Goal: Task Accomplishment & Management: Manage account settings

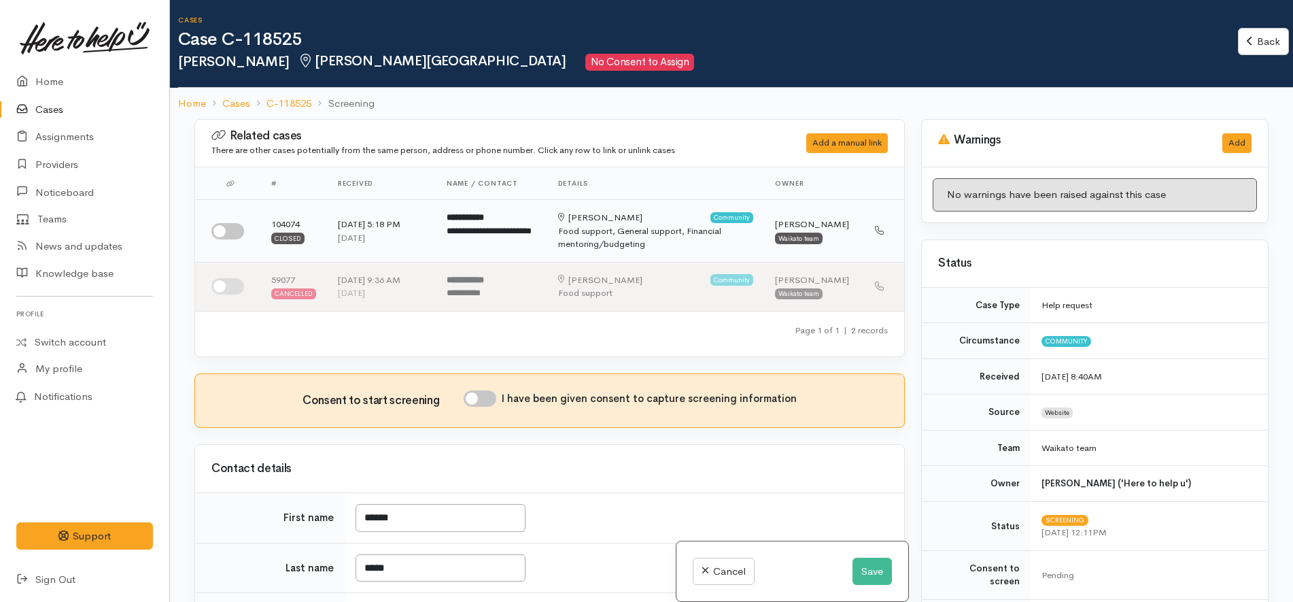
scroll to position [510, 0]
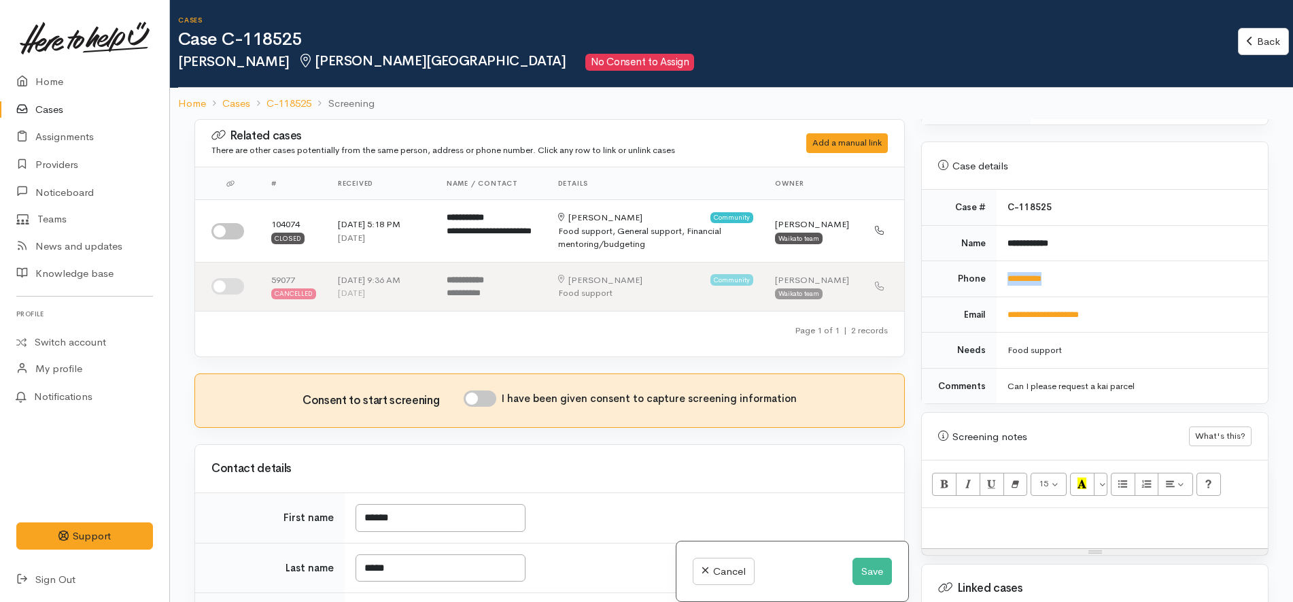
click at [1091, 275] on td "**********" at bounding box center [1132, 279] width 271 height 36
drag, startPoint x: 1096, startPoint y: 263, endPoint x: 989, endPoint y: 272, distance: 107.8
click at [989, 272] on tr "**********" at bounding box center [1095, 279] width 346 height 36
copy tr "**********"
drag, startPoint x: 867, startPoint y: 574, endPoint x: 867, endPoint y: 491, distance: 82.9
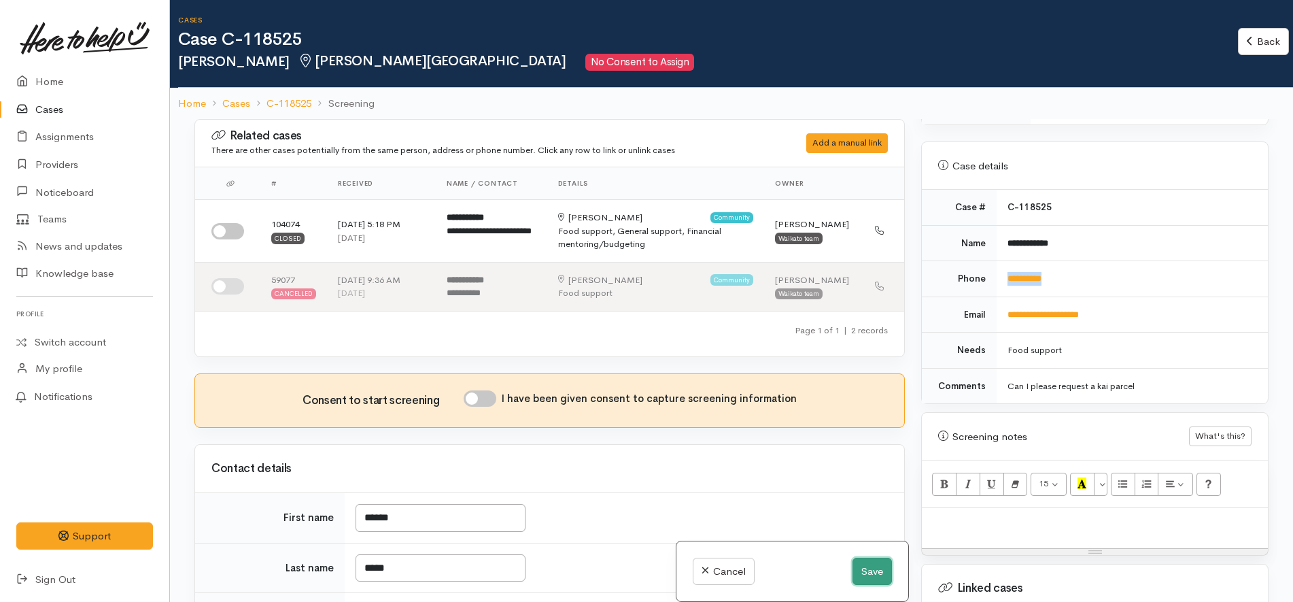
click at [867, 574] on button "Save" at bounding box center [871, 571] width 39 height 28
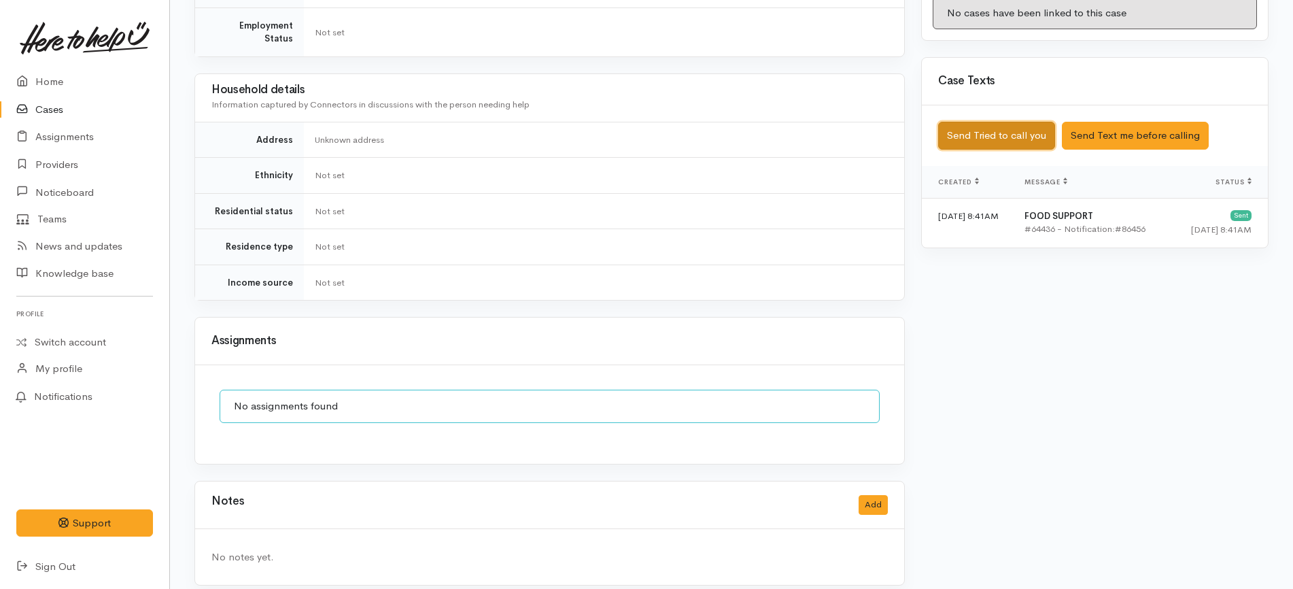
click at [1020, 133] on button "Send Tried to call you" at bounding box center [996, 136] width 117 height 28
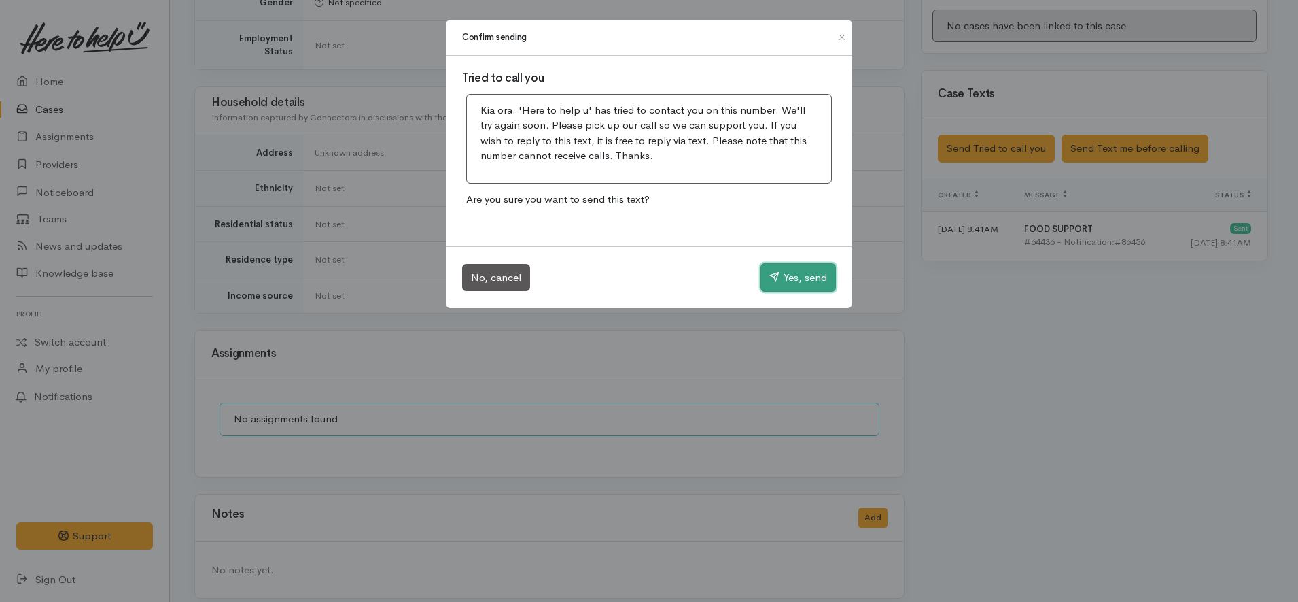
click at [780, 276] on button "Yes, send" at bounding box center [798, 277] width 75 height 29
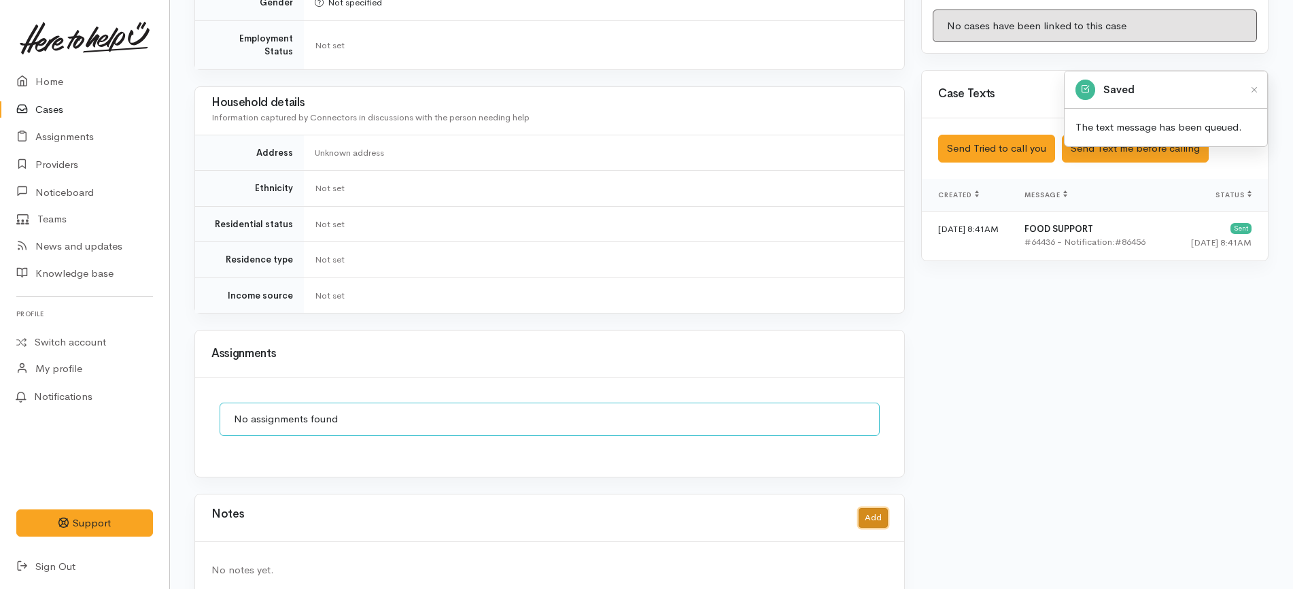
click at [878, 508] on button "Add" at bounding box center [873, 518] width 29 height 20
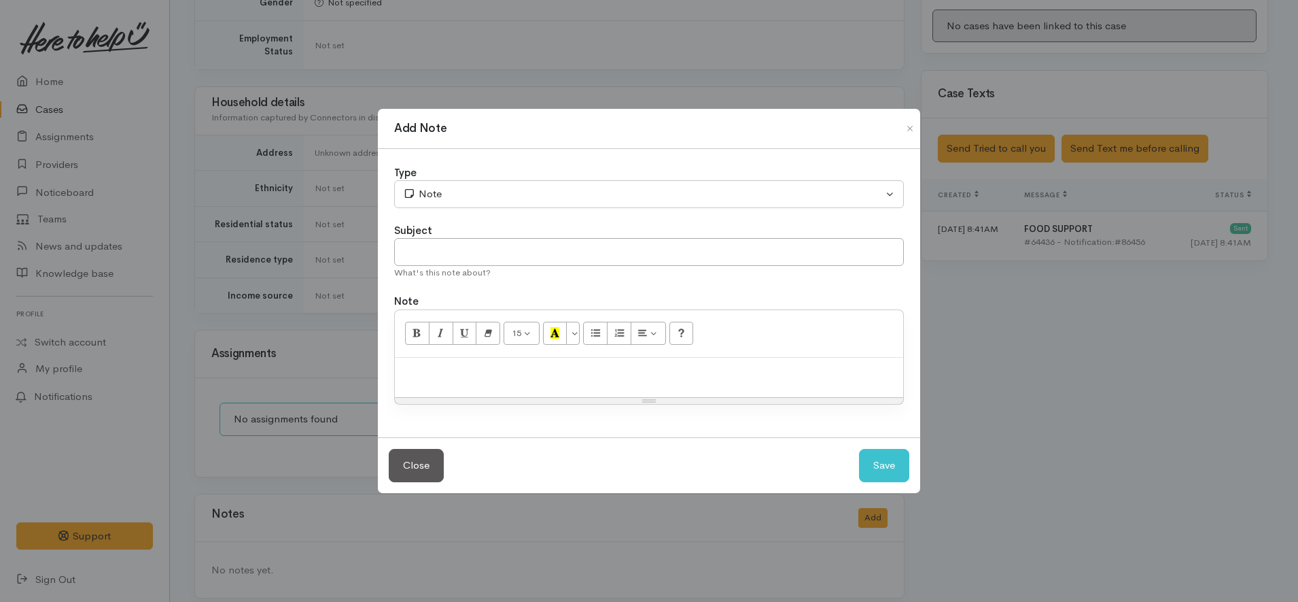
click at [583, 391] on div at bounding box center [649, 378] width 508 height 40
paste div
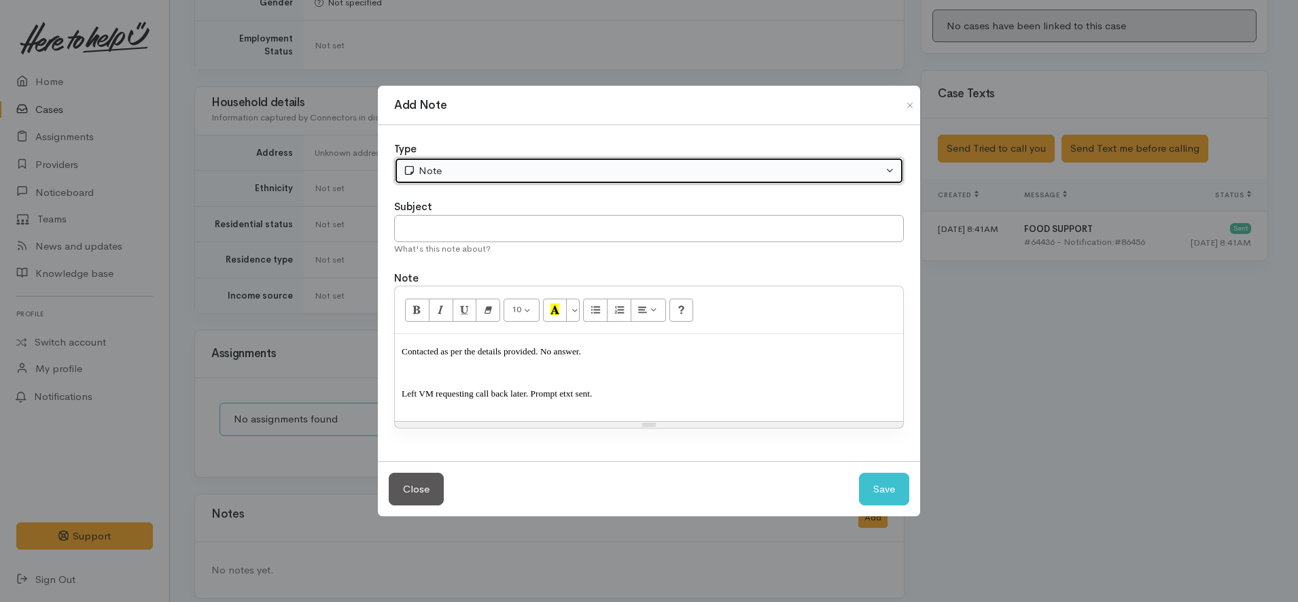
click at [474, 171] on div "Note" at bounding box center [643, 171] width 480 height 16
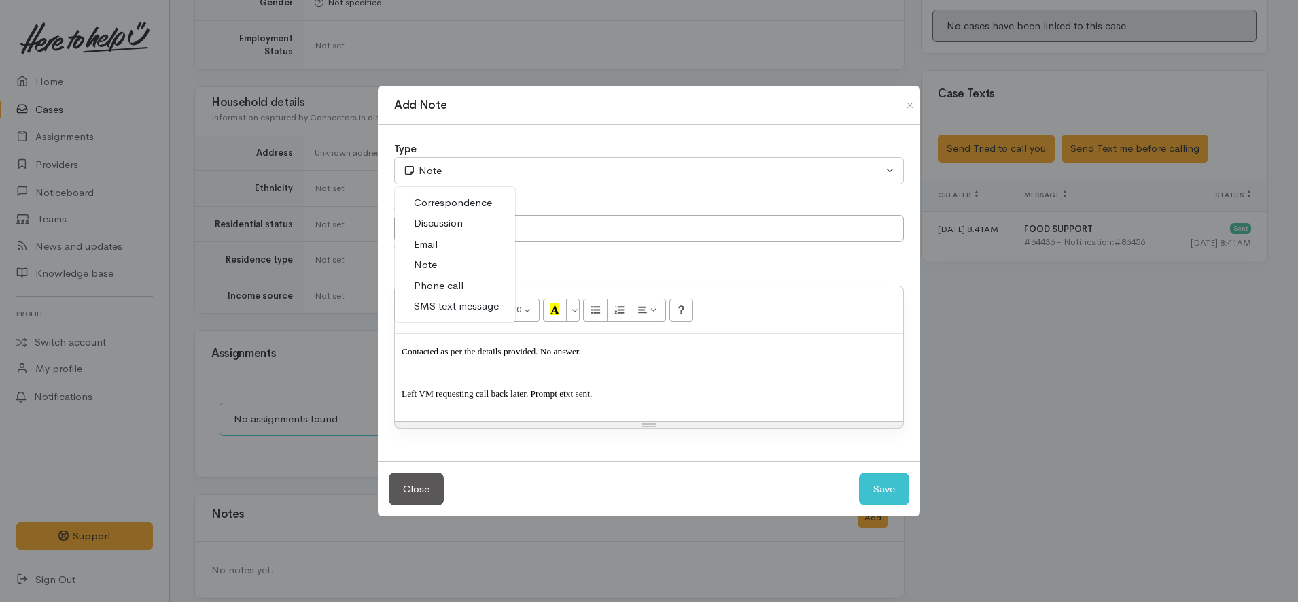
click at [438, 290] on span "Phone call" at bounding box center [439, 286] width 50 height 16
click at [886, 495] on button "Save" at bounding box center [884, 488] width 50 height 33
select select "1"
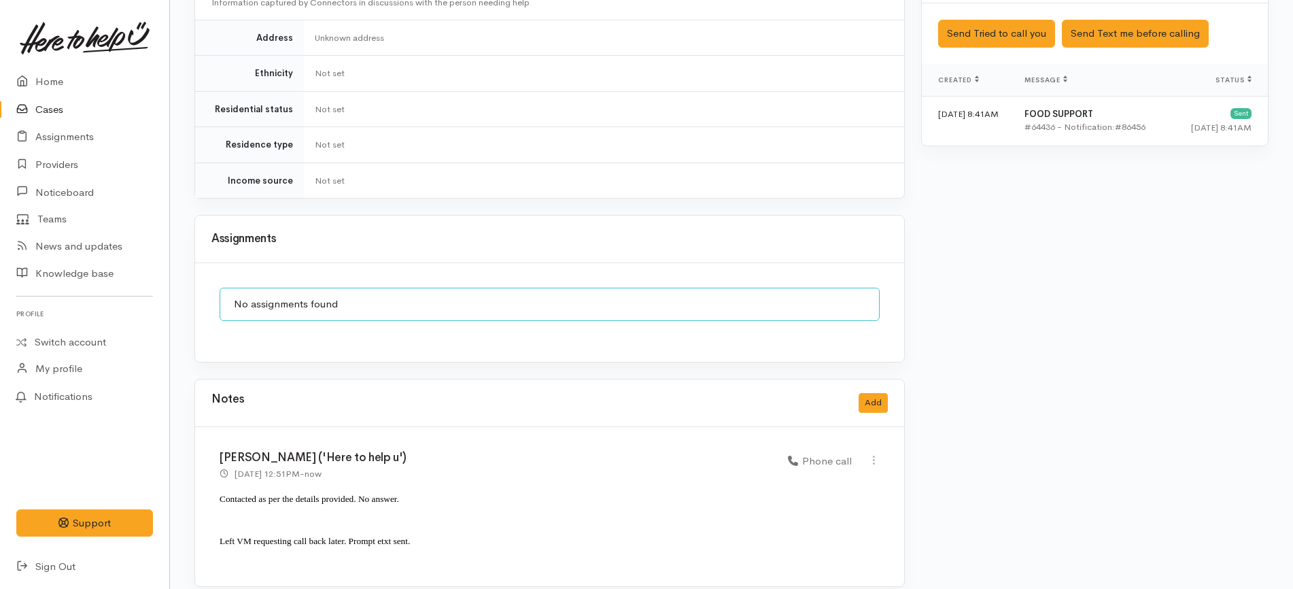
scroll to position [839, 0]
click at [86, 73] on link "Home" at bounding box center [84, 82] width 169 height 28
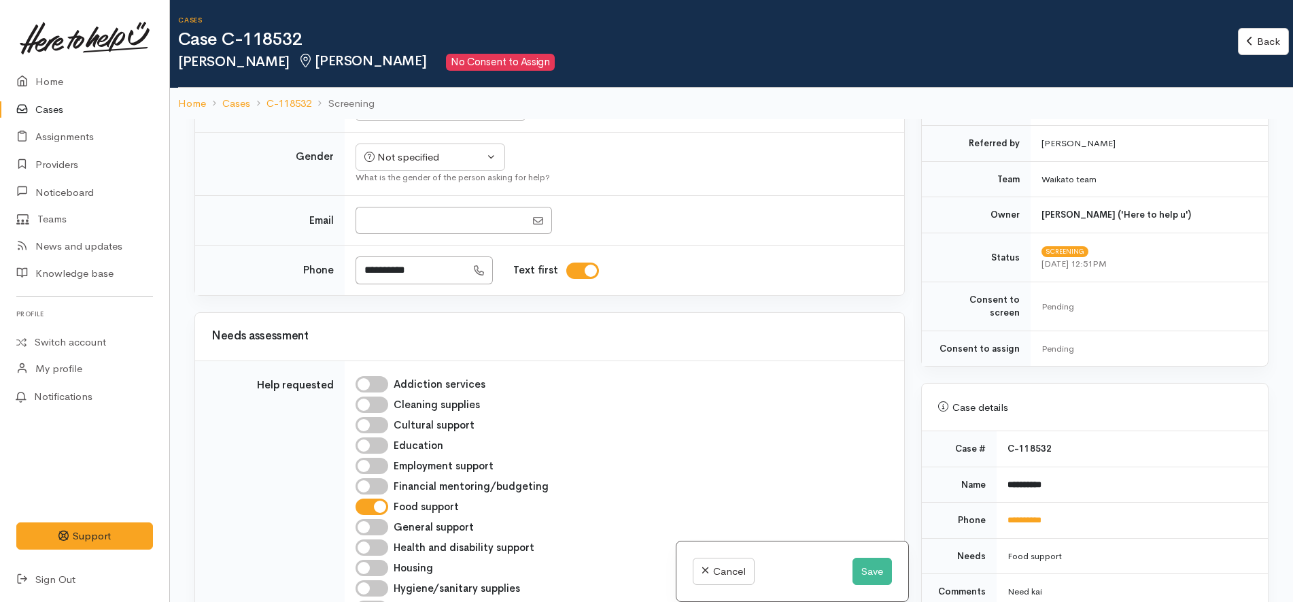
scroll to position [510, 0]
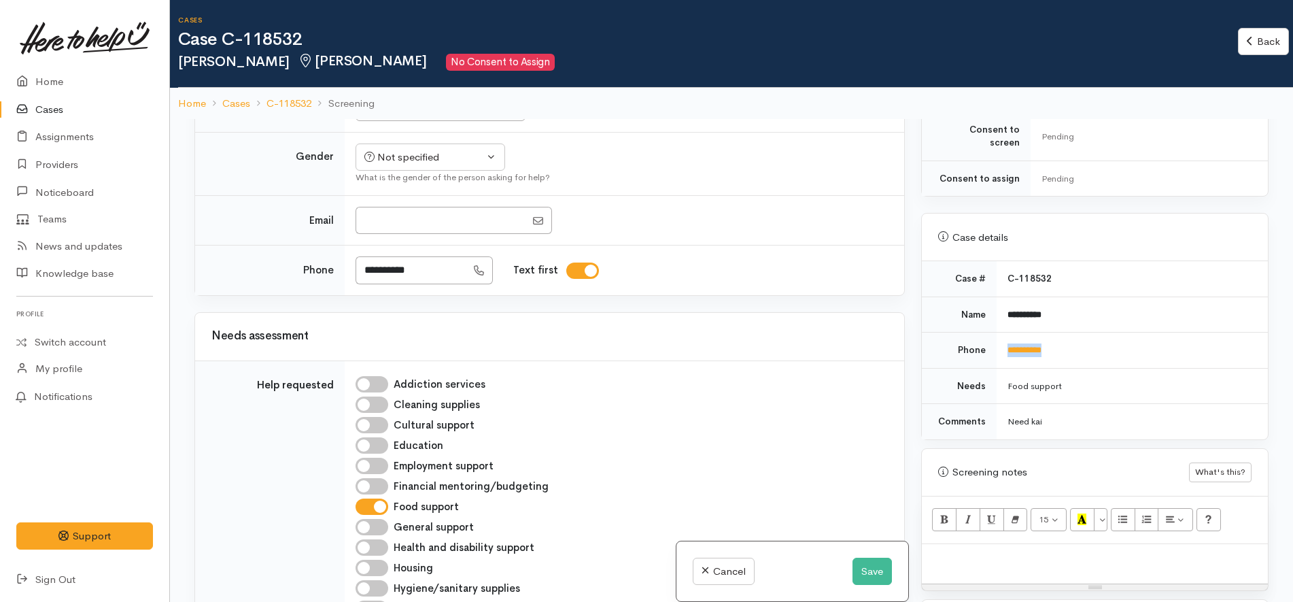
drag, startPoint x: 1081, startPoint y: 335, endPoint x: 998, endPoint y: 339, distance: 83.0
click at [998, 339] on td "**********" at bounding box center [1132, 350] width 271 height 36
copy link "**********"
click at [859, 570] on button "Save" at bounding box center [871, 571] width 39 height 28
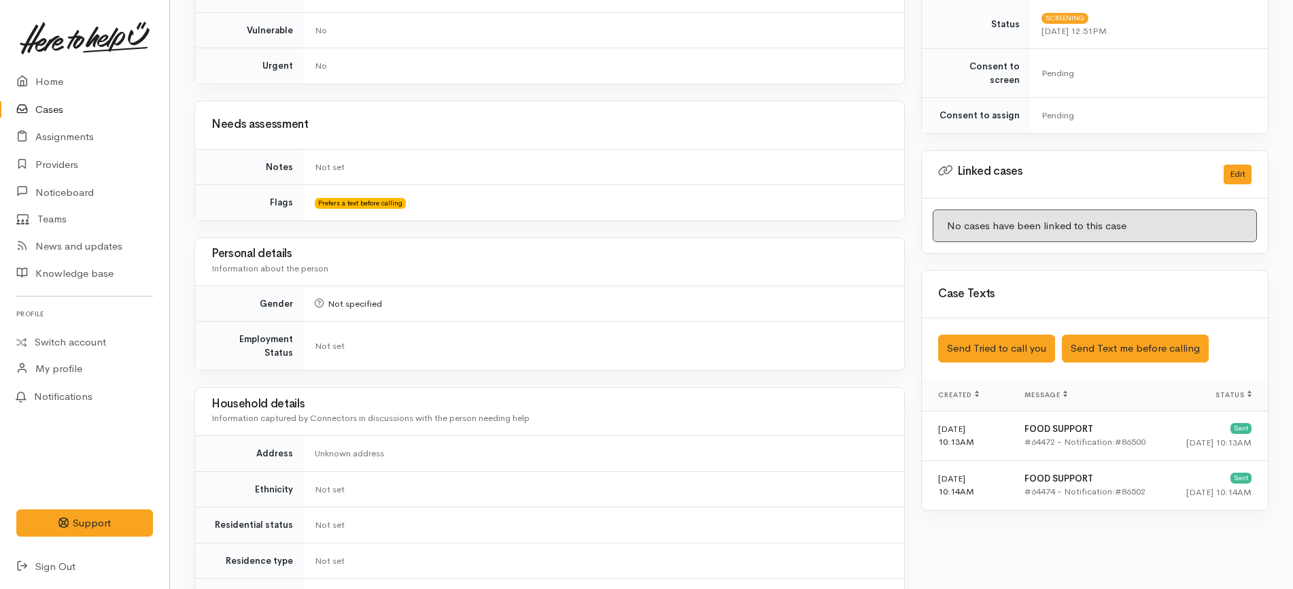
scroll to position [595, 0]
click at [1024, 336] on button "Send Tried to call you" at bounding box center [996, 348] width 117 height 28
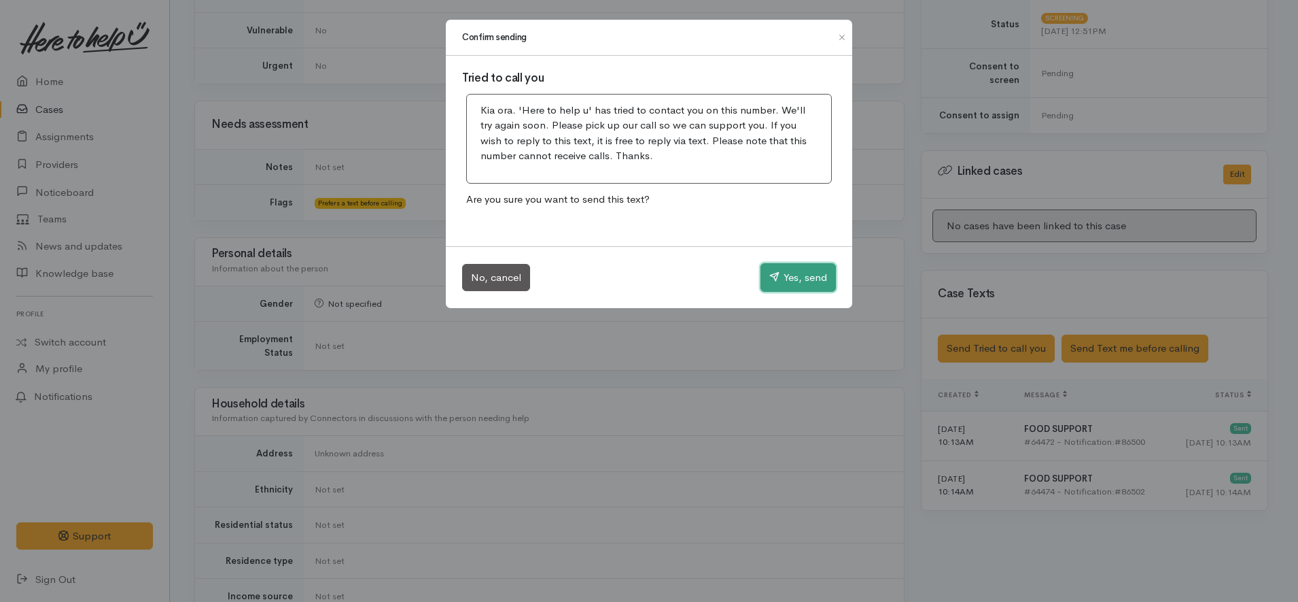
click at [776, 271] on button "Yes, send" at bounding box center [798, 277] width 75 height 29
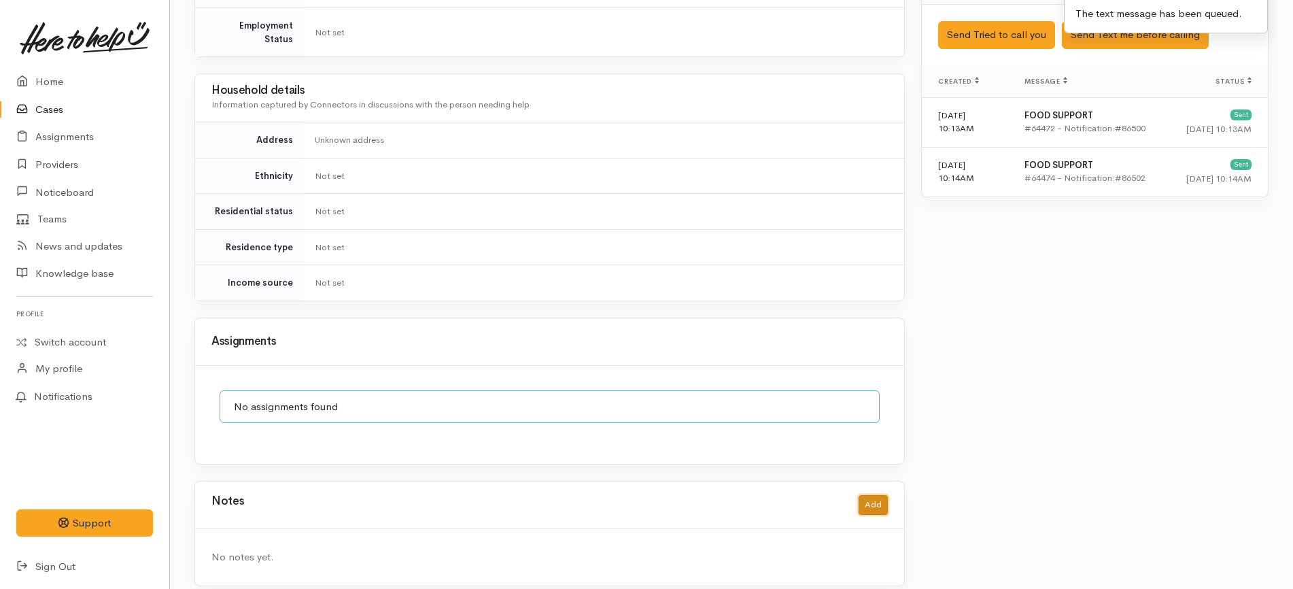
click at [865, 495] on button "Add" at bounding box center [873, 505] width 29 height 20
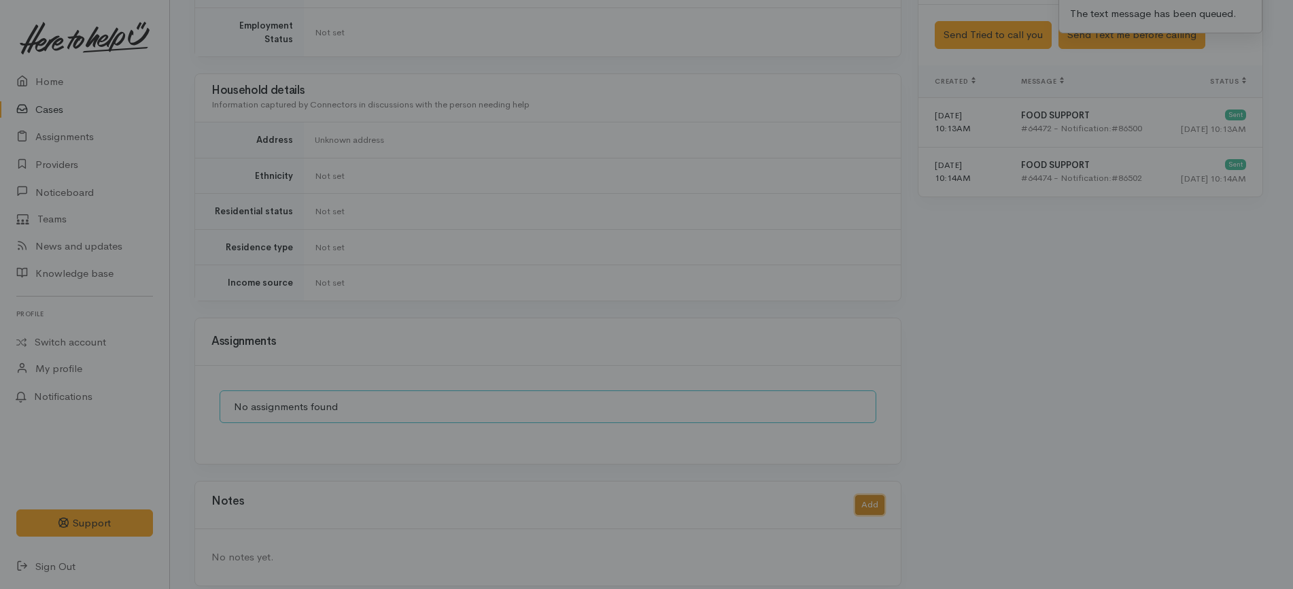
scroll to position [895, 0]
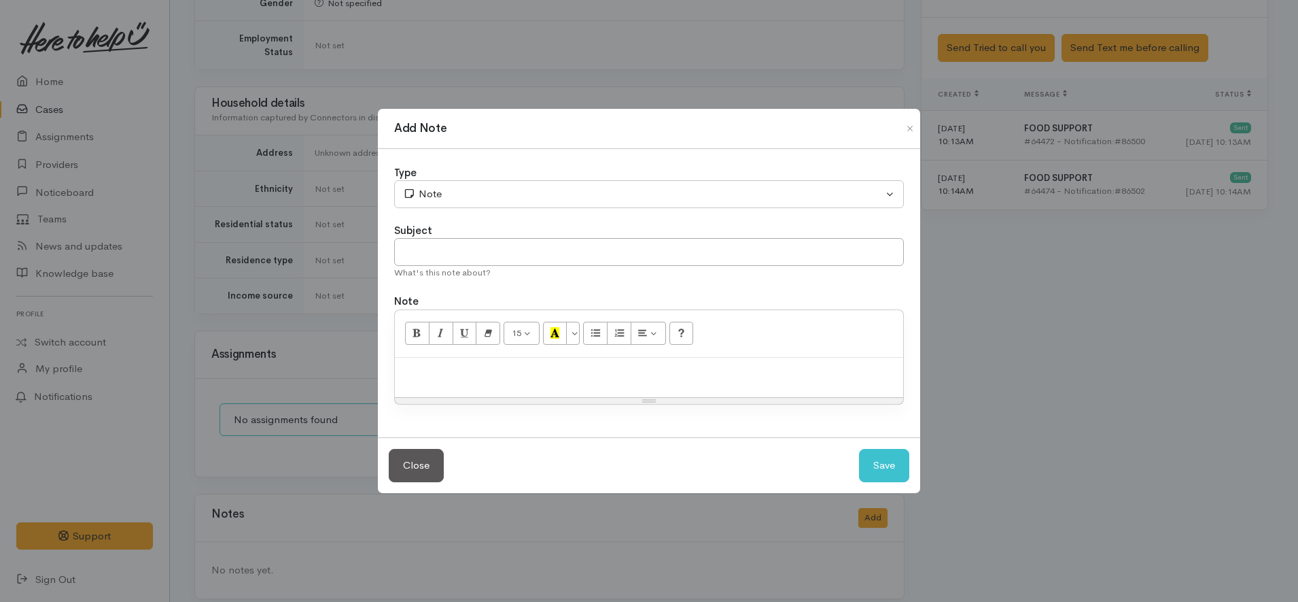
click at [656, 373] on p at bounding box center [649, 372] width 495 height 16
paste div
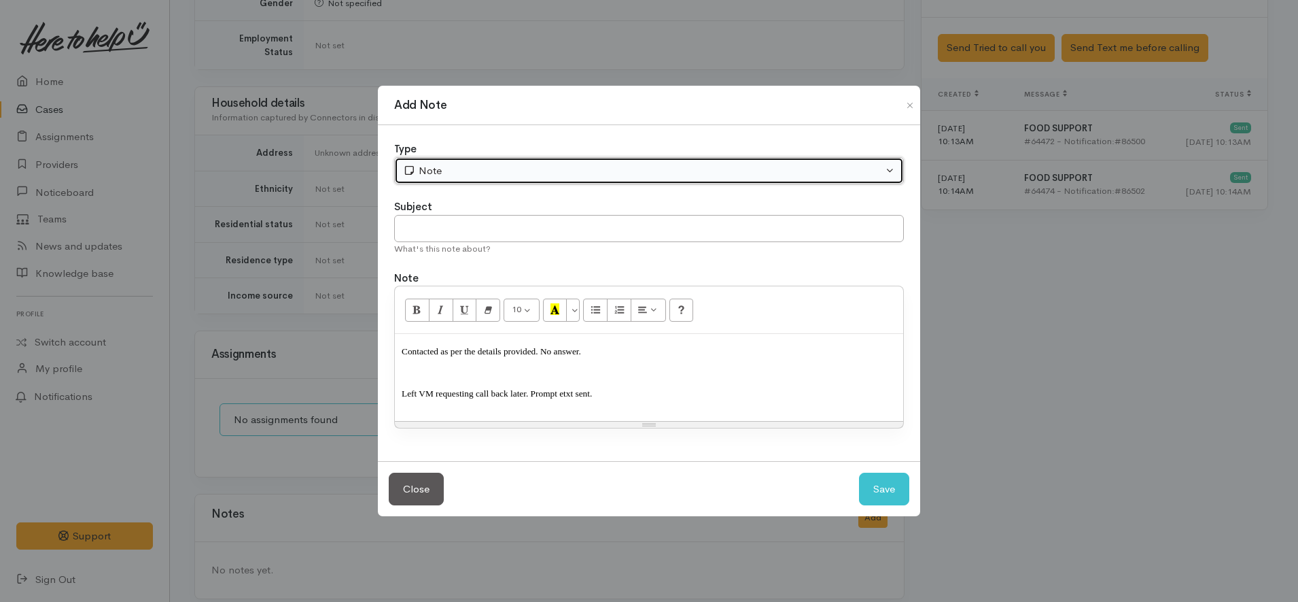
click at [496, 160] on button "Note" at bounding box center [649, 171] width 510 height 28
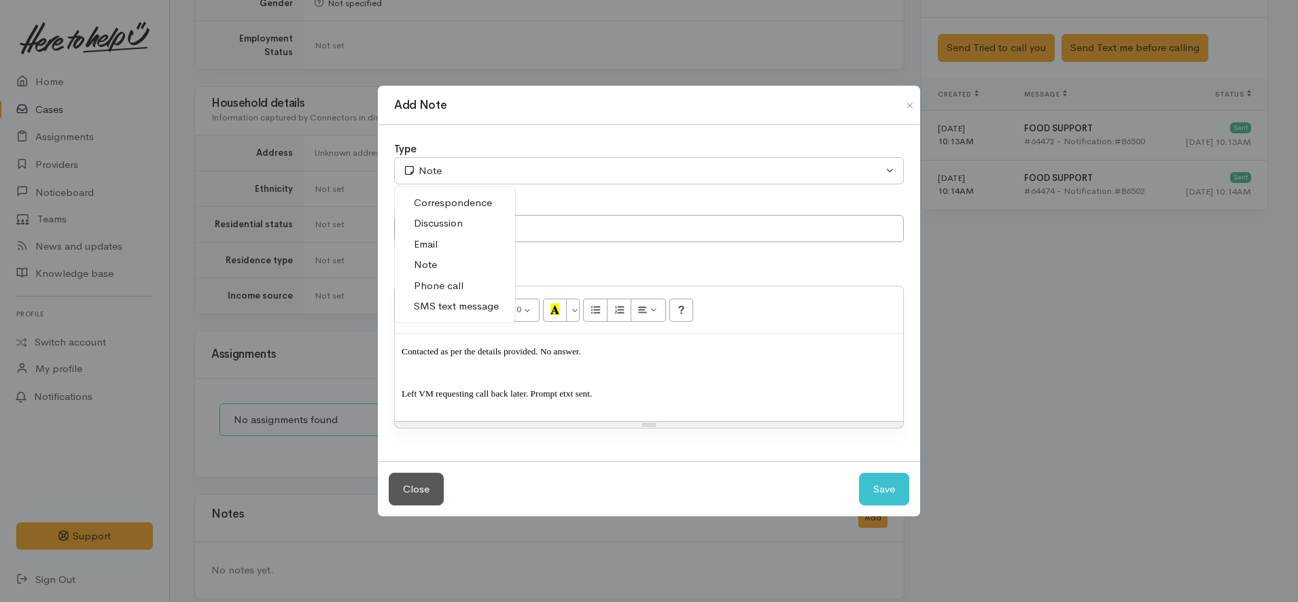
click at [457, 285] on span "Phone call" at bounding box center [439, 286] width 50 height 16
click at [876, 492] on button "Save" at bounding box center [884, 488] width 50 height 33
select select "1"
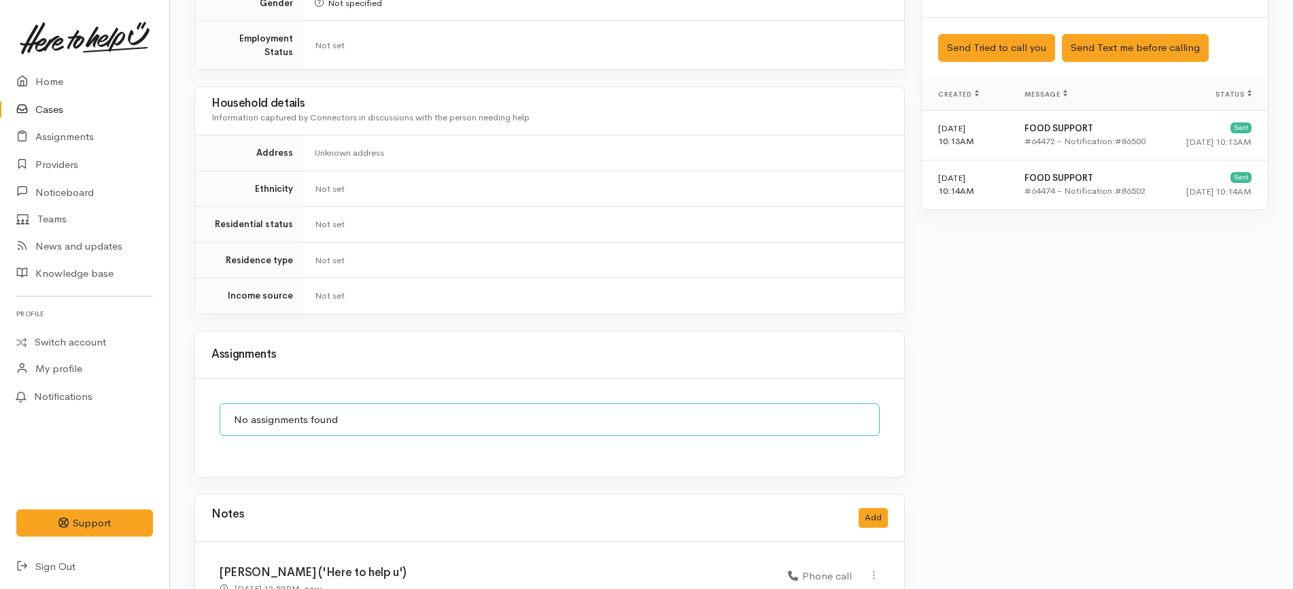
scroll to position [1011, 0]
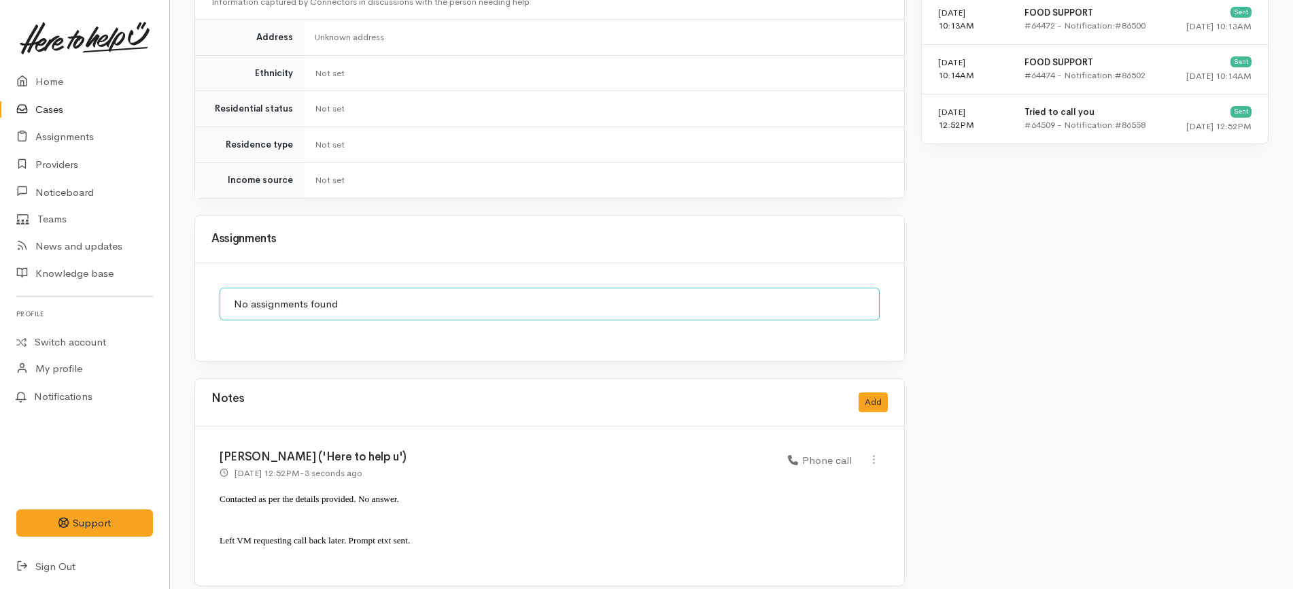
scroll to position [1011, 0]
click at [103, 71] on link "Home" at bounding box center [84, 82] width 169 height 28
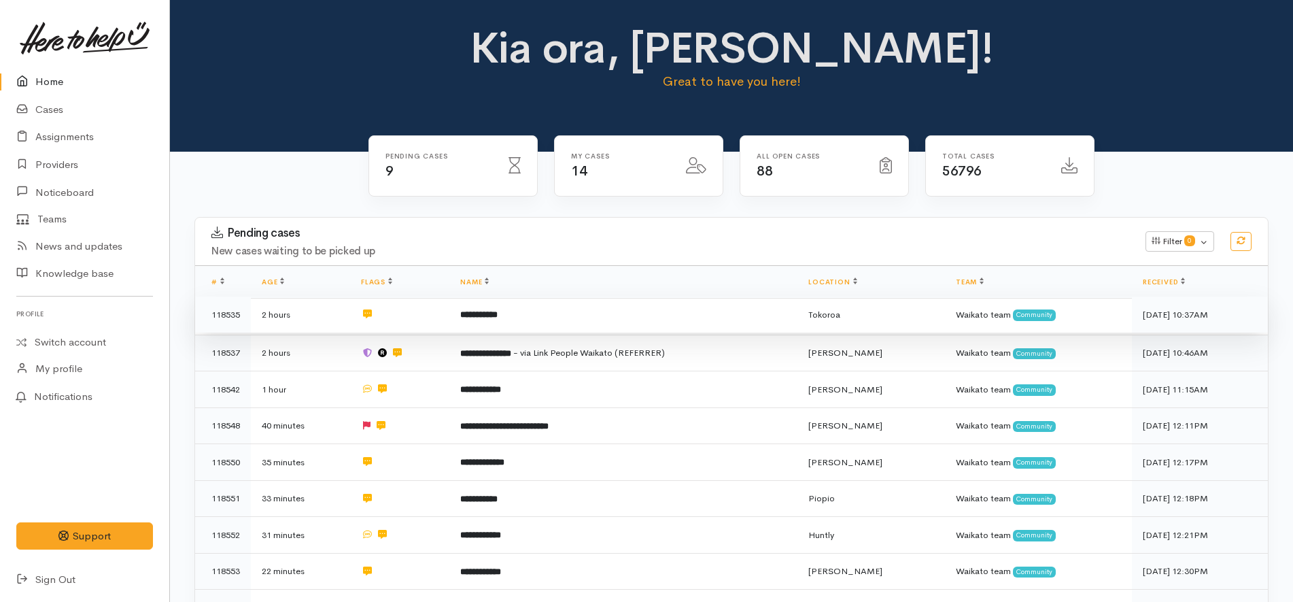
click at [557, 313] on td "**********" at bounding box center [623, 314] width 348 height 37
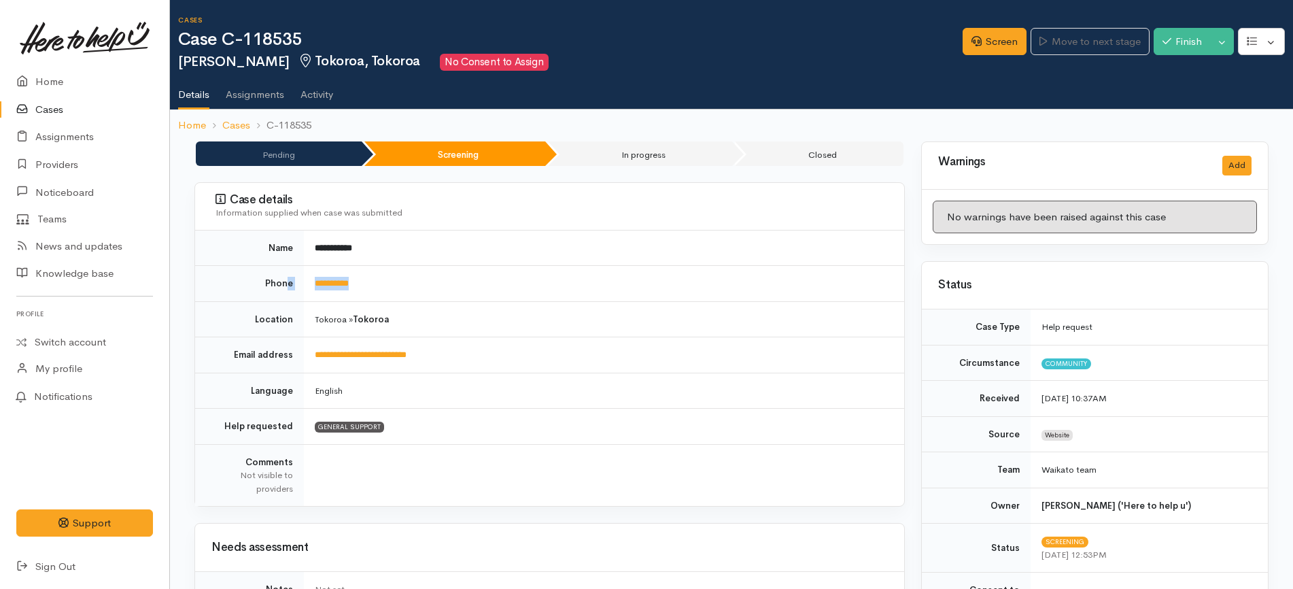
drag, startPoint x: 400, startPoint y: 288, endPoint x: 291, endPoint y: 284, distance: 109.5
click at [290, 285] on tr "**********" at bounding box center [549, 284] width 709 height 36
click at [403, 276] on td "**********" at bounding box center [604, 284] width 600 height 36
drag, startPoint x: 378, startPoint y: 282, endPoint x: 304, endPoint y: 288, distance: 74.3
click at [304, 288] on td "**********" at bounding box center [604, 284] width 600 height 36
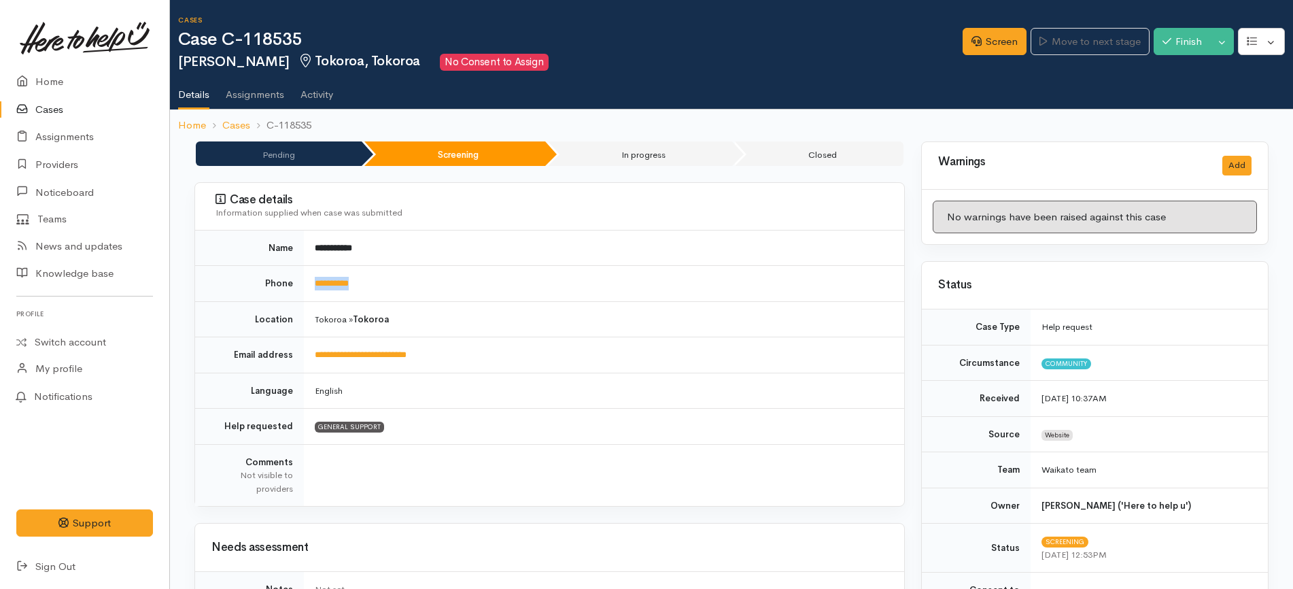
copy link "**********"
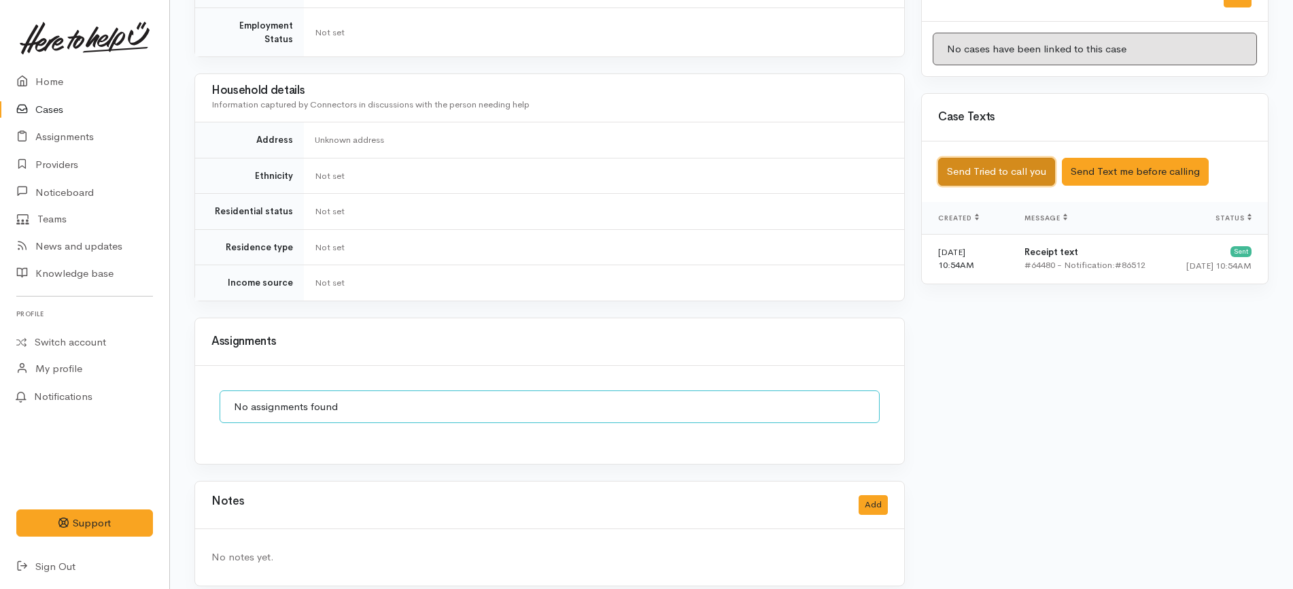
click at [1019, 166] on button "Send Tried to call you" at bounding box center [996, 172] width 117 height 28
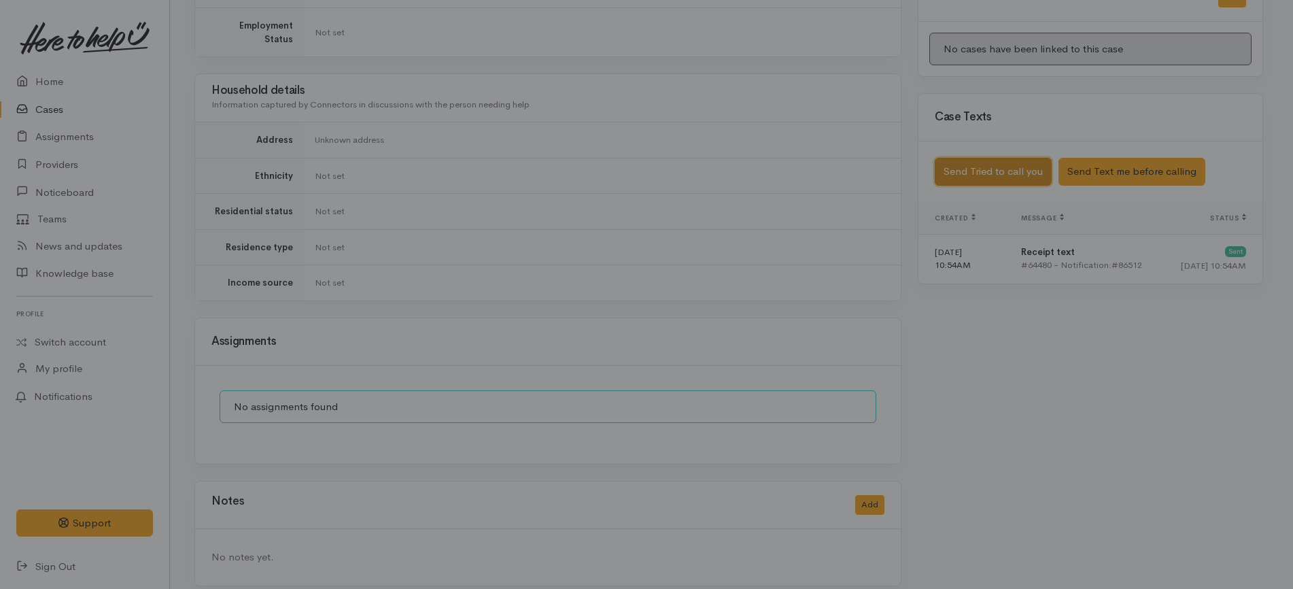
scroll to position [687, 0]
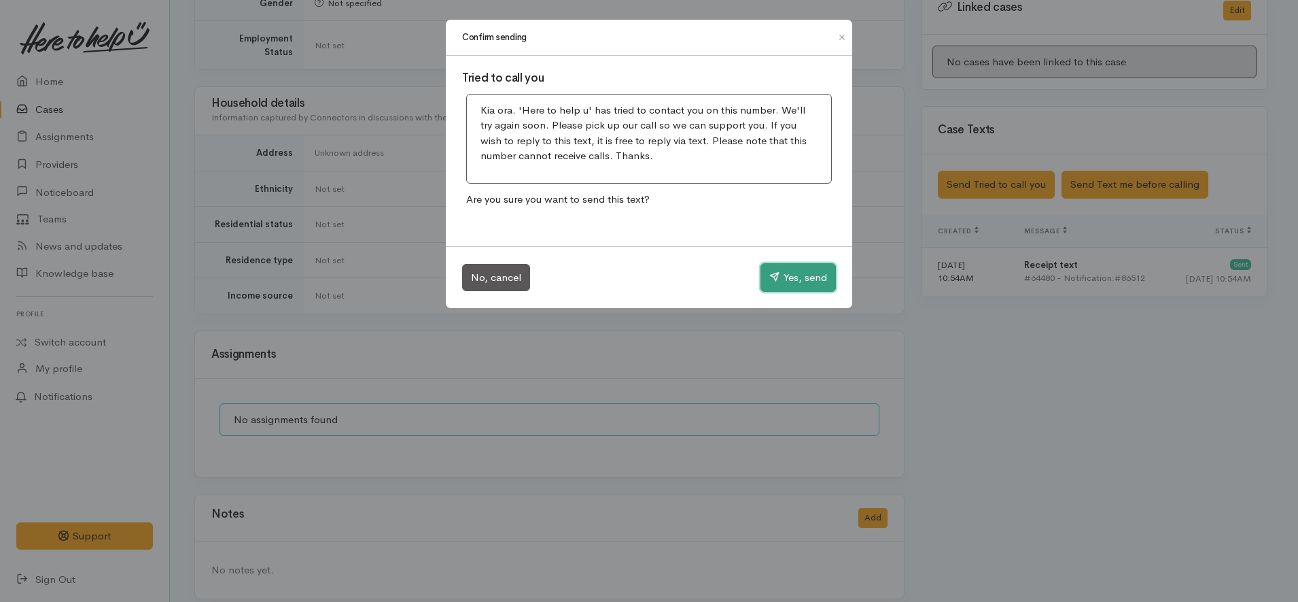
click at [788, 279] on button "Yes, send" at bounding box center [798, 277] width 75 height 29
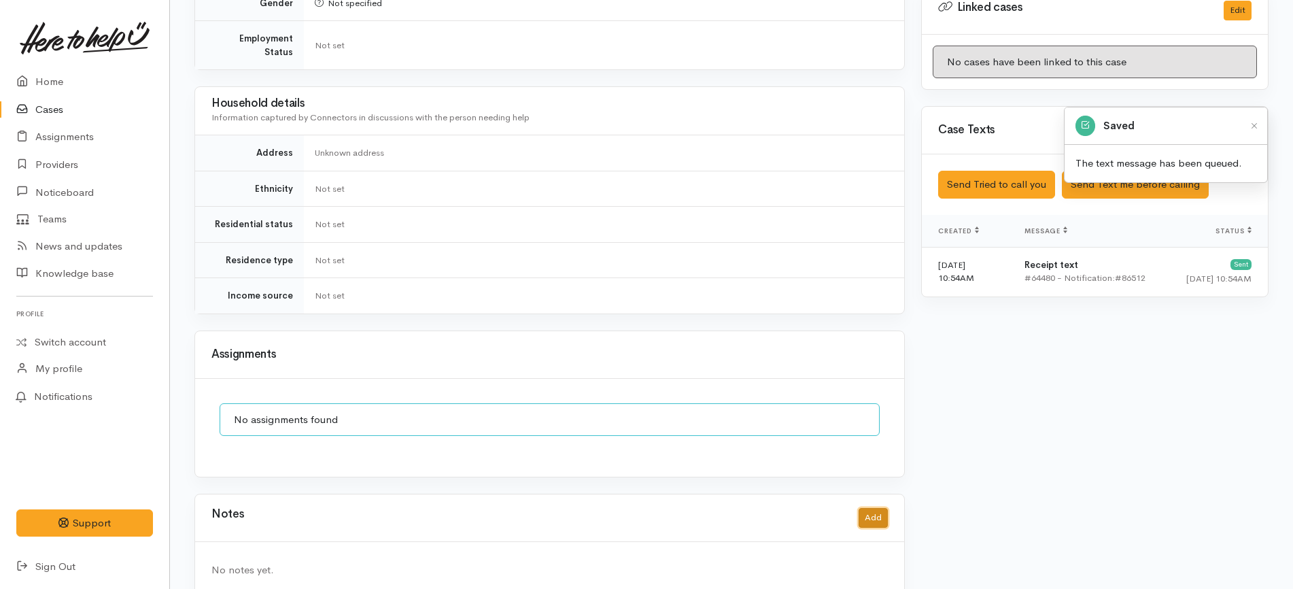
click at [866, 508] on button "Add" at bounding box center [873, 518] width 29 height 20
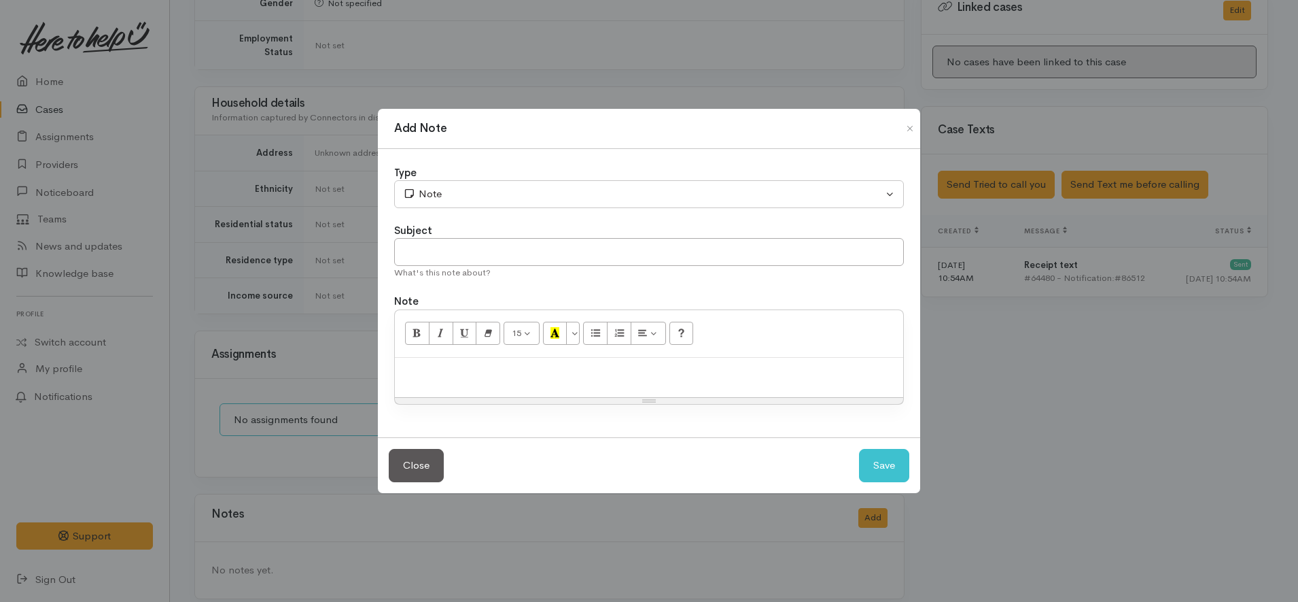
click at [604, 385] on div at bounding box center [649, 378] width 508 height 40
paste div
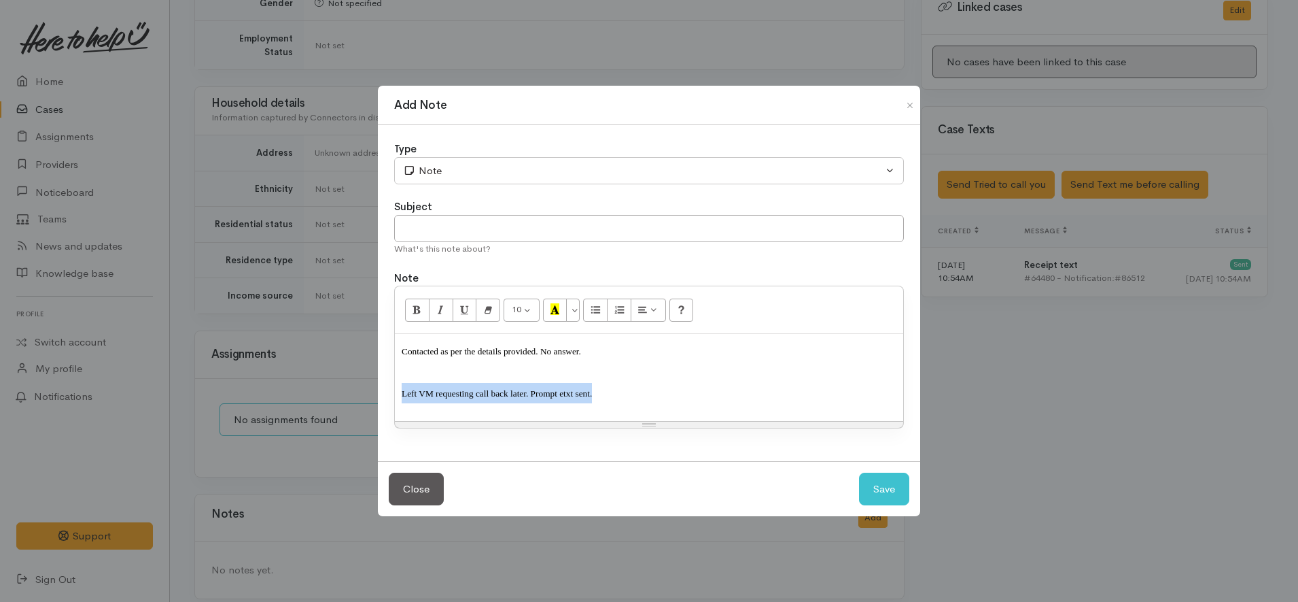
drag, startPoint x: 613, startPoint y: 396, endPoint x: 369, endPoint y: 373, distance: 245.1
click at [369, 373] on div "Add Note Type Correspondence Discussion Email Note Phone call SMS text message …" at bounding box center [649, 301] width 1298 height 602
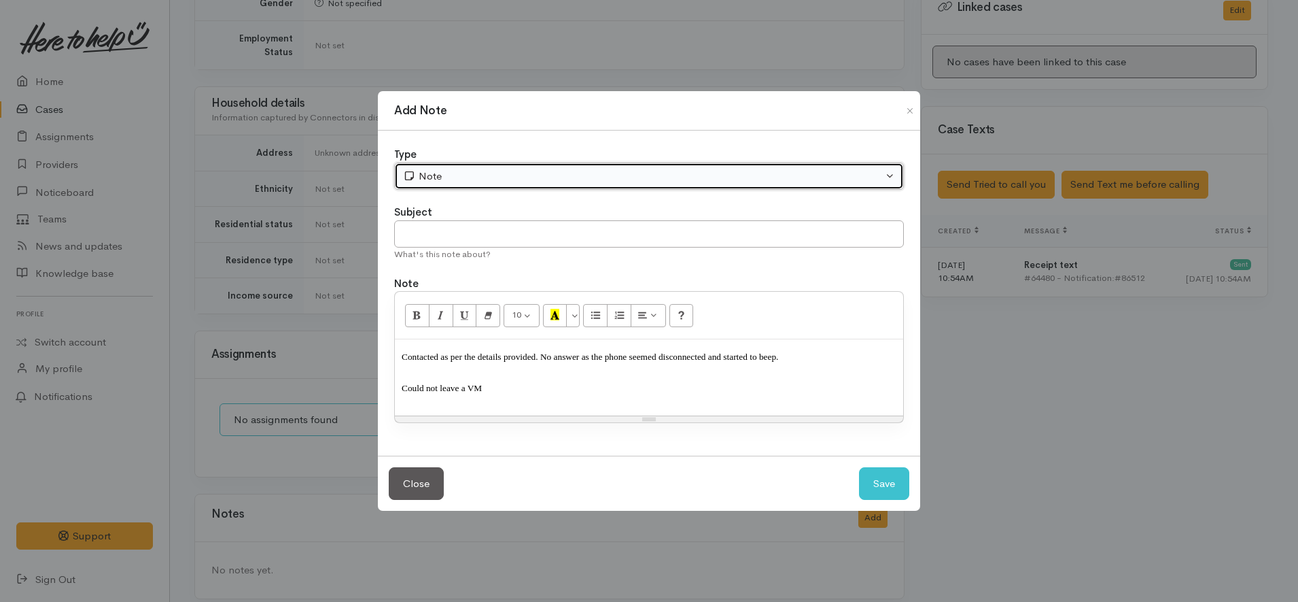
click at [510, 171] on div "Note" at bounding box center [643, 177] width 480 height 16
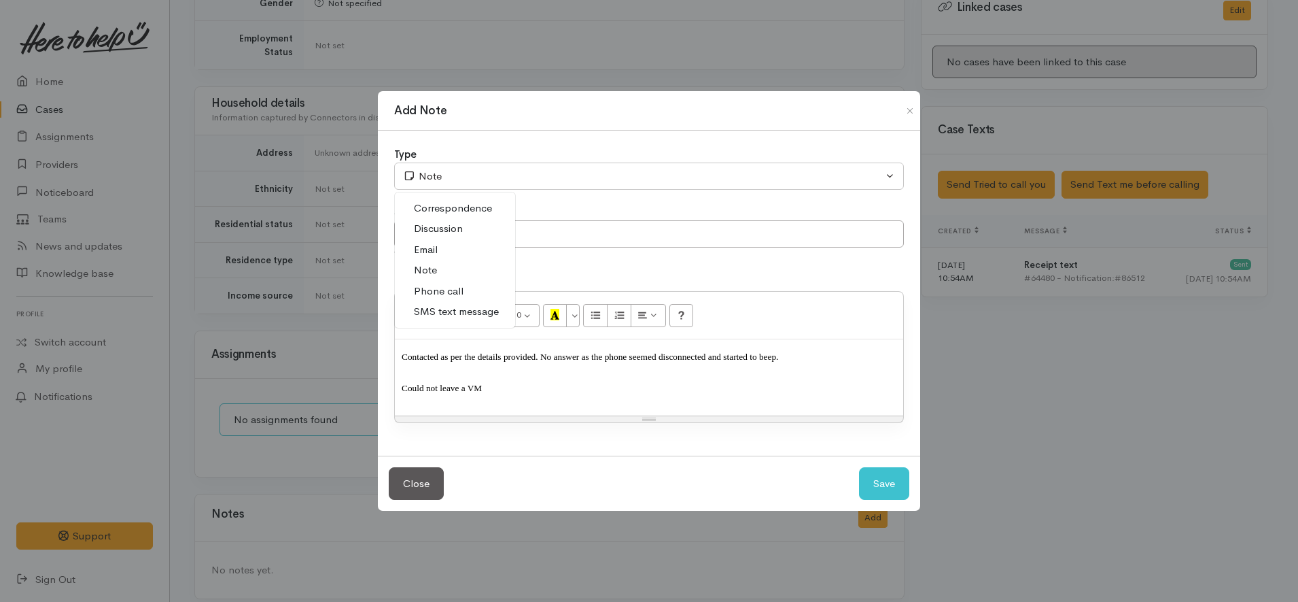
click at [462, 230] on span "Discussion" at bounding box center [438, 229] width 49 height 16
click at [594, 401] on p "Could not leave a VM" at bounding box center [649, 392] width 495 height 31
click at [886, 483] on button "Save" at bounding box center [884, 483] width 50 height 33
select select "1"
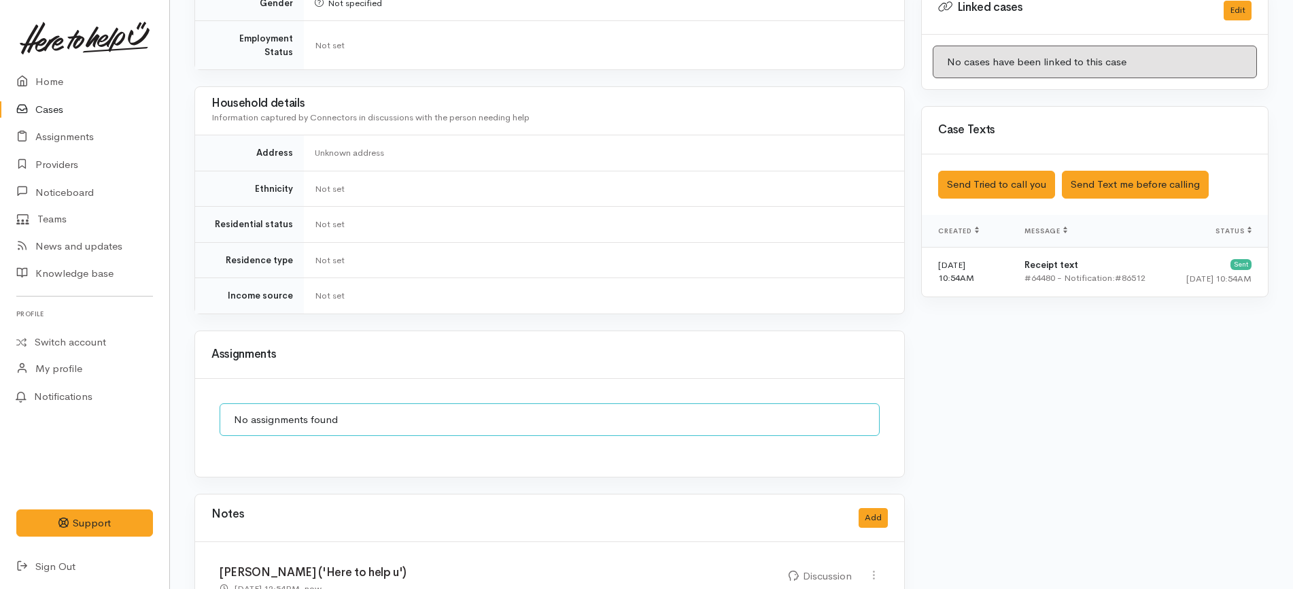
scroll to position [793, 0]
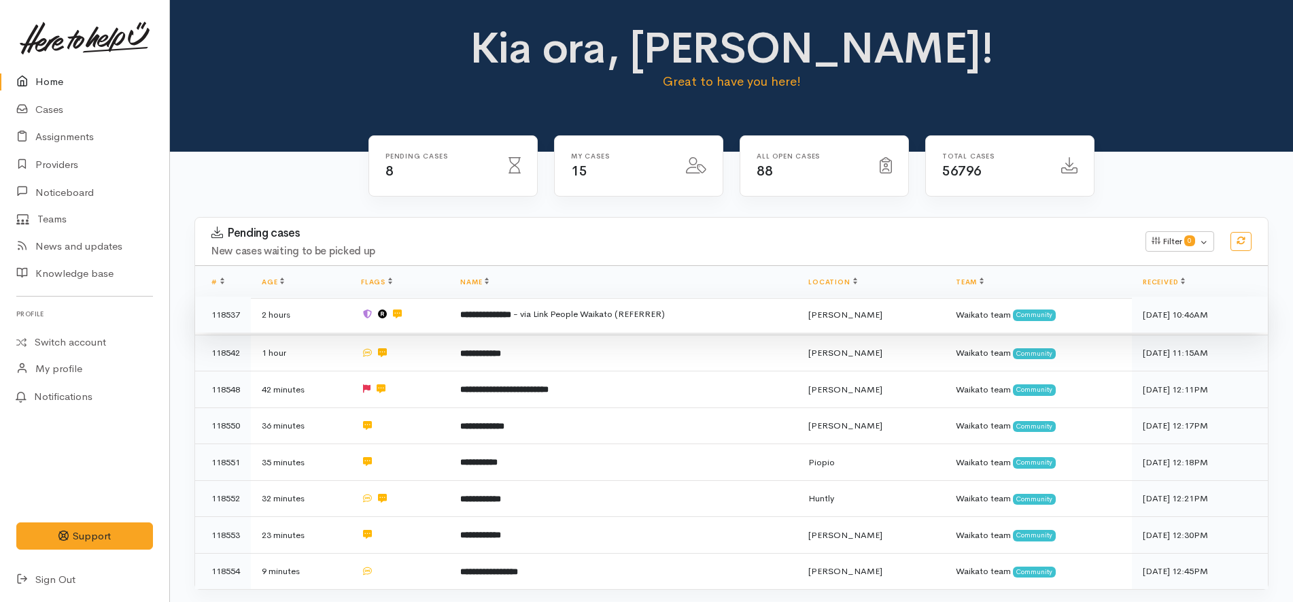
click at [564, 317] on span "- via Link People Waikato (REFERRER)" at bounding box center [589, 314] width 152 height 12
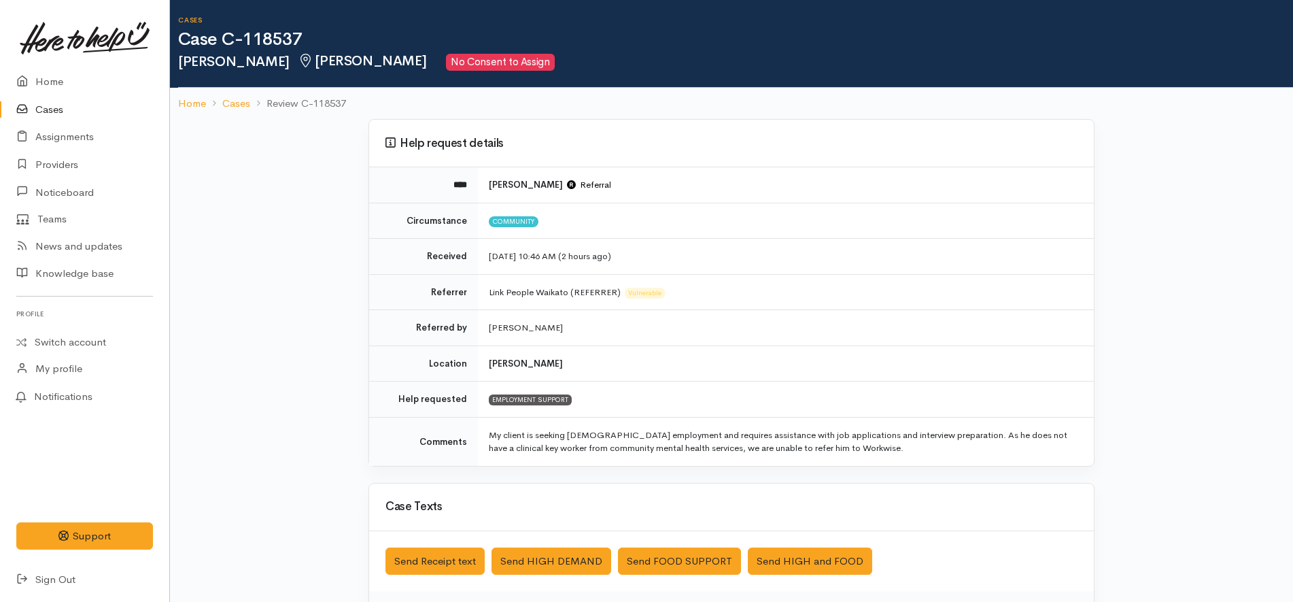
click at [75, 96] on link "Cases" at bounding box center [84, 110] width 169 height 28
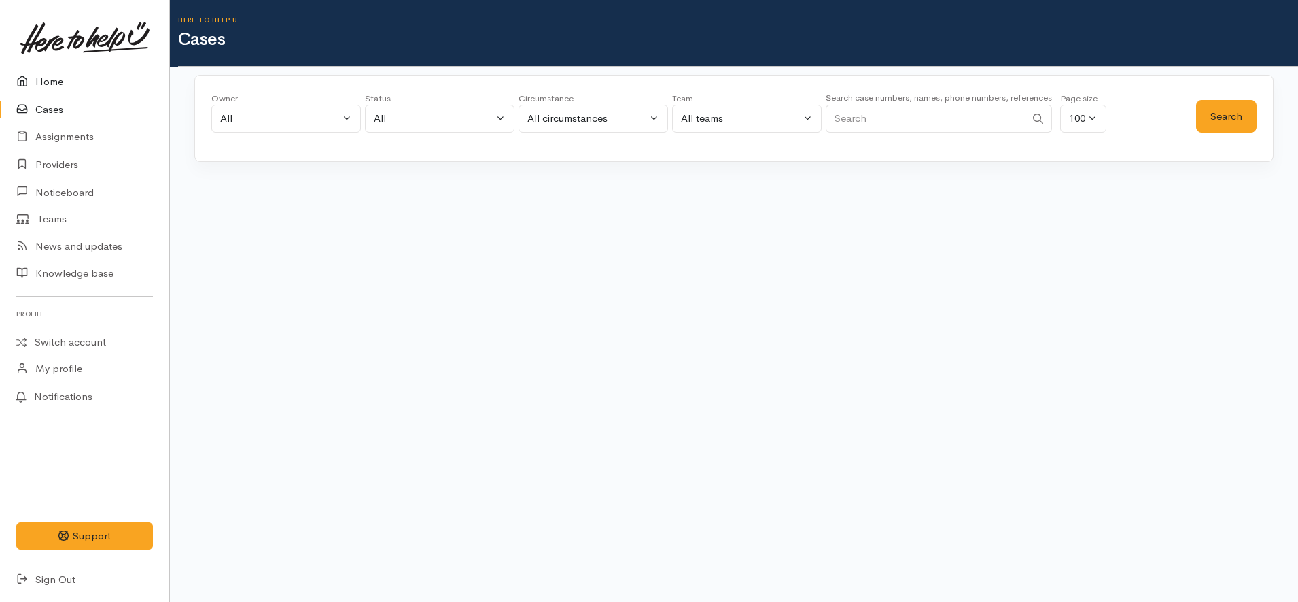
click at [63, 83] on link "Home" at bounding box center [84, 82] width 169 height 28
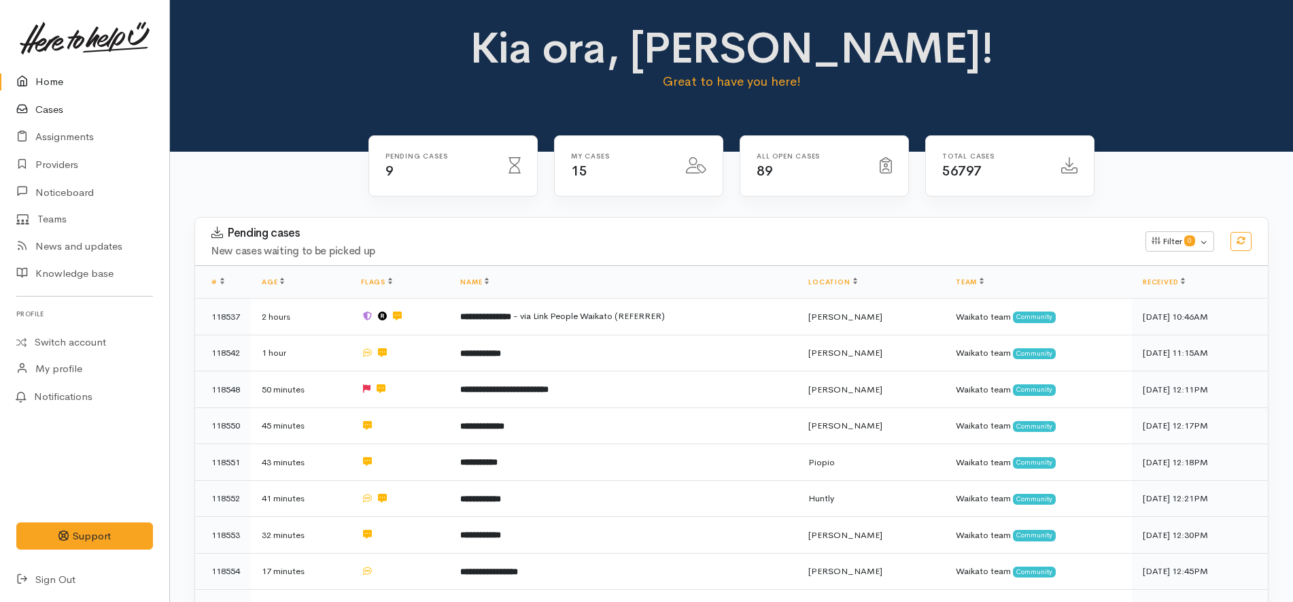
click at [77, 107] on link "Cases" at bounding box center [84, 110] width 169 height 28
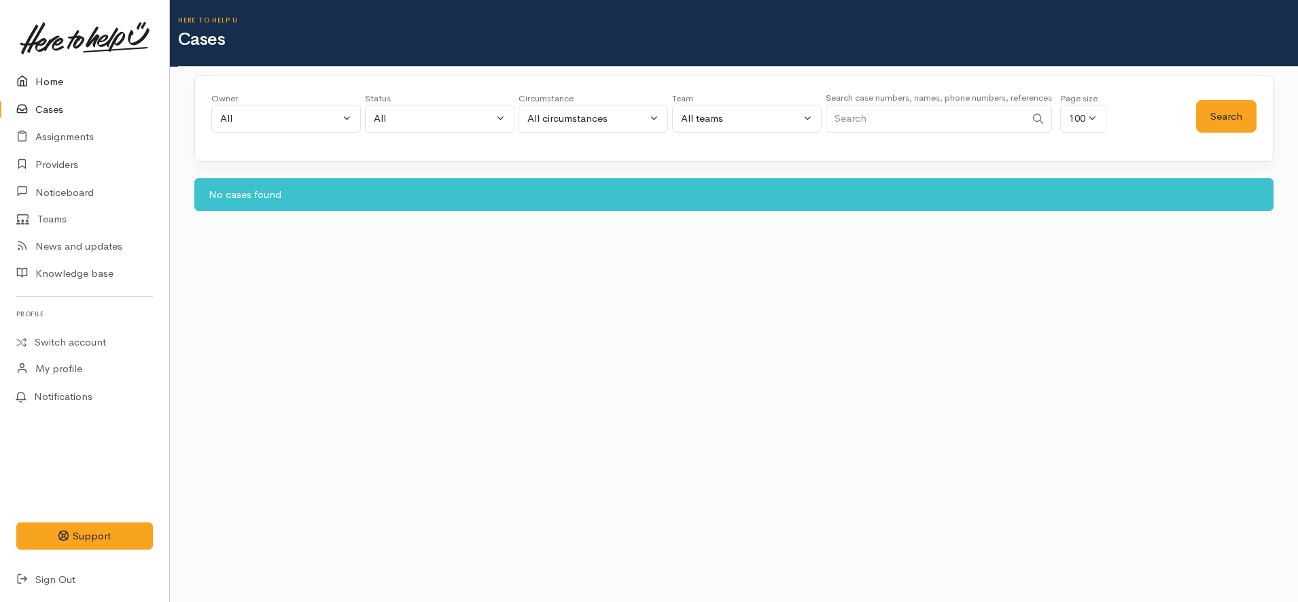
click at [92, 80] on link "Home" at bounding box center [84, 82] width 169 height 28
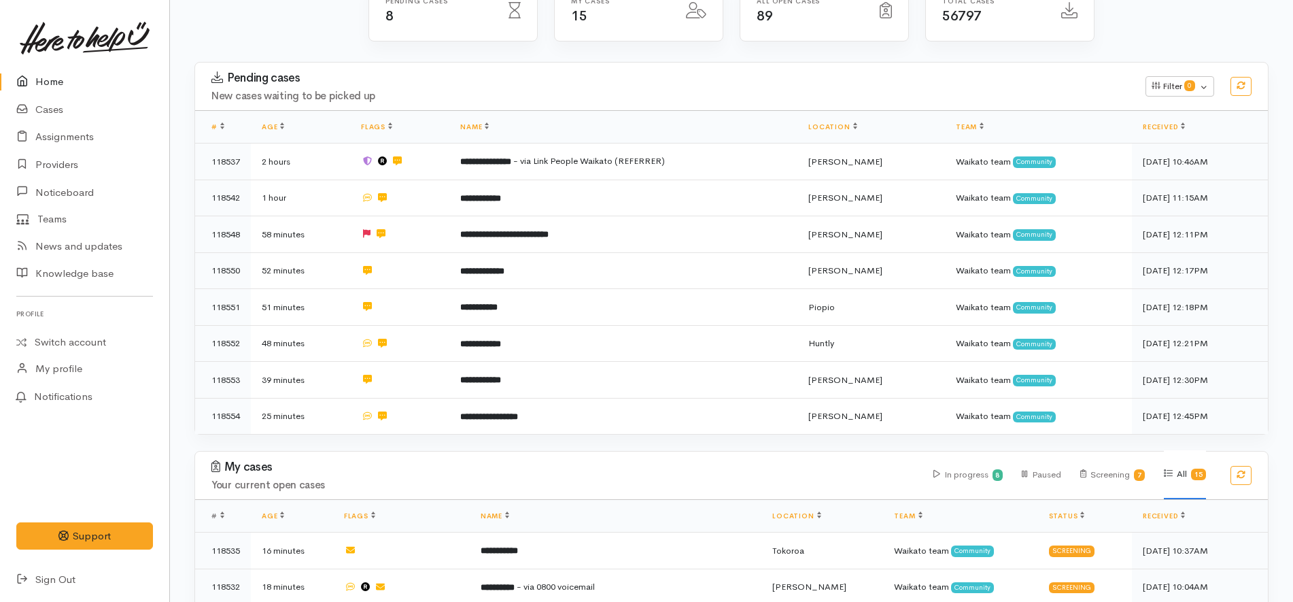
scroll to position [170, 0]
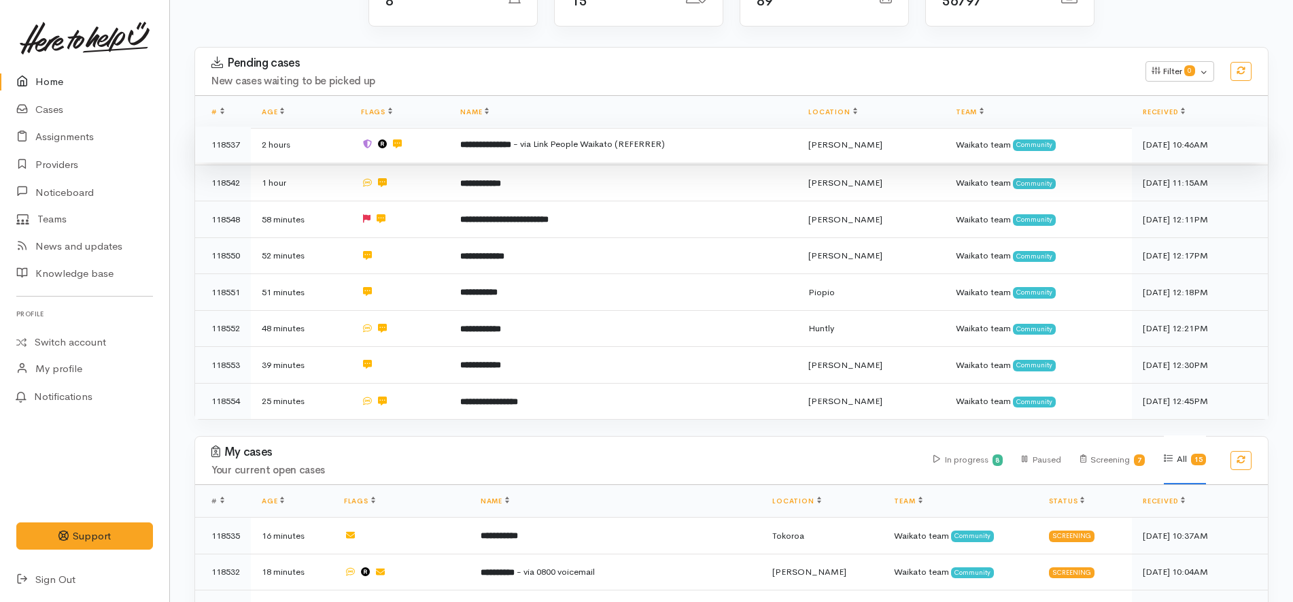
click at [682, 137] on td "**********" at bounding box center [623, 144] width 348 height 37
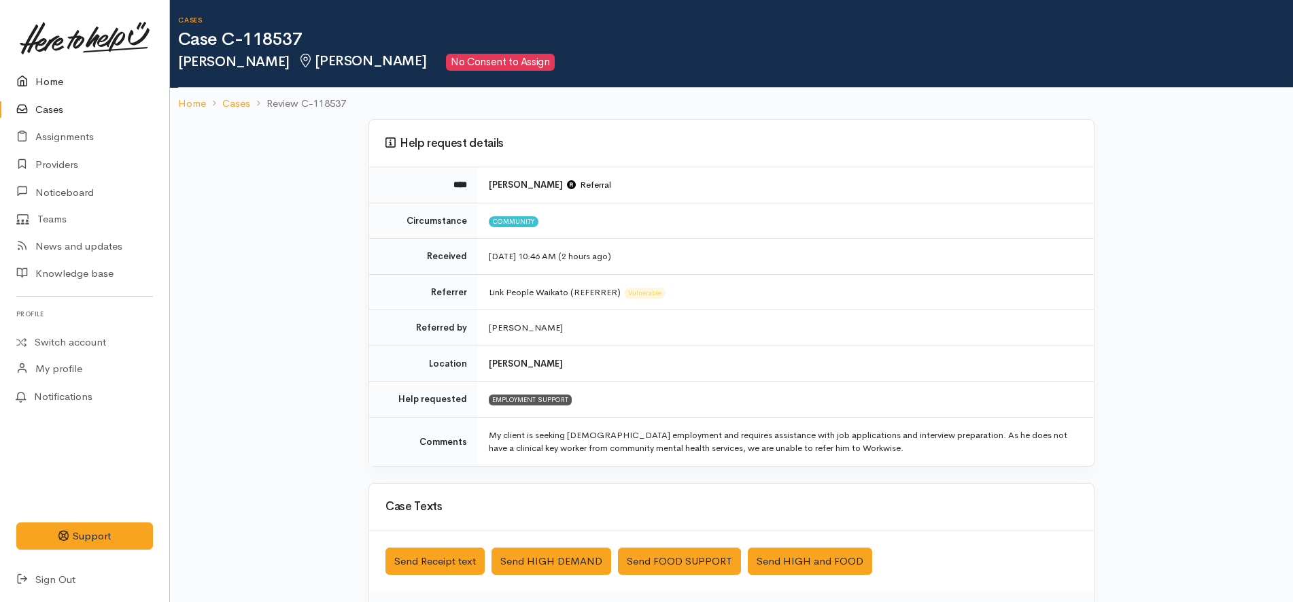
click at [72, 72] on link "Home" at bounding box center [84, 82] width 169 height 28
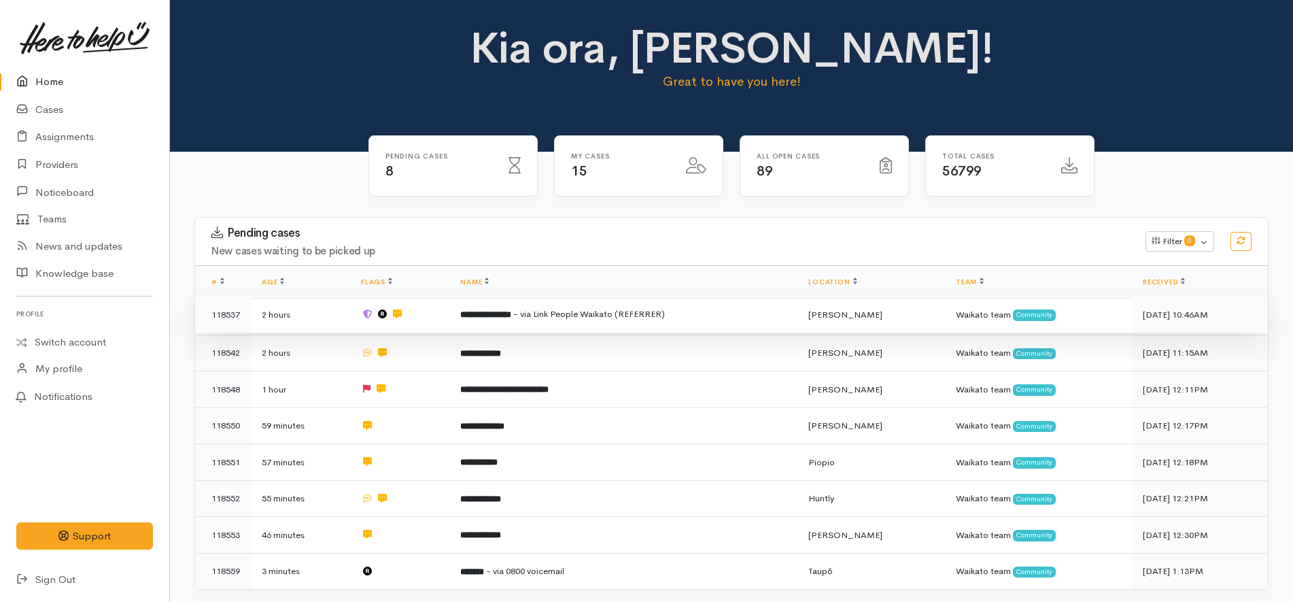
click at [695, 307] on td "**********" at bounding box center [623, 314] width 348 height 37
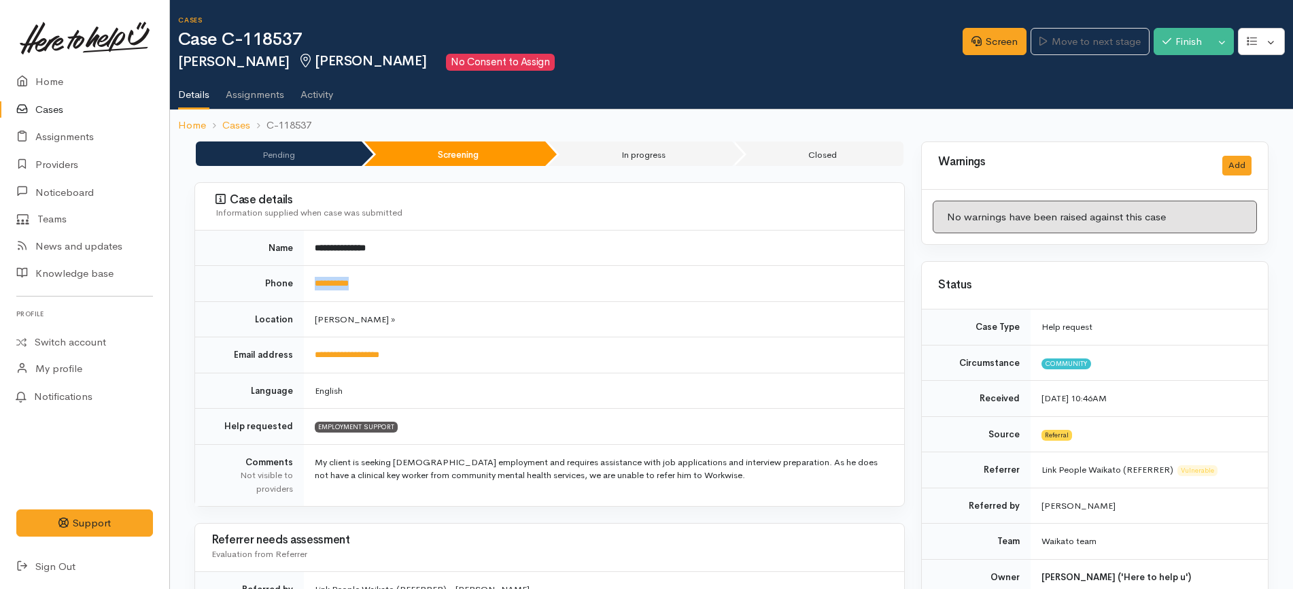
drag, startPoint x: 376, startPoint y: 281, endPoint x: 305, endPoint y: 285, distance: 70.9
click at [305, 285] on td "**********" at bounding box center [604, 284] width 600 height 36
copy link "**********"
click at [578, 334] on td "[PERSON_NAME] »" at bounding box center [604, 319] width 600 height 36
click at [1005, 42] on link "Screen" at bounding box center [995, 42] width 64 height 28
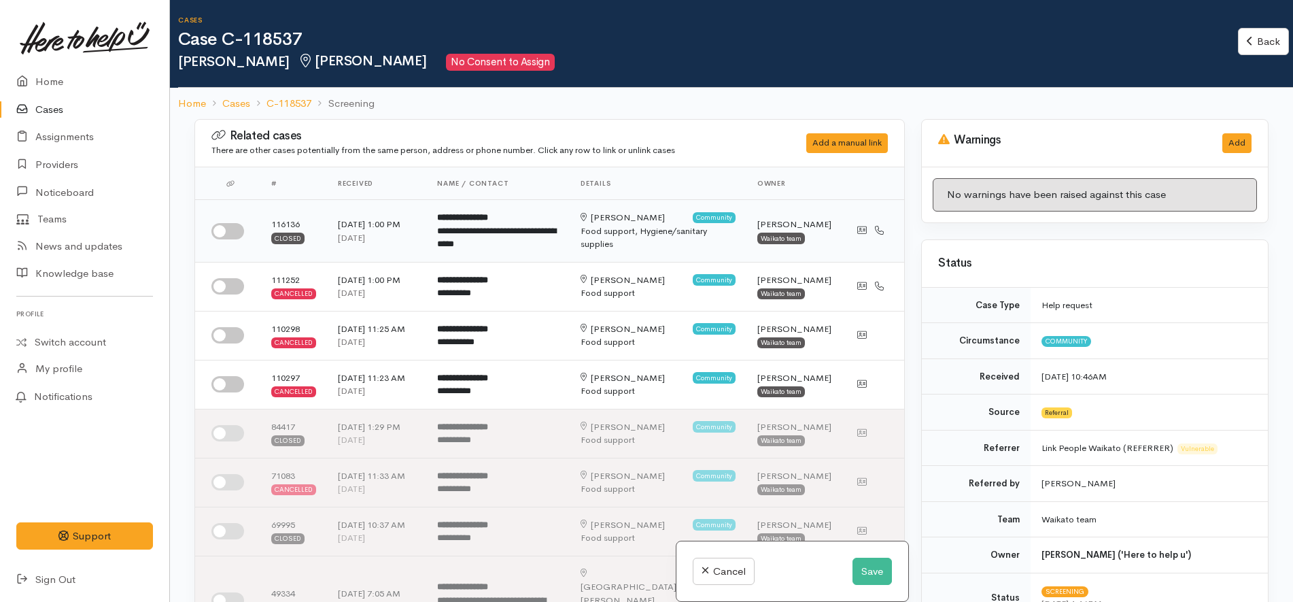
drag, startPoint x: 228, startPoint y: 235, endPoint x: 227, endPoint y: 248, distance: 13.0
click at [228, 235] on input "checkbox" at bounding box center [227, 231] width 33 height 16
checkbox input "true"
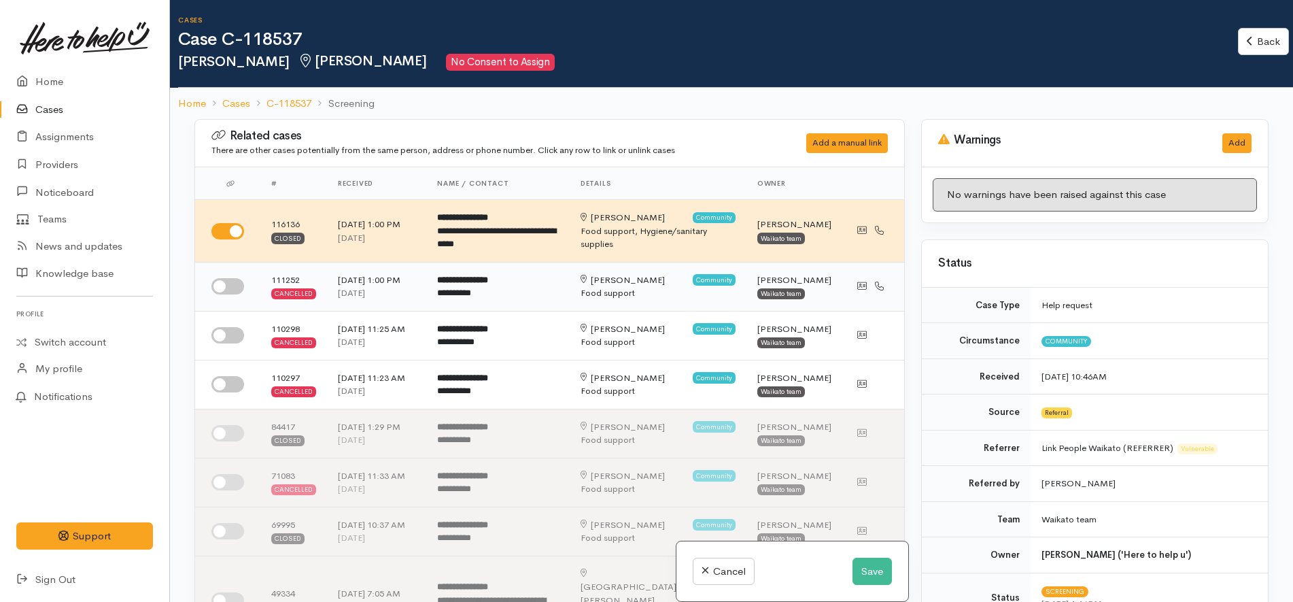
click at [241, 288] on input "checkbox" at bounding box center [227, 286] width 33 height 16
checkbox input "true"
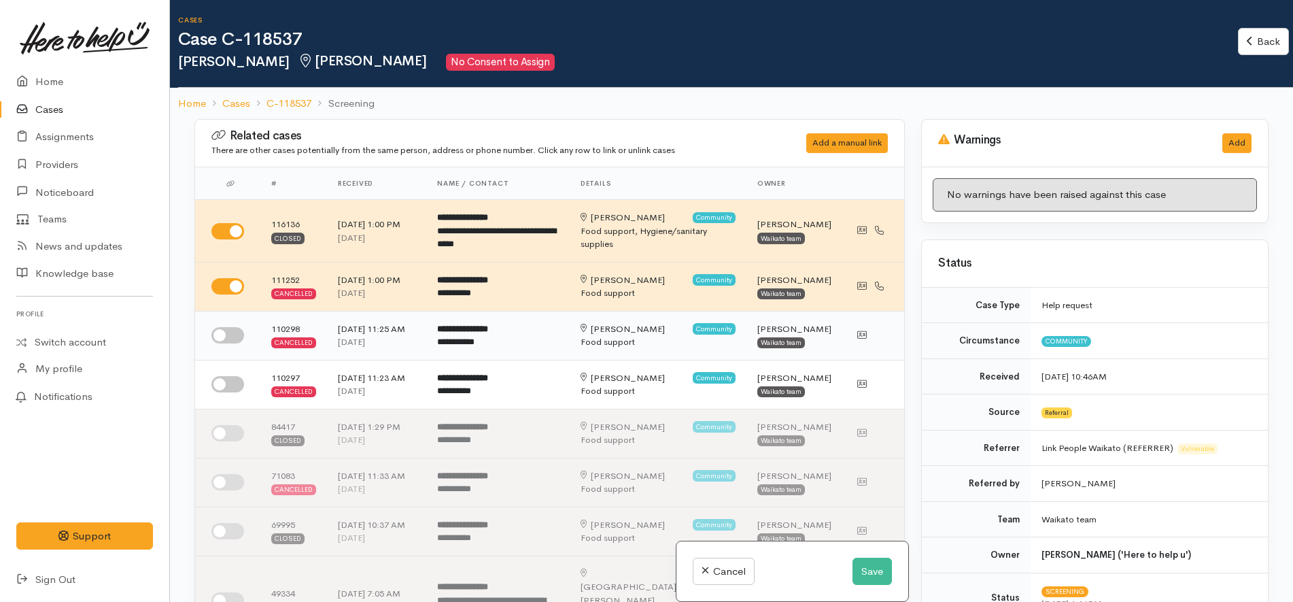
click at [228, 336] on input "checkbox" at bounding box center [227, 335] width 33 height 16
checkbox input "true"
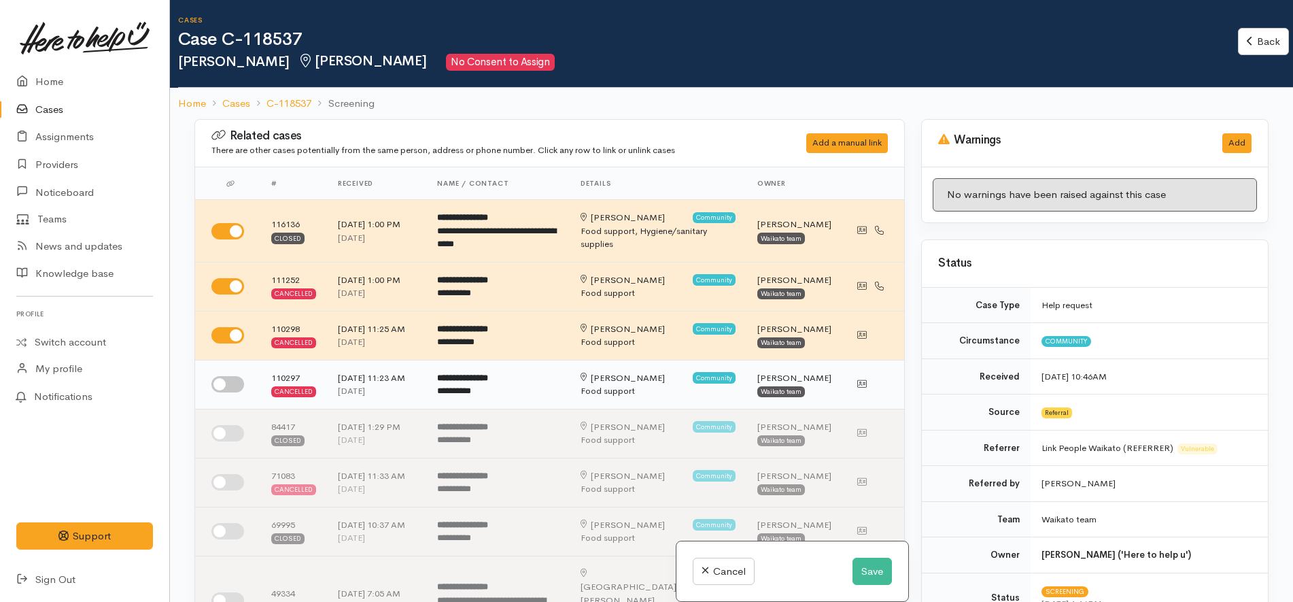
click at [231, 385] on input "checkbox" at bounding box center [227, 384] width 33 height 16
checkbox input "true"
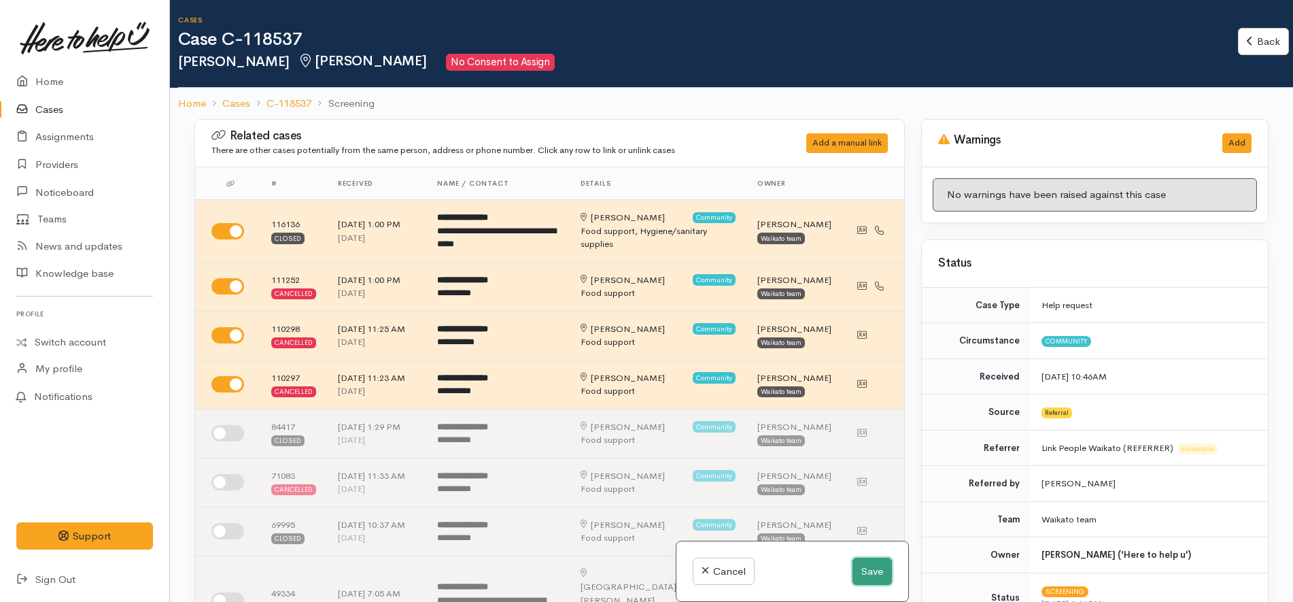
click at [861, 568] on button "Save" at bounding box center [871, 571] width 39 height 28
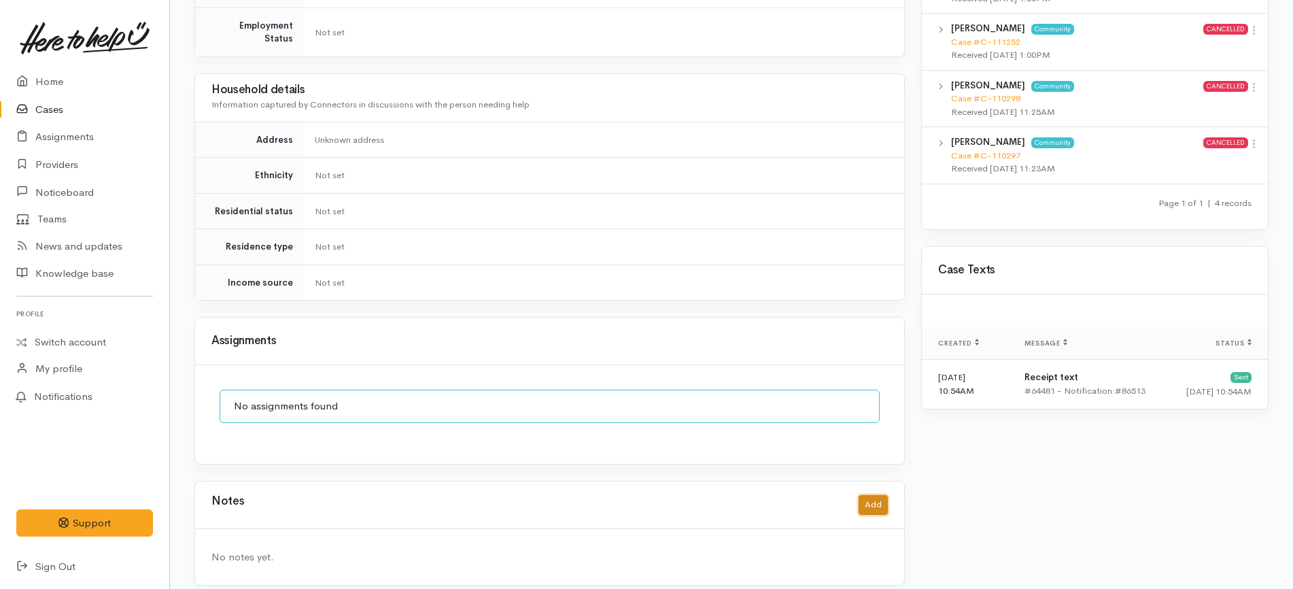
click at [883, 495] on button "Add" at bounding box center [873, 505] width 29 height 20
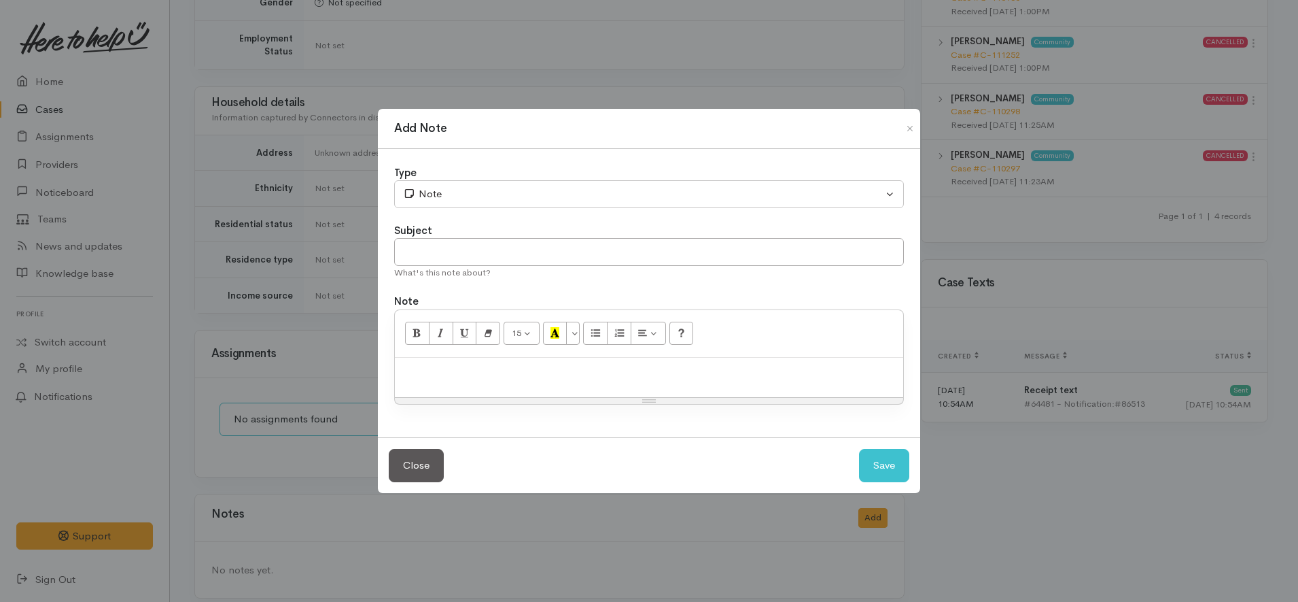
click at [699, 350] on div "15 8 9 10 11 12 14 18 24 36 Background Color Transparent Select #ffff00 Text Co…" at bounding box center [649, 334] width 508 height 48
click at [687, 368] on p at bounding box center [649, 372] width 495 height 16
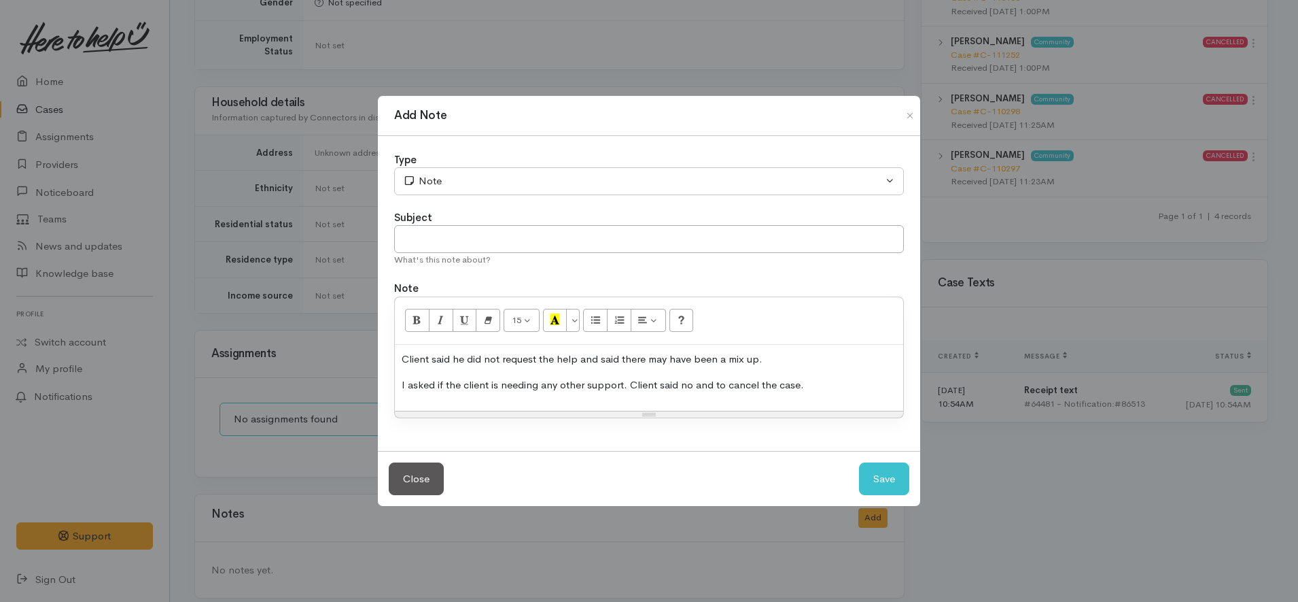
click at [467, 164] on div "Type" at bounding box center [649, 160] width 510 height 16
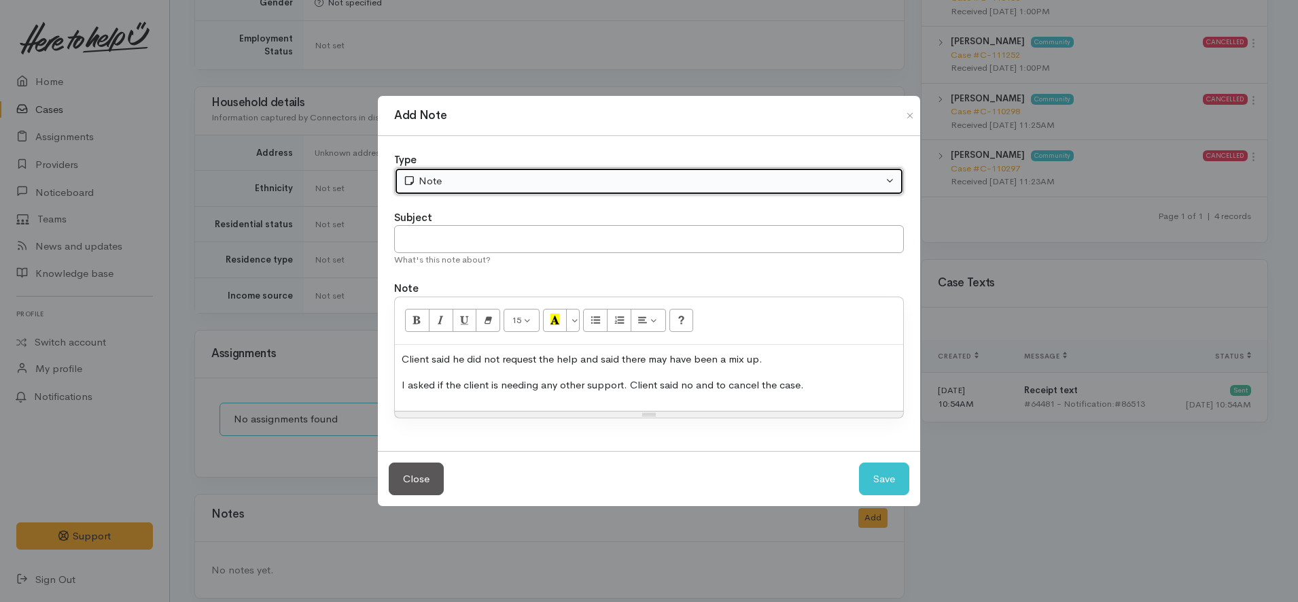
click at [466, 169] on button "Note" at bounding box center [649, 181] width 510 height 28
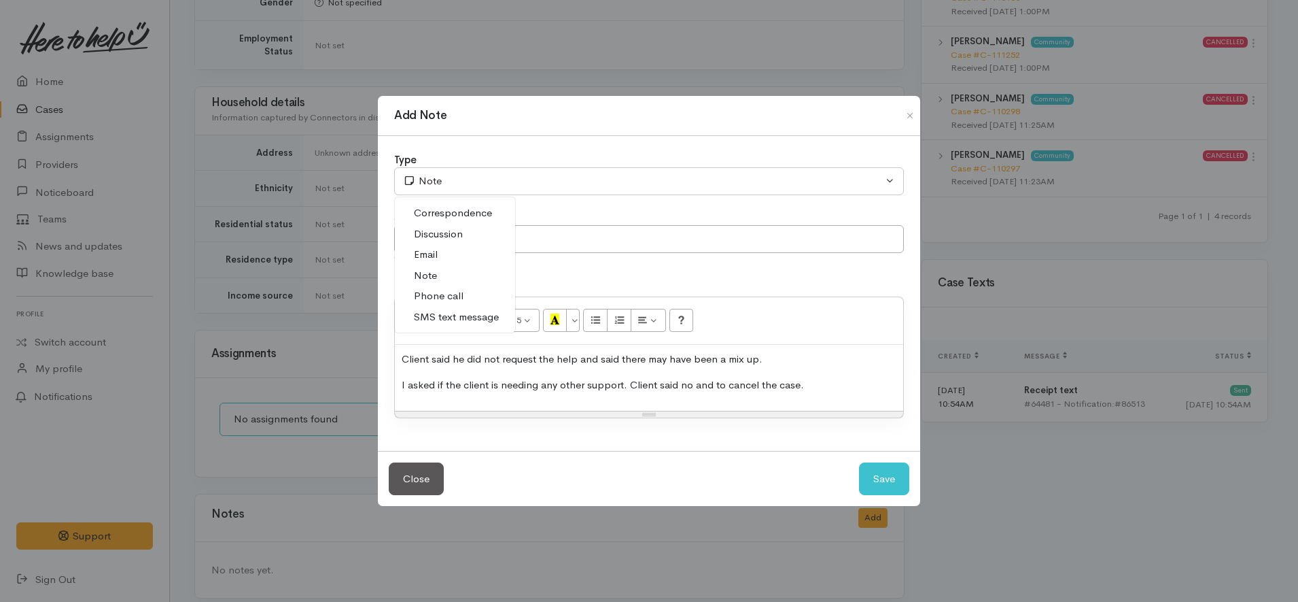
click at [452, 302] on span "Phone call" at bounding box center [439, 296] width 50 height 16
click at [890, 480] on button "Save" at bounding box center [884, 478] width 50 height 33
select select "1"
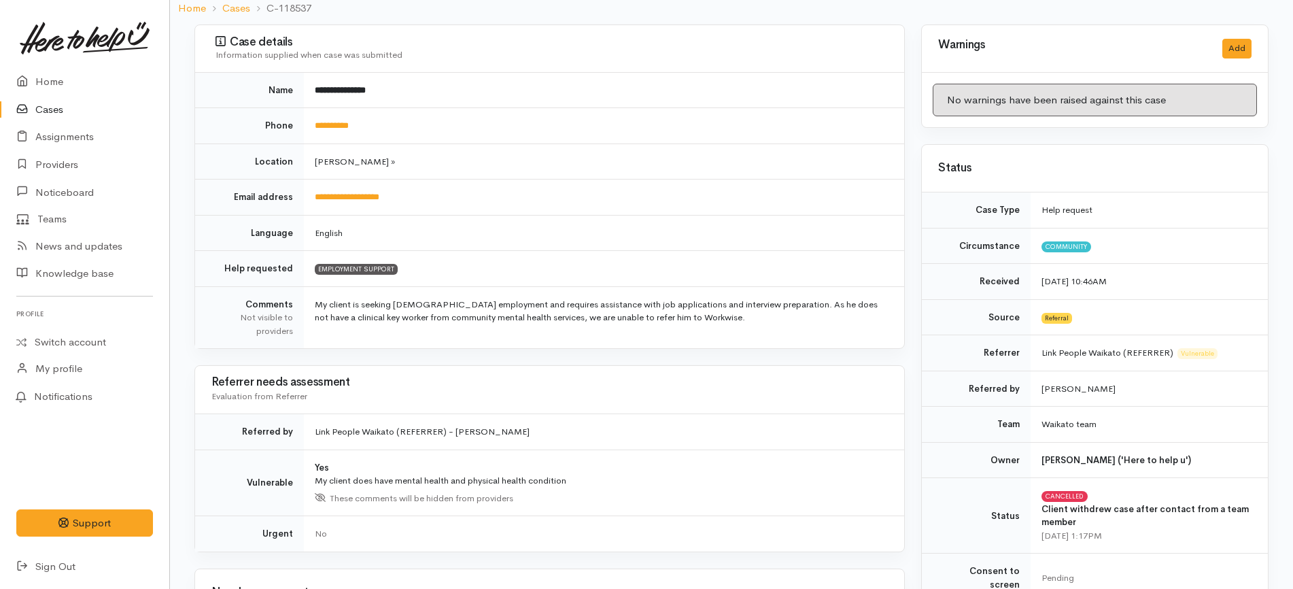
scroll to position [0, 0]
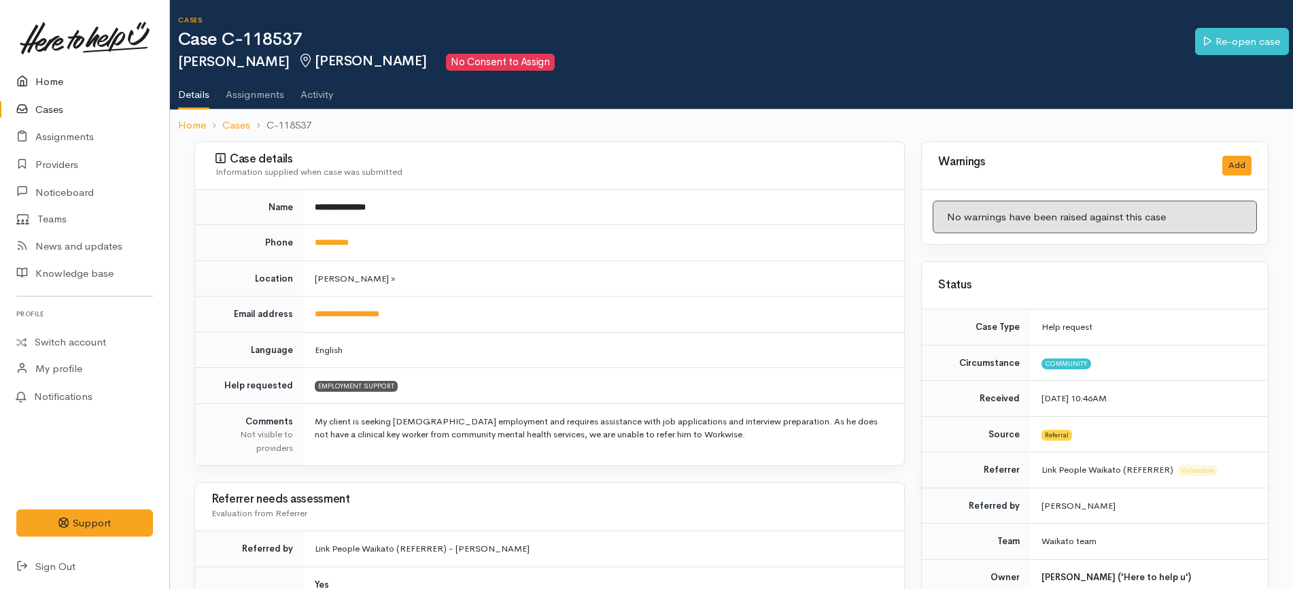
click at [53, 80] on link "Home" at bounding box center [84, 82] width 169 height 28
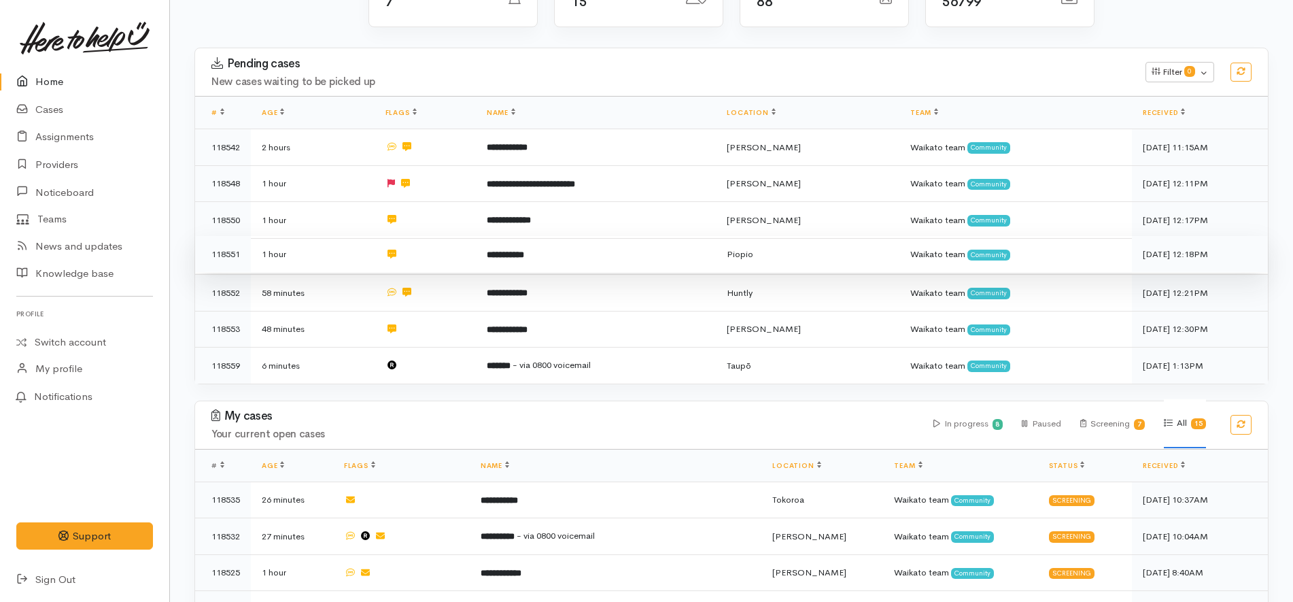
scroll to position [170, 0]
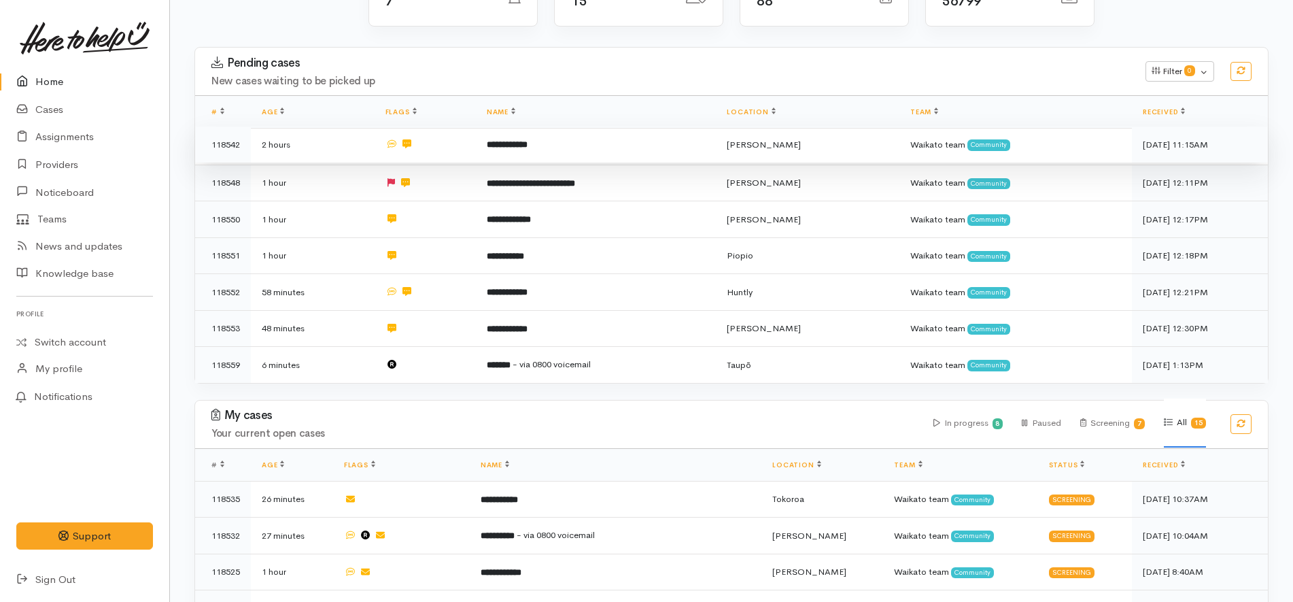
click at [646, 141] on td "**********" at bounding box center [596, 144] width 241 height 37
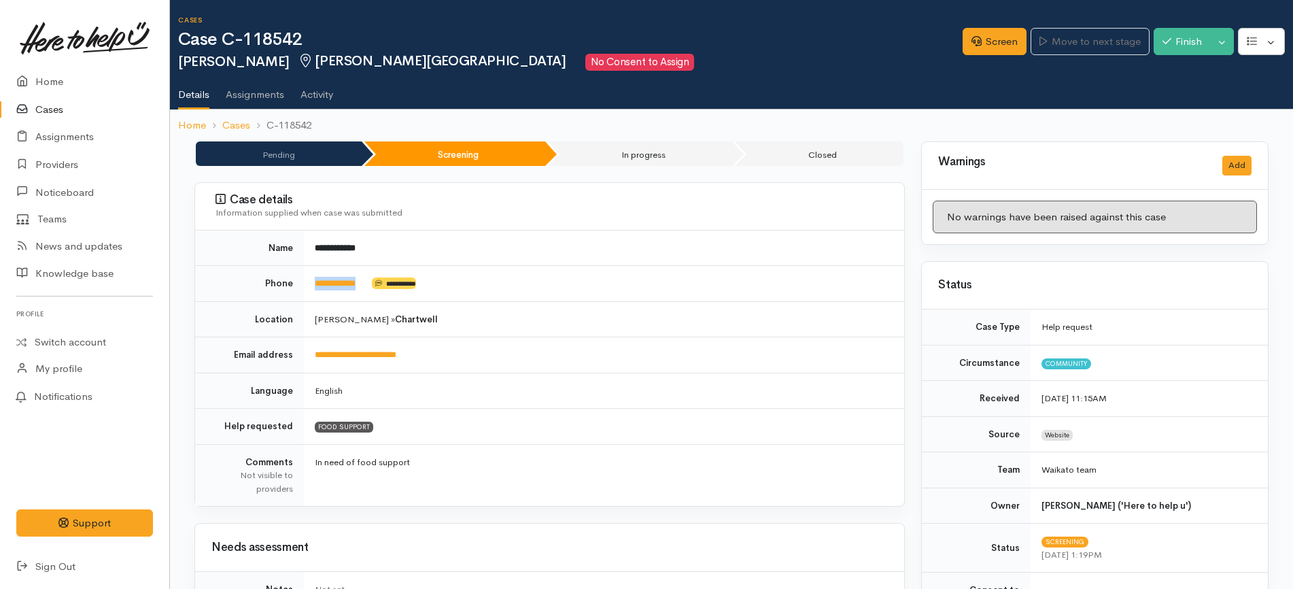
drag, startPoint x: 383, startPoint y: 287, endPoint x: 292, endPoint y: 292, distance: 91.9
click at [292, 292] on tr "**********" at bounding box center [549, 284] width 709 height 36
copy tr "**********"
click at [976, 39] on link "Screen" at bounding box center [995, 42] width 64 height 28
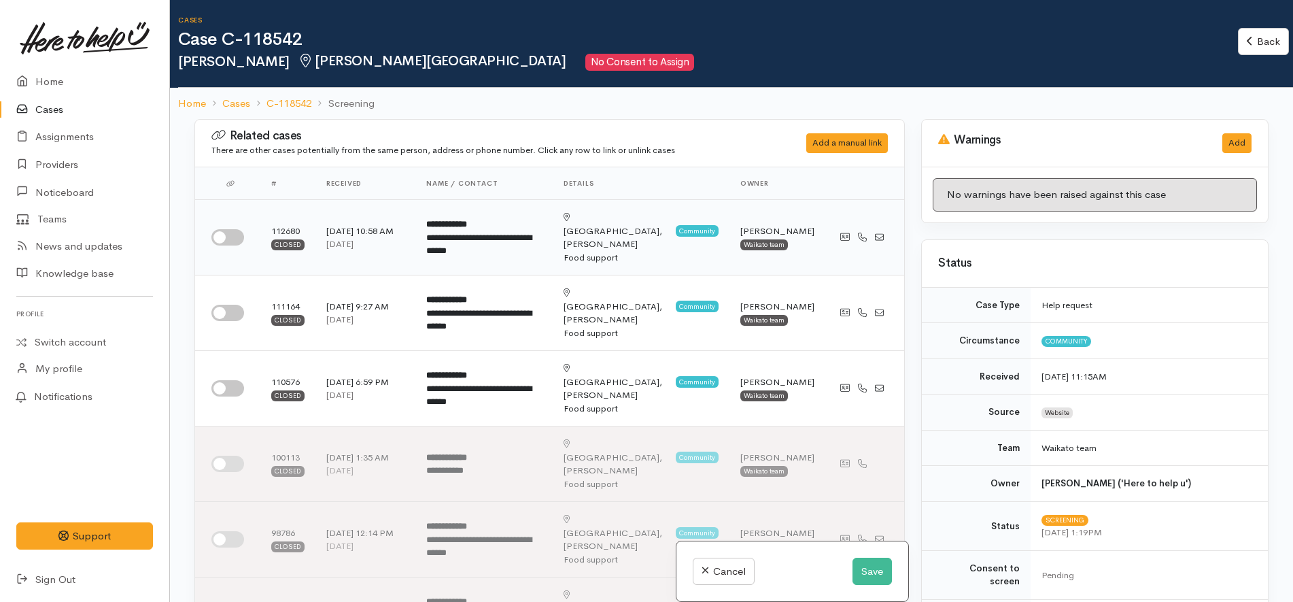
click at [220, 229] on input "checkbox" at bounding box center [227, 237] width 33 height 16
checkbox input "true"
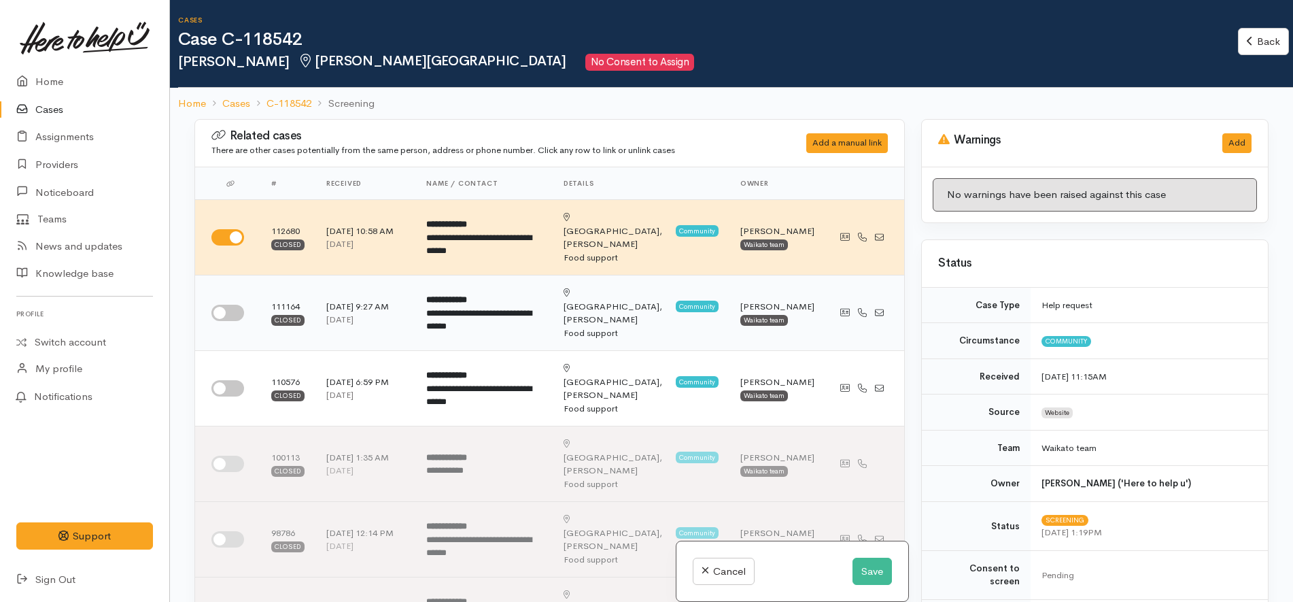
click at [223, 305] on input "checkbox" at bounding box center [227, 313] width 33 height 16
checkbox input "true"
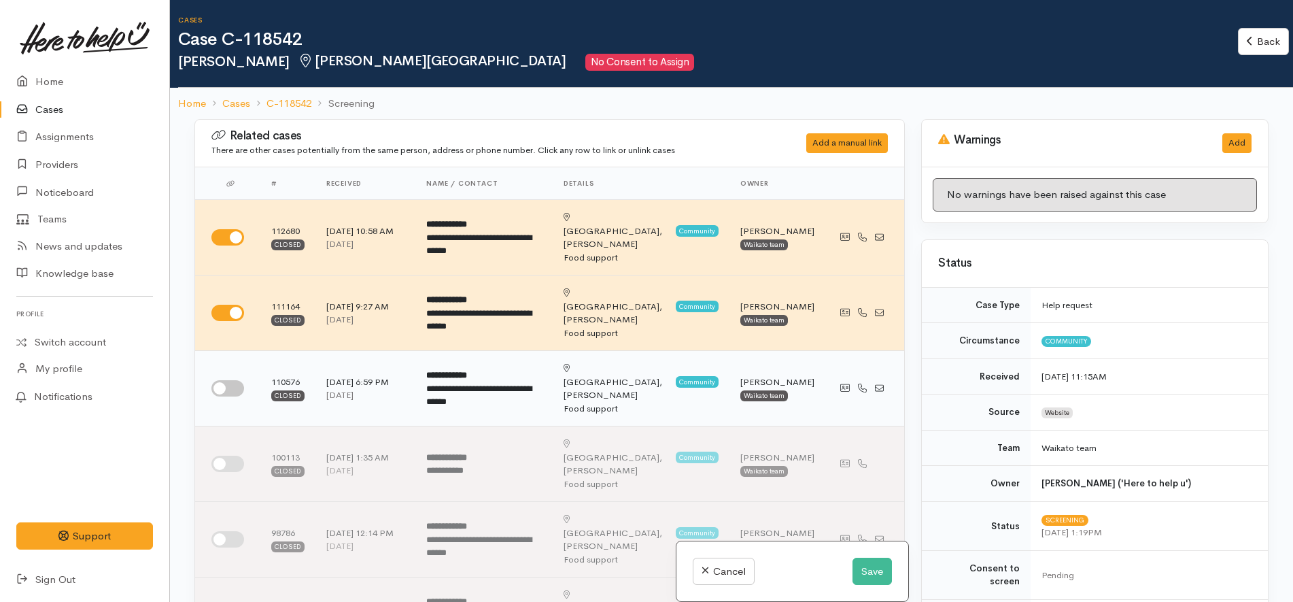
click at [219, 380] on input "checkbox" at bounding box center [227, 388] width 33 height 16
checkbox input "true"
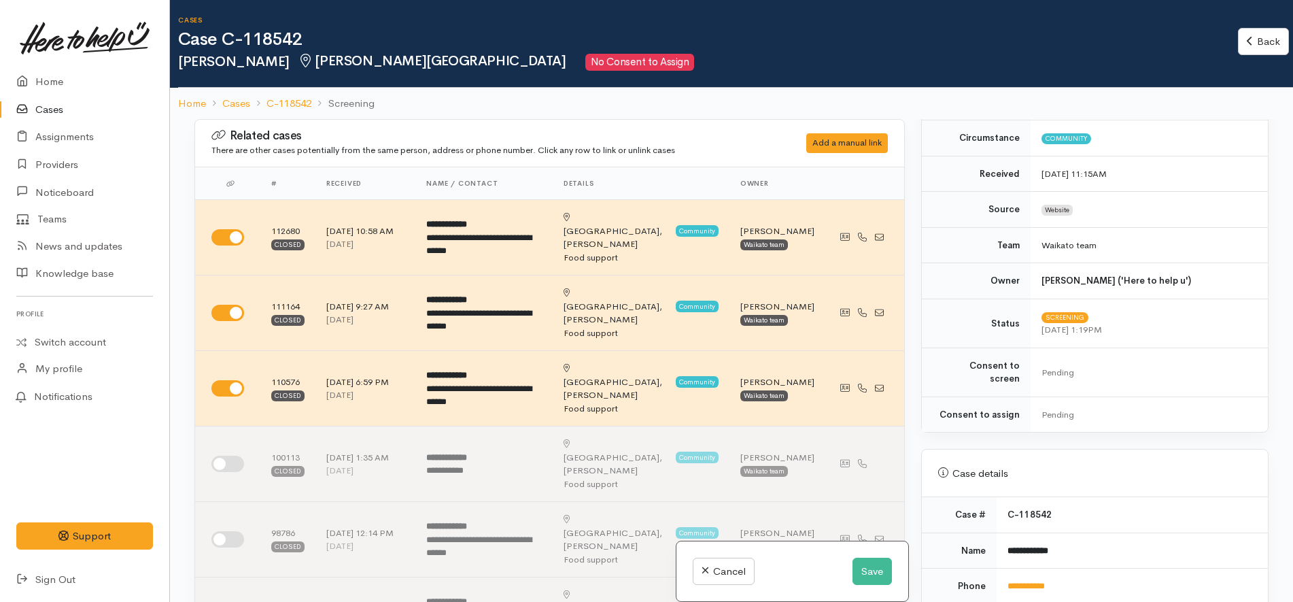
scroll to position [680, 0]
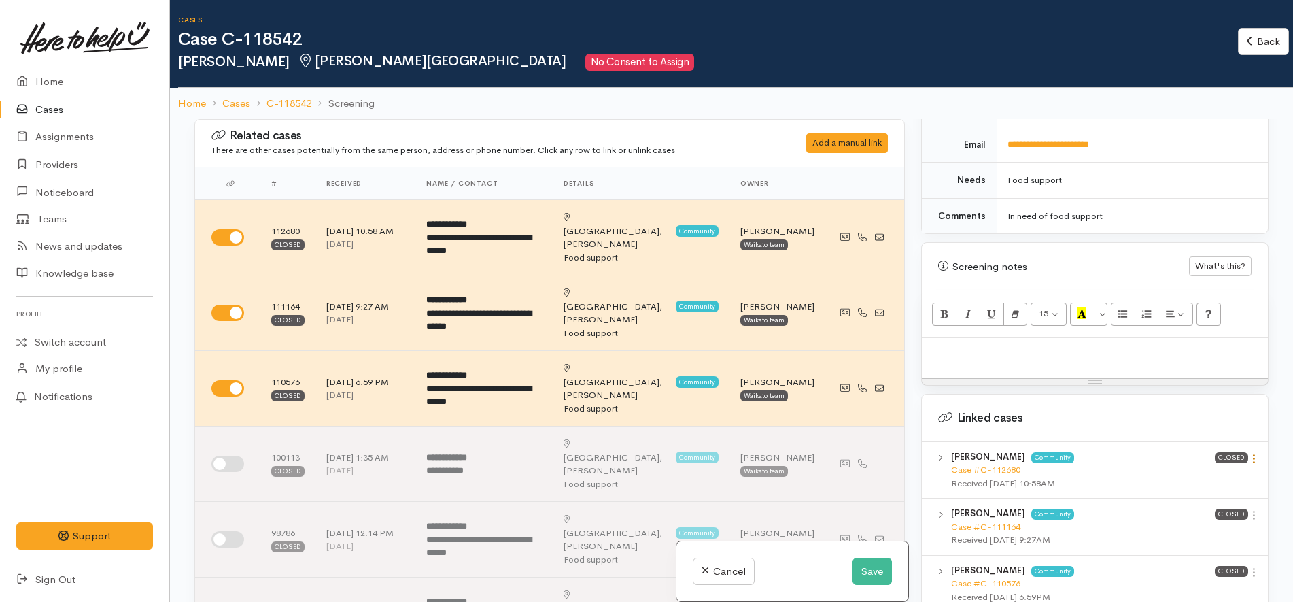
click at [1248, 453] on icon at bounding box center [1254, 459] width 12 height 12
click at [1223, 474] on link "View case" at bounding box center [1204, 484] width 107 height 21
click at [1087, 345] on p at bounding box center [1095, 353] width 332 height 16
paste div
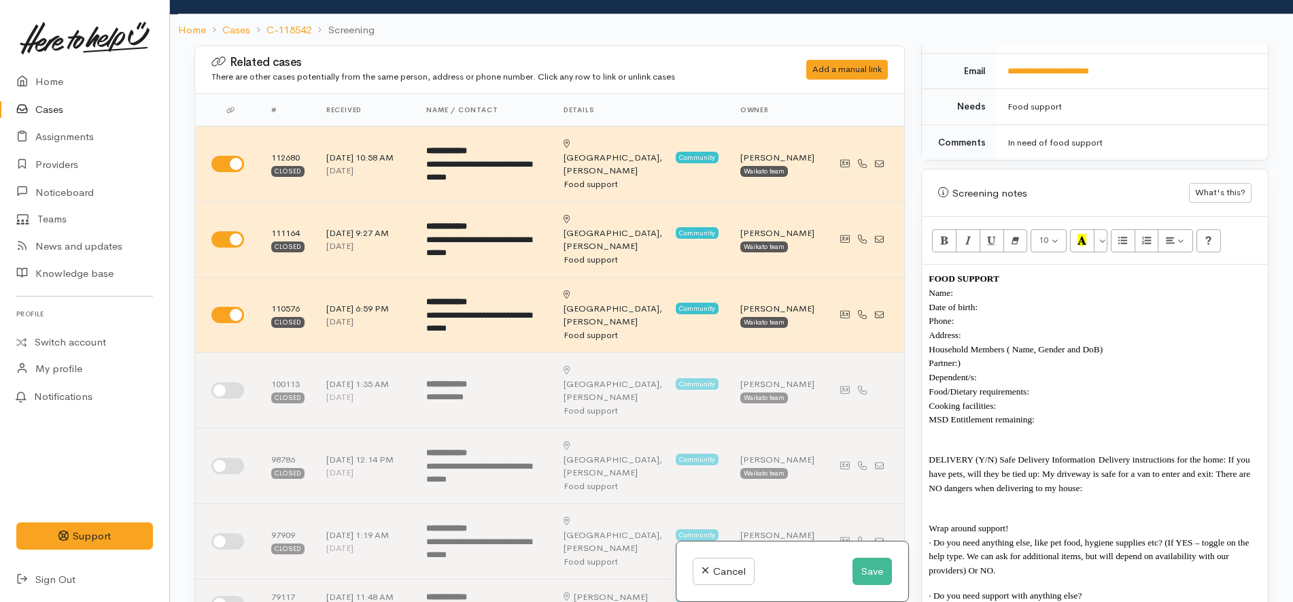
click at [1022, 285] on p "Name:" at bounding box center [1095, 292] width 332 height 14
click at [1018, 300] on p "Date of birth:" at bounding box center [1095, 307] width 332 height 14
click at [1024, 328] on p "Address:" at bounding box center [1095, 335] width 332 height 14
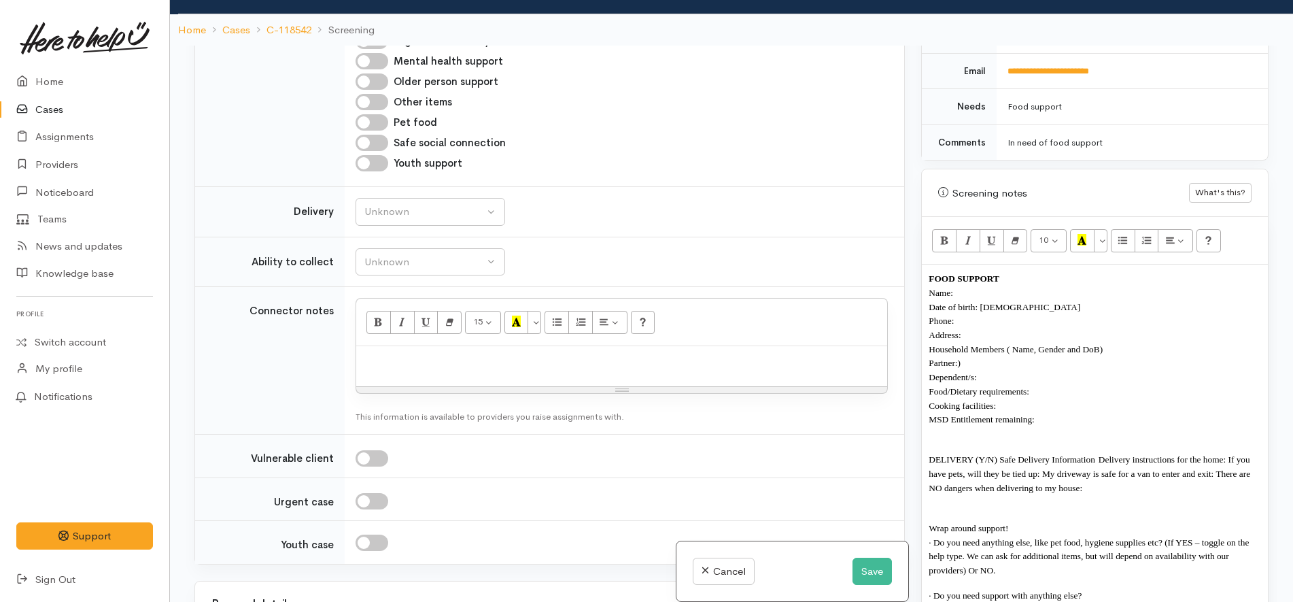
scroll to position [1869, 0]
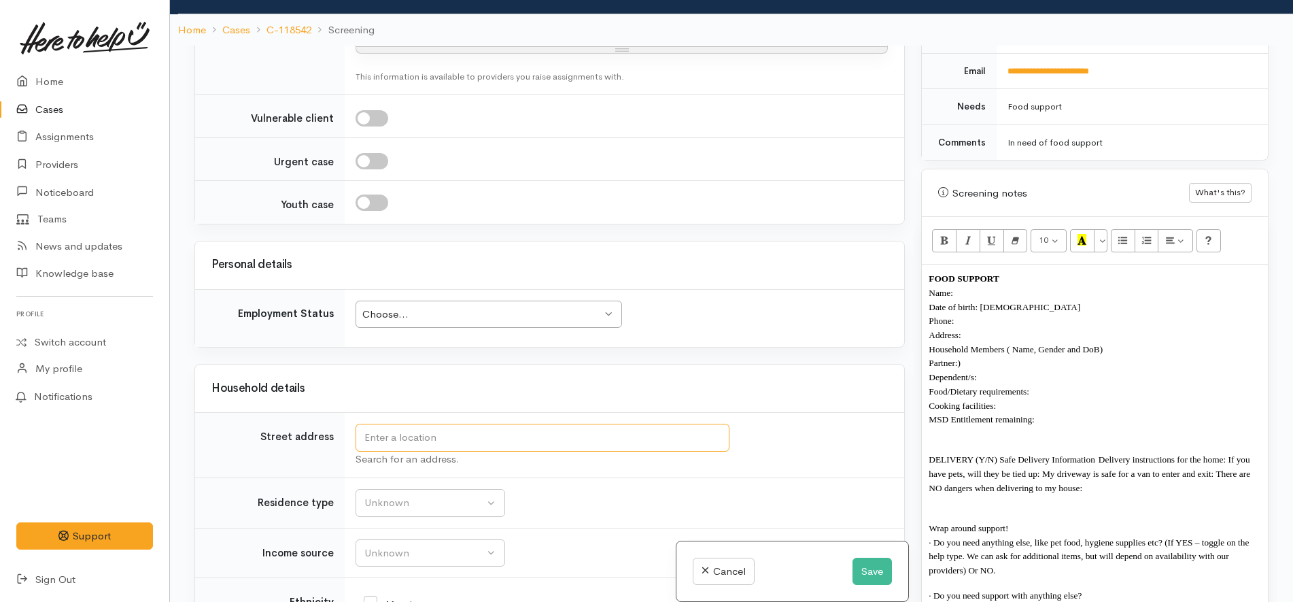
click at [489, 423] on input "text" at bounding box center [543, 437] width 374 height 28
type input "1/23 College Place, Chartwell, Hamilton, New Zealand"
drag, startPoint x: 640, startPoint y: 307, endPoint x: 252, endPoint y: 301, distance: 388.2
click at [252, 413] on tr "Street address 1/23 College Place, Chartwell, Hamilton, New Zealand Search for …" at bounding box center [549, 445] width 709 height 65
click at [999, 328] on p "Address:" at bounding box center [1095, 335] width 332 height 14
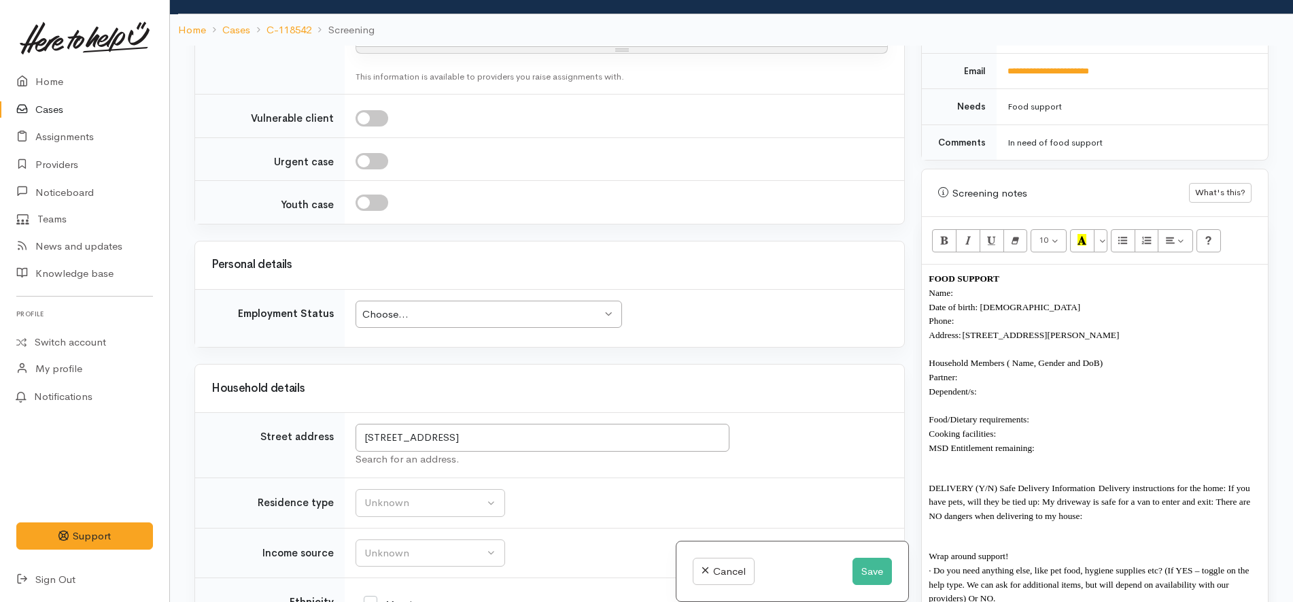
click at [1005, 384] on p "Dependent/s:" at bounding box center [1095, 391] width 332 height 14
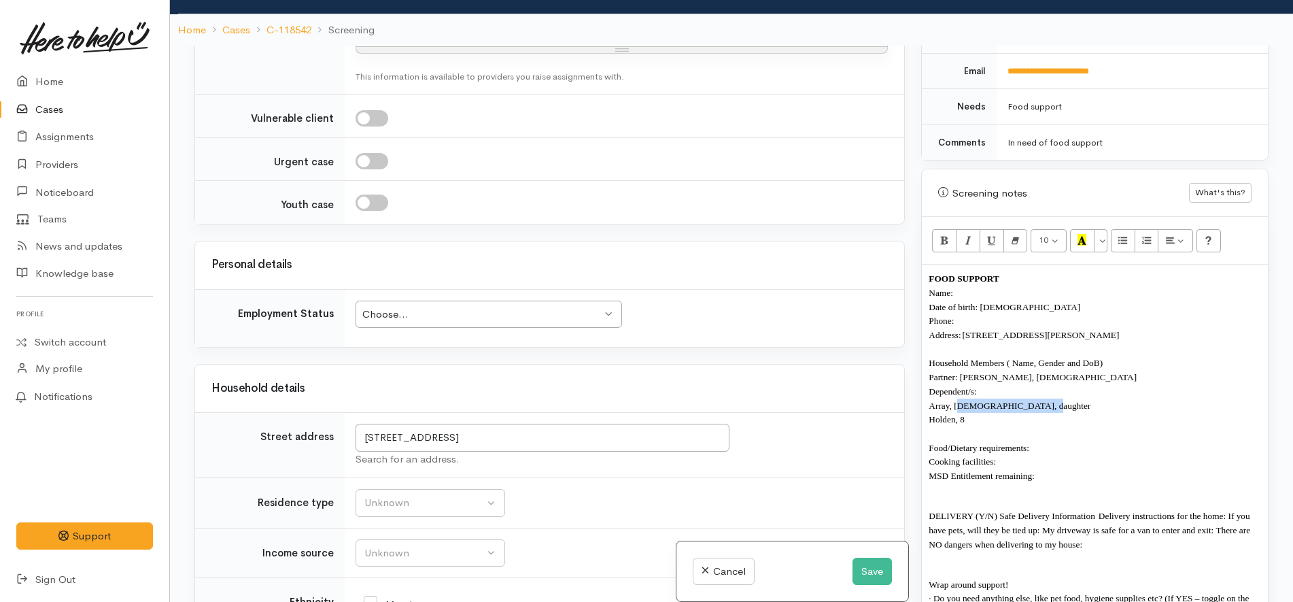
copy span "years old, daughter"
click at [994, 384] on p "Dependent/s:" at bounding box center [1095, 391] width 332 height 14
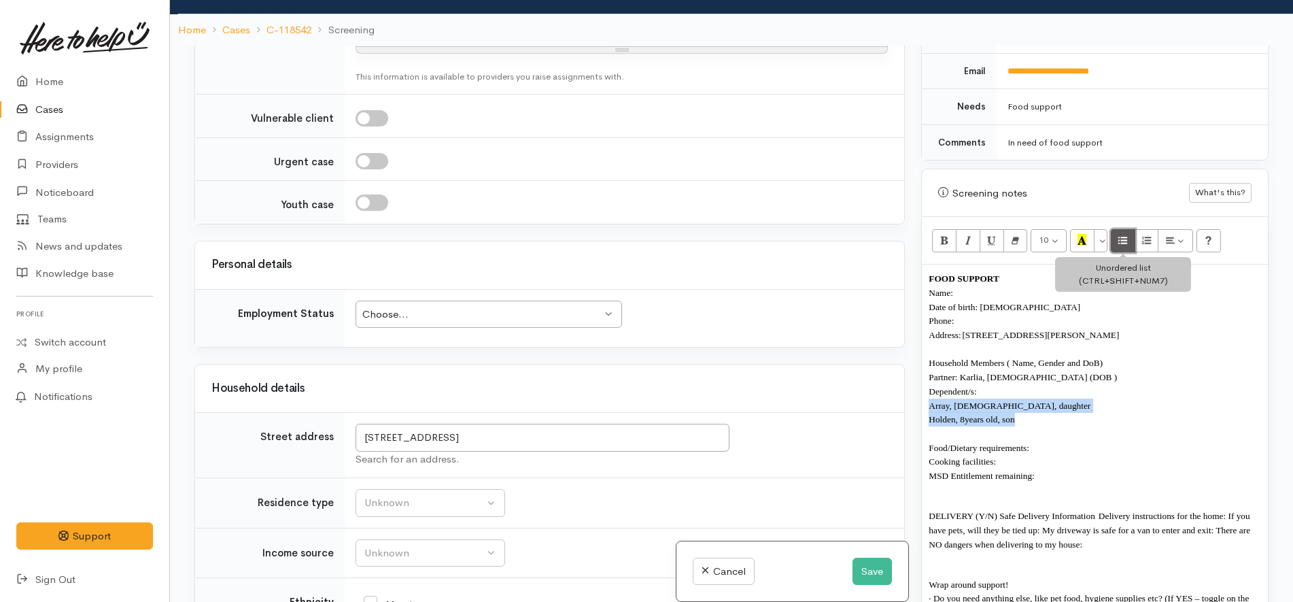
click at [1126, 234] on icon "Unordered list (CTRL+SHIFT+NUM7)" at bounding box center [1122, 240] width 9 height 12
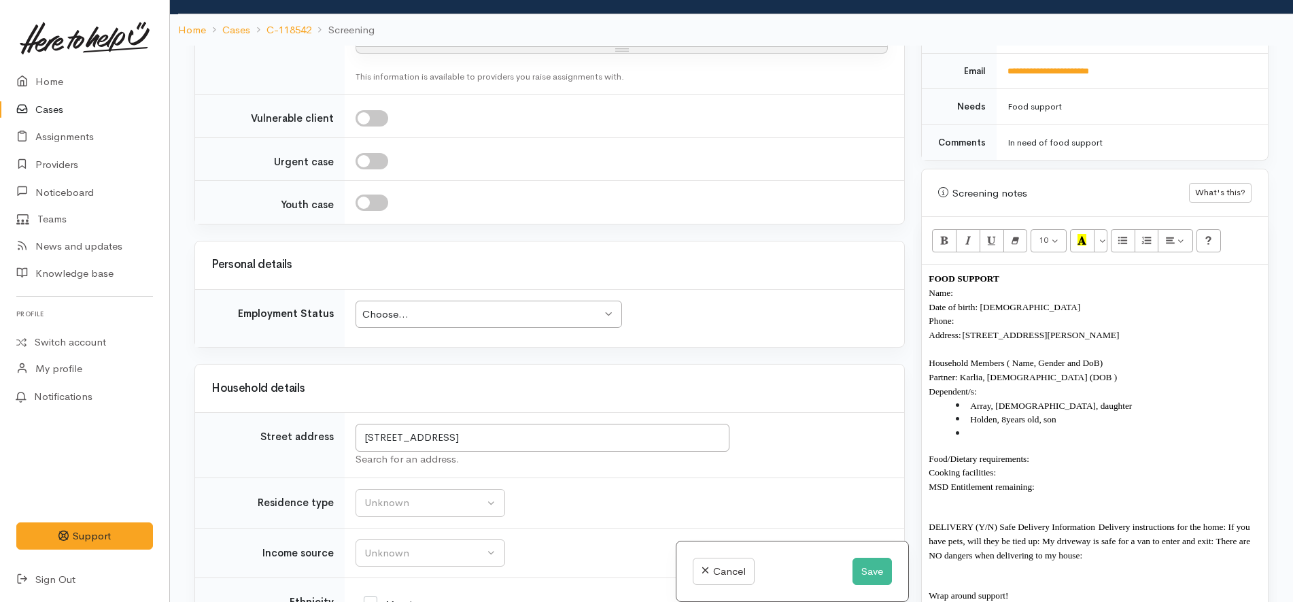
click at [983, 426] on li at bounding box center [1108, 433] width 305 height 14
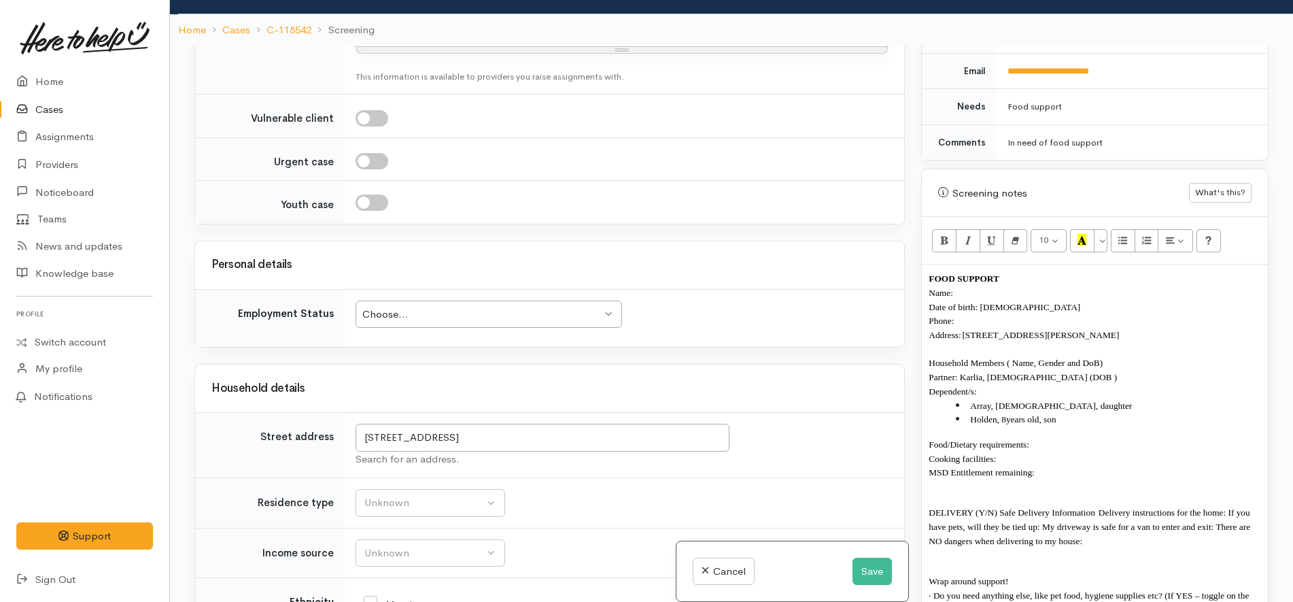
click at [1082, 398] on li "Array, 9 years old, daughter" at bounding box center [1108, 405] width 305 height 14
click at [1057, 372] on span "Partner: Karlia, 33 years old (DOB )" at bounding box center [1023, 377] width 188 height 10
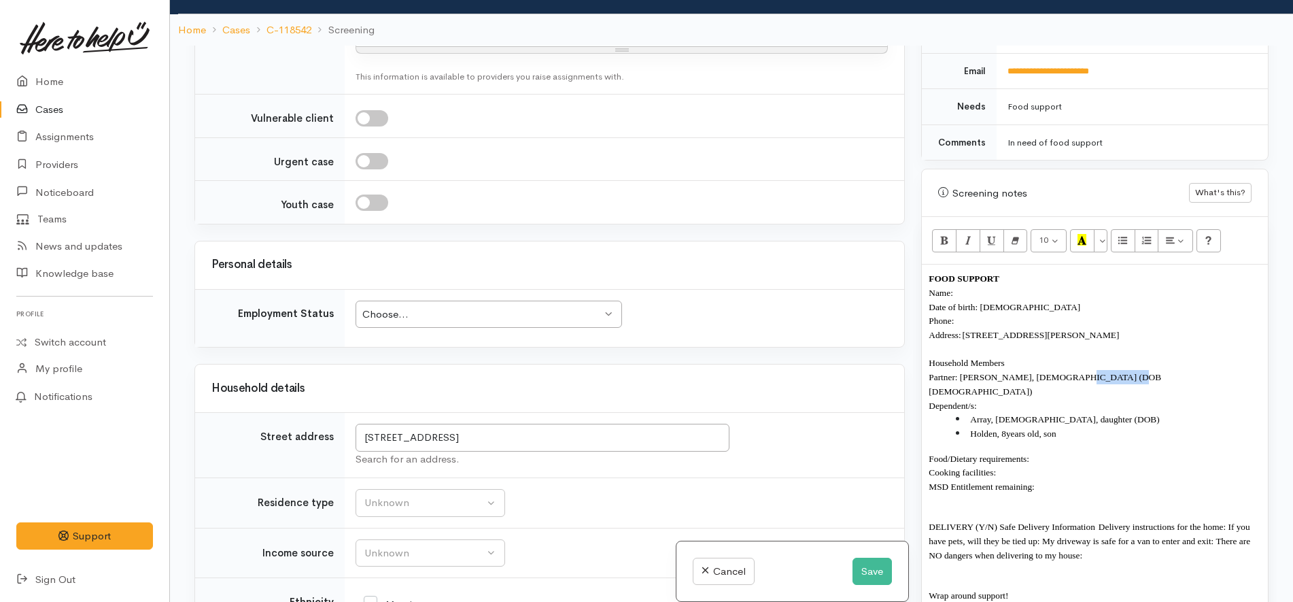
copy span "26/04/2017"
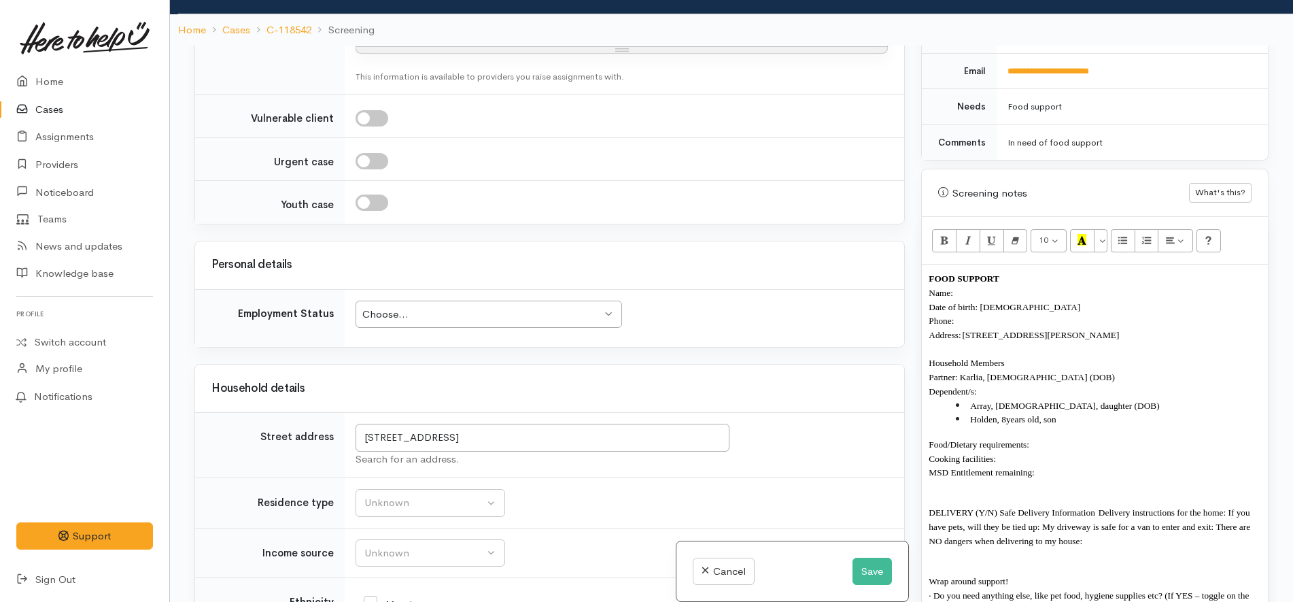
click at [1097, 400] on span "Array, 9 years old, daughter (DOB)" at bounding box center [1064, 405] width 189 height 10
copy span "1/3/2016"
drag, startPoint x: 1173, startPoint y: 389, endPoint x: 1129, endPoint y: 388, distance: 44.2
click at [1129, 400] on span "Array, 9 years old, daughter (DOB 1/3/2016 26/04/2017 )" at bounding box center [1093, 405] width 247 height 10
copy span "26/04/2017"
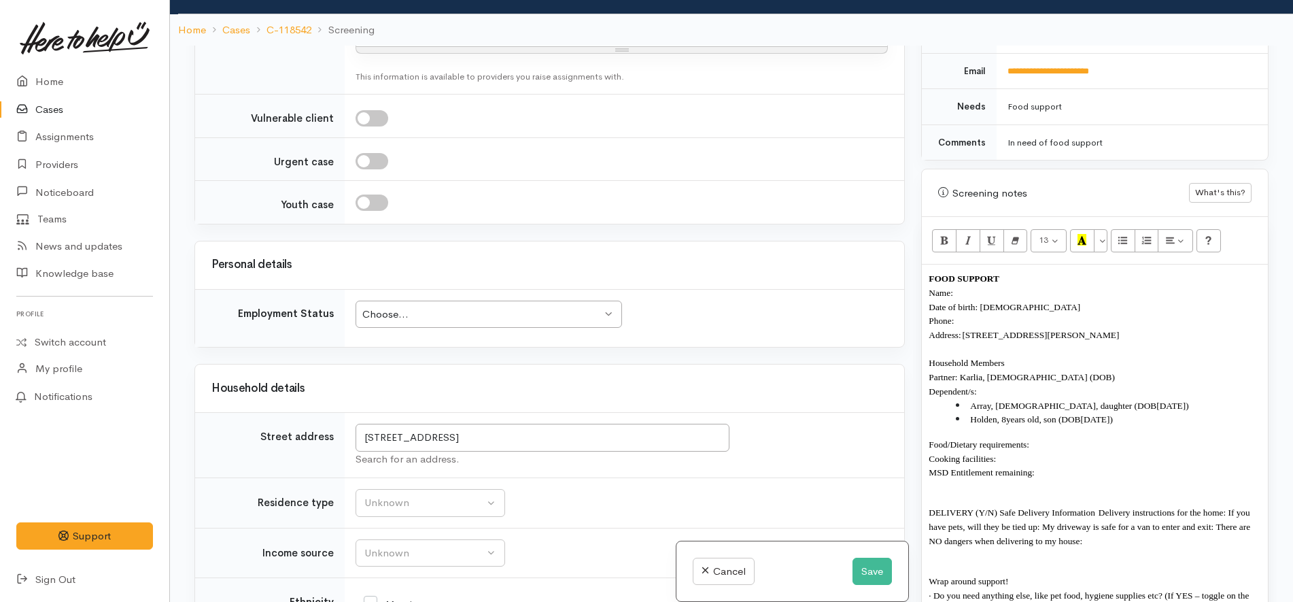
click at [1054, 372] on span "Partner: Karlia, 33 years old (DOB)" at bounding box center [1022, 377] width 186 height 10
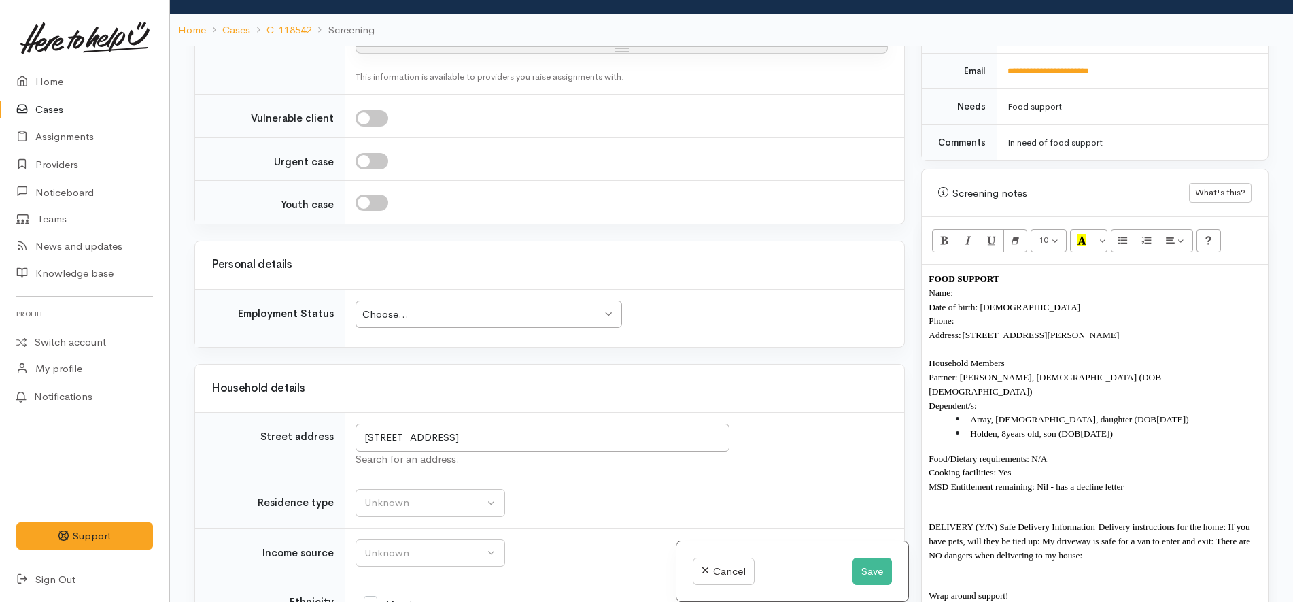
scroll to position [825, 0]
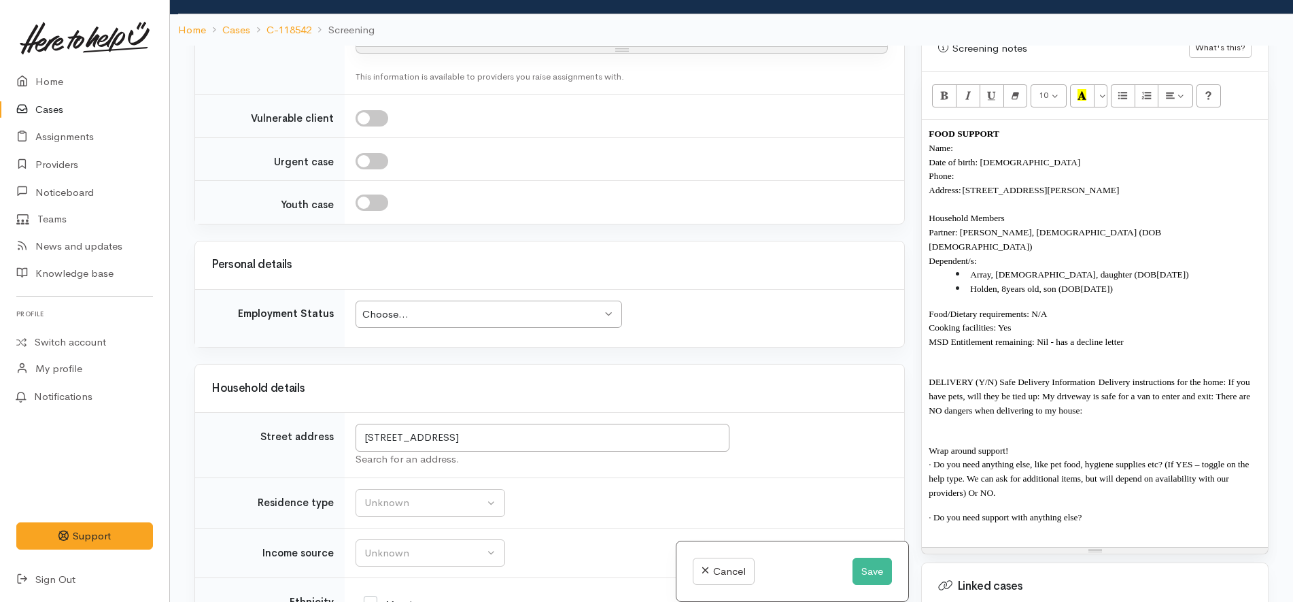
click at [1096, 385] on p "DELIVERY (Y/N) Safe Delivery Information  Delivery instructions for the home: I…" at bounding box center [1095, 396] width 332 height 42
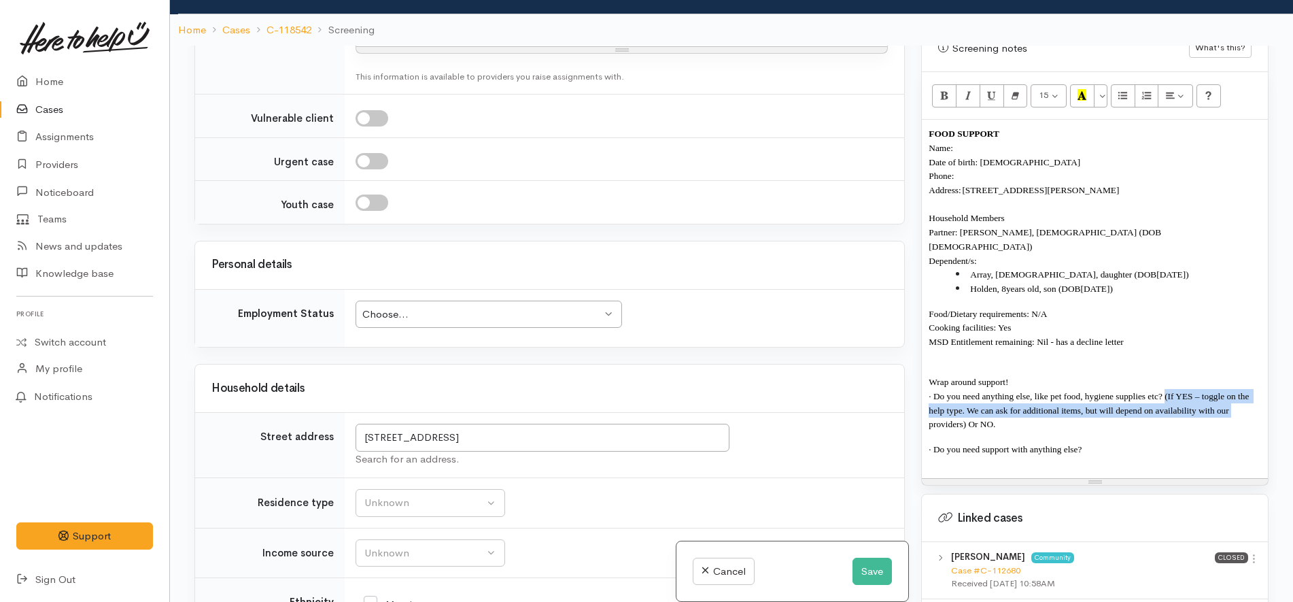
drag, startPoint x: 1240, startPoint y: 389, endPoint x: 1166, endPoint y: 370, distance: 76.3
click at [1166, 389] on p "· Do you need anything else, like pet food, hygiene supplies etc? (If YES – tog…" at bounding box center [1095, 410] width 332 height 42
drag, startPoint x: 1141, startPoint y: 394, endPoint x: 1166, endPoint y: 368, distance: 35.1
click at [1166, 389] on p "· Do you need anything else, like pet food, hygiene supplies etc? (If YES – tog…" at bounding box center [1095, 410] width 332 height 42
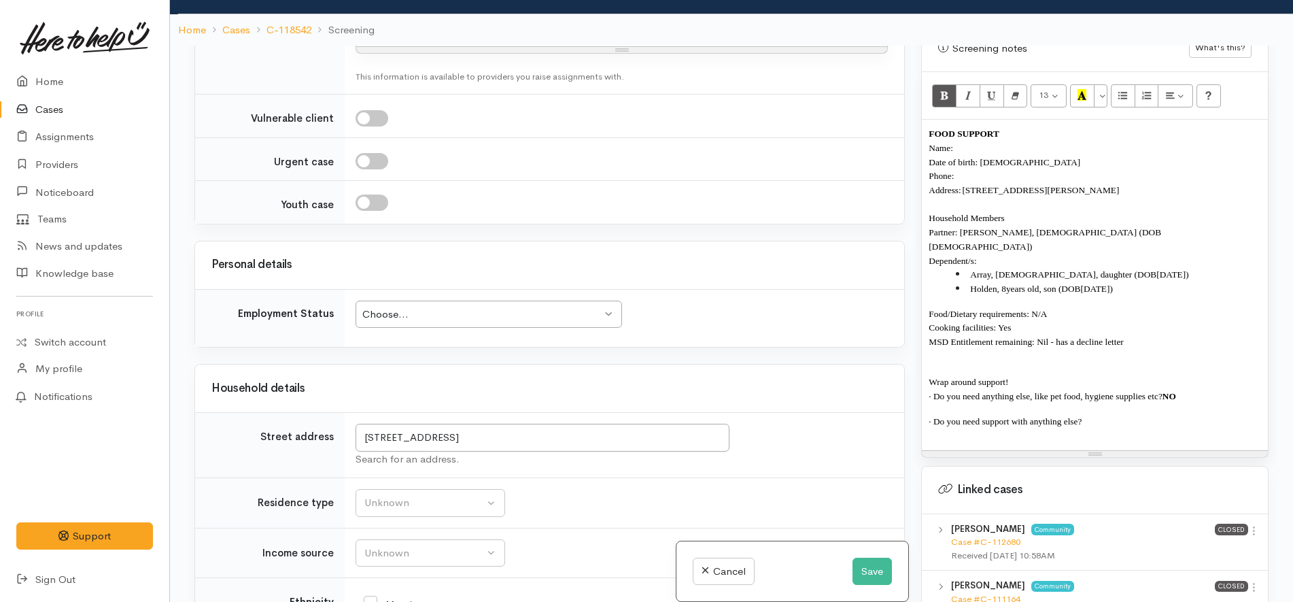
copy b "NO"
click at [986, 169] on p "Phone:" at bounding box center [1095, 176] width 332 height 14
click at [1132, 334] on p "MSD Entitlement remaining: Nil - has a decline letter" at bounding box center [1095, 341] width 332 height 14
click at [872, 566] on button "Save" at bounding box center [871, 571] width 39 height 28
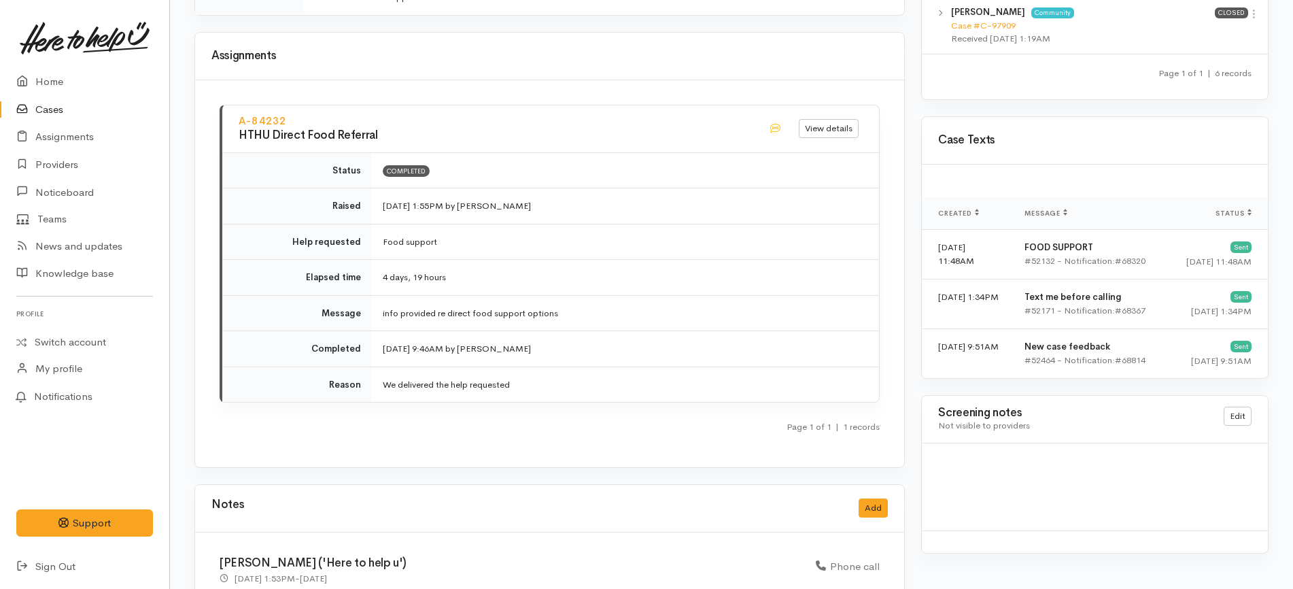
scroll to position [1563, 0]
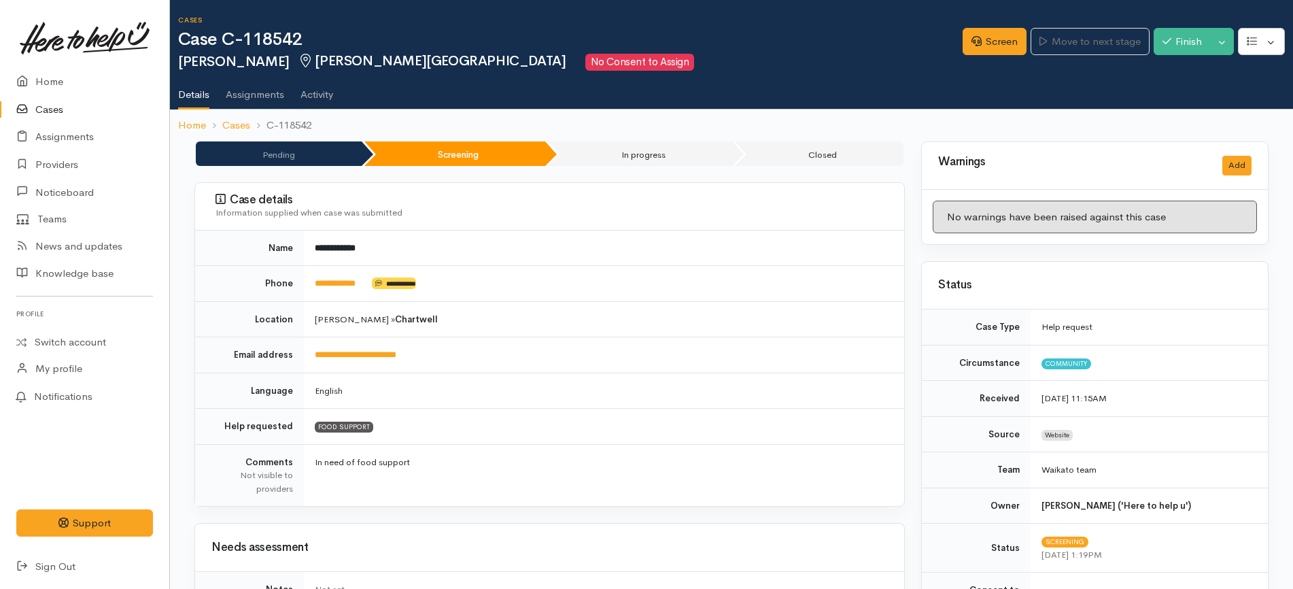
click at [993, 26] on div "Screen Move to next stage Finish Toggle Dropdown Pause" at bounding box center [1128, 43] width 330 height 46
click at [981, 46] on link "Screen" at bounding box center [995, 42] width 64 height 28
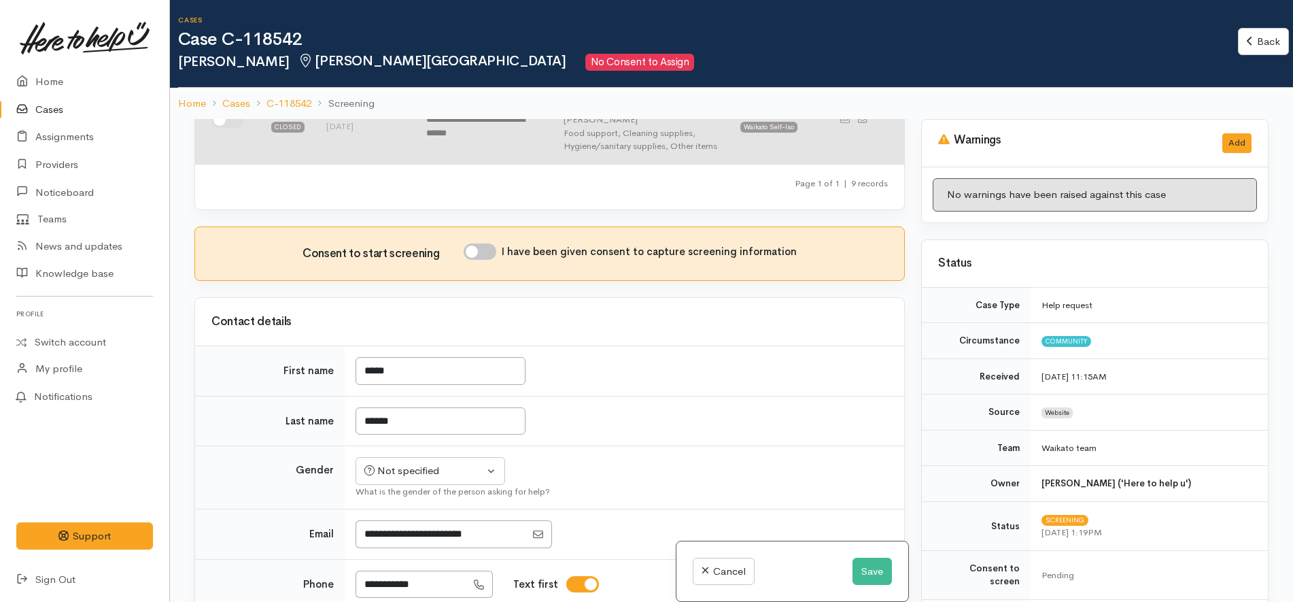
scroll to position [765, 0]
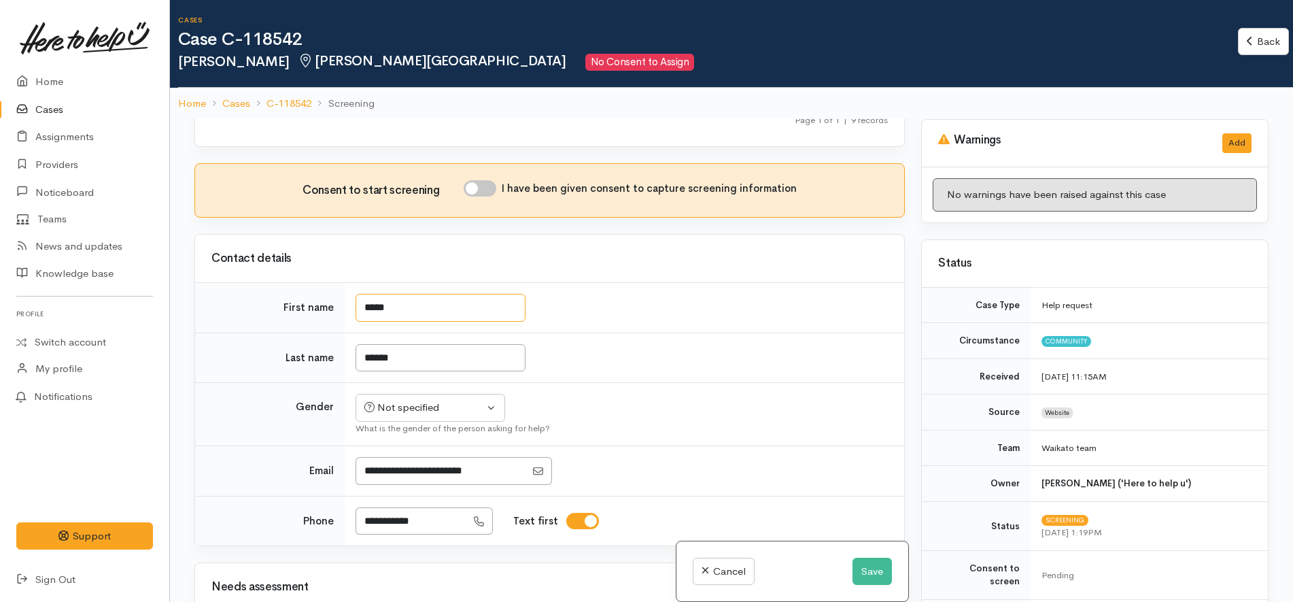
drag, startPoint x: 367, startPoint y: 190, endPoint x: 353, endPoint y: 190, distance: 14.3
click at [353, 283] on td "*****" at bounding box center [624, 308] width 559 height 50
type input "*****"
click at [366, 344] on input "******" at bounding box center [441, 358] width 170 height 28
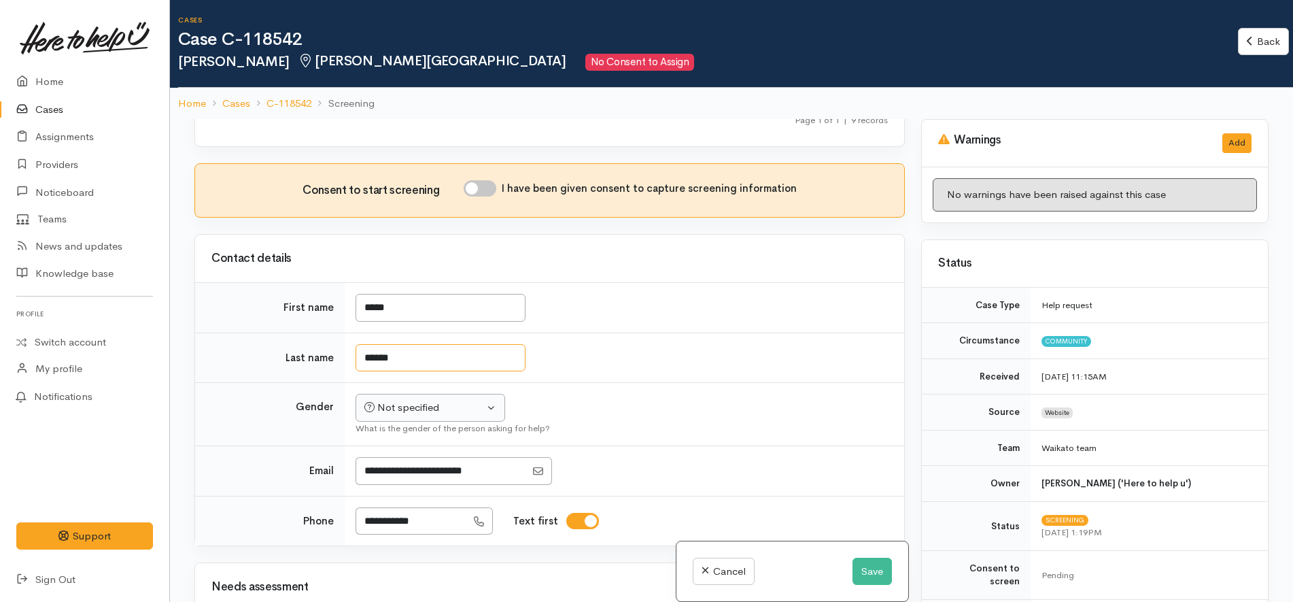
type input "******"
click at [393, 394] on button "Not specified" at bounding box center [431, 408] width 150 height 28
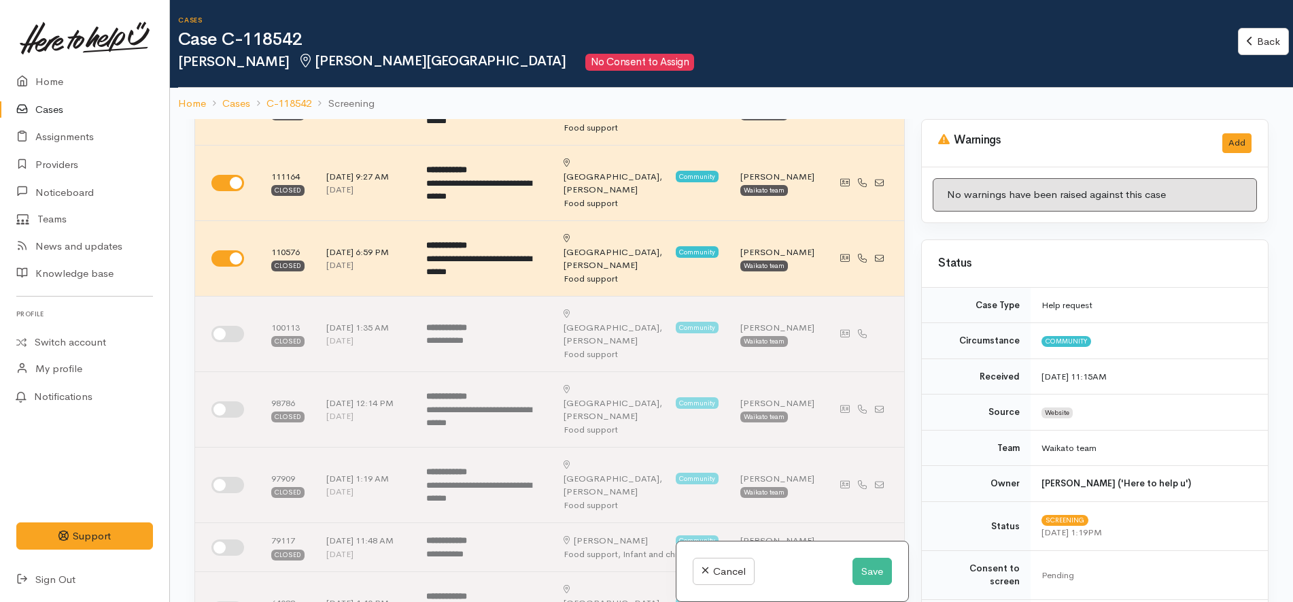
scroll to position [765, 0]
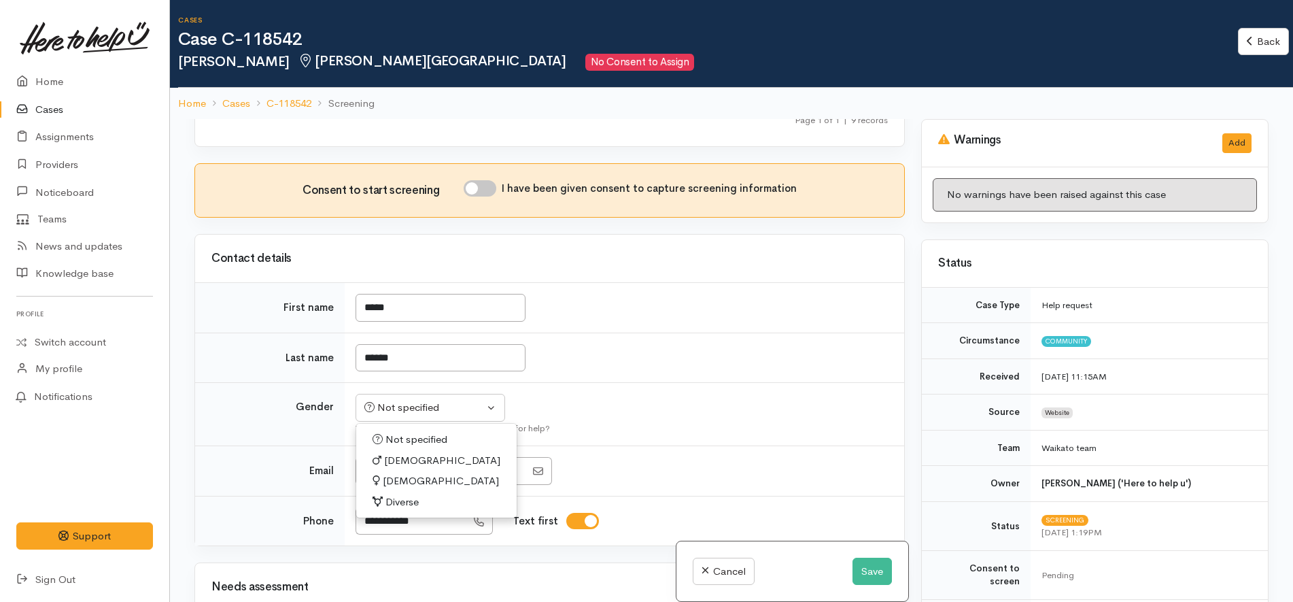
click at [413, 450] on link "[DEMOGRAPHIC_DATA]" at bounding box center [436, 460] width 160 height 21
select select "[DEMOGRAPHIC_DATA]"
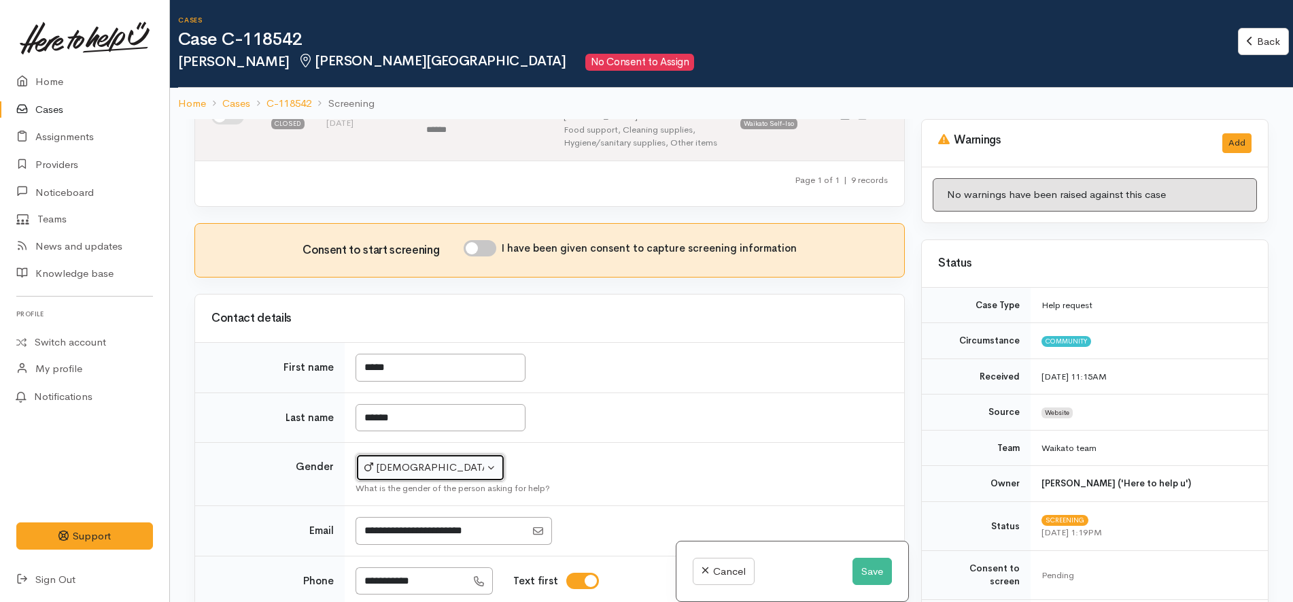
scroll to position [680, 0]
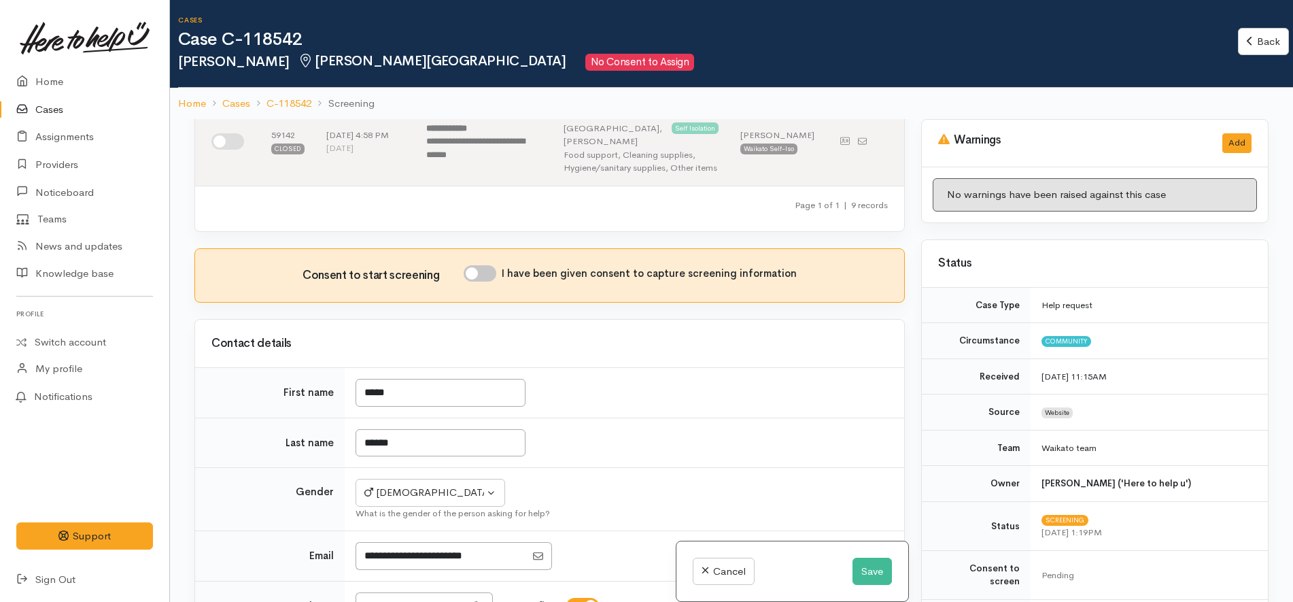
click at [486, 265] on input "I have been given consent to capture screening information" at bounding box center [480, 273] width 33 height 16
checkbox input "true"
click at [641, 368] on td "*****" at bounding box center [624, 393] width 559 height 50
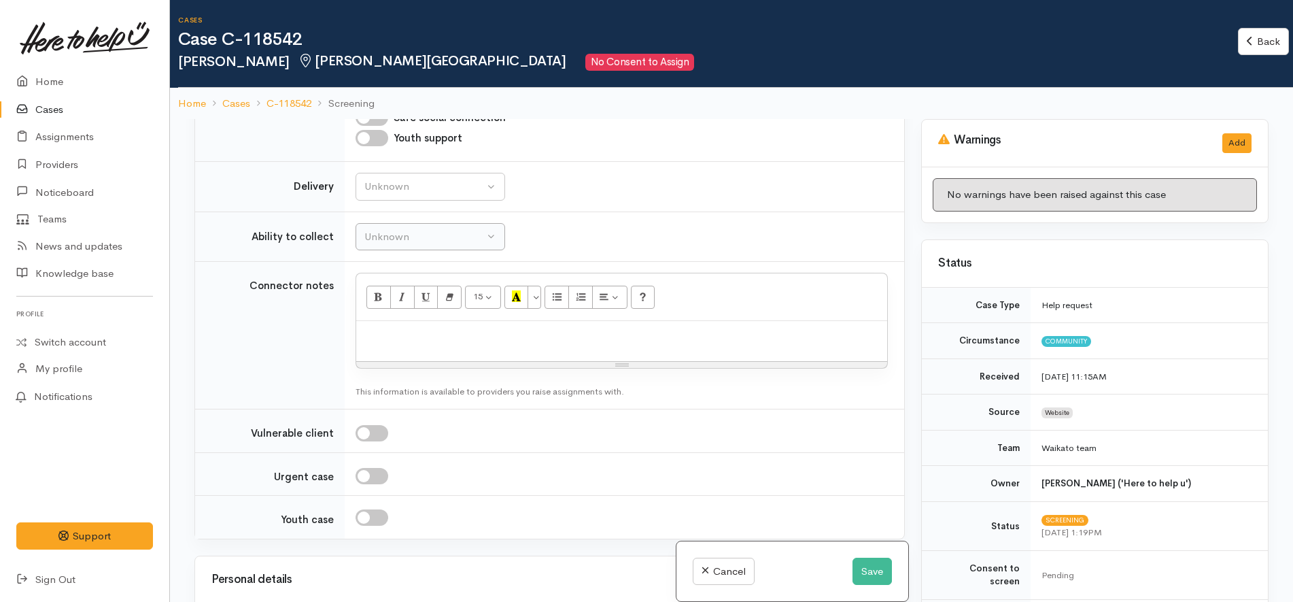
scroll to position [1529, 0]
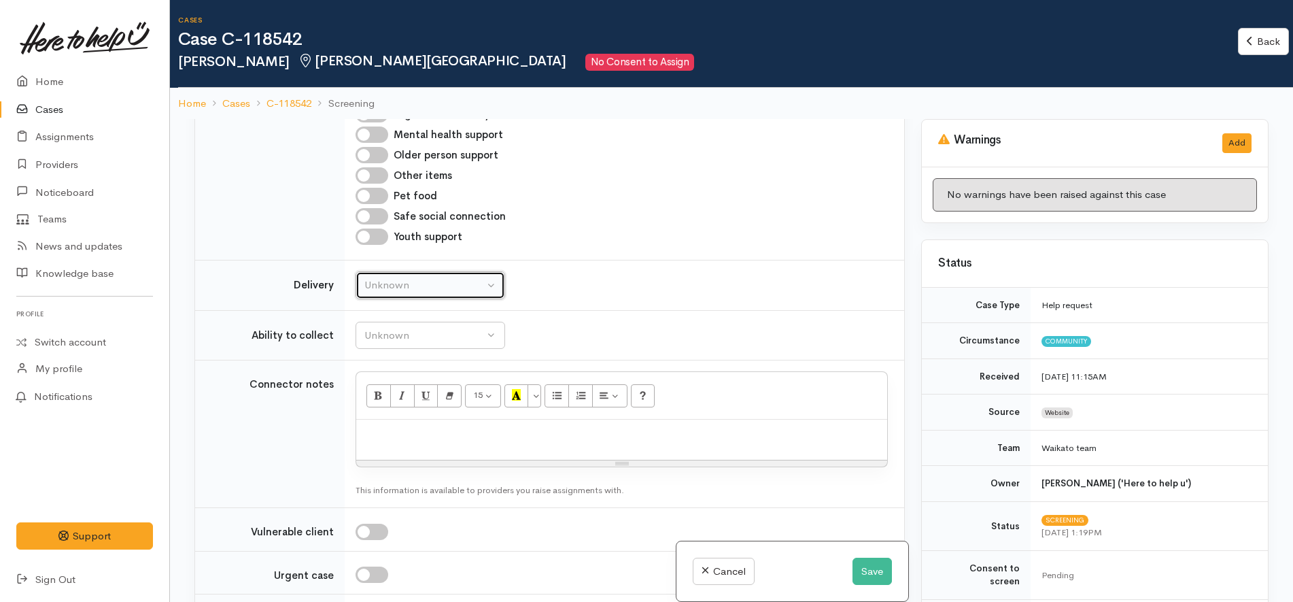
click at [428, 277] on div "Unknown" at bounding box center [424, 285] width 120 height 16
click at [405, 402] on link "No" at bounding box center [430, 412] width 148 height 21
select select "1"
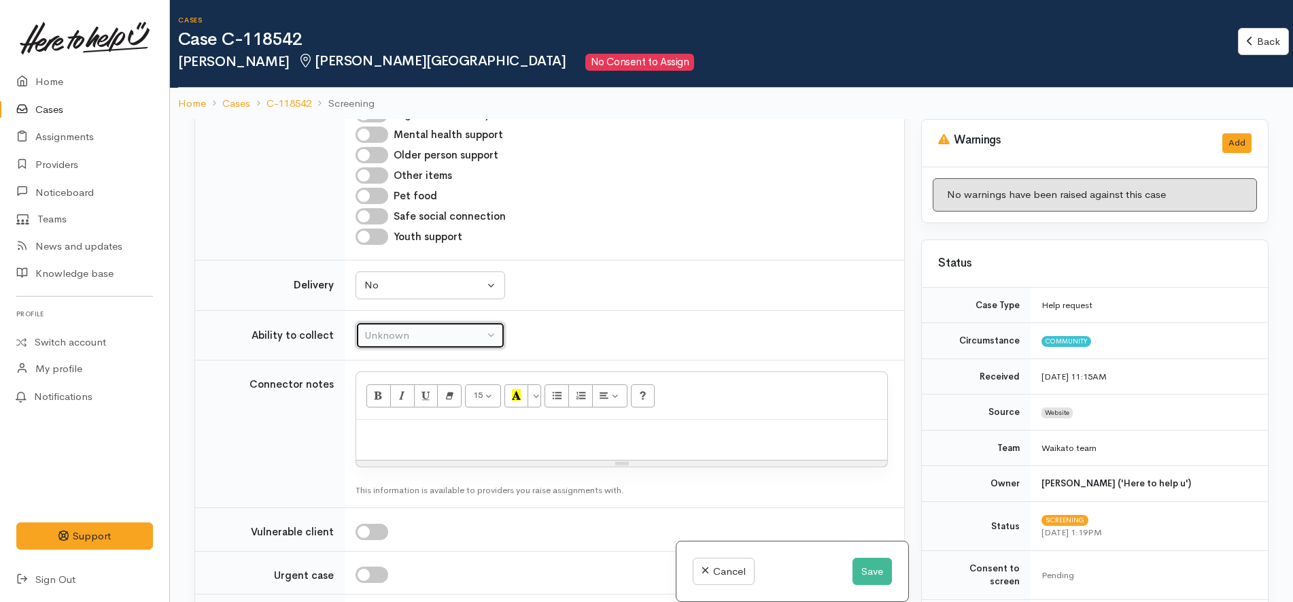
click at [440, 328] on div "Unknown" at bounding box center [424, 336] width 120 height 16
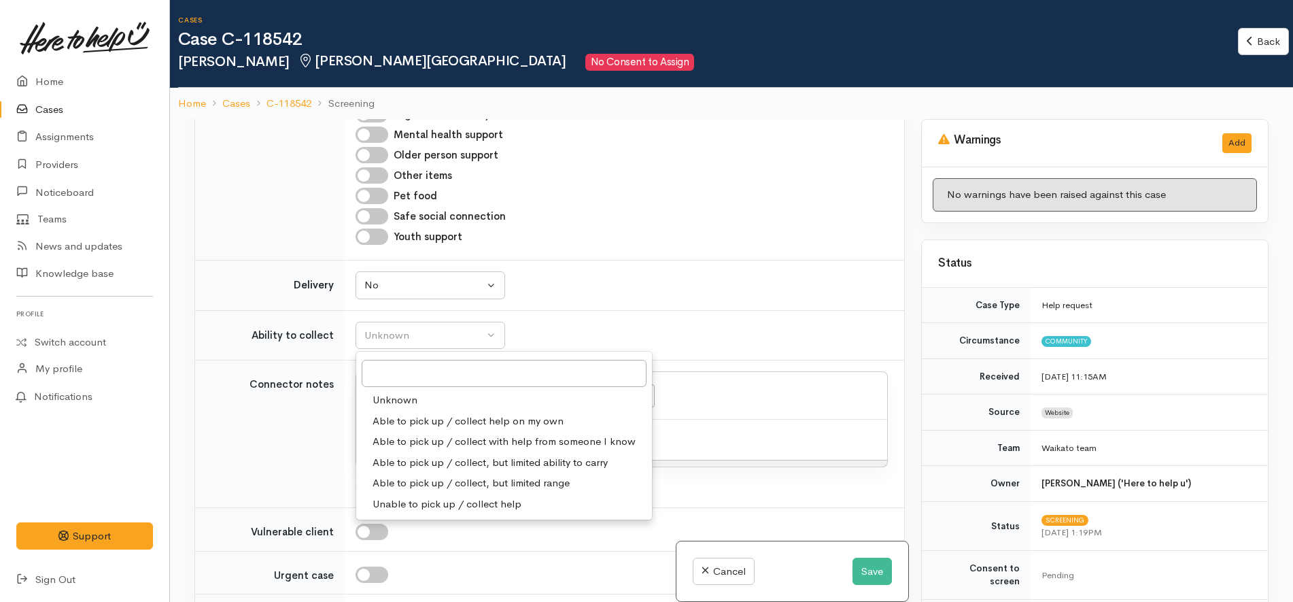
click at [430, 413] on span "Able to pick up / collect help on my own" at bounding box center [467, 421] width 191 height 16
select select "2"
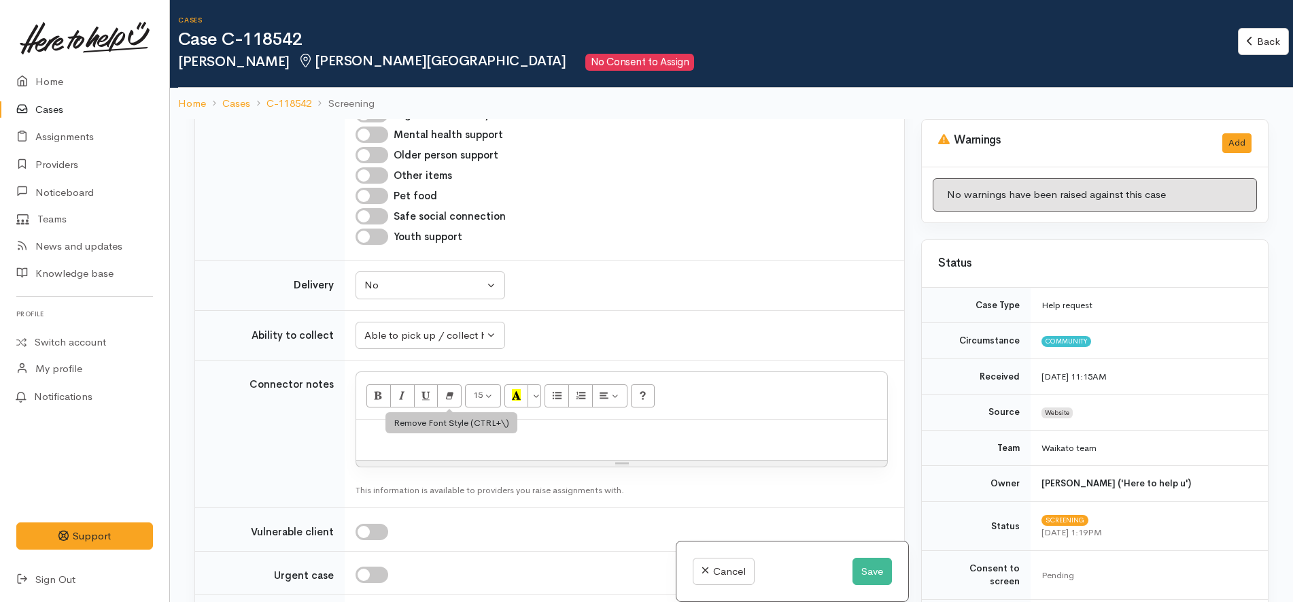
click at [617, 310] on td "Unknown Able to pick up / collect help on my own Able to pick up / collect with…" at bounding box center [624, 335] width 559 height 50
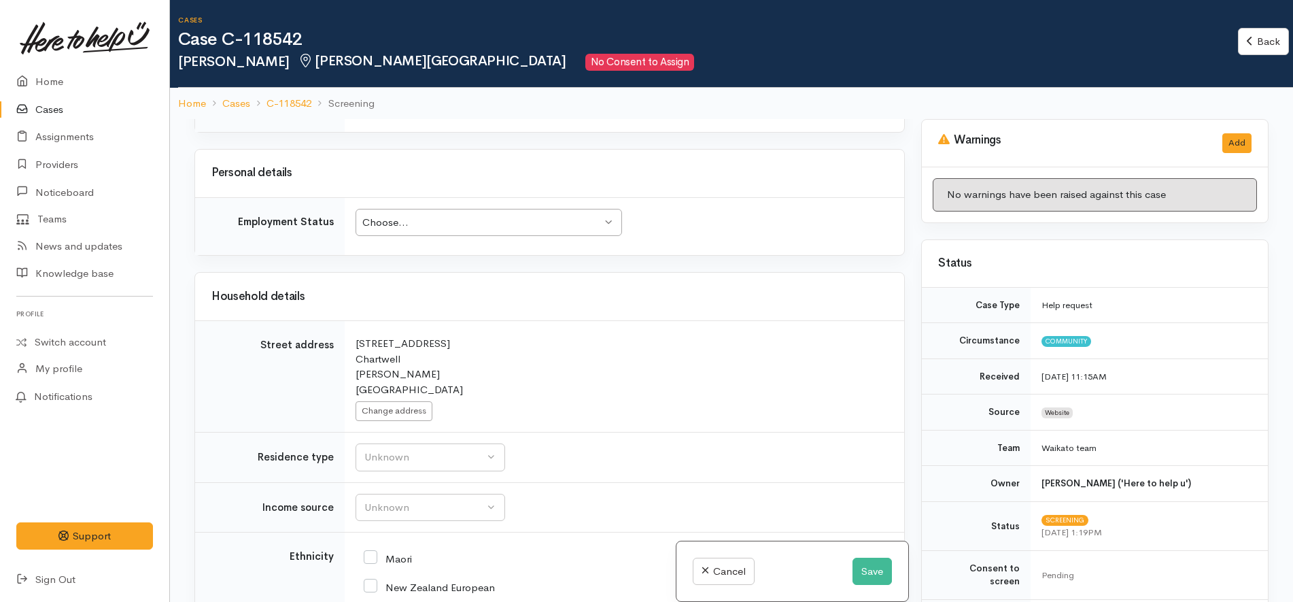
scroll to position [2209, 0]
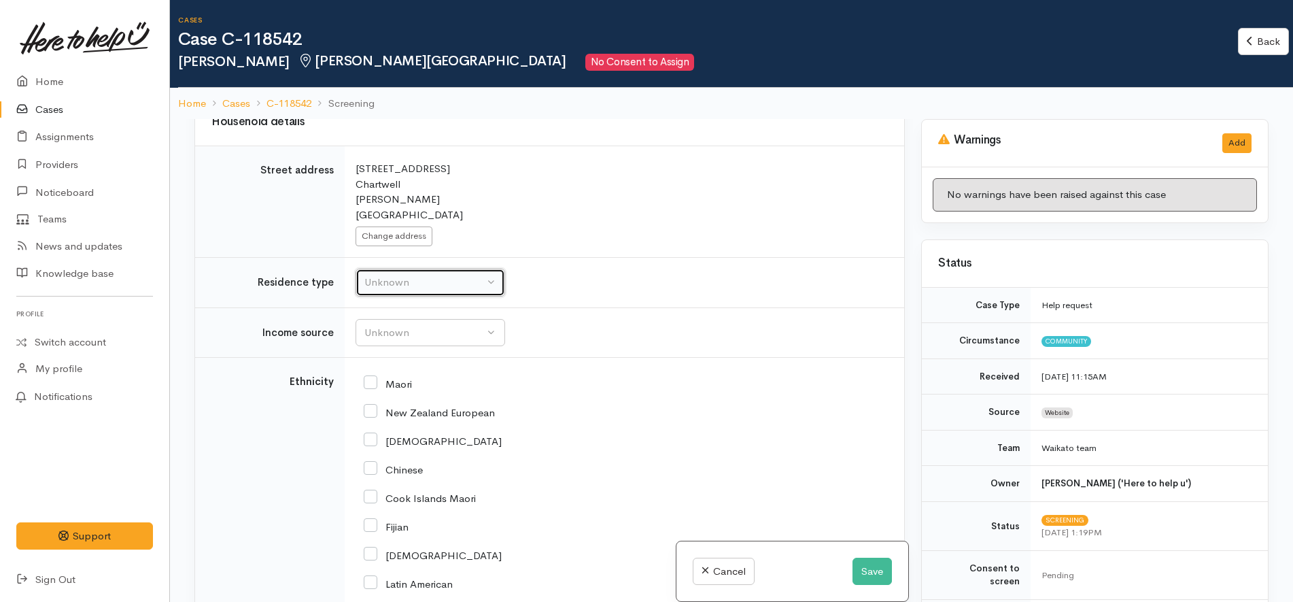
click at [453, 275] on div "Unknown" at bounding box center [424, 283] width 120 height 16
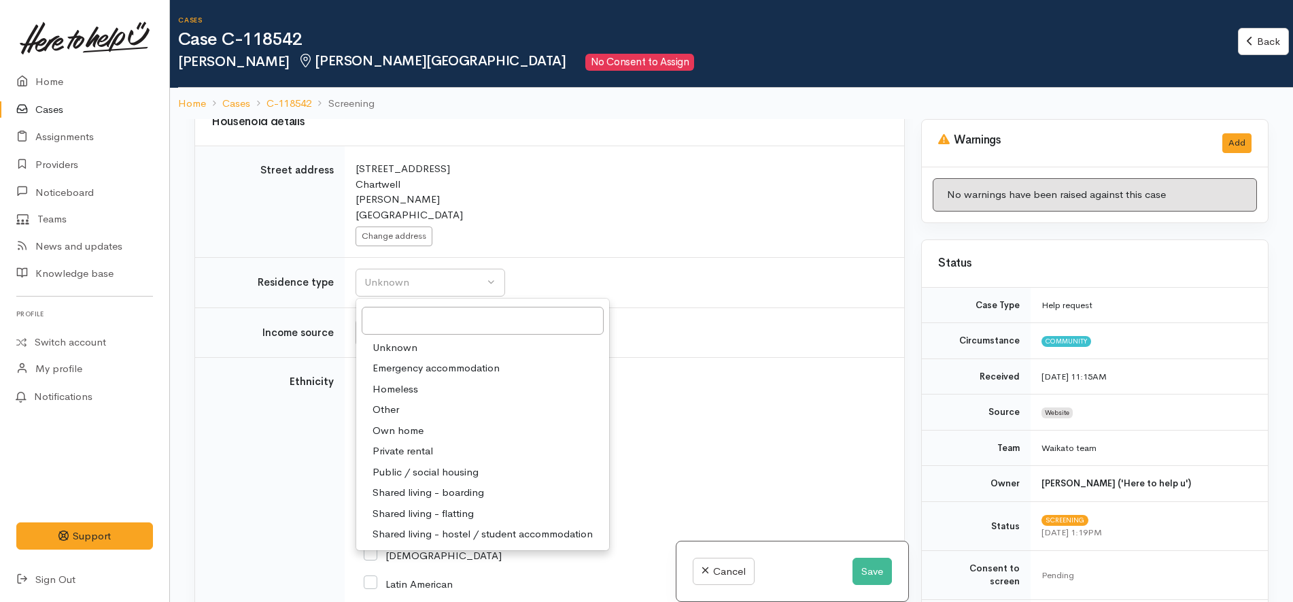
click at [397, 443] on span "Private rental" at bounding box center [402, 451] width 60 height 16
select select "2"
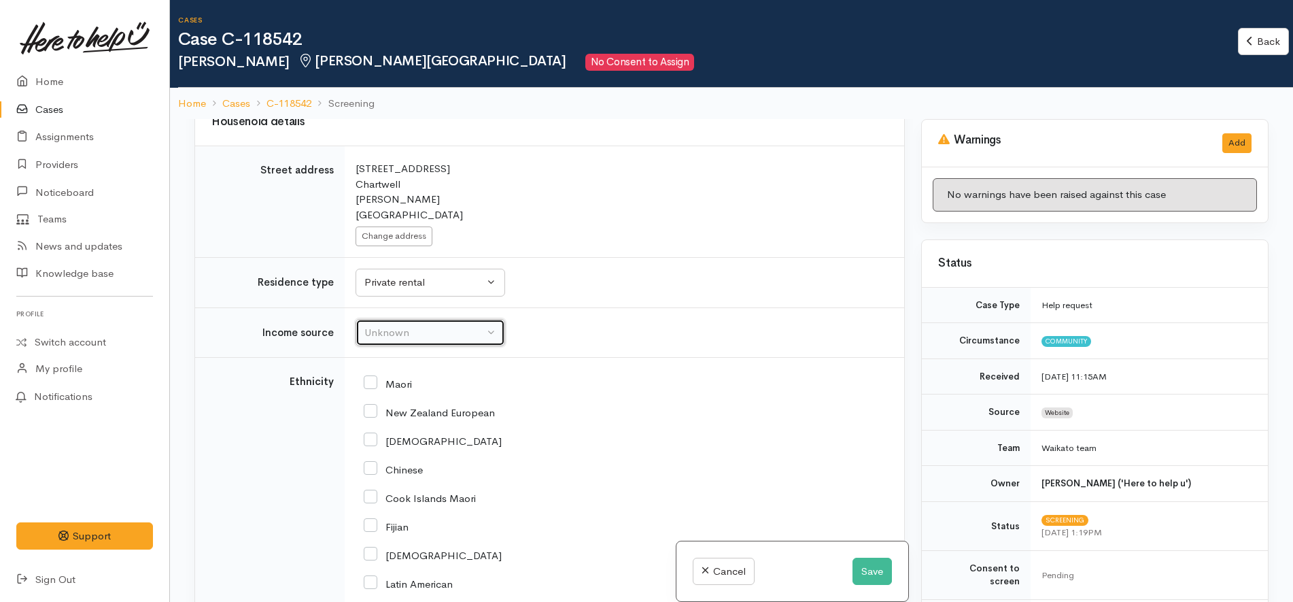
click at [426, 319] on button "Unknown" at bounding box center [431, 333] width 150 height 28
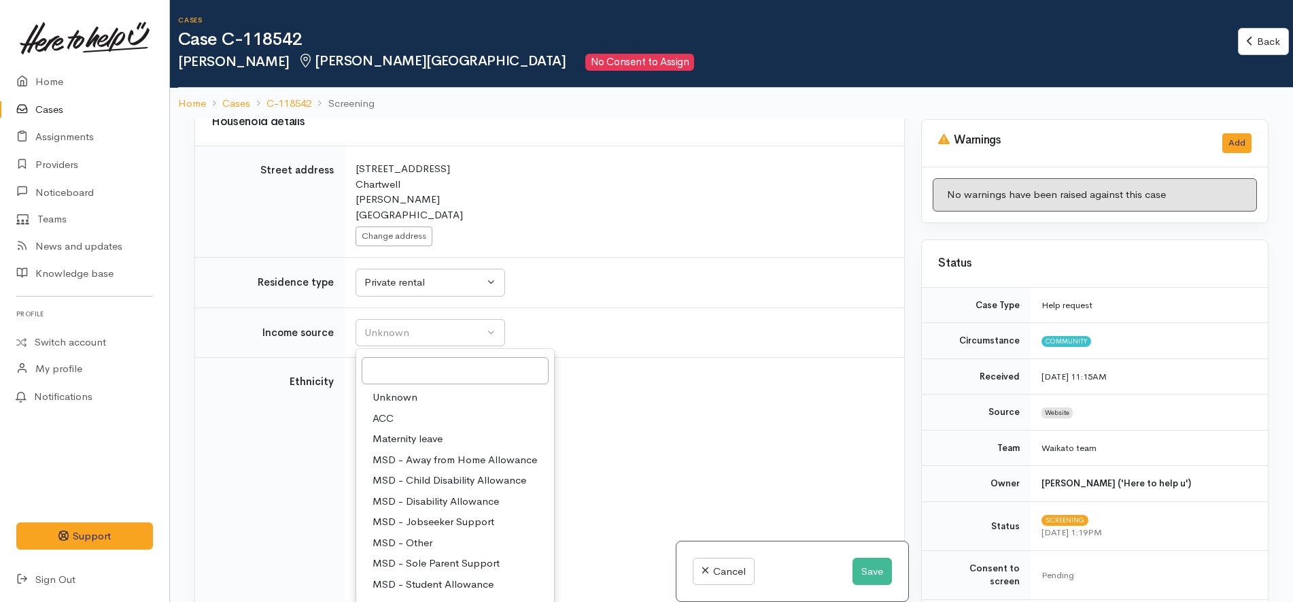
click at [434, 532] on link "MSD - Other" at bounding box center [455, 542] width 198 height 21
select select "6"
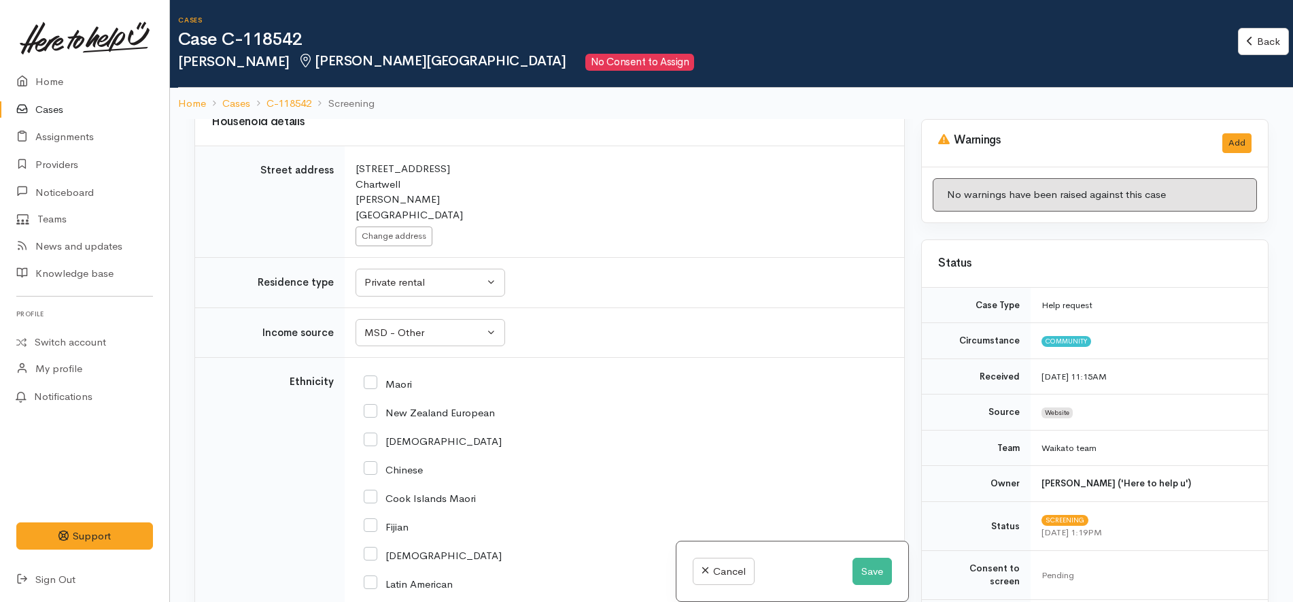
click at [634, 426] on div "African" at bounding box center [622, 440] width 516 height 29
click at [430, 405] on input "New Zealand European" at bounding box center [429, 411] width 131 height 12
checkbox input "true"
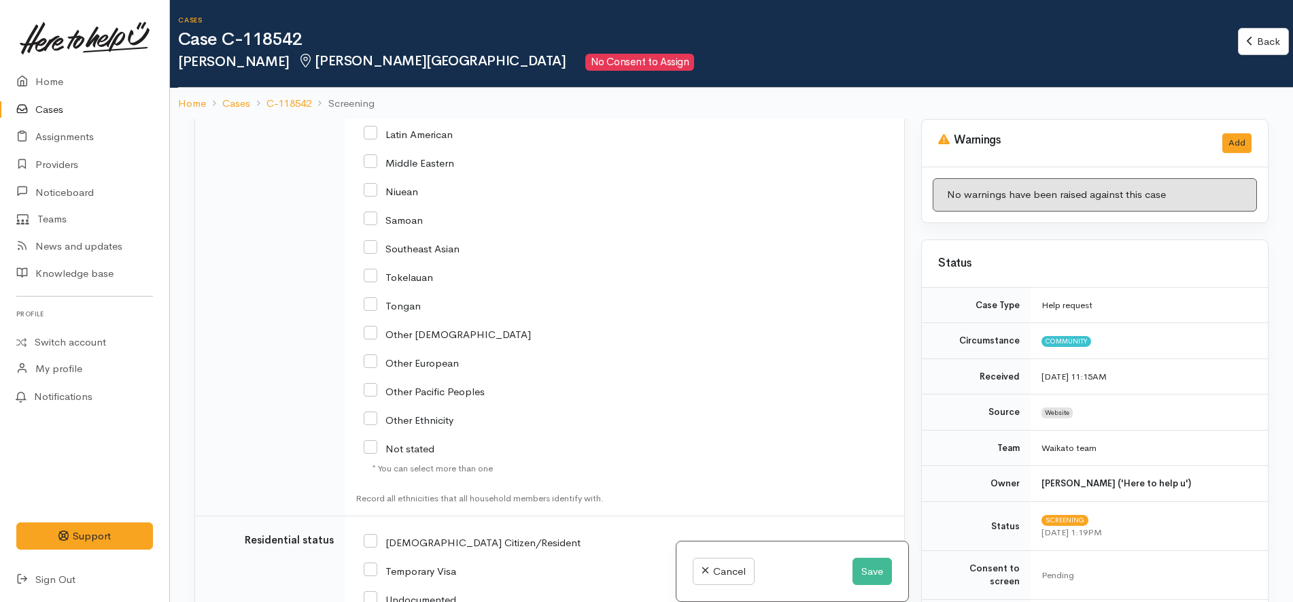
scroll to position [2719, 0]
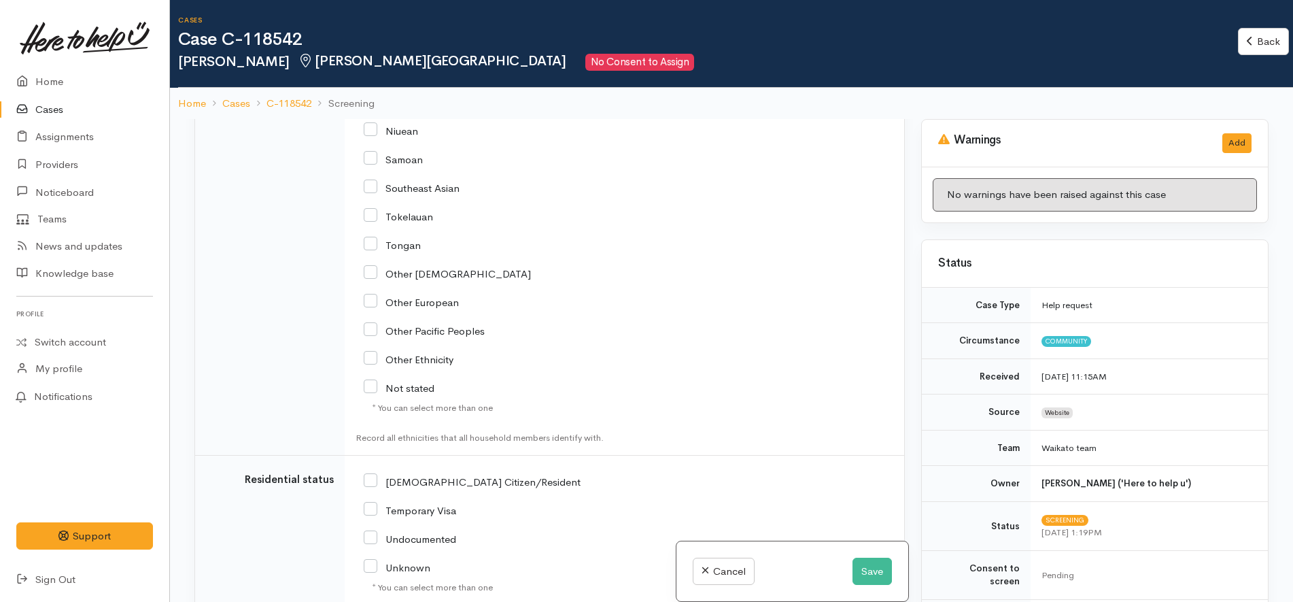
click at [447, 466] on div "NZ Citizen/Resident" at bounding box center [533, 480] width 339 height 29
click at [448, 474] on input "NZ Citizen/Resident" at bounding box center [472, 480] width 217 height 12
checkbox input "true"
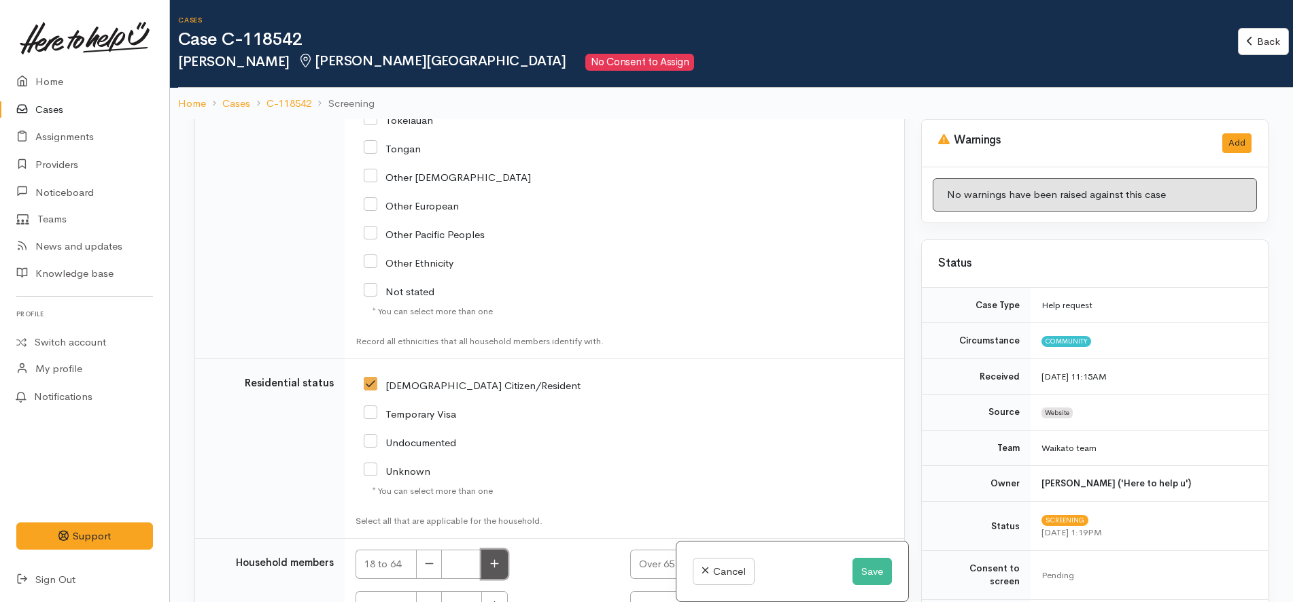
click at [489, 549] on button "button" at bounding box center [494, 563] width 27 height 29
type input "1"
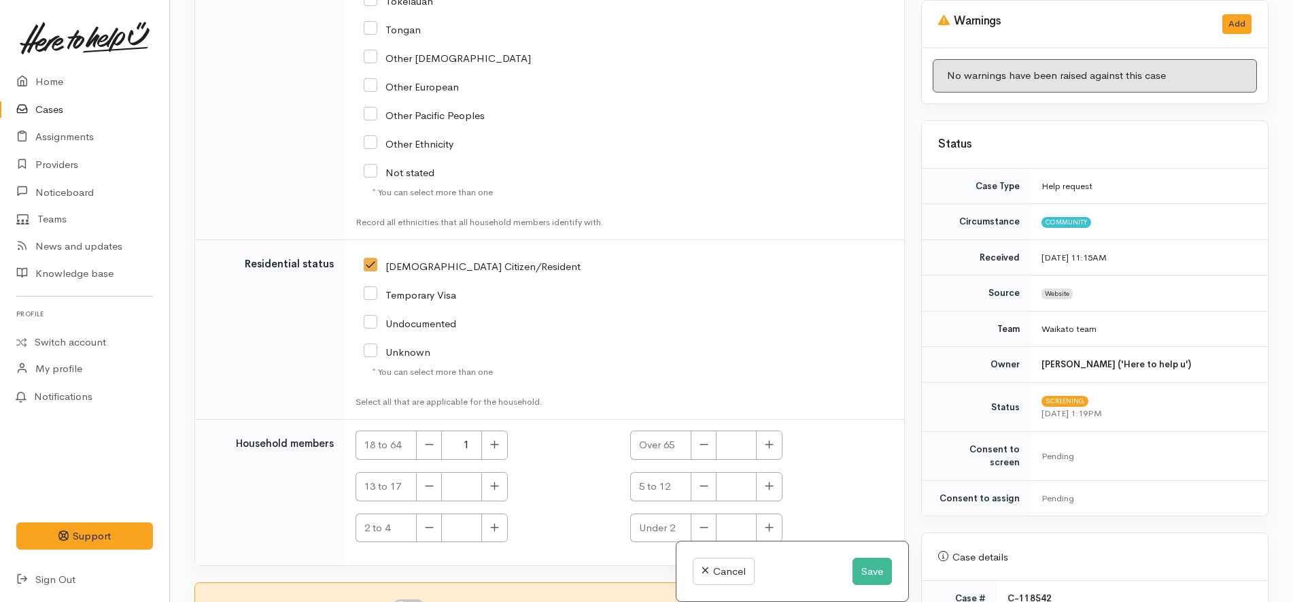
click at [425, 599] on input "I have been given consent to get help and share this information with appropria…" at bounding box center [408, 607] width 33 height 16
checkbox input "true"
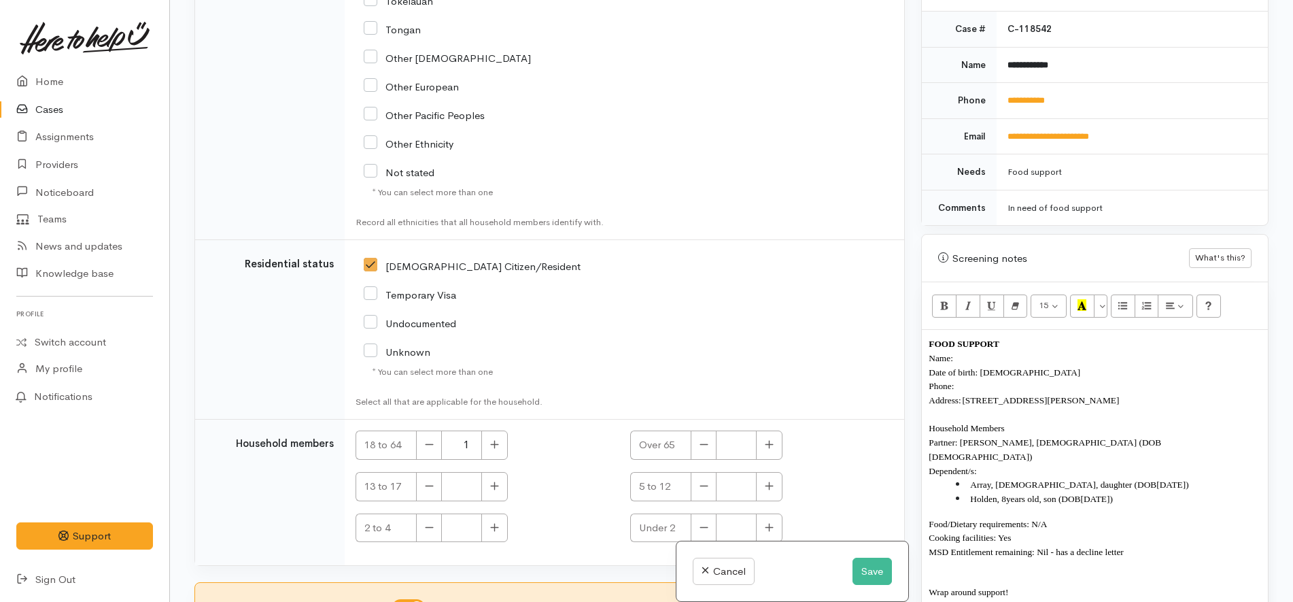
scroll to position [595, 0]
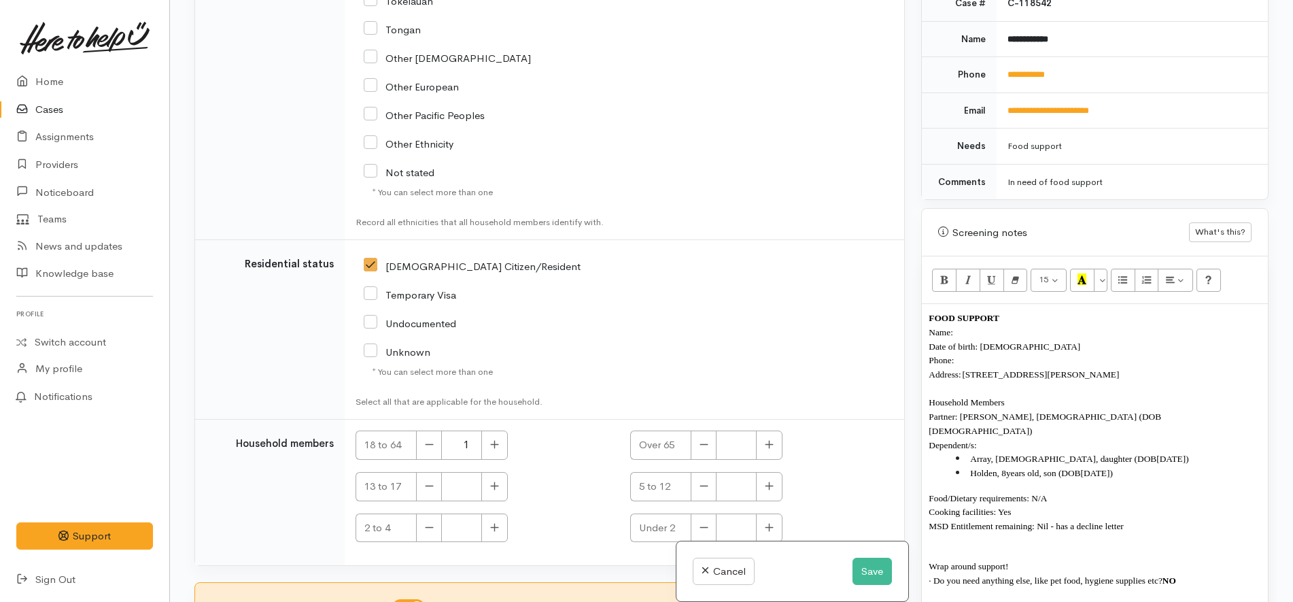
click at [1039, 325] on p "Name:" at bounding box center [1095, 332] width 332 height 14
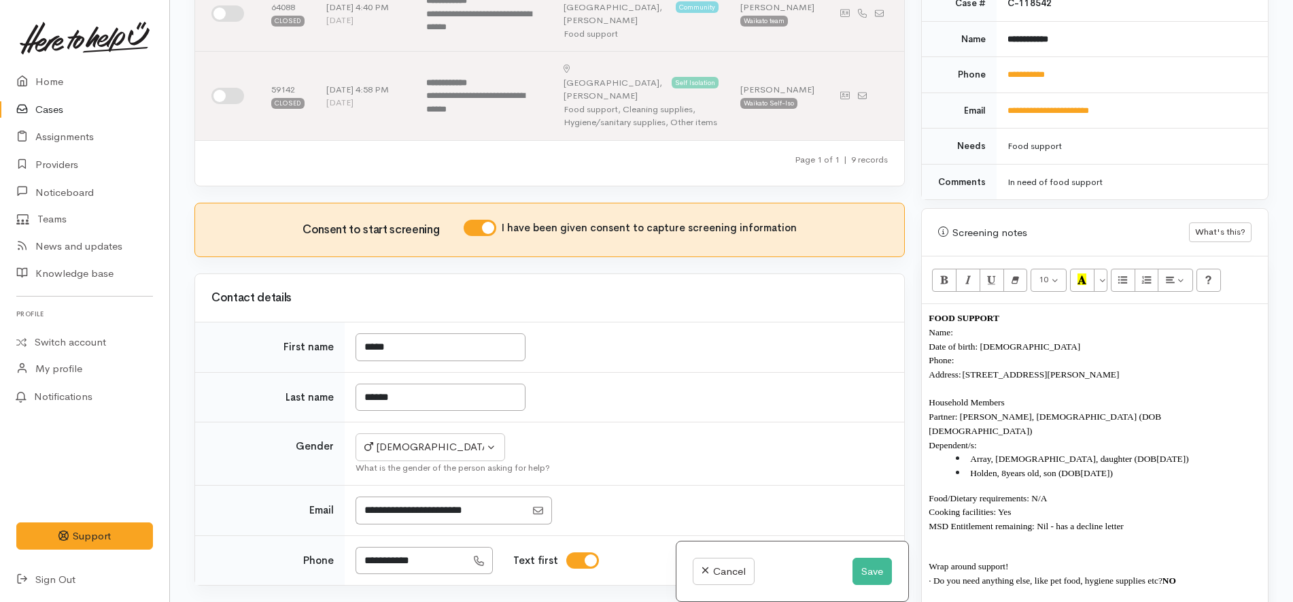
scroll to position [0, 0]
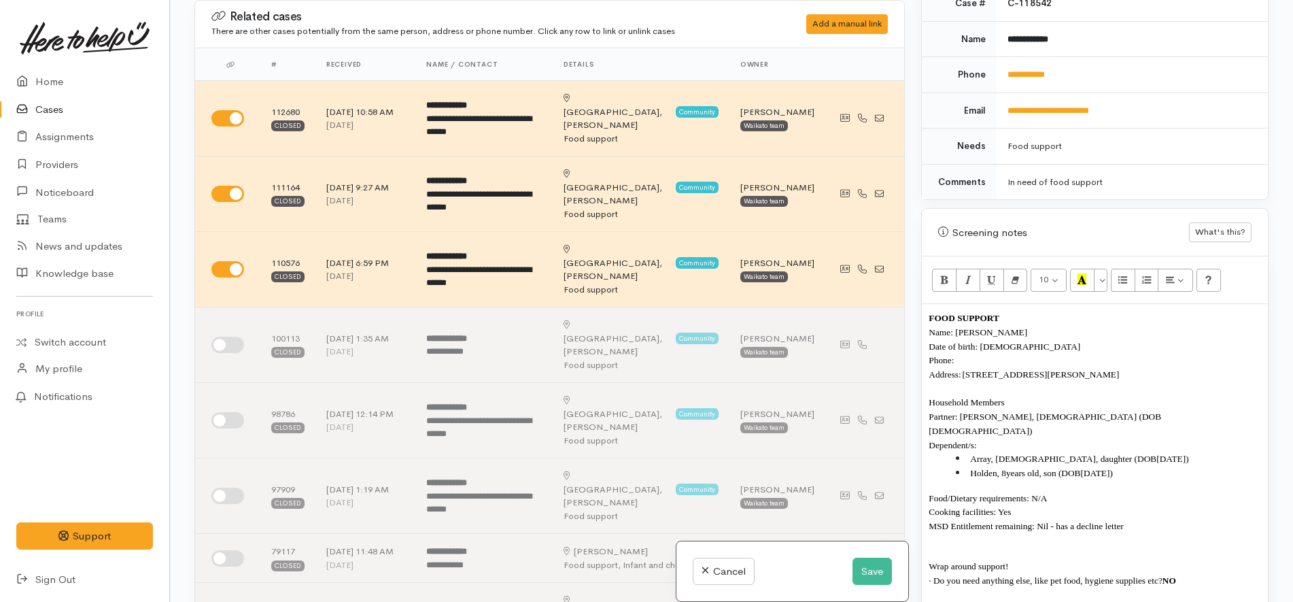
click at [1009, 353] on p "Phone:" at bounding box center [1095, 360] width 332 height 14
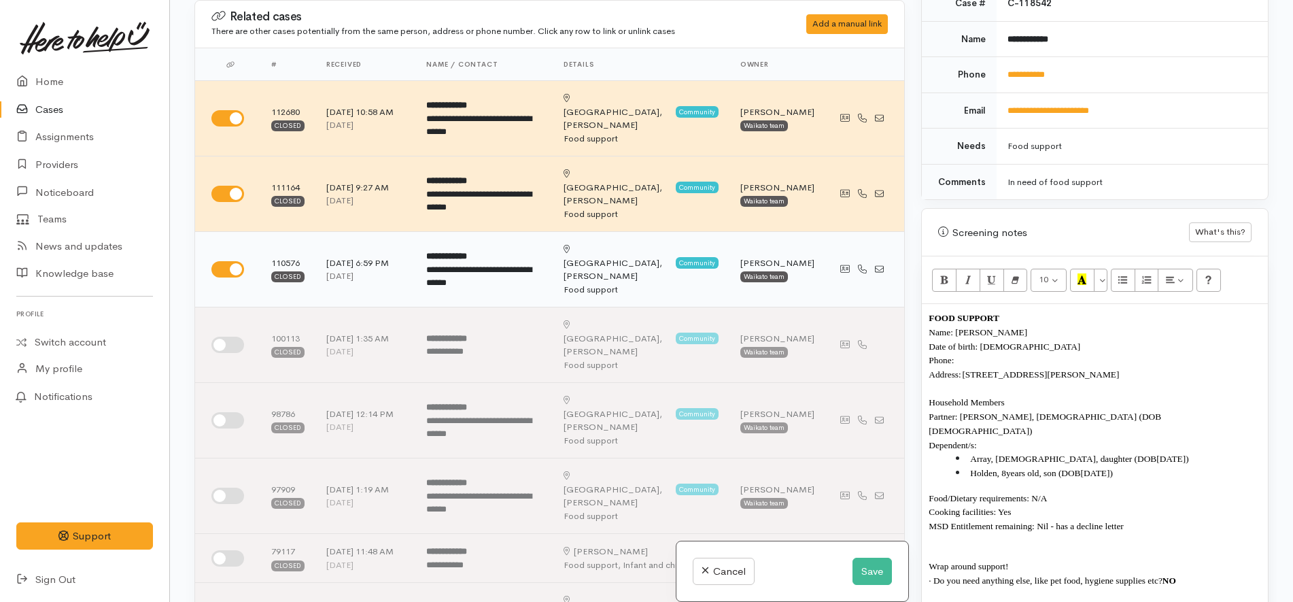
click at [470, 263] on div "**********" at bounding box center [484, 276] width 116 height 27
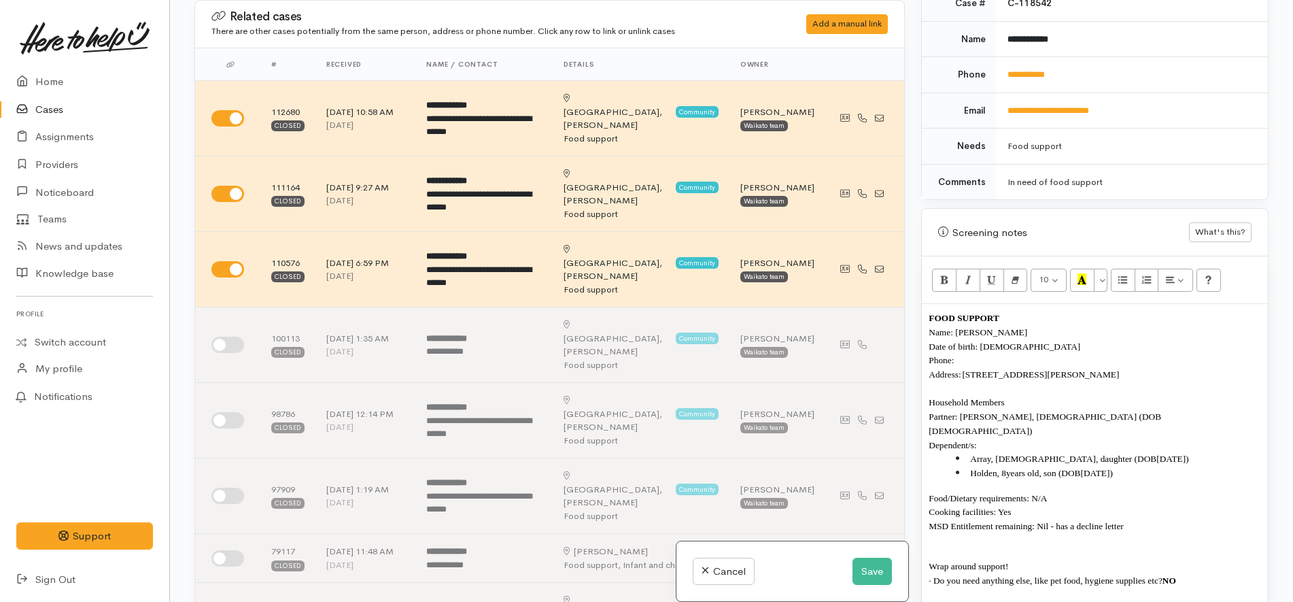
click at [994, 353] on p "Phone:" at bounding box center [1095, 360] width 332 height 14
click at [948, 355] on span "Phone:" at bounding box center [941, 360] width 25 height 10
click at [1043, 395] on p "Household Members" at bounding box center [1095, 402] width 332 height 14
click at [1124, 273] on icon "Unordered list (CTRL+SHIFT+NUM7)" at bounding box center [1122, 279] width 9 height 12
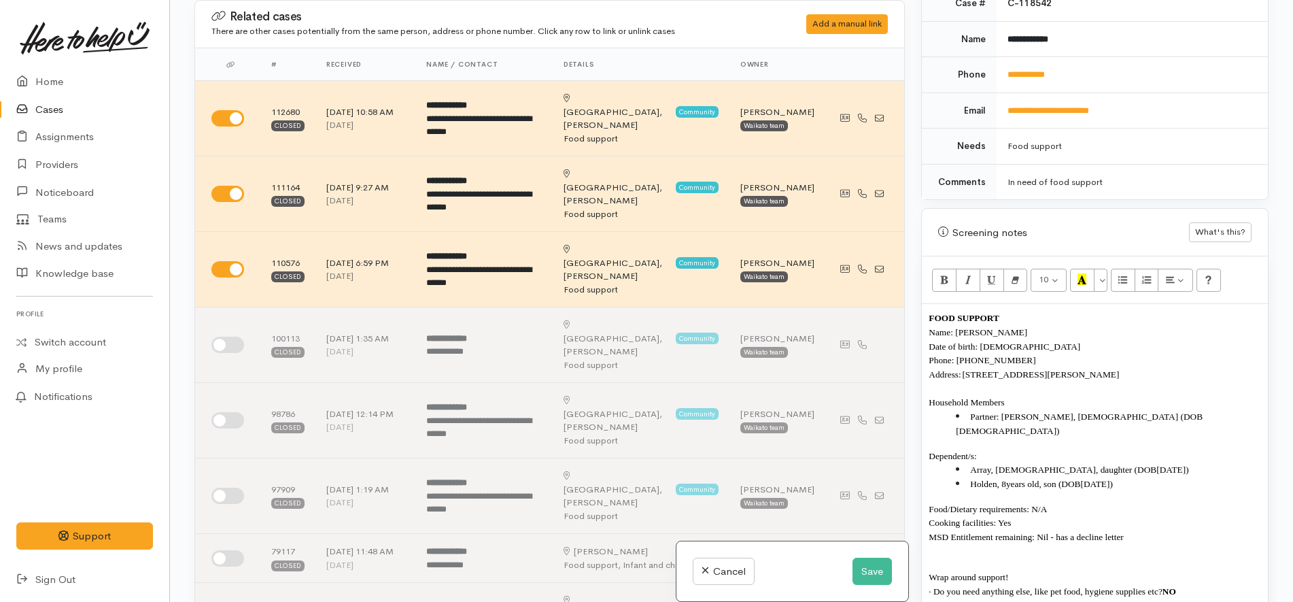
click at [986, 449] on p "Dependent/s:" at bounding box center [1095, 456] width 332 height 14
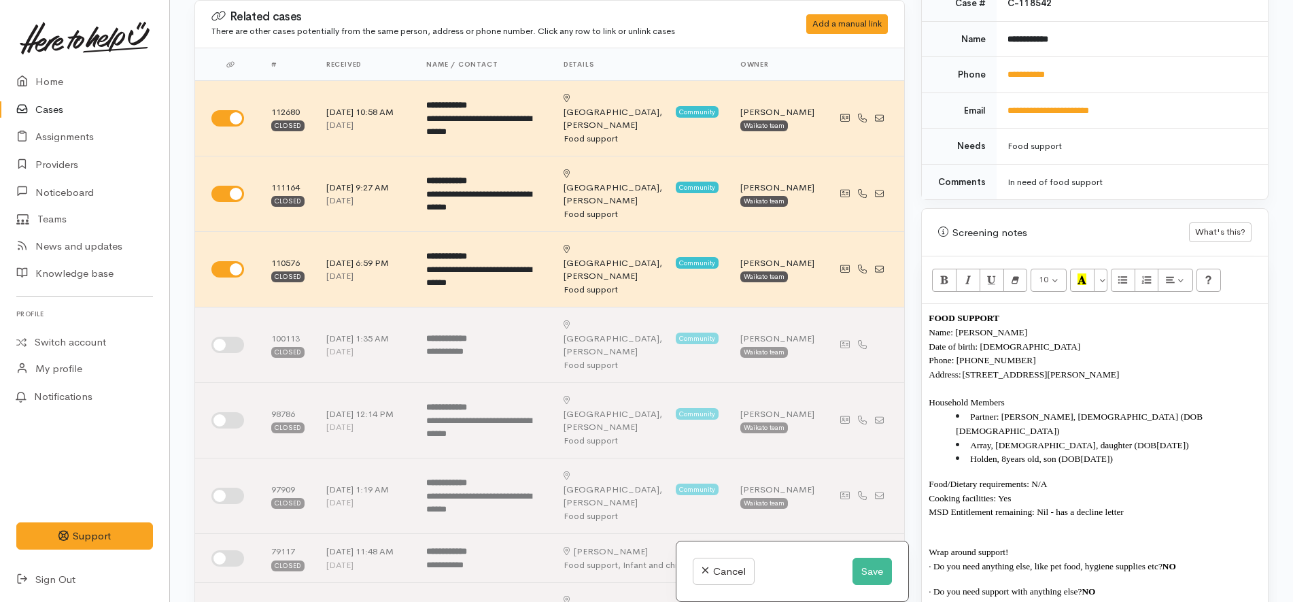
scroll to position [665, 0]
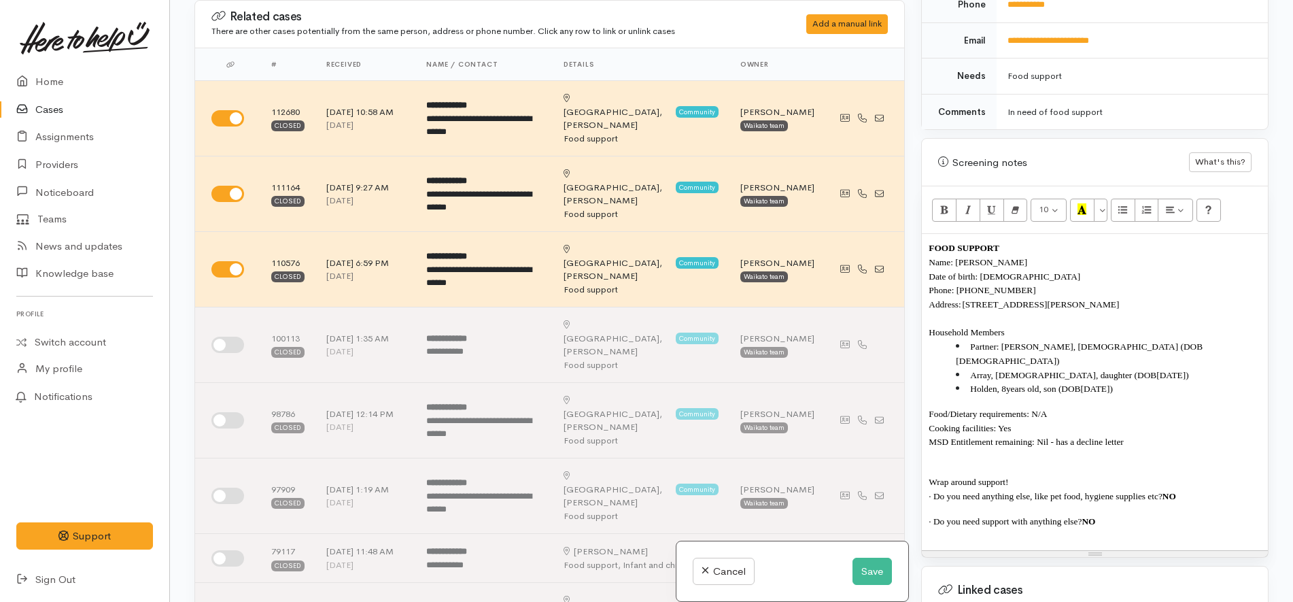
drag, startPoint x: 1136, startPoint y: 493, endPoint x: 922, endPoint y: 249, distance: 324.2
click at [922, 249] on div "FOOD SUPPORT Name: Chris Thomas Date of birth: 6/12/1990 Phone: 02108685446 Add…" at bounding box center [1095, 392] width 346 height 316
copy div "Name: Chris Thomas Date of birth: 6/12/1990 Phone: 02108685446 Address: 1/23 Co…"
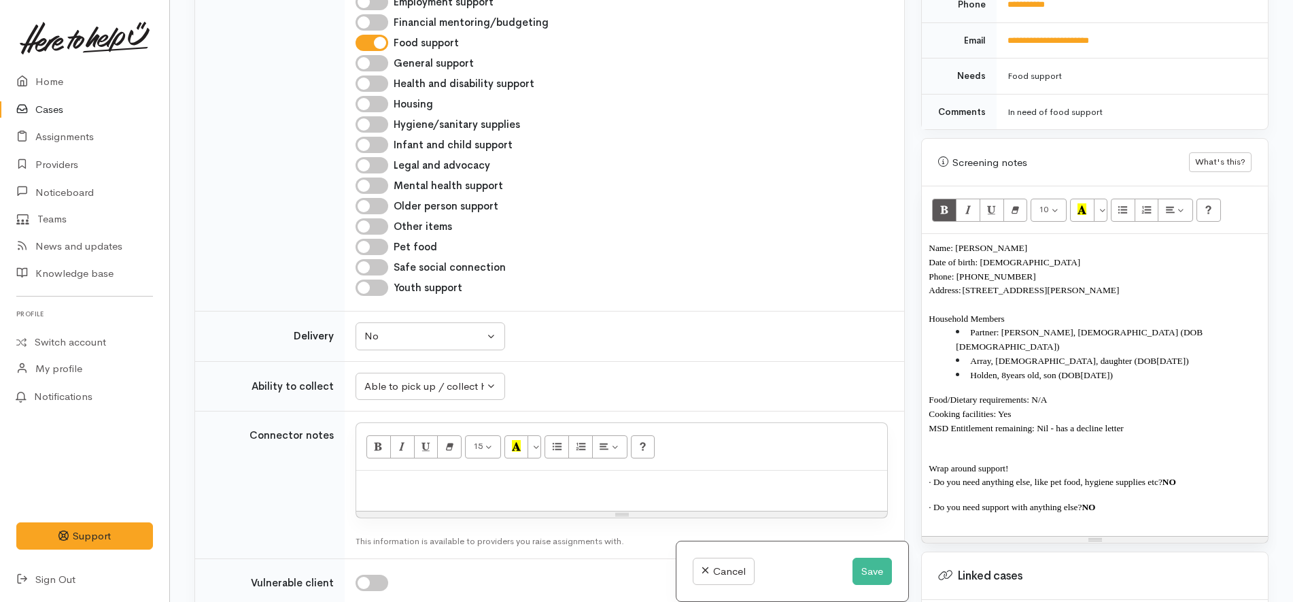
click at [493, 470] on div at bounding box center [621, 490] width 531 height 40
paste div
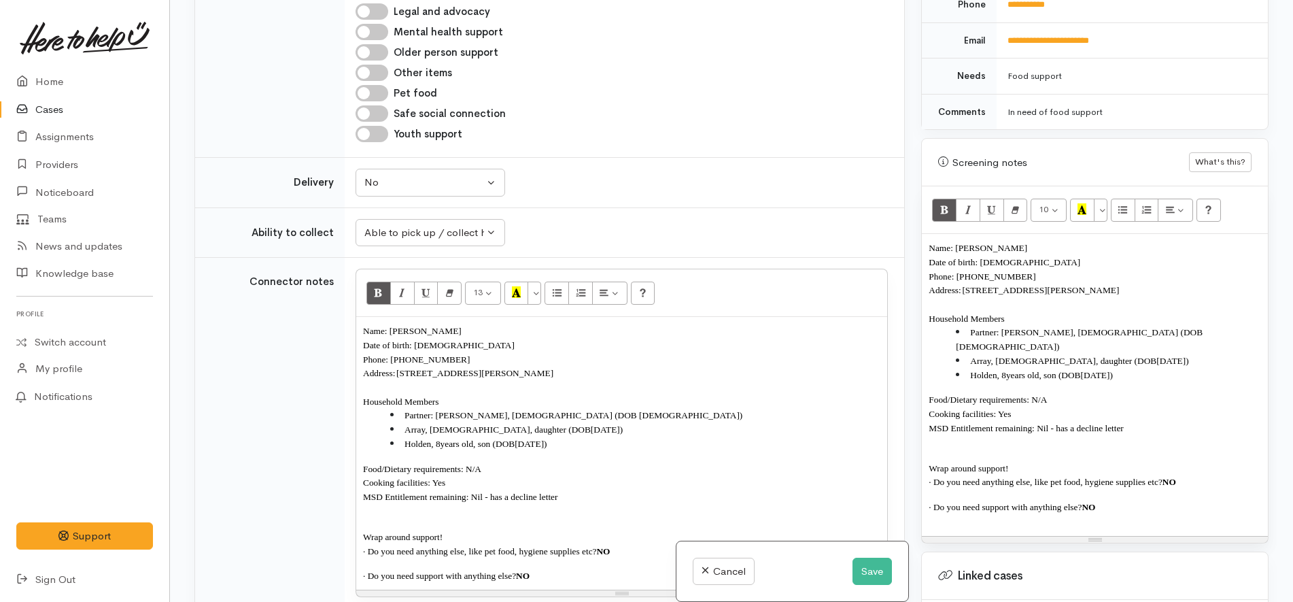
scroll to position [1628, 0]
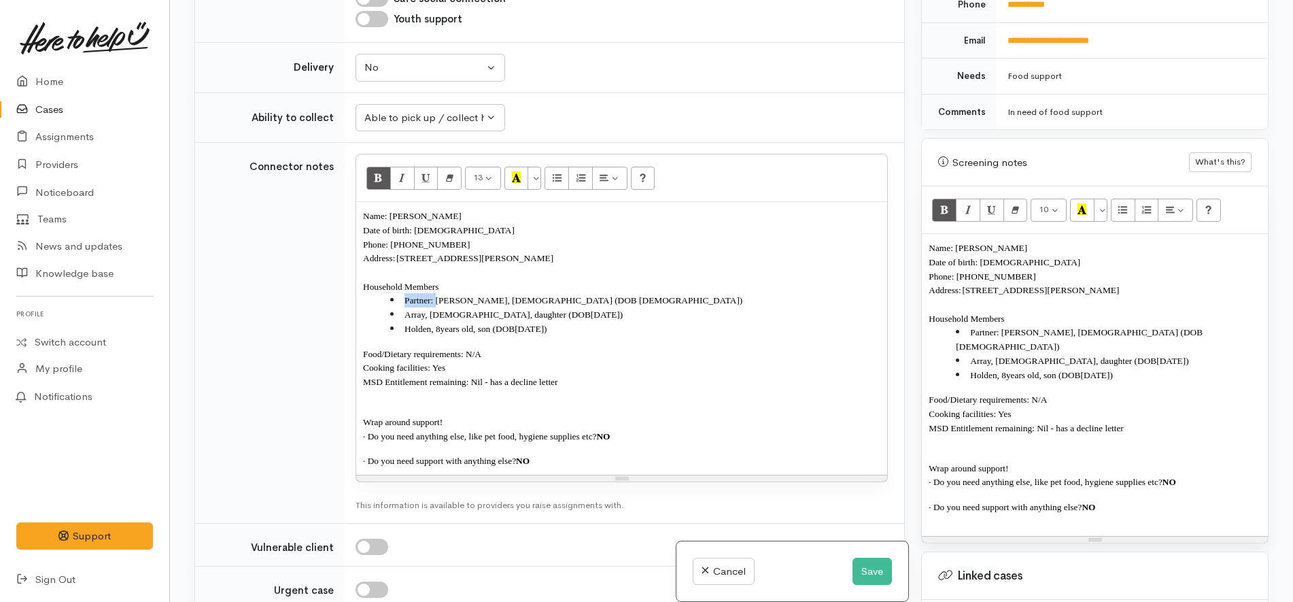
drag, startPoint x: 435, startPoint y: 179, endPoint x: 396, endPoint y: 181, distance: 39.5
click at [396, 293] on li "Partner: Karlia, 33 years old (DOB 11/12/1991)" at bounding box center [635, 300] width 490 height 14
click at [474, 295] on span "Karlia, 33 years old (DOB 11/12/1991)" at bounding box center [533, 300] width 258 height 10
drag, startPoint x: 590, startPoint y: 347, endPoint x: 378, endPoint y: 85, distance: 336.8
click at [305, 143] on tr "Connector notes 10 8 9 10 11 12 14 18 24 36 Background Color Transparent Select…" at bounding box center [549, 333] width 709 height 380
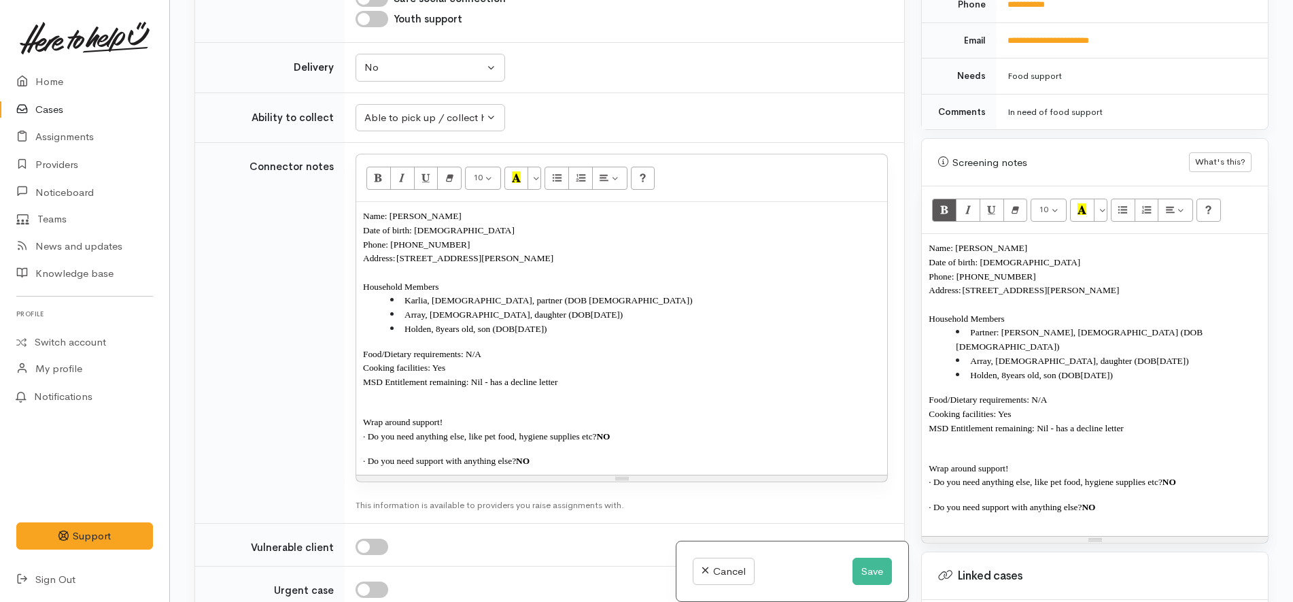
copy div "Name: Chris Thomas Date of birth: 6/12/1990 Phone: 02108685446 Address: 1/23 Co…"
click at [1093, 370] on span "26/04/2017" at bounding box center [1094, 375] width 29 height 10
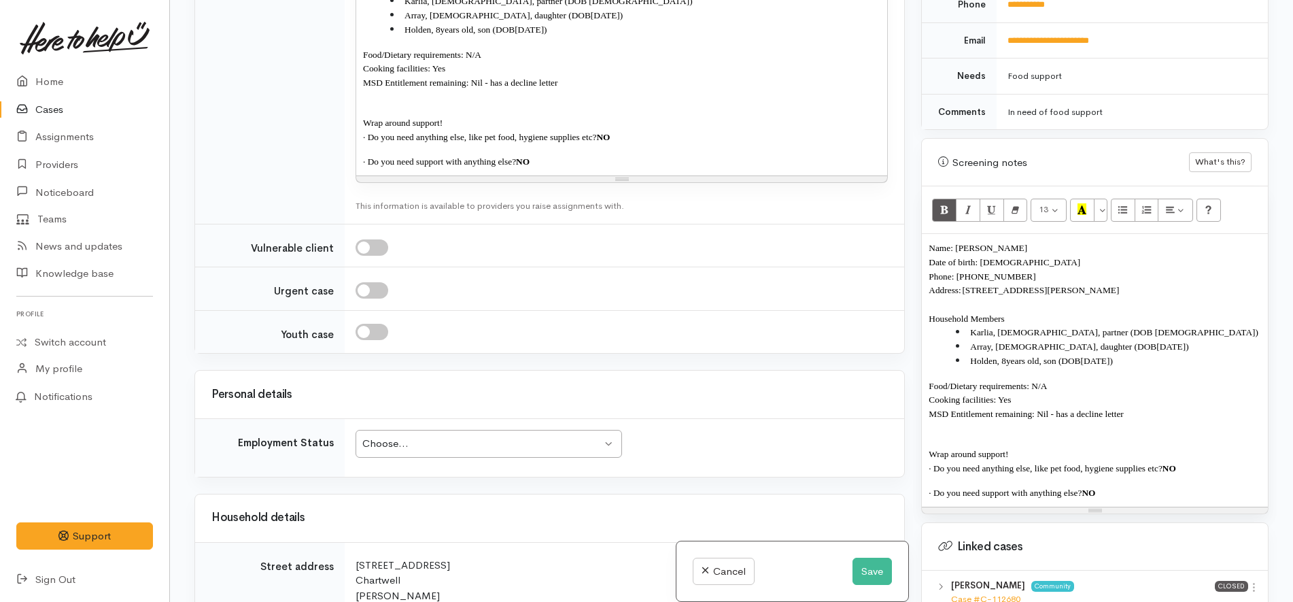
scroll to position [2053, 0]
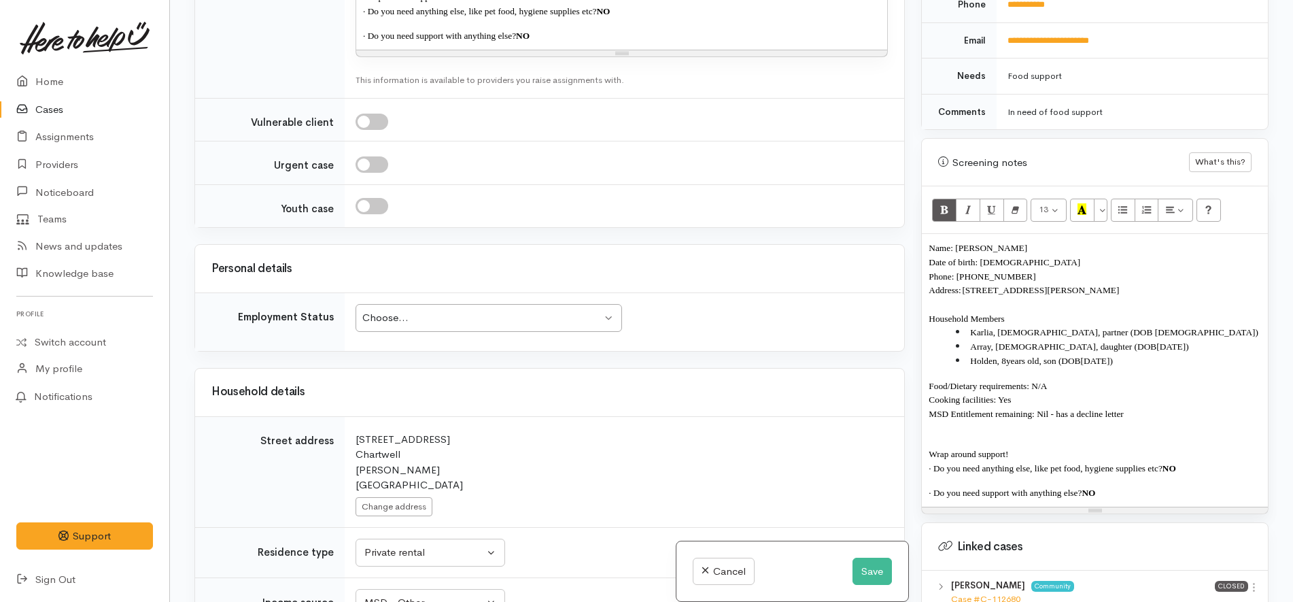
click at [476, 310] on div "Choose..." at bounding box center [482, 318] width 240 height 16
click at [552, 368] on div "Household details" at bounding box center [549, 392] width 709 height 48
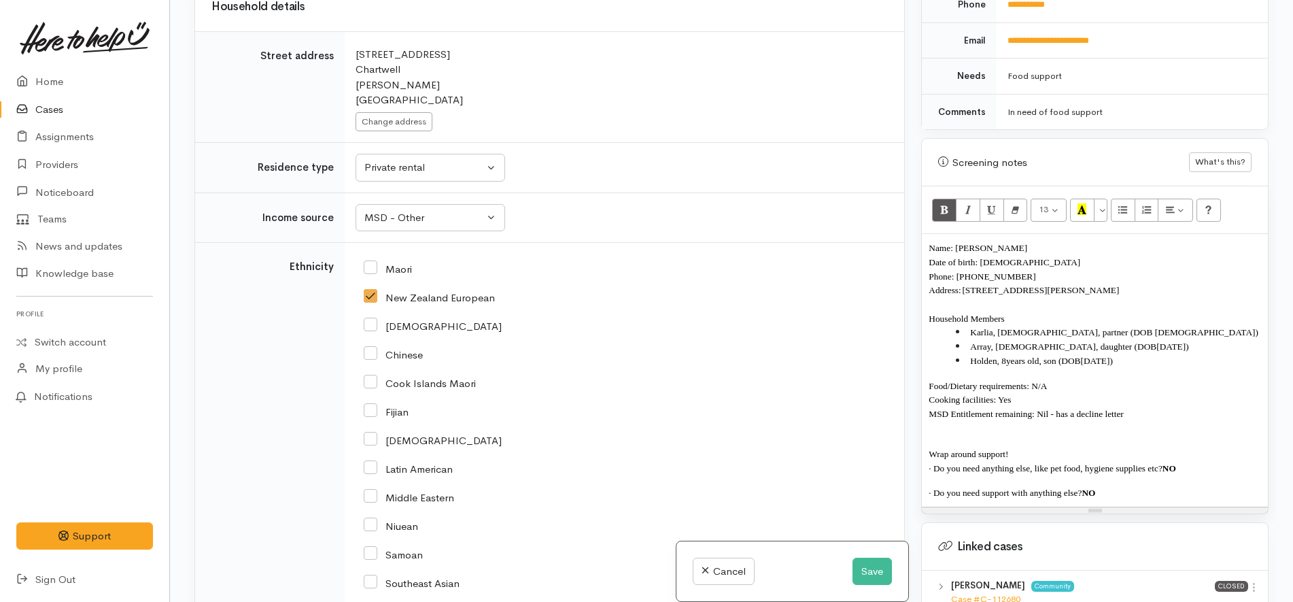
scroll to position [2478, 0]
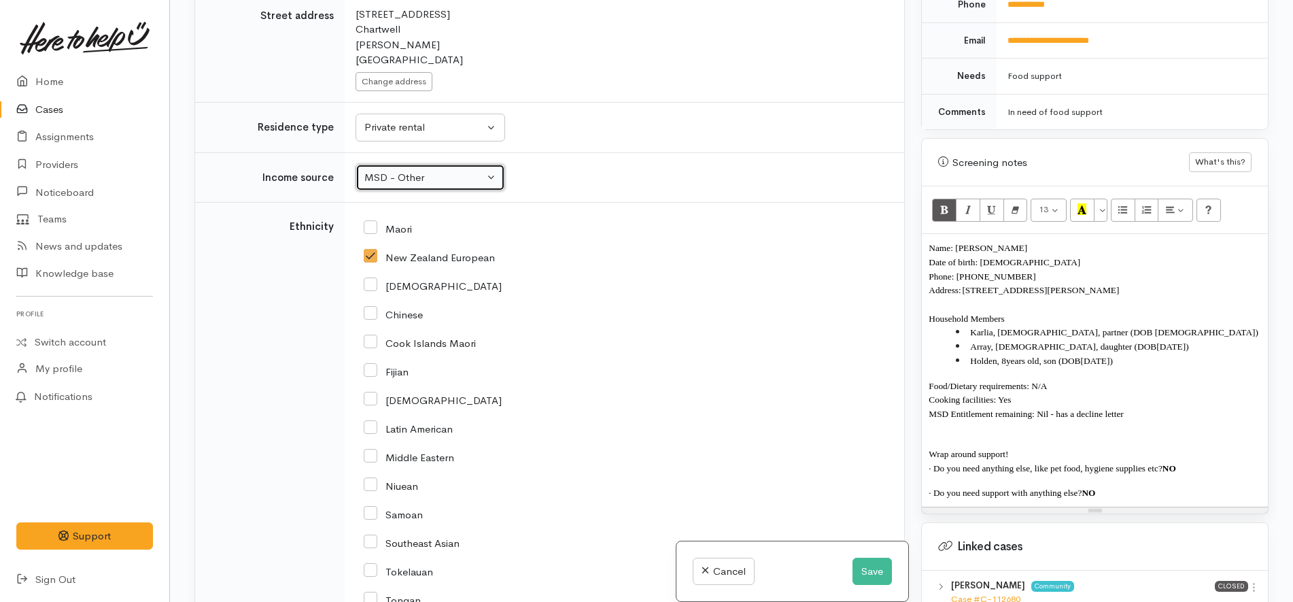
click at [454, 170] on div "MSD - Other" at bounding box center [424, 178] width 120 height 16
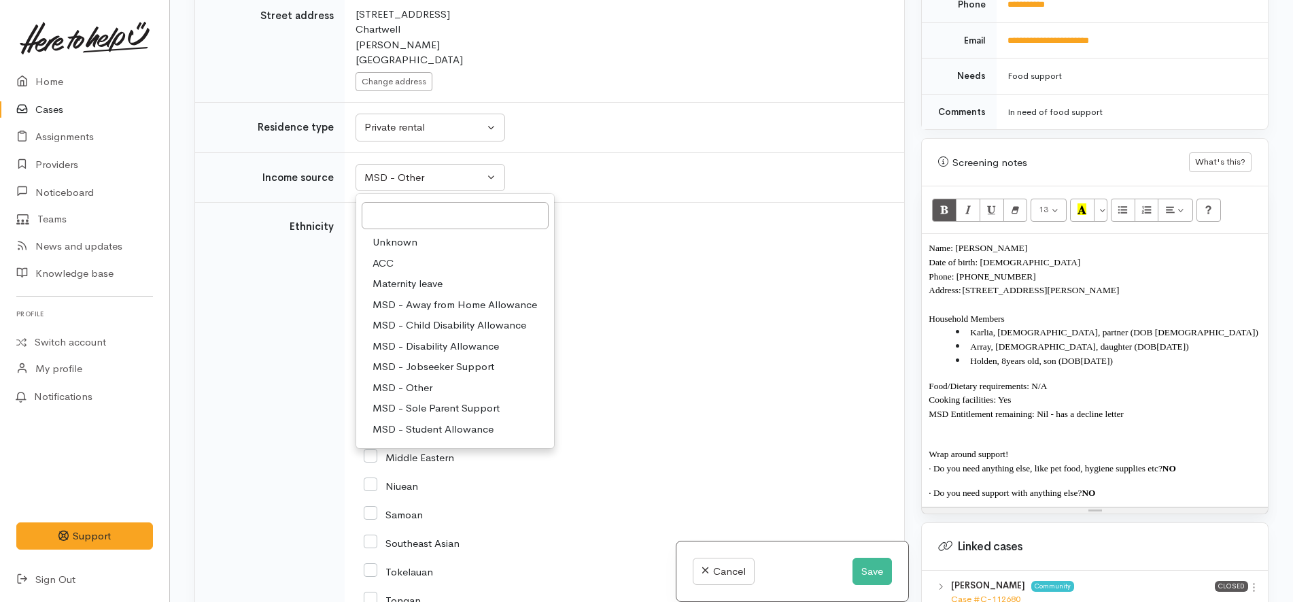
click at [449, 359] on span "MSD - Jobseeker Support" at bounding box center [433, 367] width 122 height 16
select select "4"
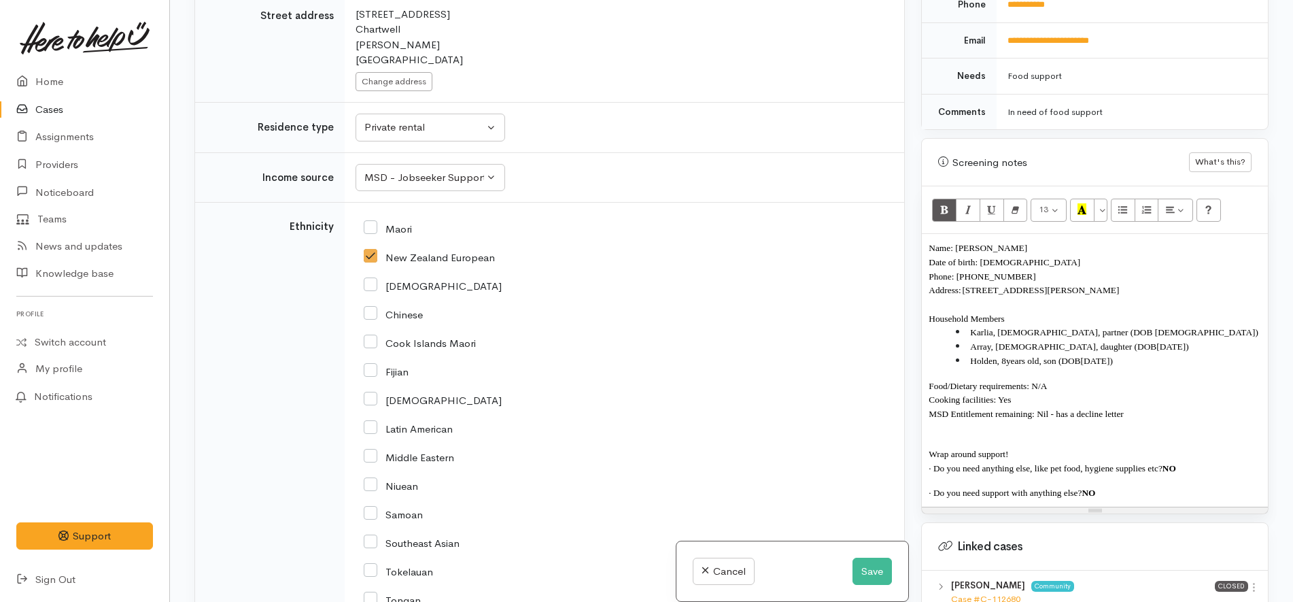
click at [552, 222] on div "Maori" at bounding box center [622, 228] width 516 height 12
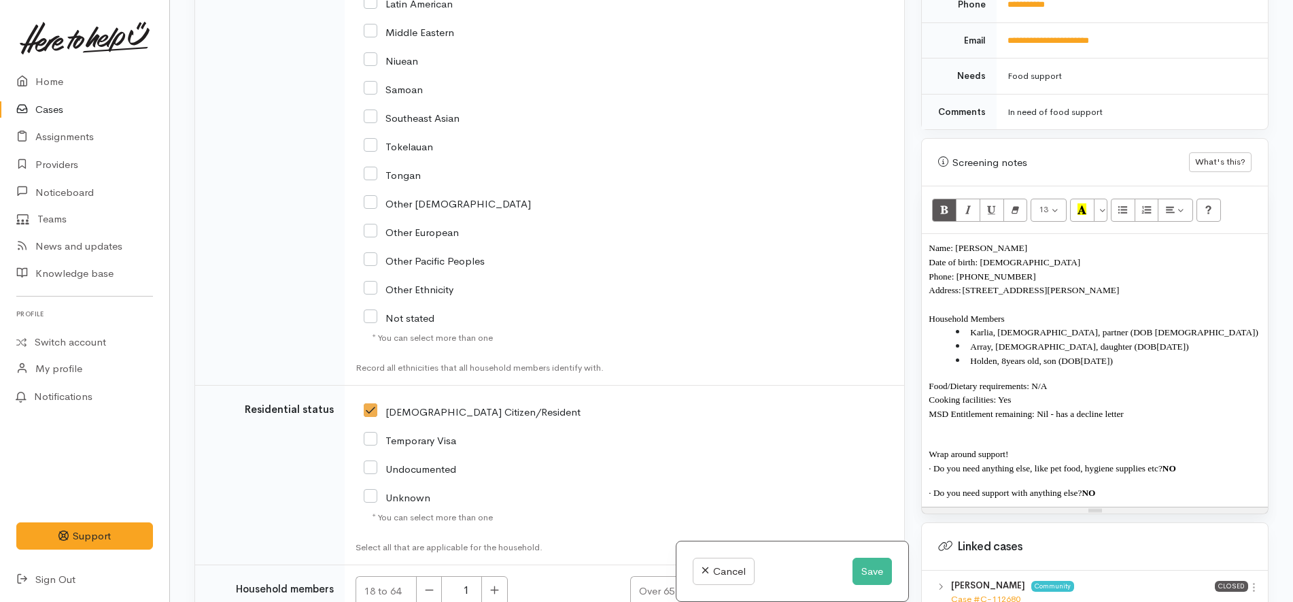
scroll to position [3048, 0]
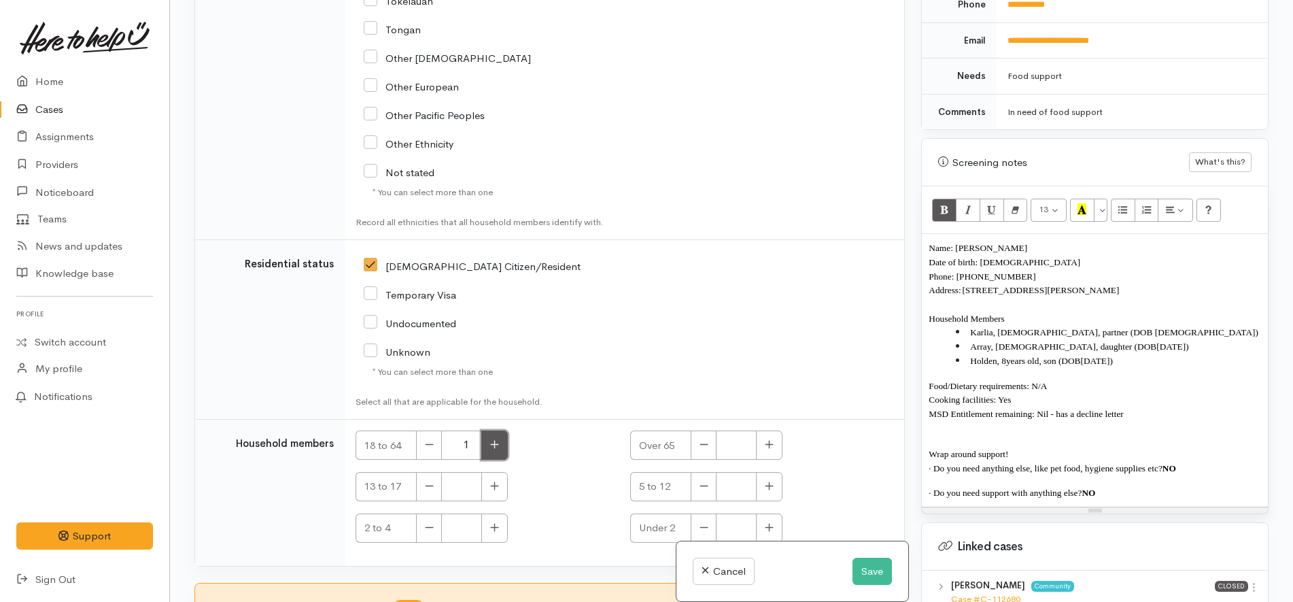
click at [495, 440] on icon "button" at bounding box center [495, 444] width 8 height 8
type input "2"
click at [769, 472] on button "button" at bounding box center [769, 486] width 27 height 29
type input "2"
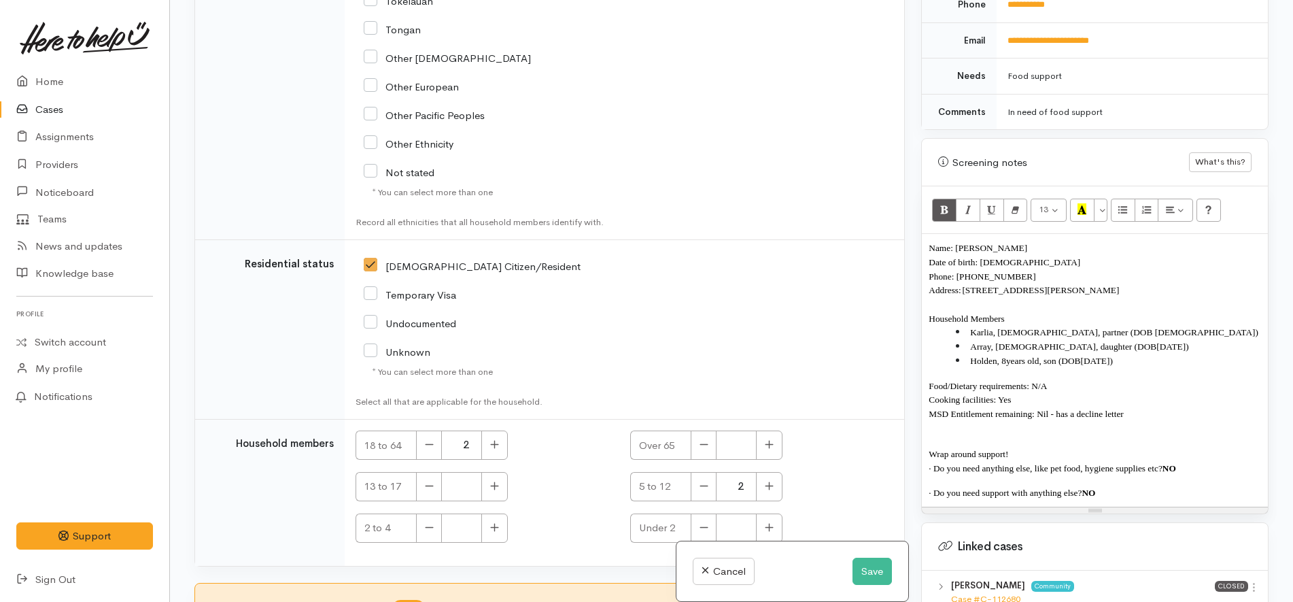
click at [765, 281] on td "NZ Citizen/Resident" at bounding box center [624, 329] width 559 height 179
click at [867, 579] on button "Save" at bounding box center [871, 571] width 39 height 28
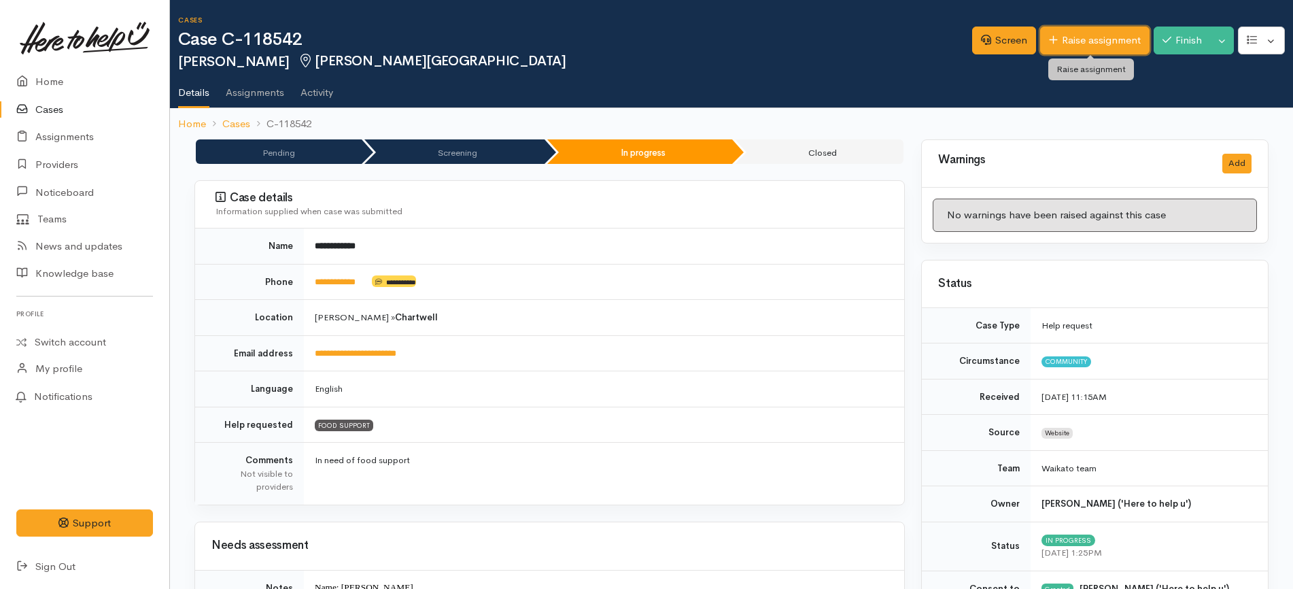
click at [1116, 39] on link "Raise assignment" at bounding box center [1094, 41] width 109 height 28
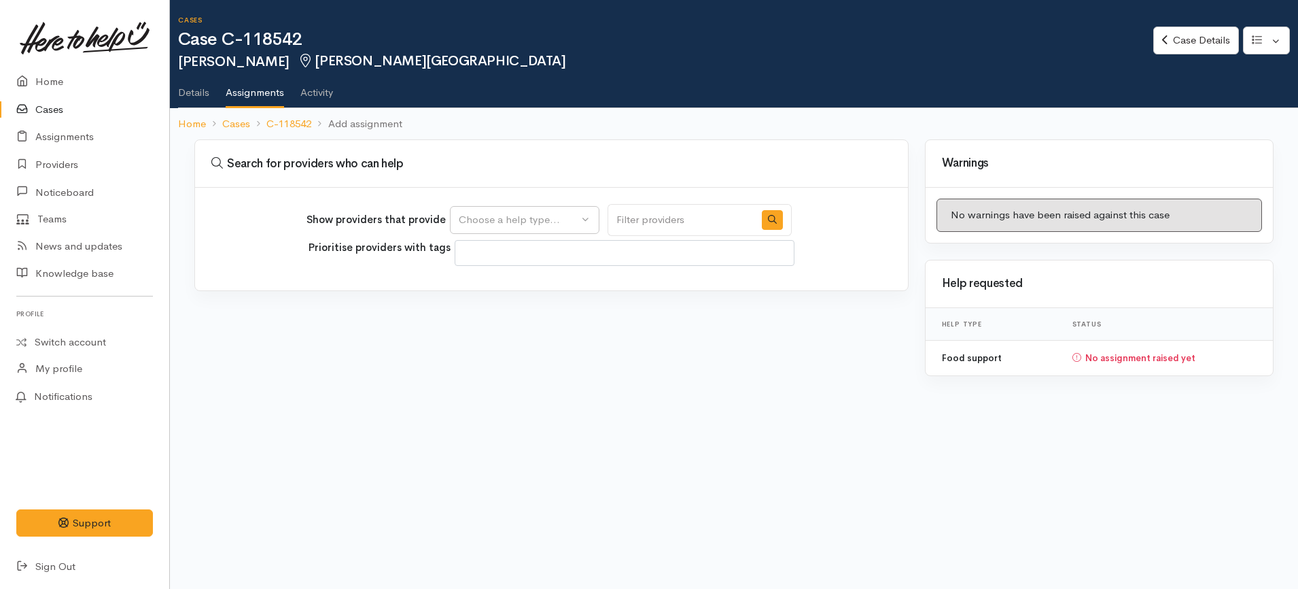
select select
click at [460, 224] on button "Choose a help type..." at bounding box center [525, 220] width 150 height 28
click at [525, 287] on span "Food support" at bounding box center [498, 285] width 63 height 16
select select "3"
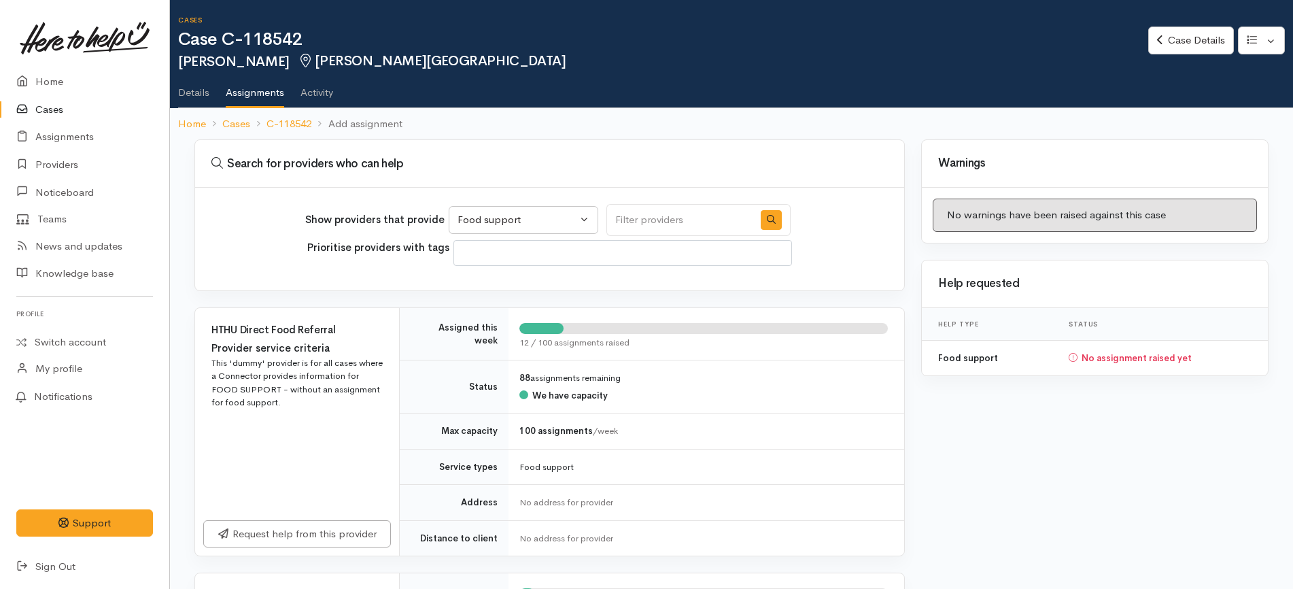
click at [640, 149] on div "Search for providers who can help" at bounding box center [549, 164] width 709 height 48
click at [201, 92] on link "Details" at bounding box center [193, 88] width 31 height 38
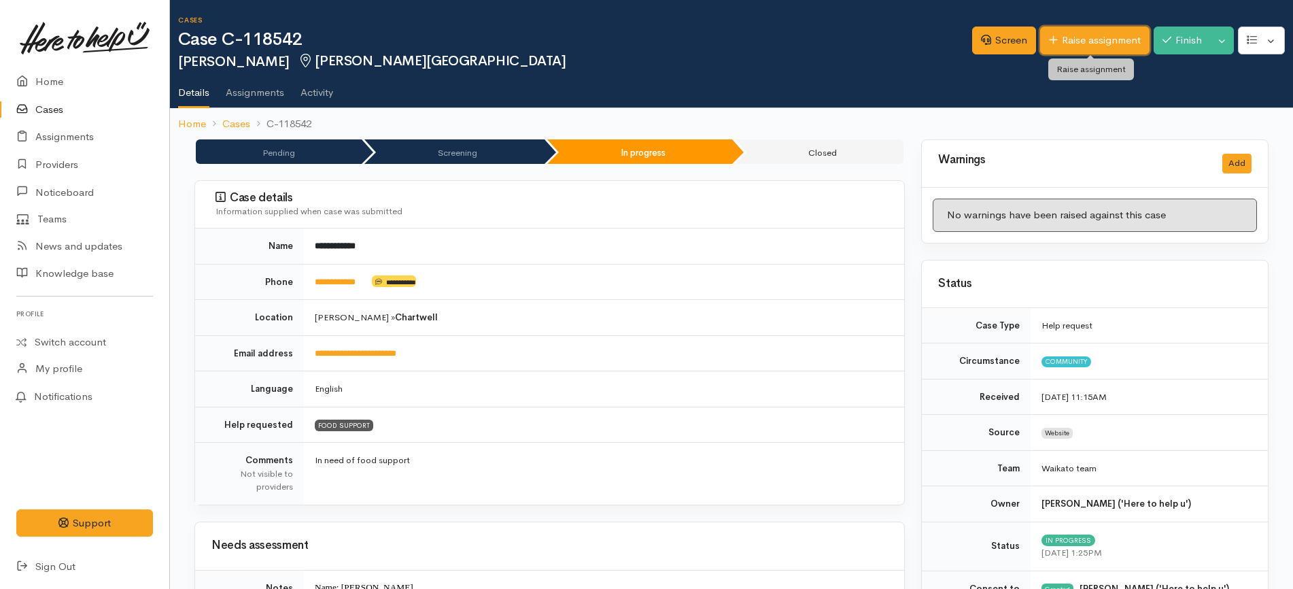
click at [1105, 36] on link "Raise assignment" at bounding box center [1094, 41] width 109 height 28
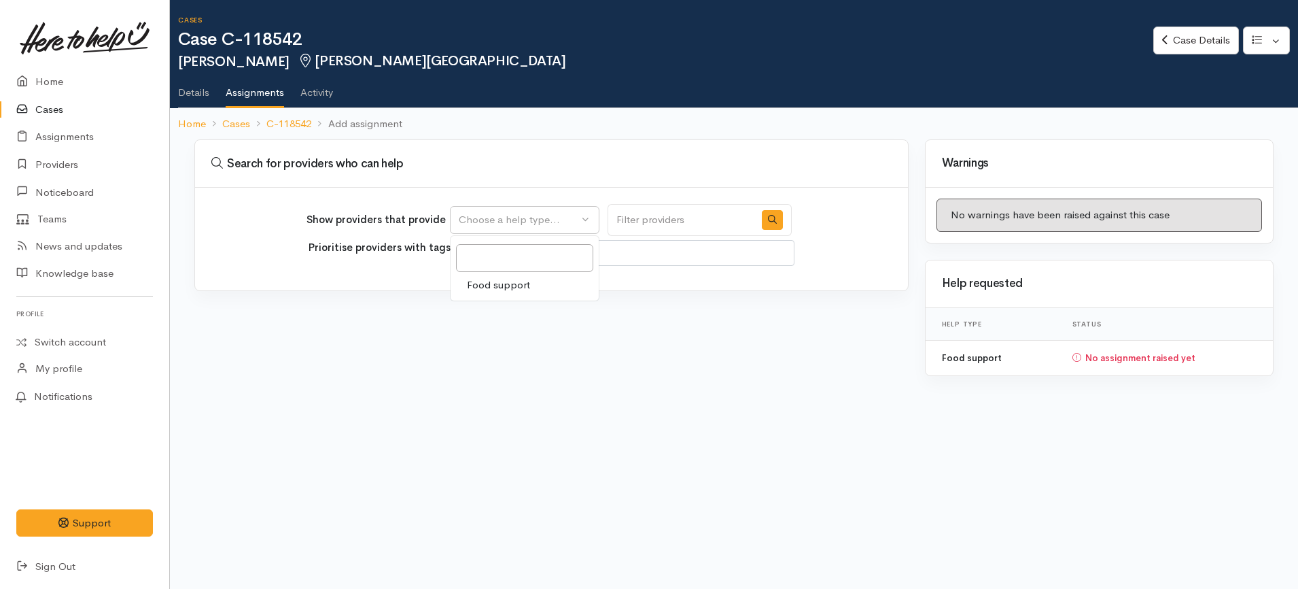
select select
click at [530, 281] on span "Food support" at bounding box center [498, 285] width 63 height 16
select select "3"
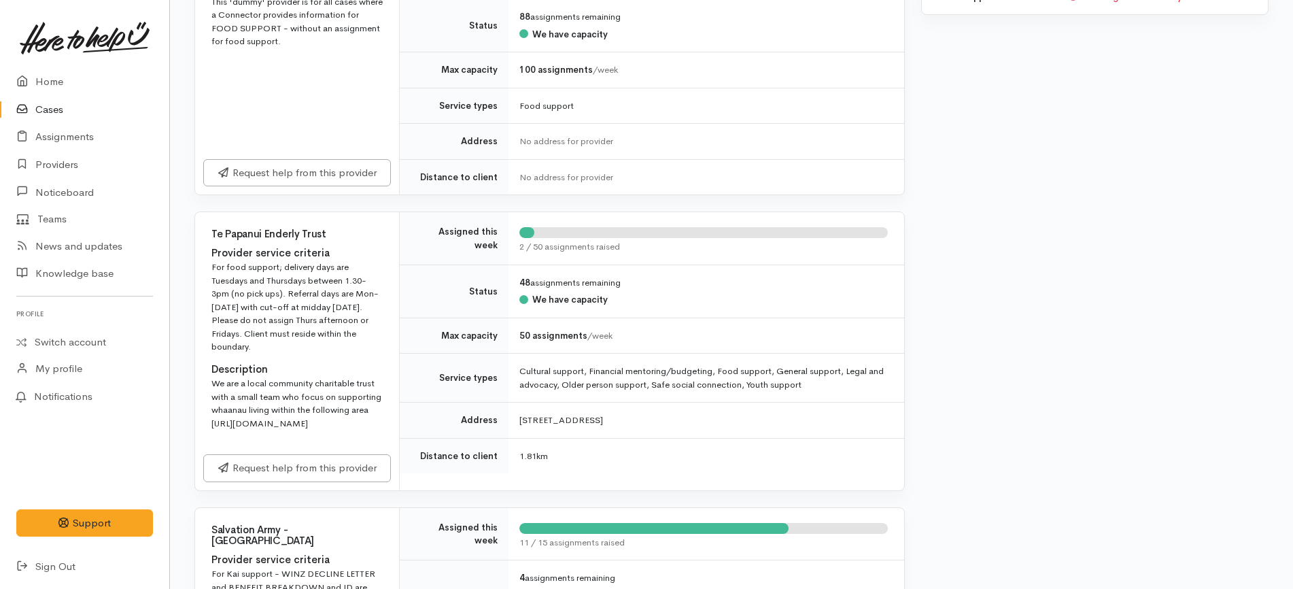
scroll to position [595, 0]
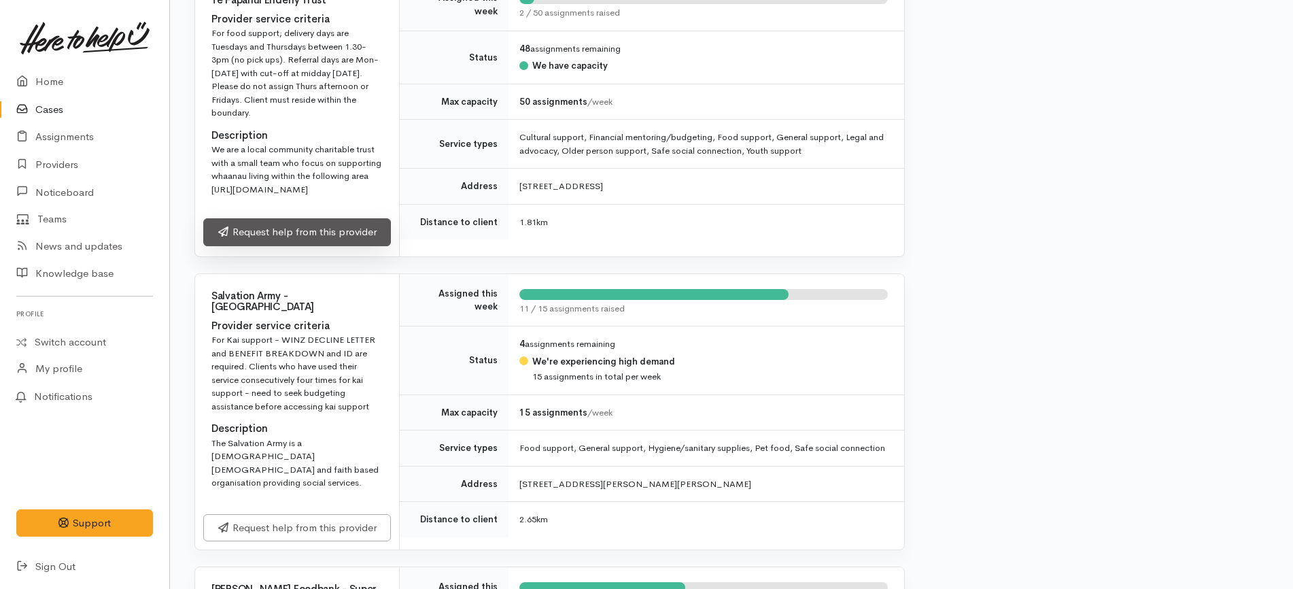
click at [347, 246] on link "Request help from this provider" at bounding box center [297, 232] width 188 height 28
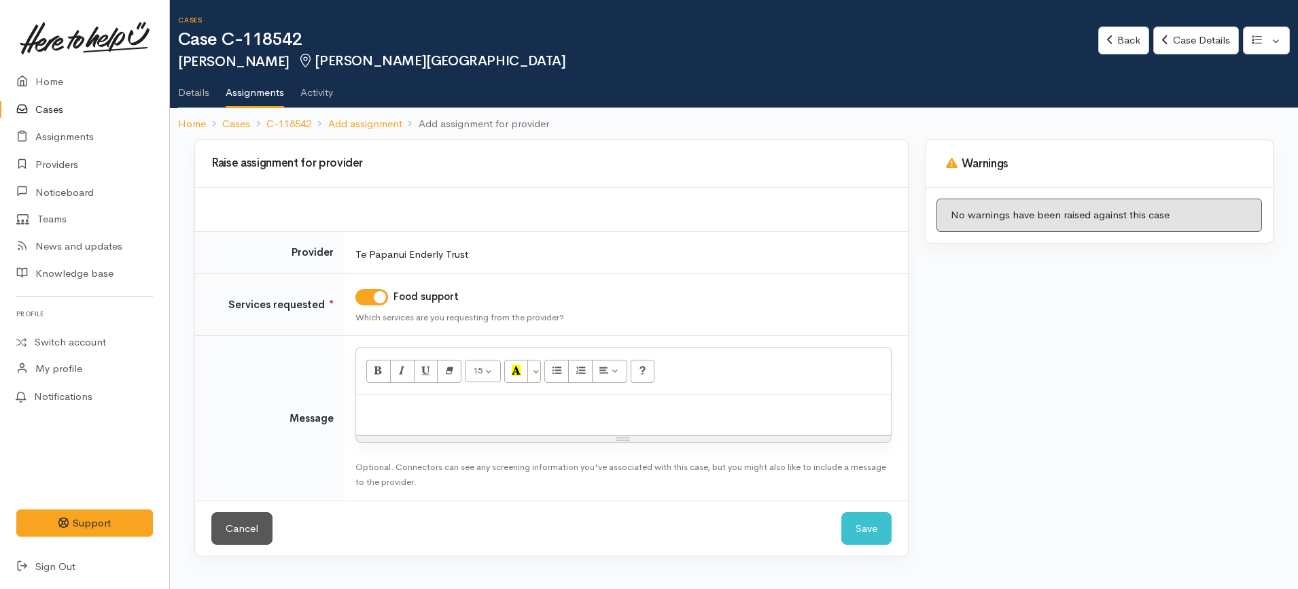
click at [460, 417] on div at bounding box center [623, 415] width 535 height 40
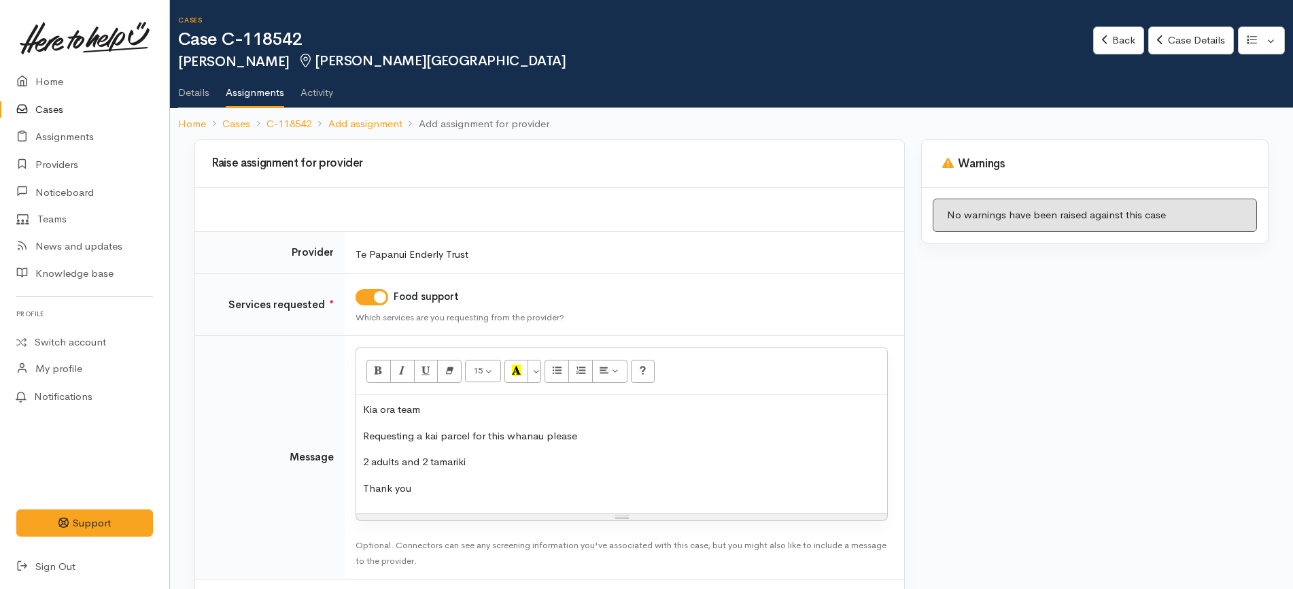
click at [486, 457] on p "2 adults and 2 tamariki" at bounding box center [621, 462] width 517 height 16
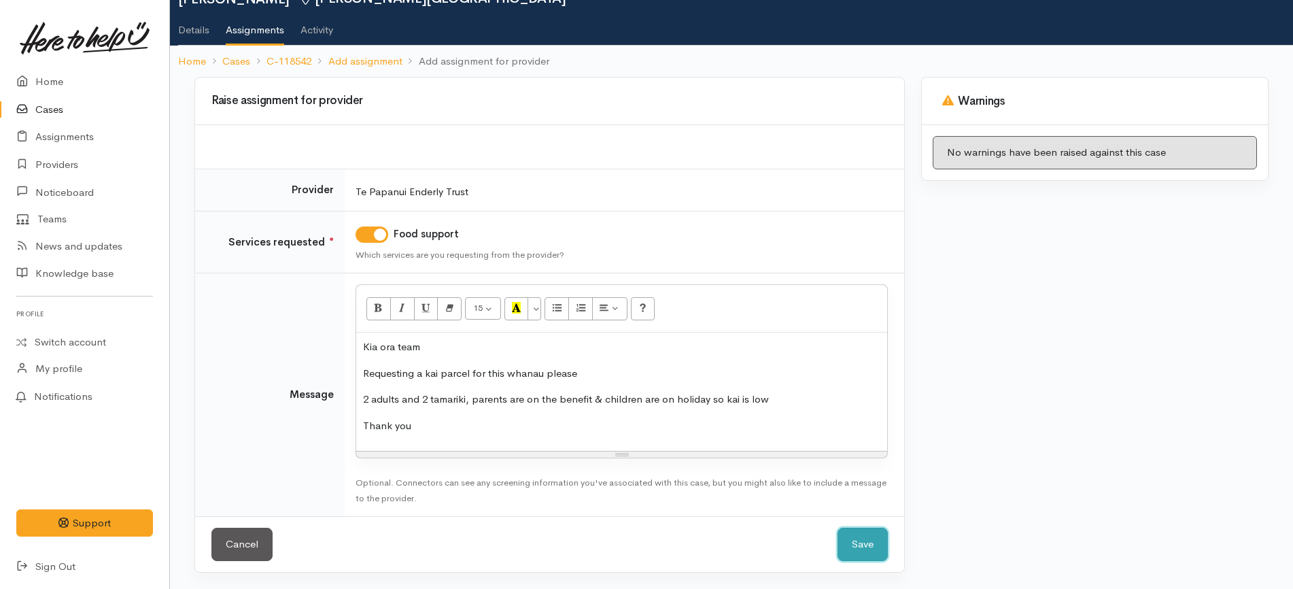
click at [861, 542] on button "Save" at bounding box center [862, 543] width 50 height 33
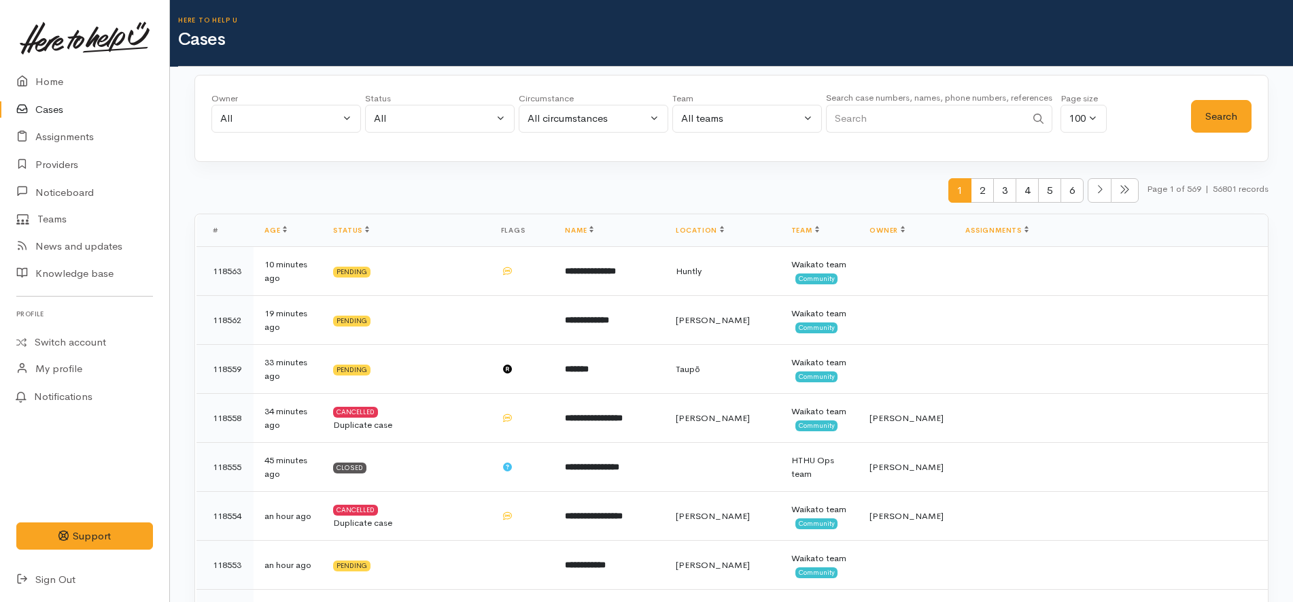
click at [413, 179] on div "1 2 3 4 5 6 Page 1 of 569 | 56801 records" at bounding box center [731, 196] width 1074 height 36
click at [318, 126] on button "All" at bounding box center [286, 119] width 150 height 28
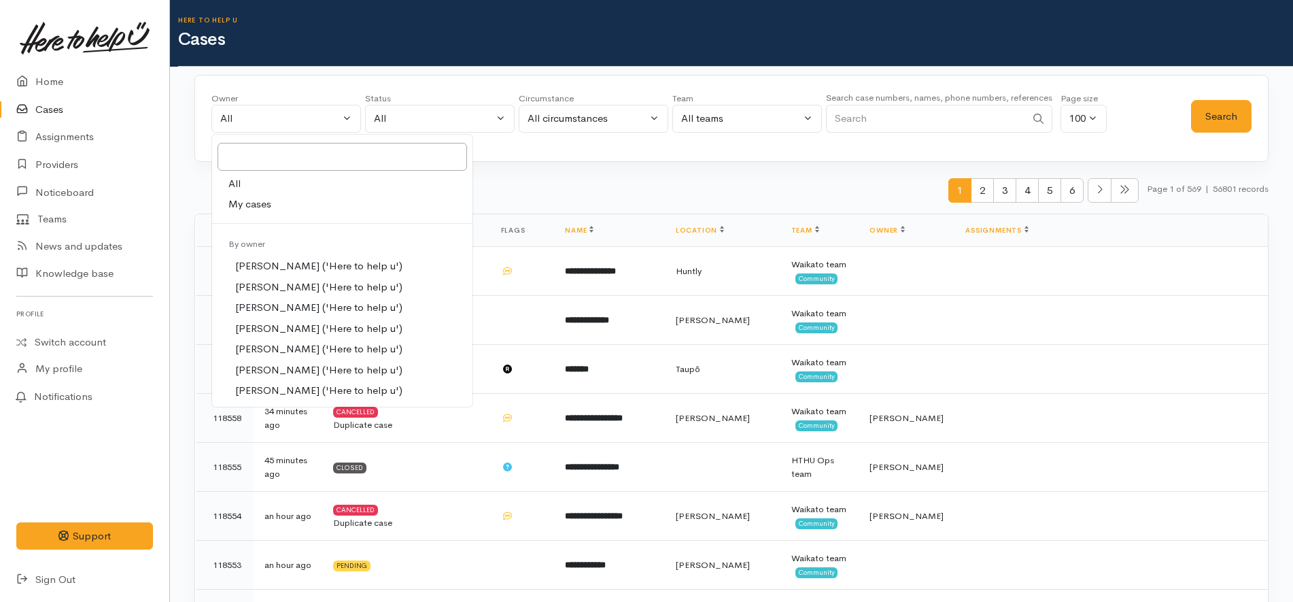
click at [248, 209] on span "My cases" at bounding box center [249, 204] width 43 height 16
select select "1252"
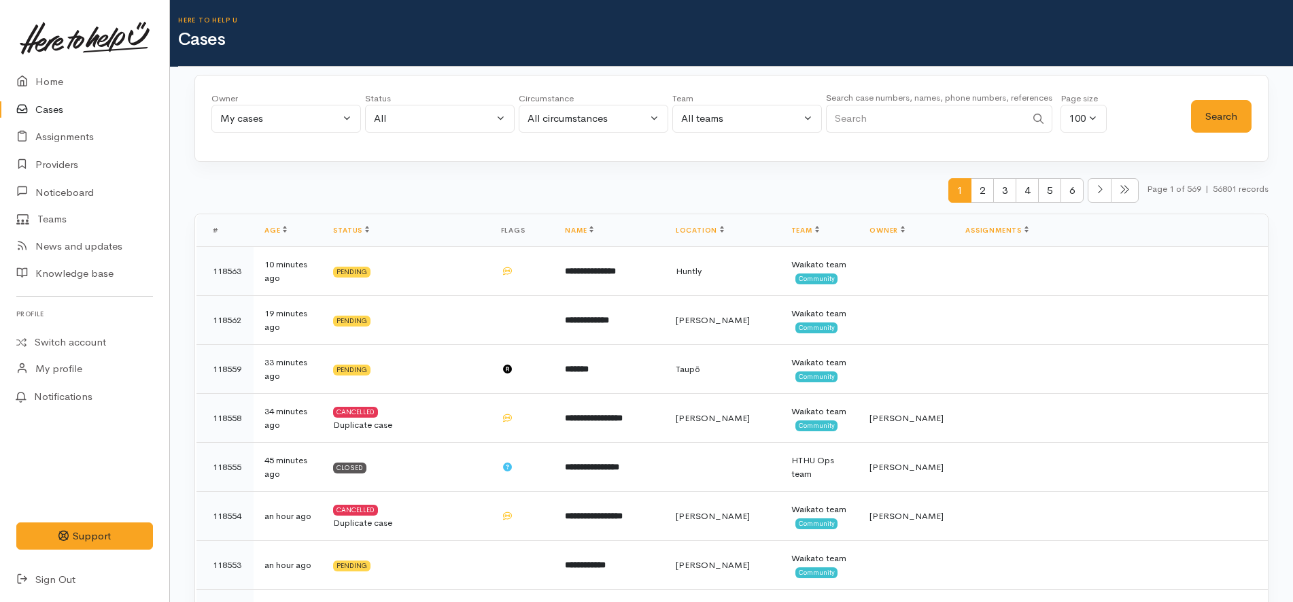
click at [381, 133] on div "Status All current cases Pending Screening In progress Paused Closed Cancelled …" at bounding box center [440, 116] width 150 height 49
click at [386, 128] on button "All" at bounding box center [440, 119] width 150 height 28
click at [395, 215] on link "All current cases" at bounding box center [440, 207] width 148 height 21
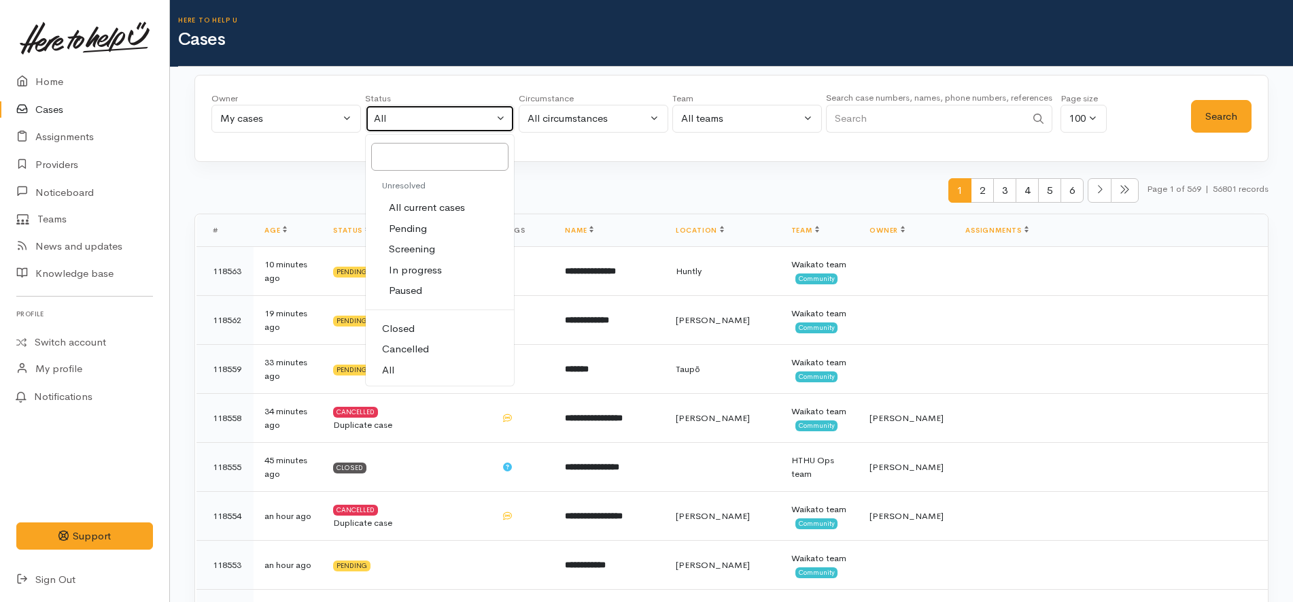
select select "Unresolved"
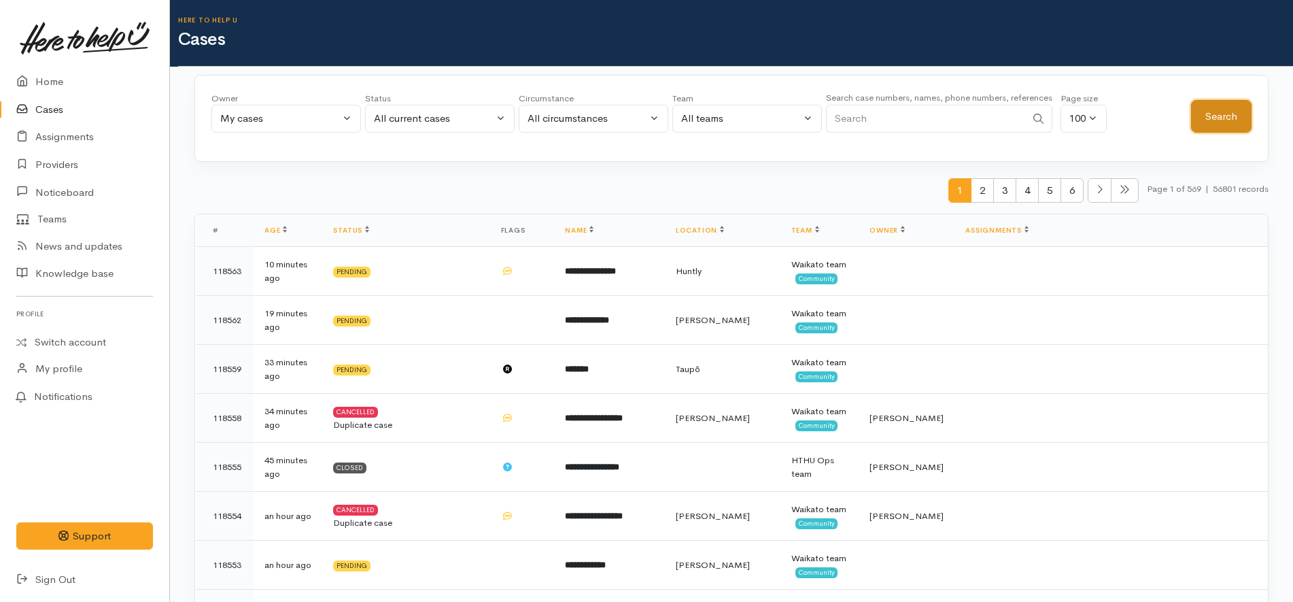
click at [1241, 126] on button "Search" at bounding box center [1221, 116] width 60 height 33
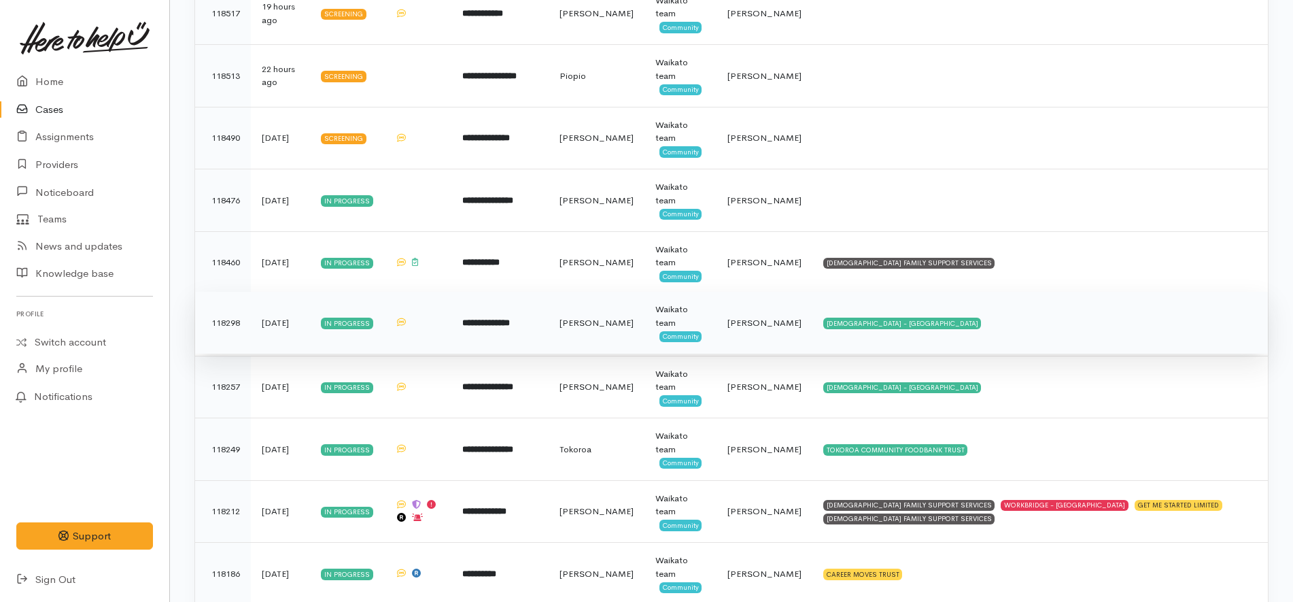
scroll to position [668, 0]
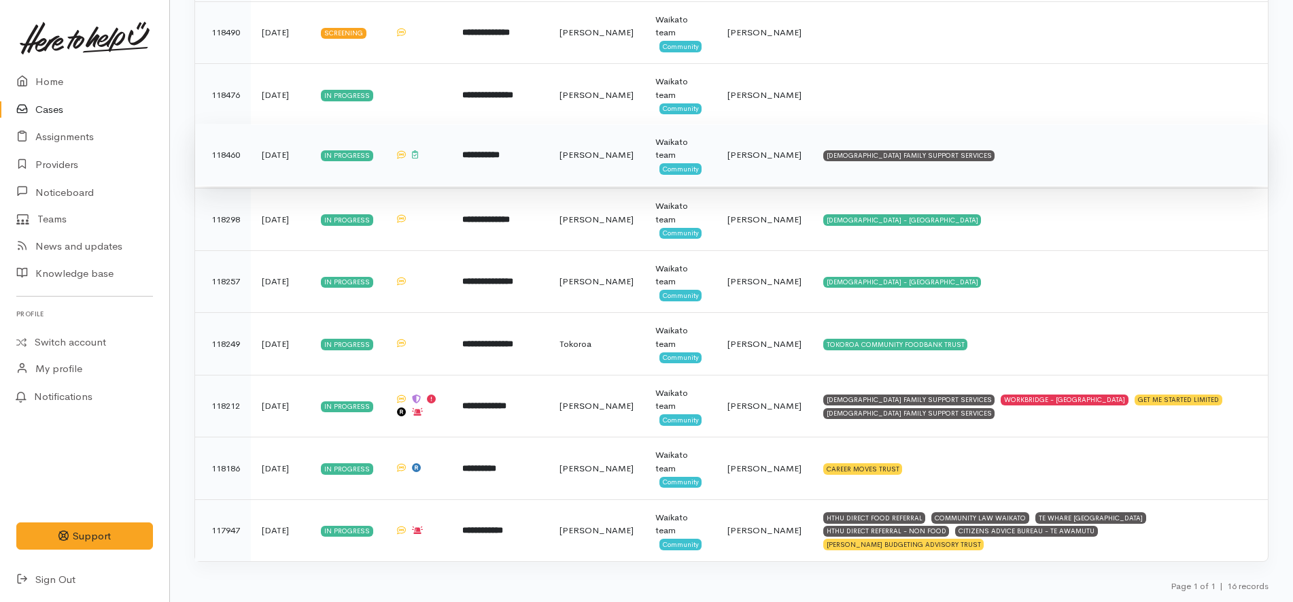
click at [1036, 149] on td "[DEMOGRAPHIC_DATA] FAMILY SUPPORT SERVICES" at bounding box center [1039, 155] width 455 height 63
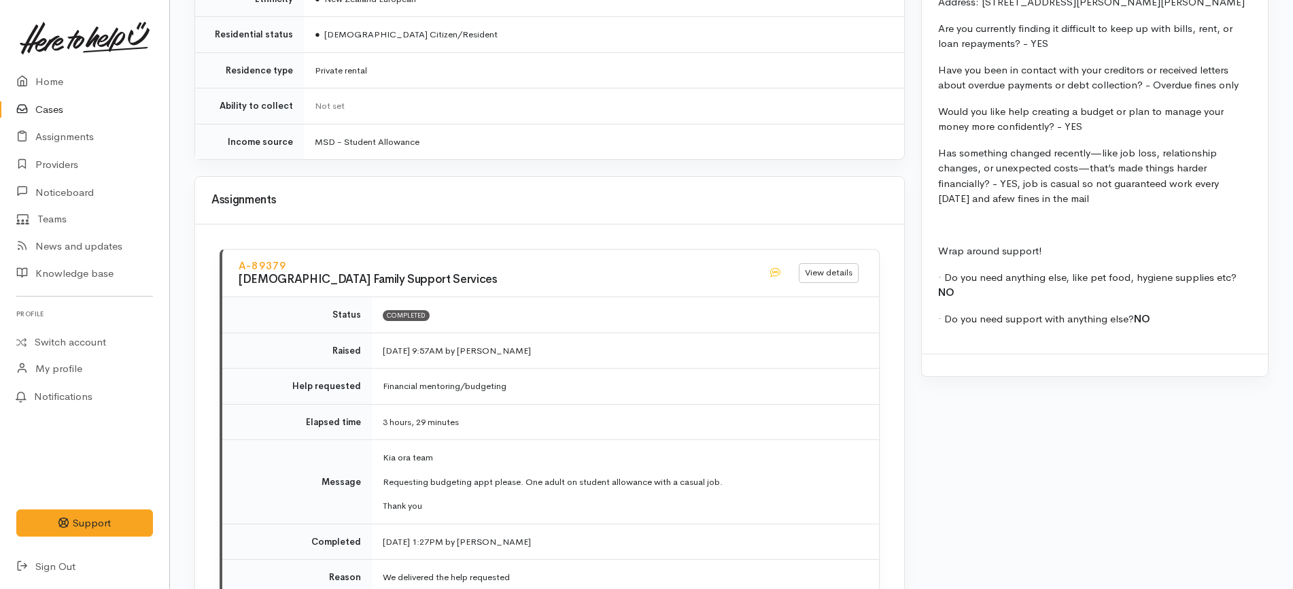
scroll to position [1020, 0]
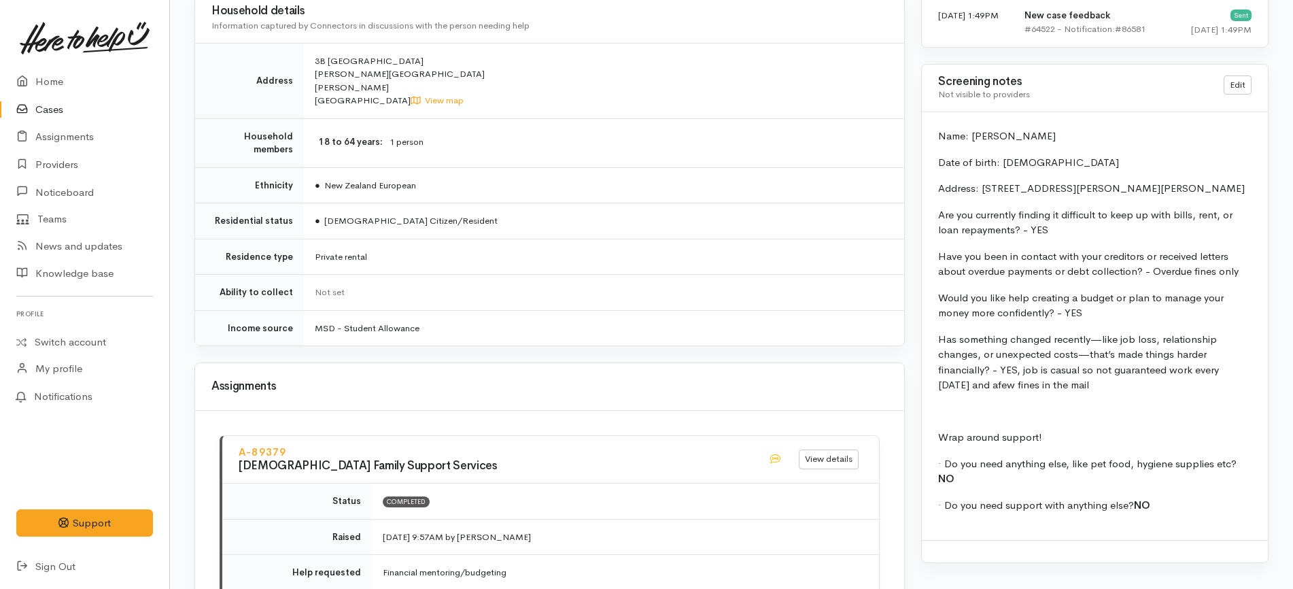
click at [77, 103] on link "Cases" at bounding box center [84, 110] width 169 height 28
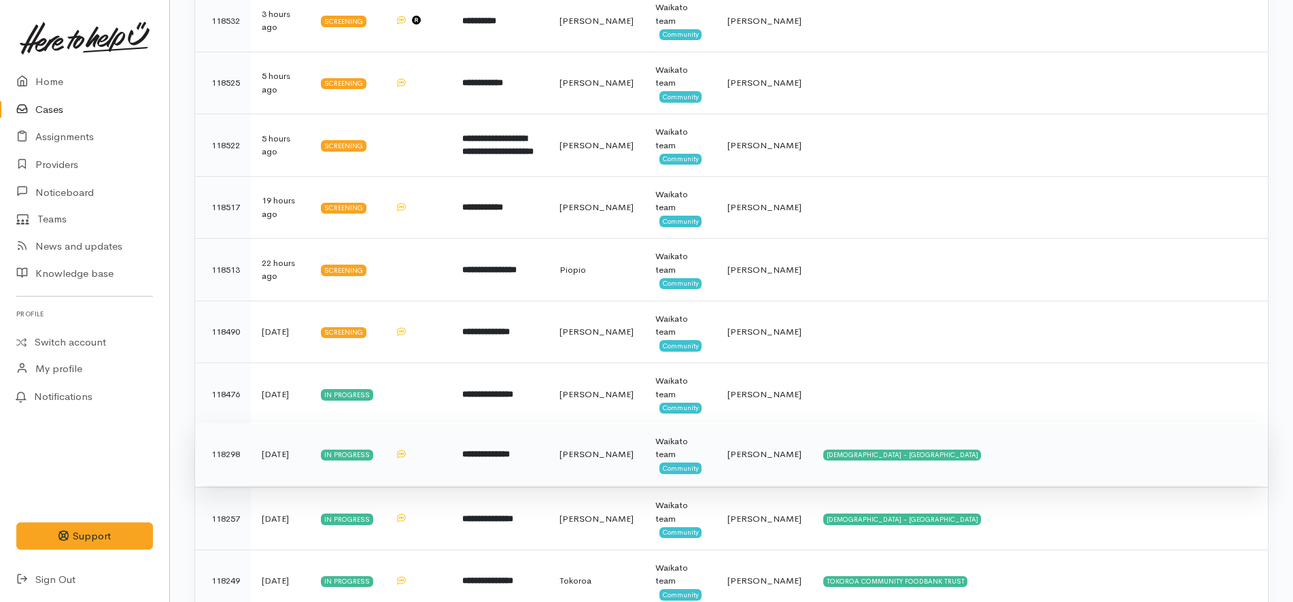
scroll to position [266, 0]
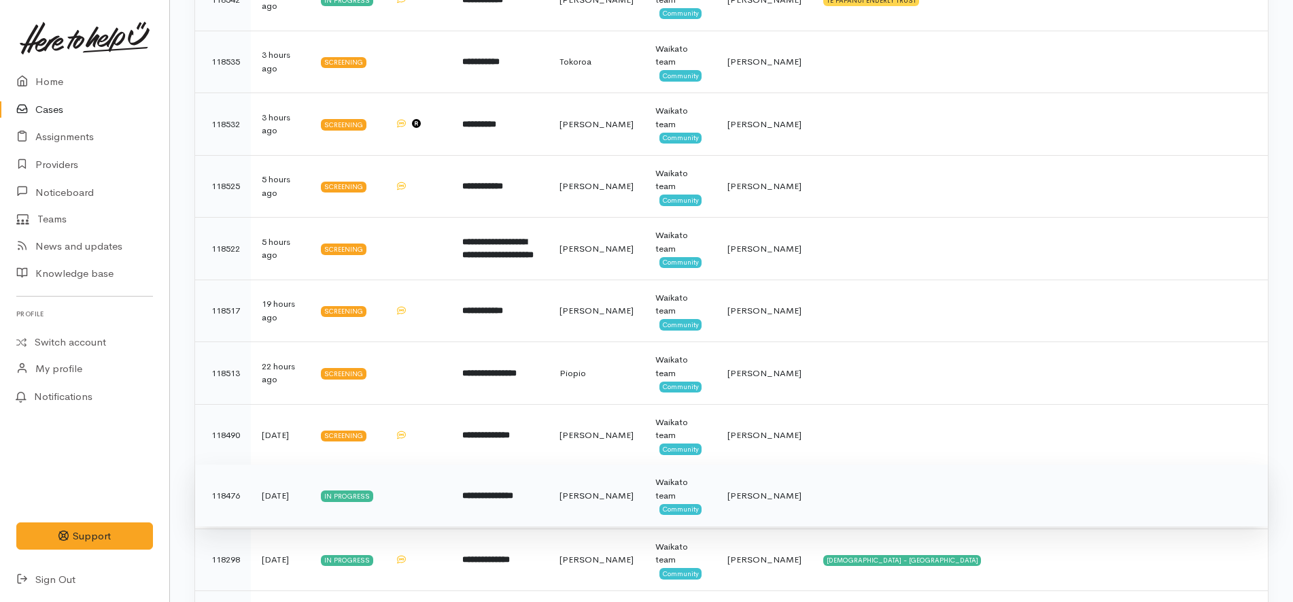
click at [549, 489] on td "**********" at bounding box center [499, 495] width 97 height 63
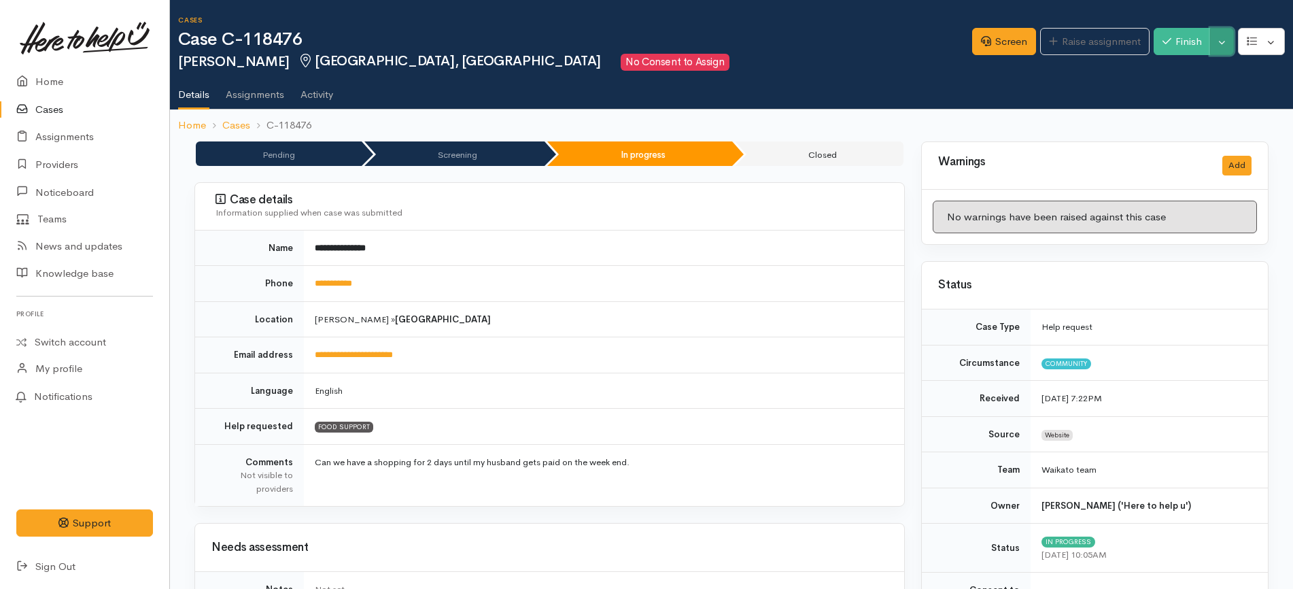
click at [1231, 49] on button "Toggle Dropdown" at bounding box center [1222, 42] width 24 height 28
click at [1192, 63] on link "Pause" at bounding box center [1179, 73] width 107 height 21
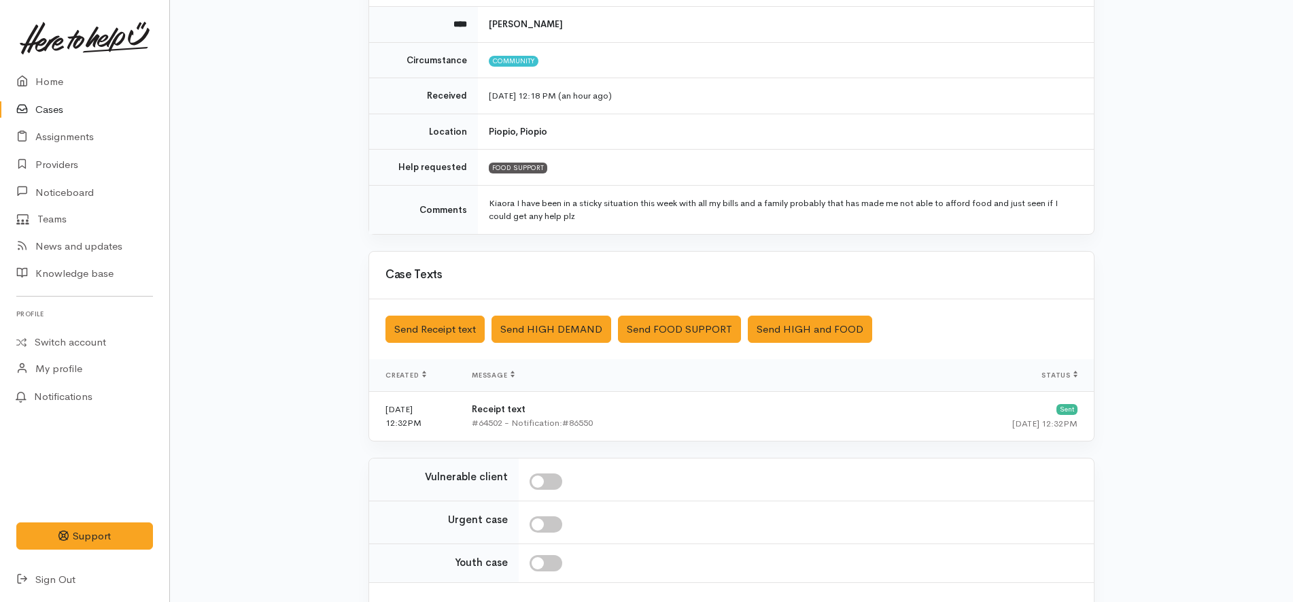
scroll to position [266, 0]
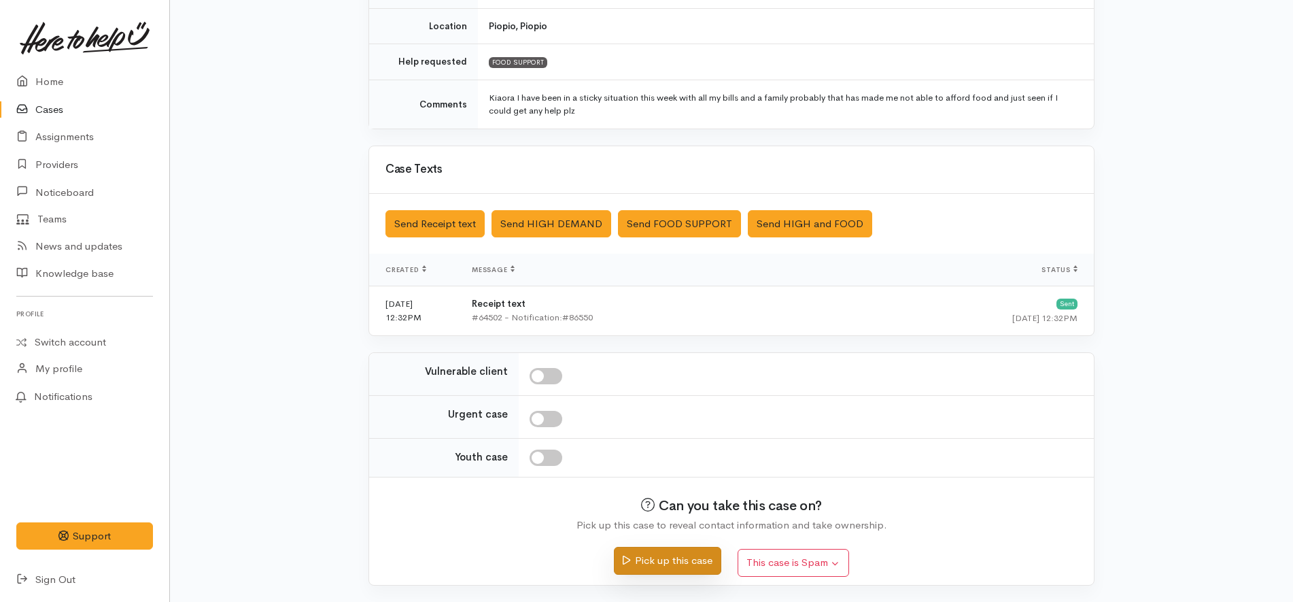
click at [680, 570] on button "Pick up this case" at bounding box center [667, 561] width 107 height 28
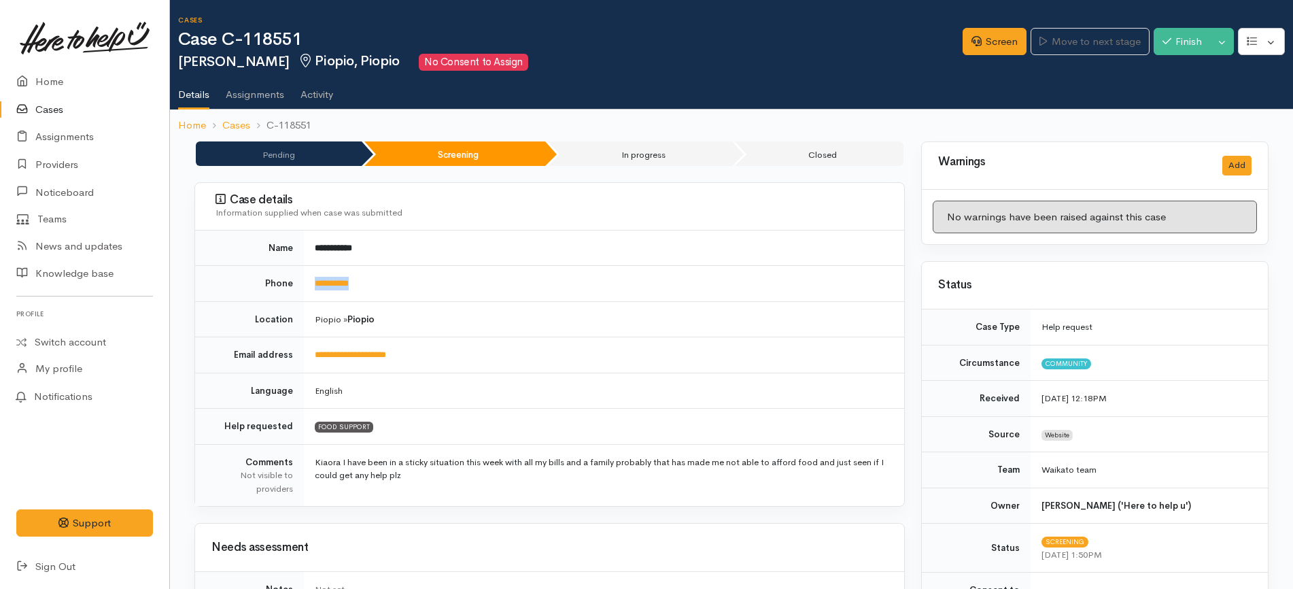
click at [308, 284] on td "**********" at bounding box center [604, 284] width 600 height 36
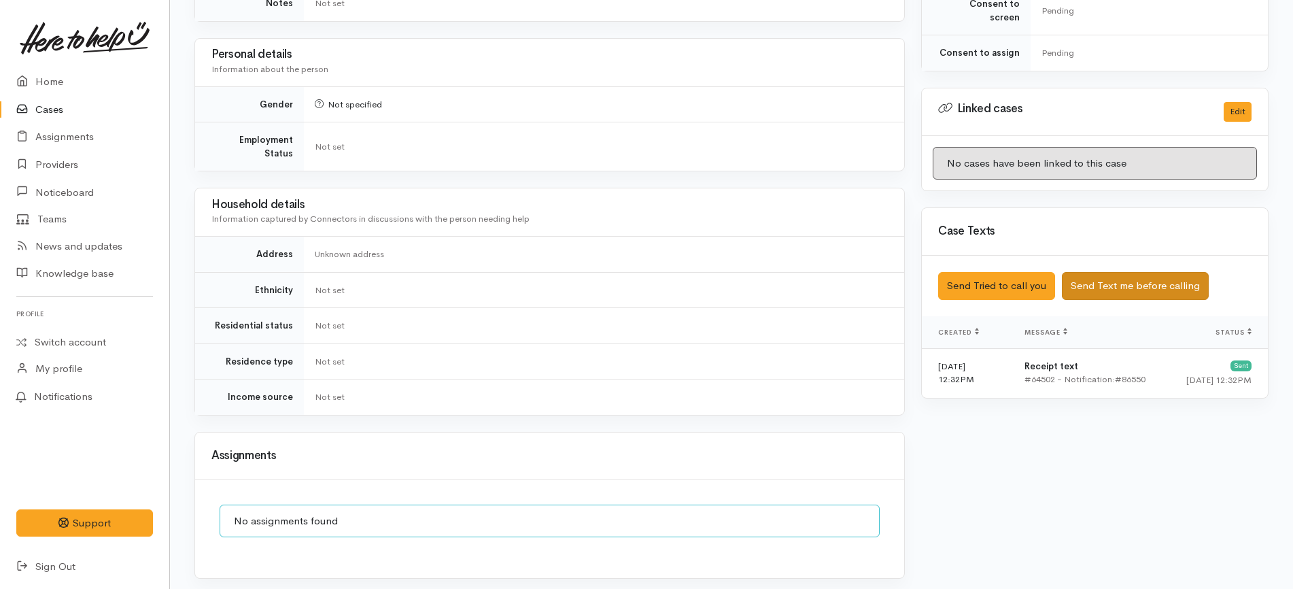
scroll to position [595, 0]
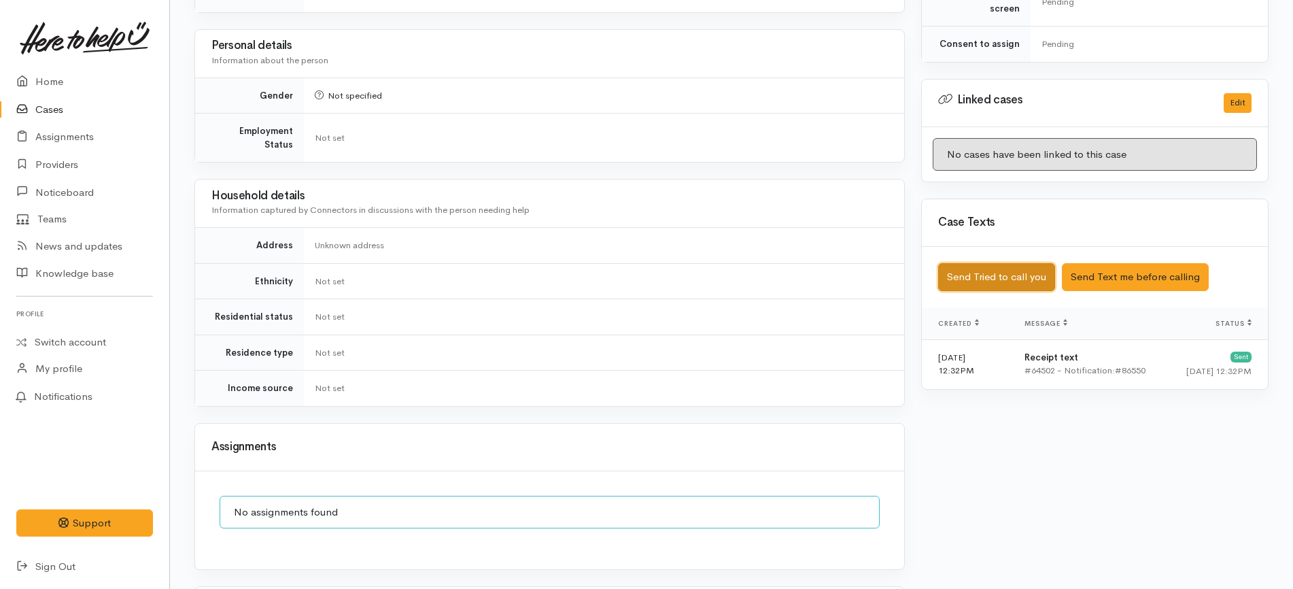
click at [1026, 266] on button "Send Tried to call you" at bounding box center [996, 277] width 117 height 28
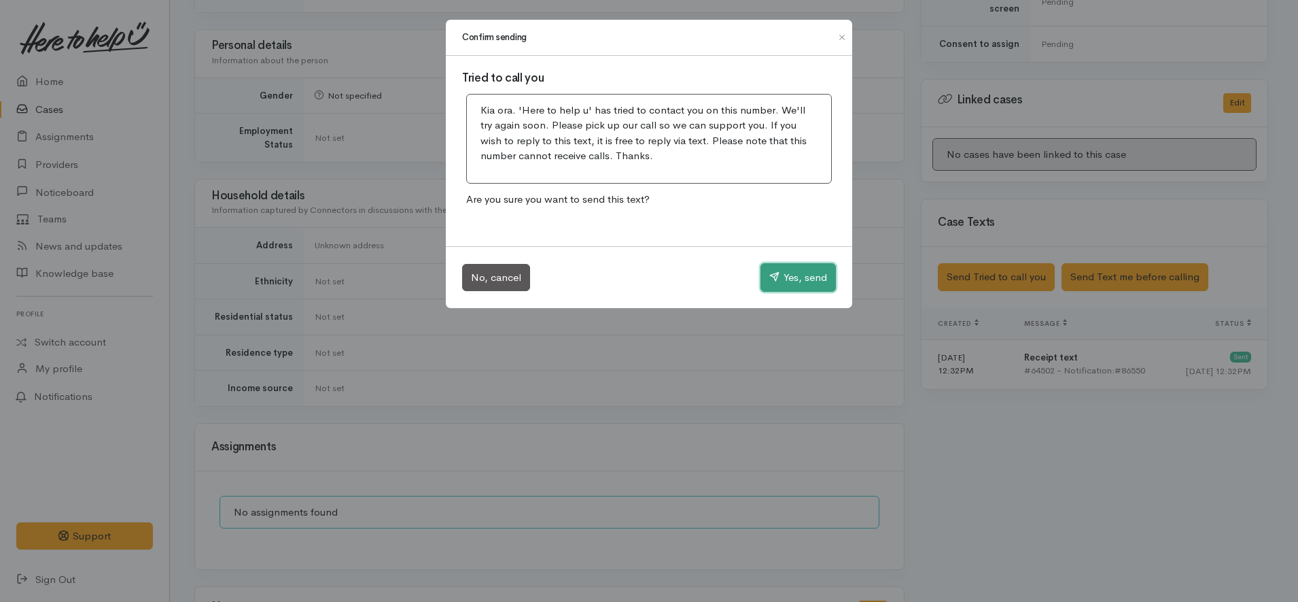
click at [791, 272] on button "Yes, send" at bounding box center [798, 277] width 75 height 29
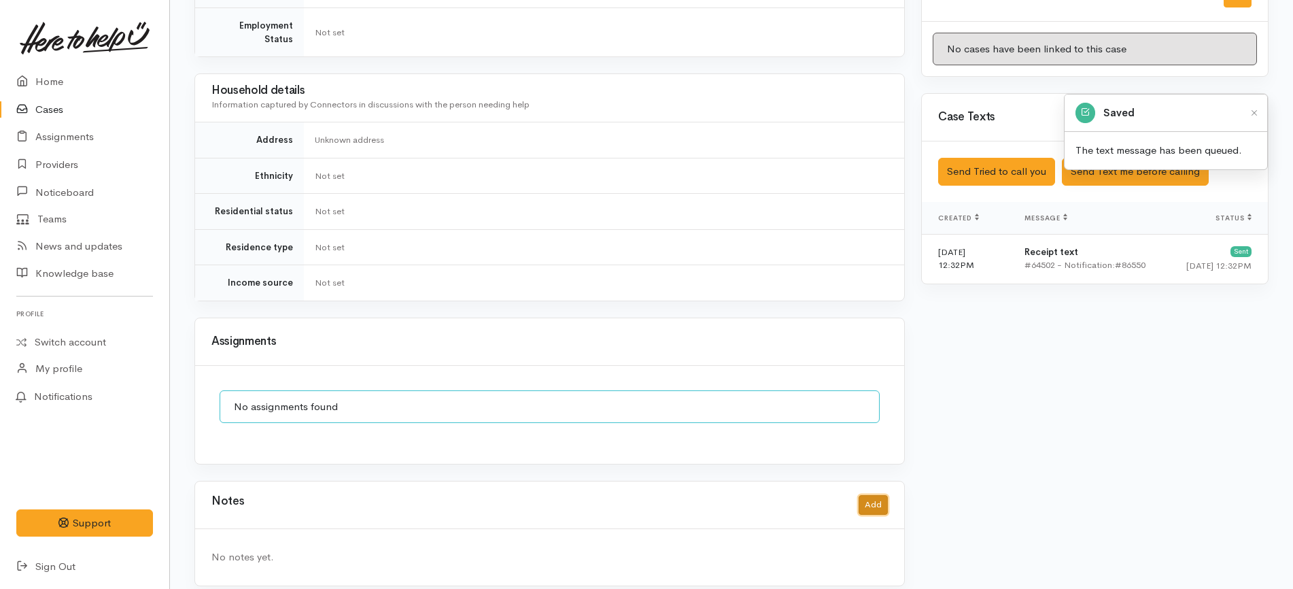
click at [872, 495] on button "Add" at bounding box center [873, 505] width 29 height 20
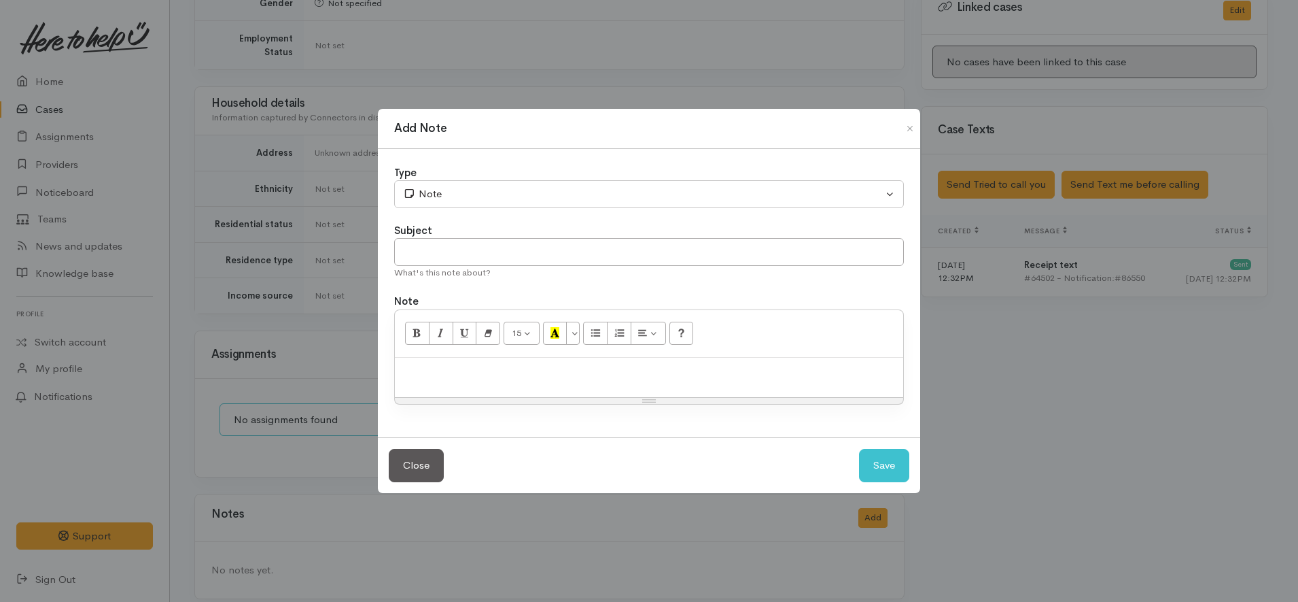
click at [542, 366] on p at bounding box center [649, 372] width 495 height 16
paste div
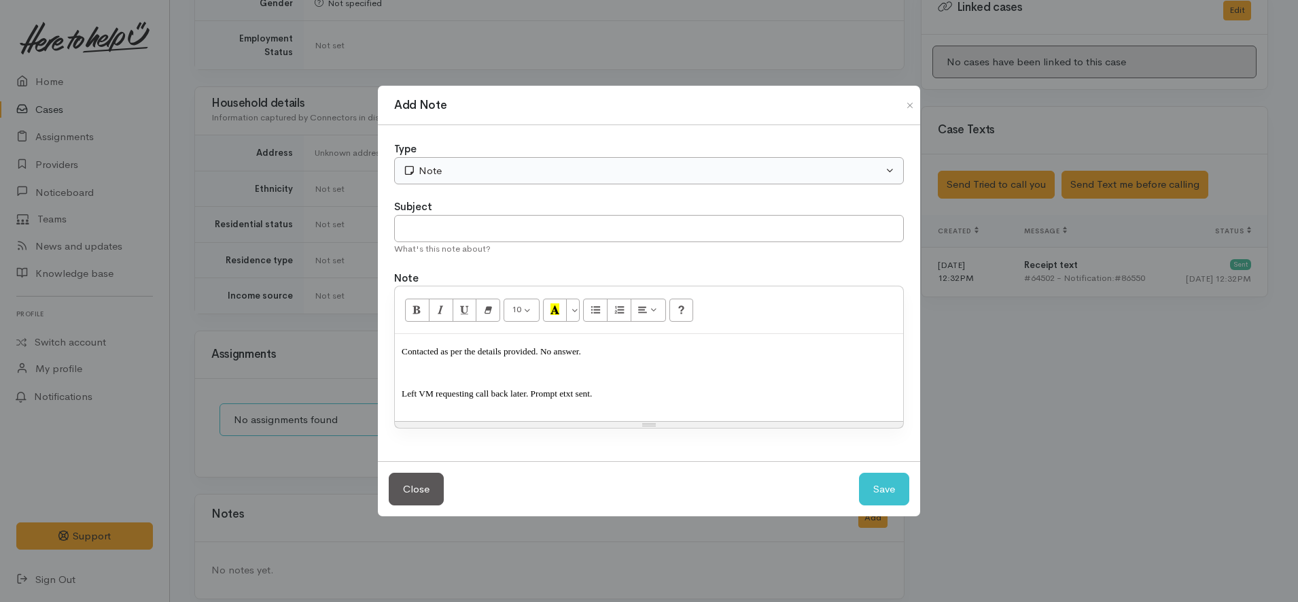
click at [469, 185] on div "Type Correspondence Discussion Email Note Phone call SMS text message Note Subj…" at bounding box center [649, 293] width 542 height 336
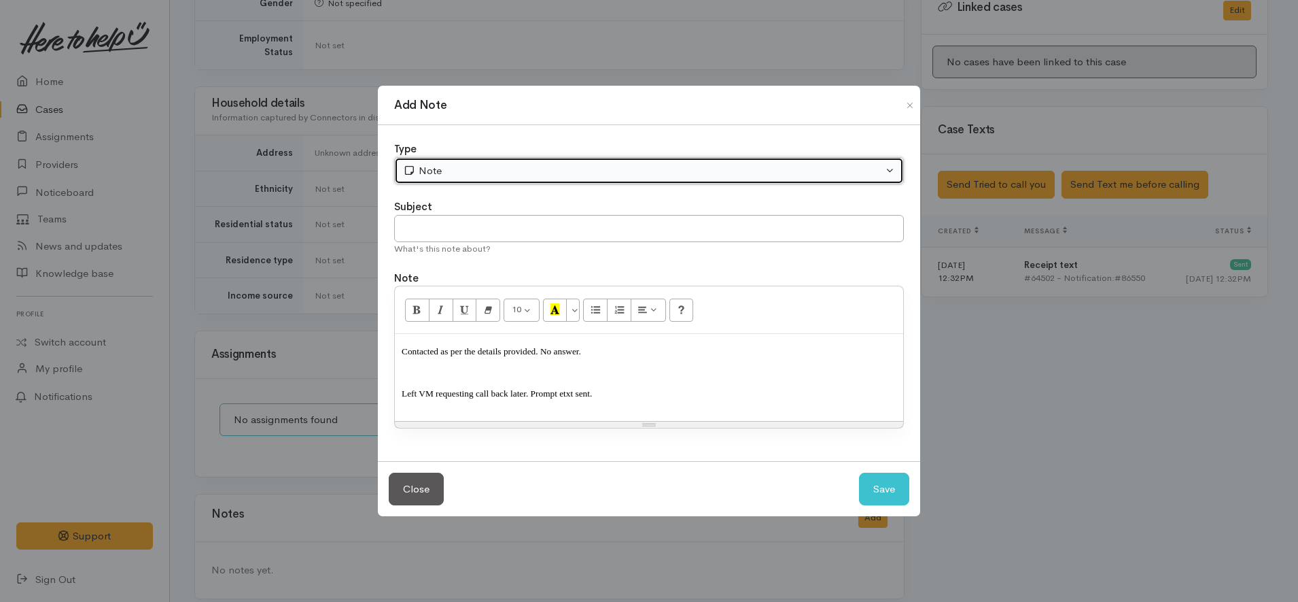
click at [469, 173] on div "Note" at bounding box center [643, 171] width 480 height 16
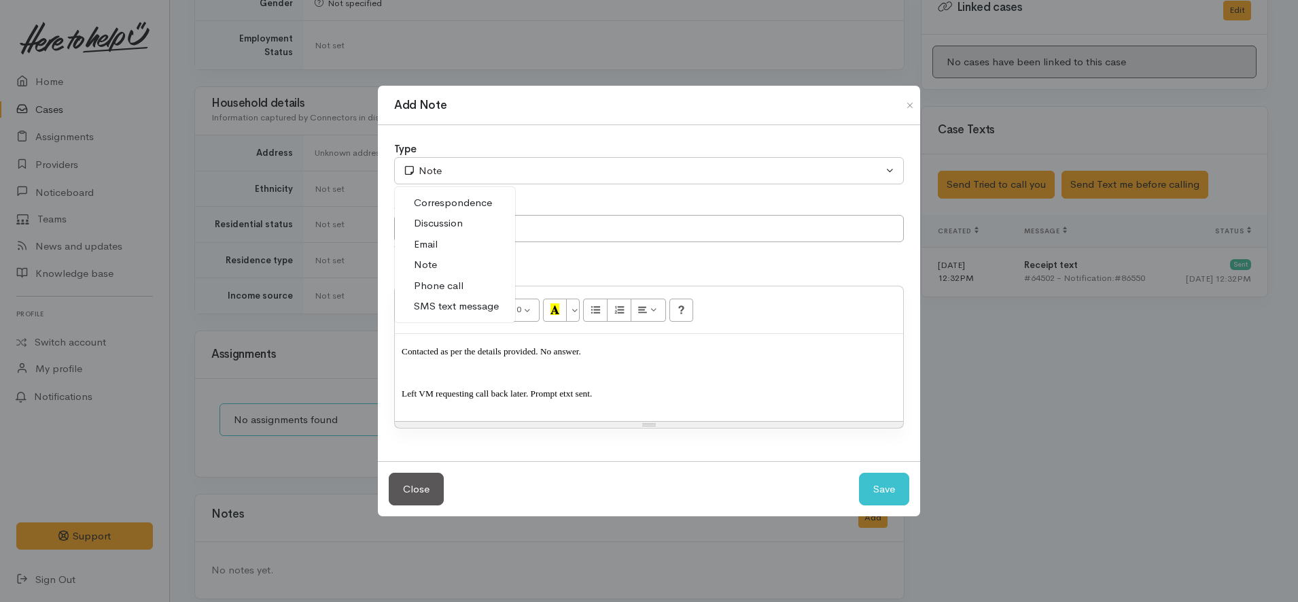
click at [440, 281] on span "Phone call" at bounding box center [439, 286] width 50 height 16
click at [880, 483] on button "Save" at bounding box center [884, 488] width 50 height 33
select select "1"
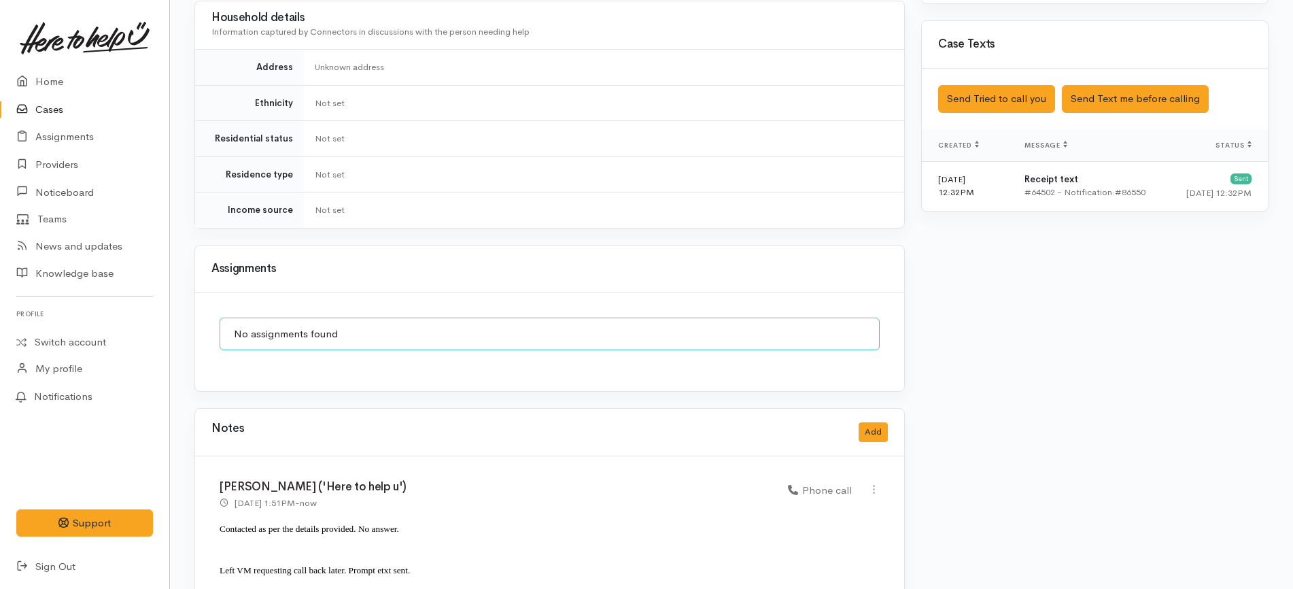
scroll to position [803, 0]
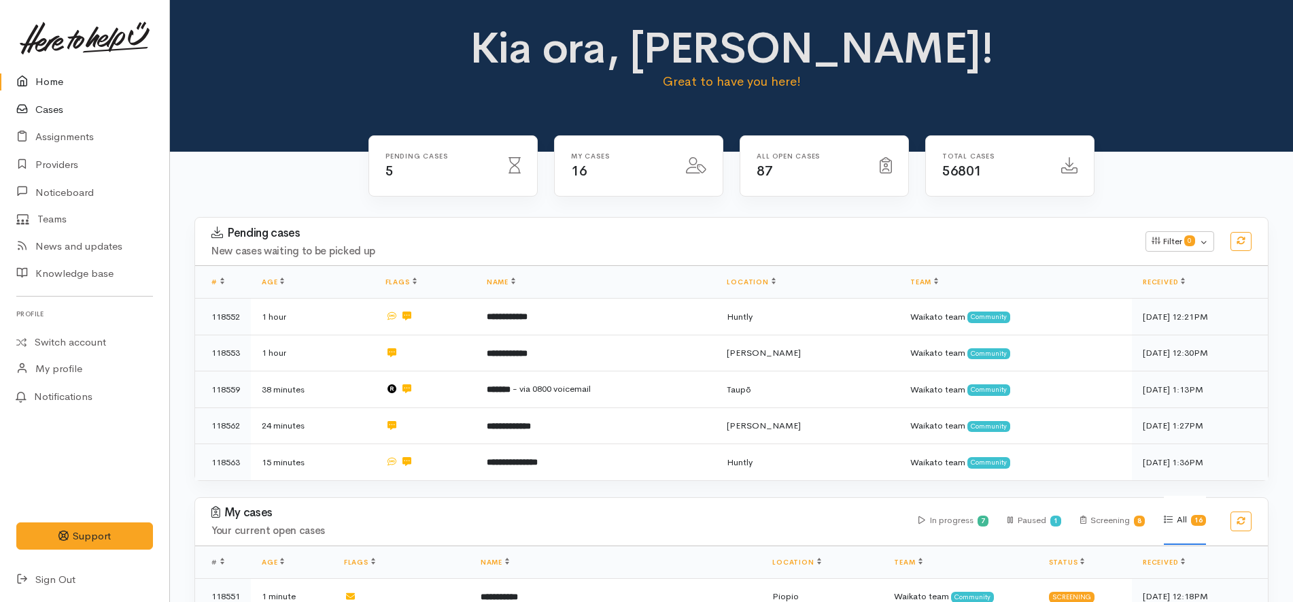
click at [80, 109] on link "Cases" at bounding box center [84, 110] width 169 height 28
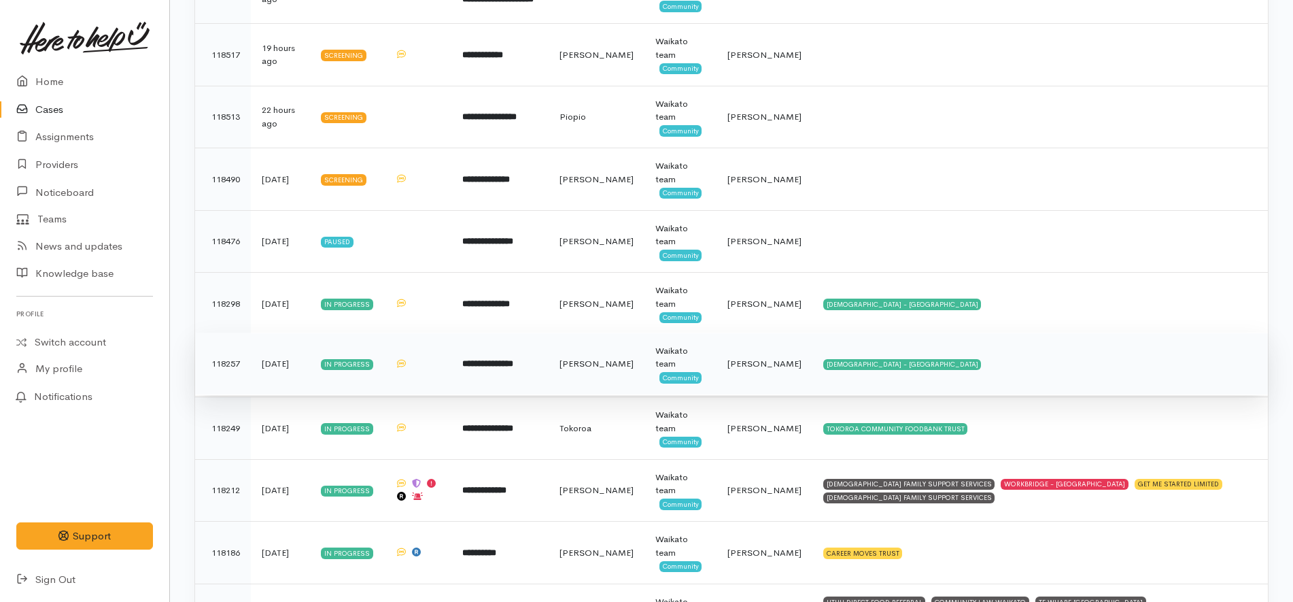
scroll to position [583, 0]
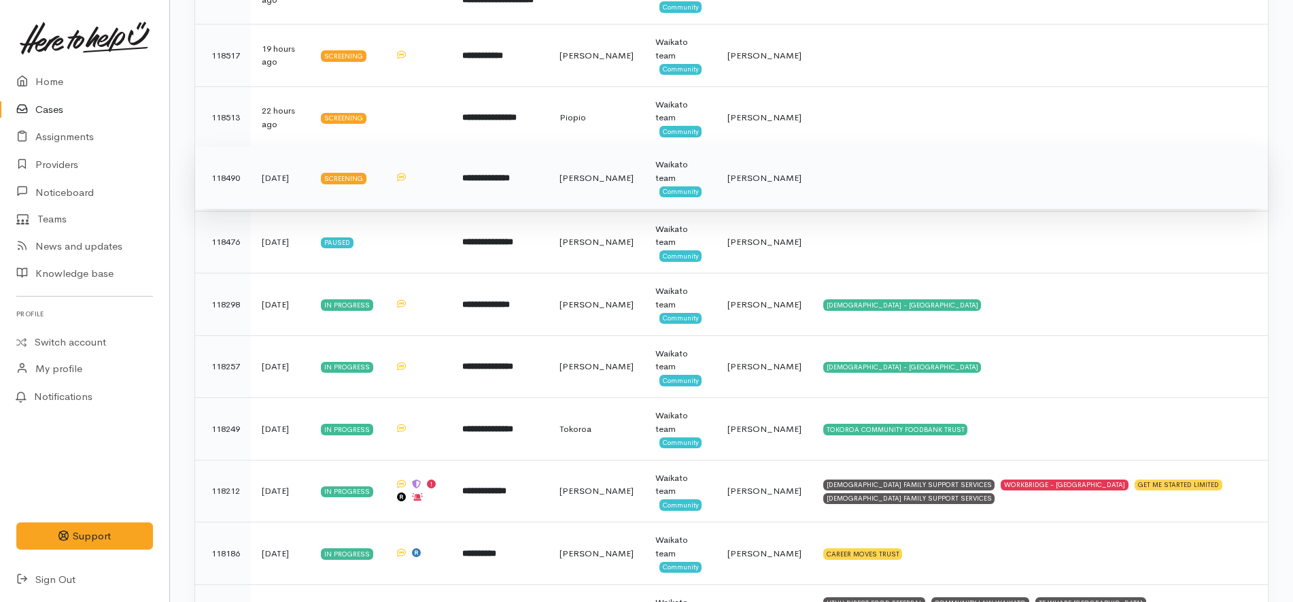
click at [510, 182] on b "**********" at bounding box center [486, 177] width 48 height 9
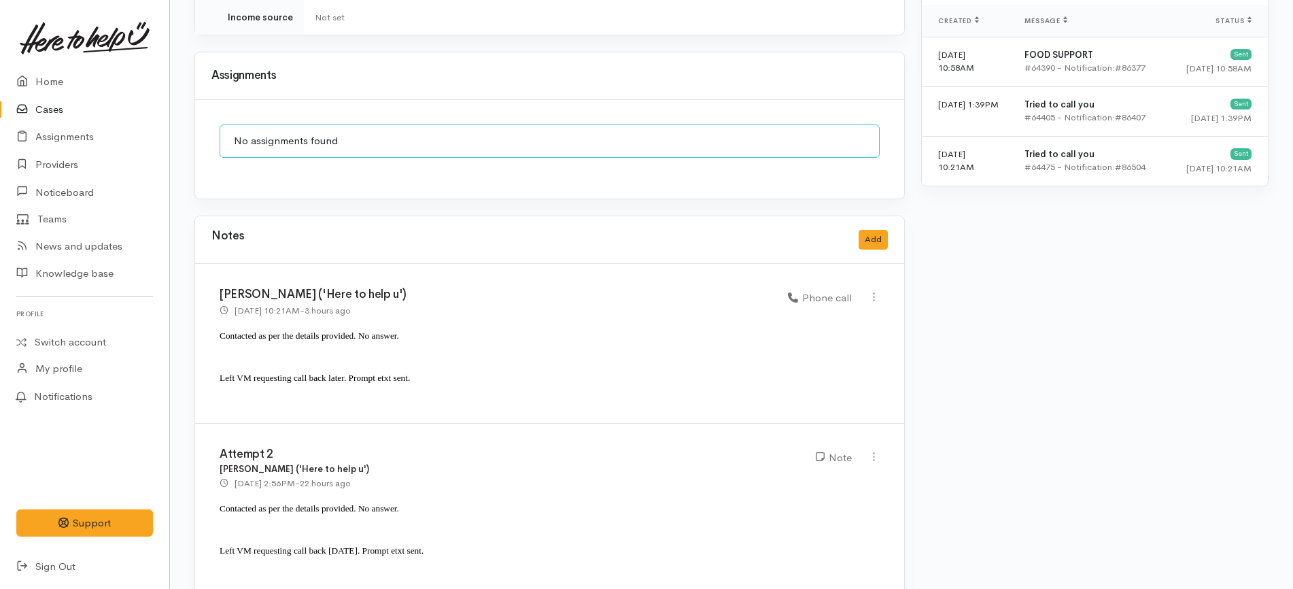
scroll to position [1185, 0]
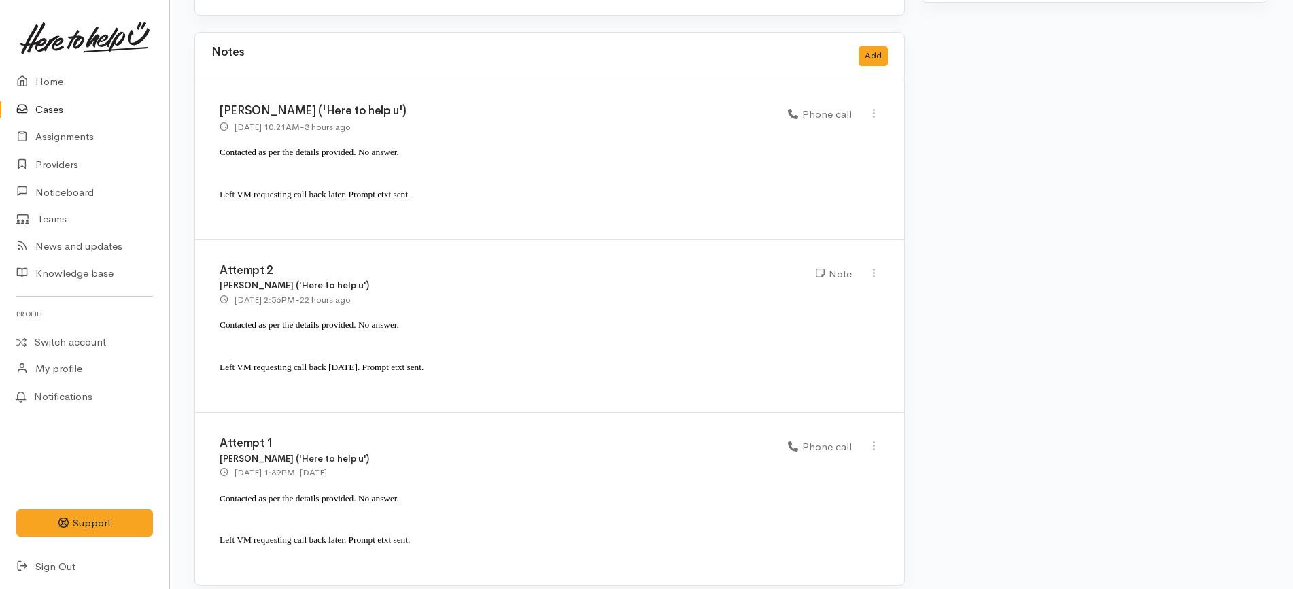
drag, startPoint x: 290, startPoint y: 262, endPoint x: 204, endPoint y: 255, distance: 86.6
click at [204, 255] on div "Attempt 2 [PERSON_NAME] ('Here to help u') [DATE] 2:56PM - 22 hours ago Note" at bounding box center [549, 326] width 709 height 173
copy h3 "Attempt 2"
click at [876, 107] on icon at bounding box center [874, 113] width 12 height 12
click at [810, 129] on link "Edit" at bounding box center [825, 139] width 107 height 21
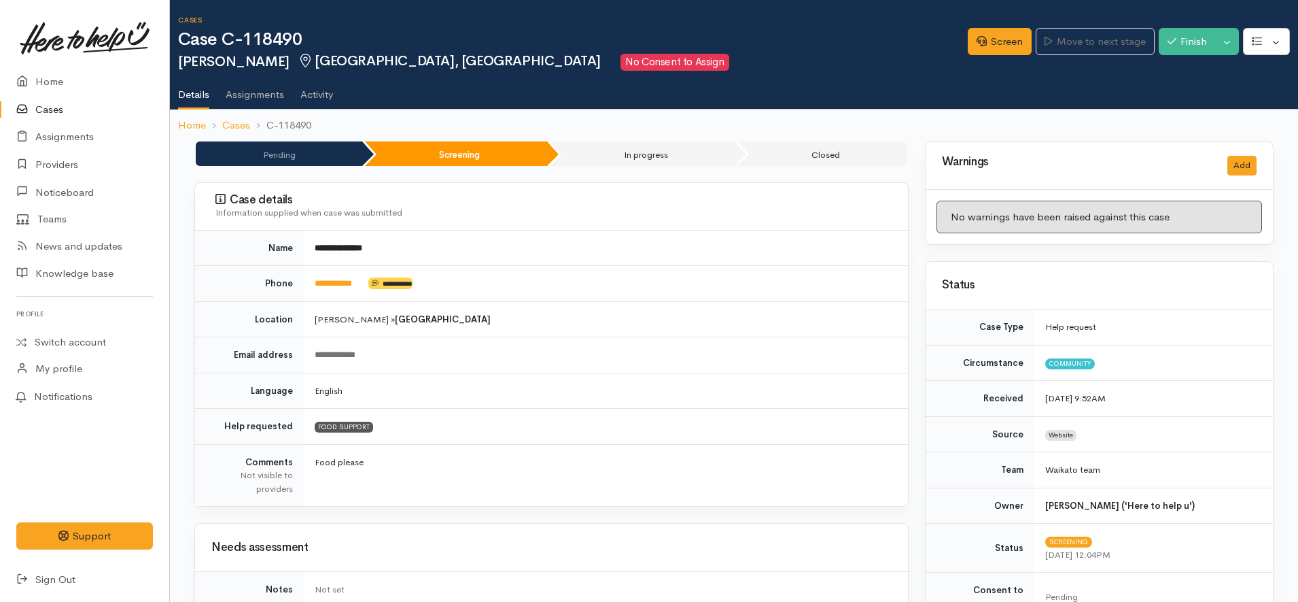
select select "3"
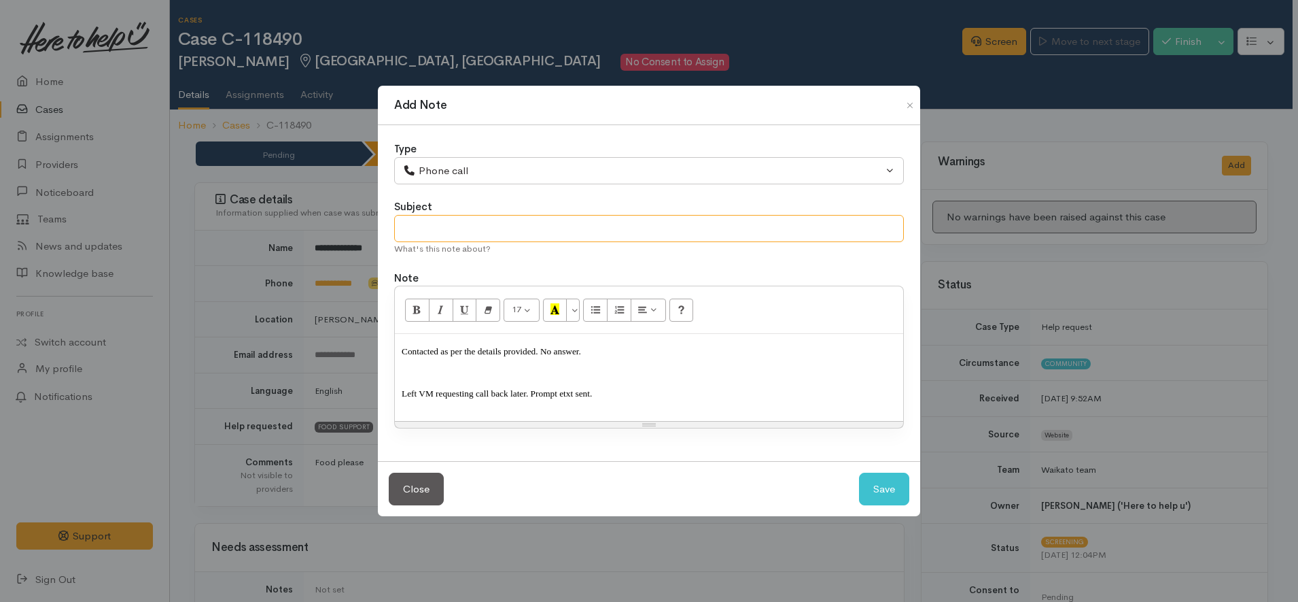
click at [615, 230] on input "text" at bounding box center [649, 229] width 510 height 28
paste input "Attempt 2"
type input "Attempt 3"
click at [884, 484] on button "Save" at bounding box center [884, 488] width 50 height 33
select select "1"
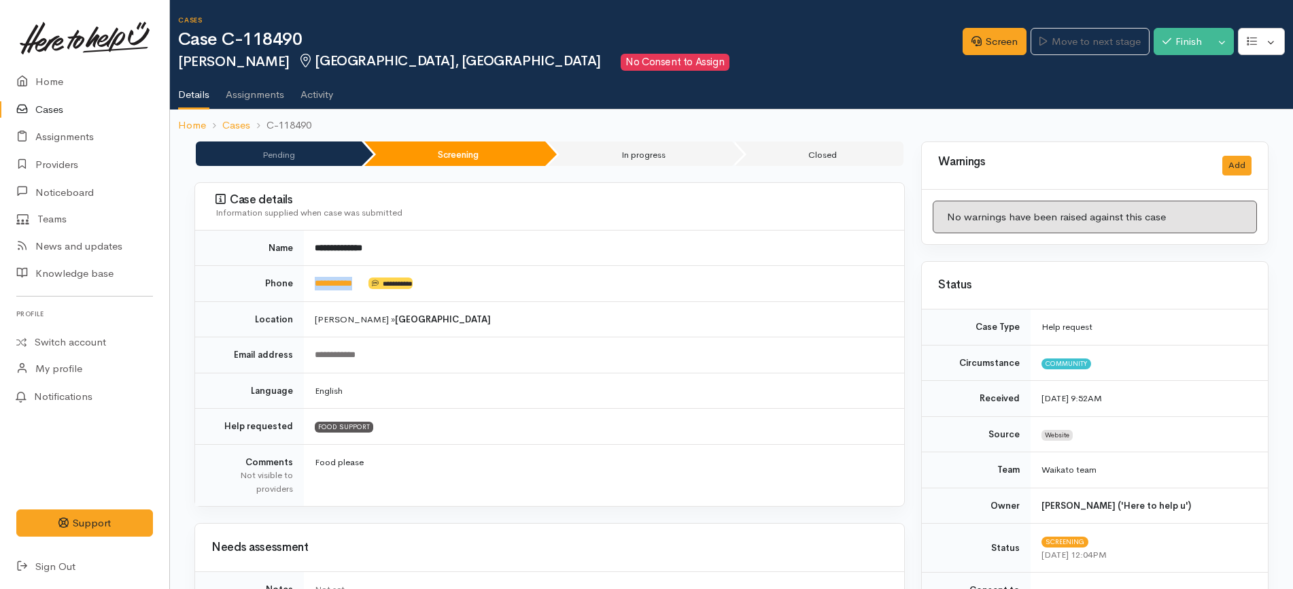
drag, startPoint x: 370, startPoint y: 279, endPoint x: 310, endPoint y: 293, distance: 61.3
click at [310, 293] on td "**********" at bounding box center [604, 284] width 600 height 36
copy td "**********"
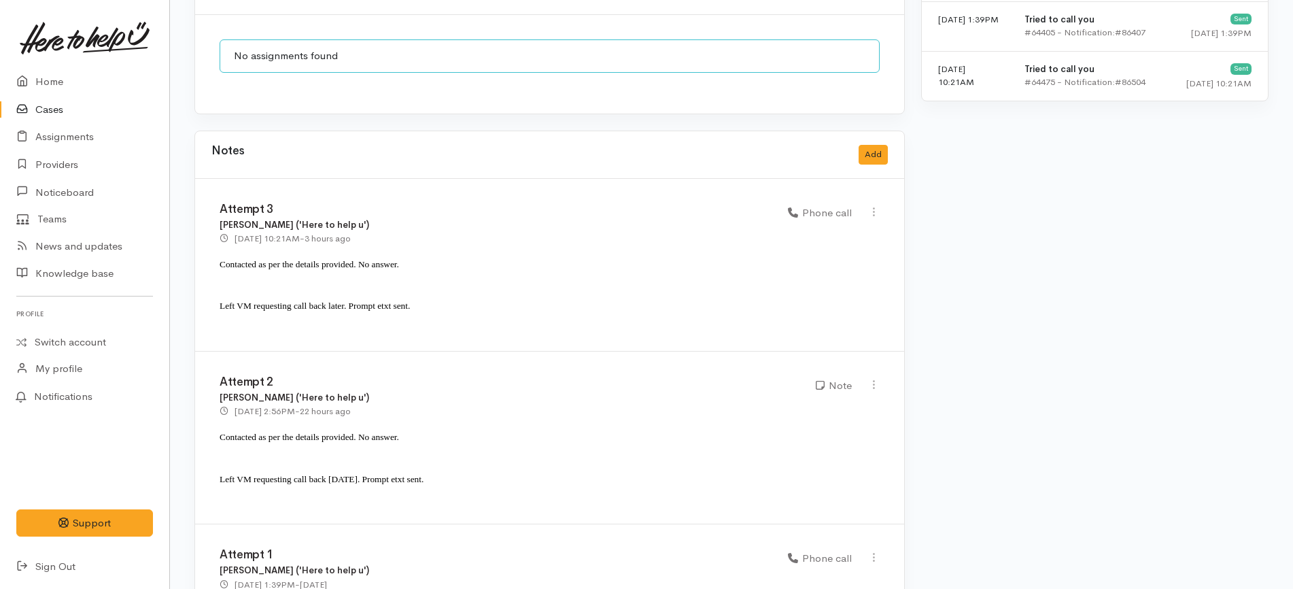
scroll to position [1198, 0]
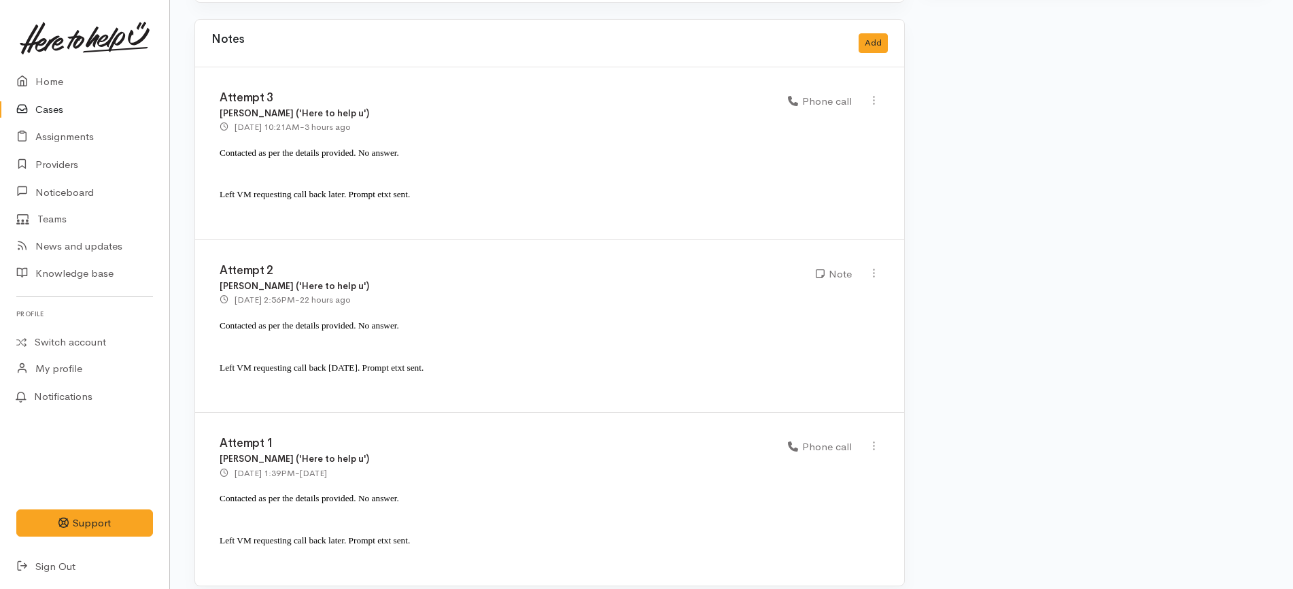
click at [619, 184] on p "Left VM requesting call back later. Prompt etxt sent." at bounding box center [550, 194] width 660 height 20
click at [422, 197] on div "Attempt 3 Katarina Daly ('Here to help u') 3 Oct 2025 10:21AM - 3 hours ago Pho…" at bounding box center [549, 153] width 709 height 173
drag, startPoint x: 474, startPoint y: 361, endPoint x: 218, endPoint y: 309, distance: 261.4
click at [215, 312] on div "Attempt 2 Katarina Daly ('Here to help u') 2 Oct 2025 2:56PM - 22 hours ago Note" at bounding box center [549, 326] width 709 height 173
copy div "Contacted as per the details provided. No answer. Left VM requesting call back …"
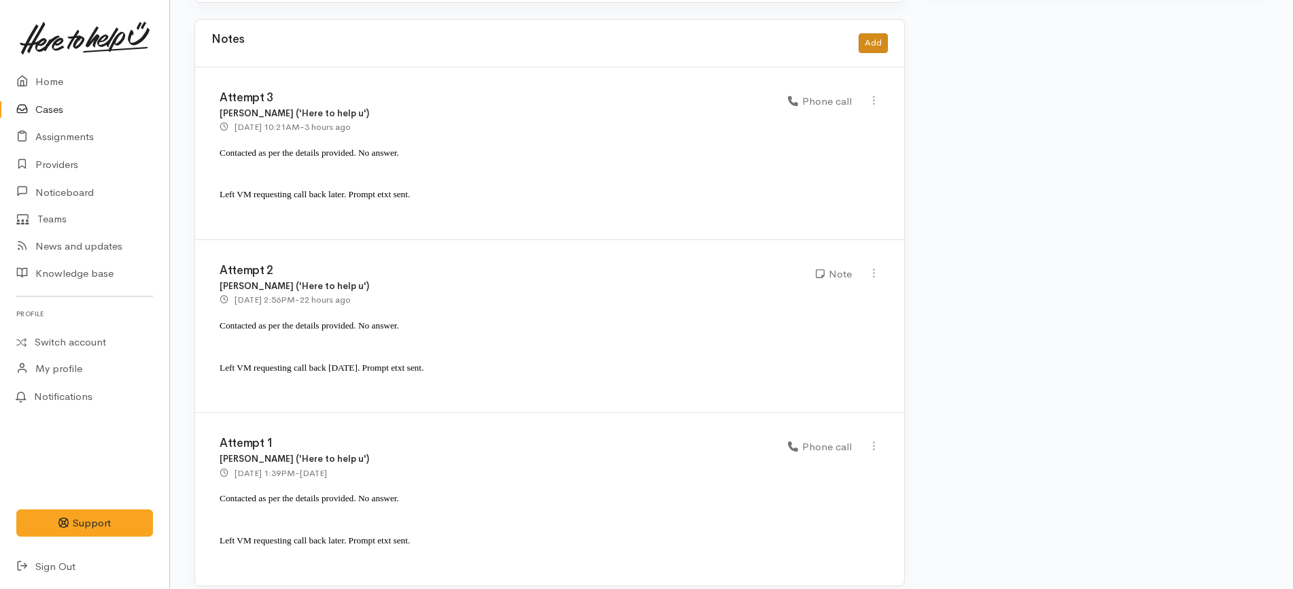
click at [867, 29] on div "Notes Add" at bounding box center [549, 43] width 676 height 28
click at [867, 33] on button "Add" at bounding box center [873, 43] width 29 height 20
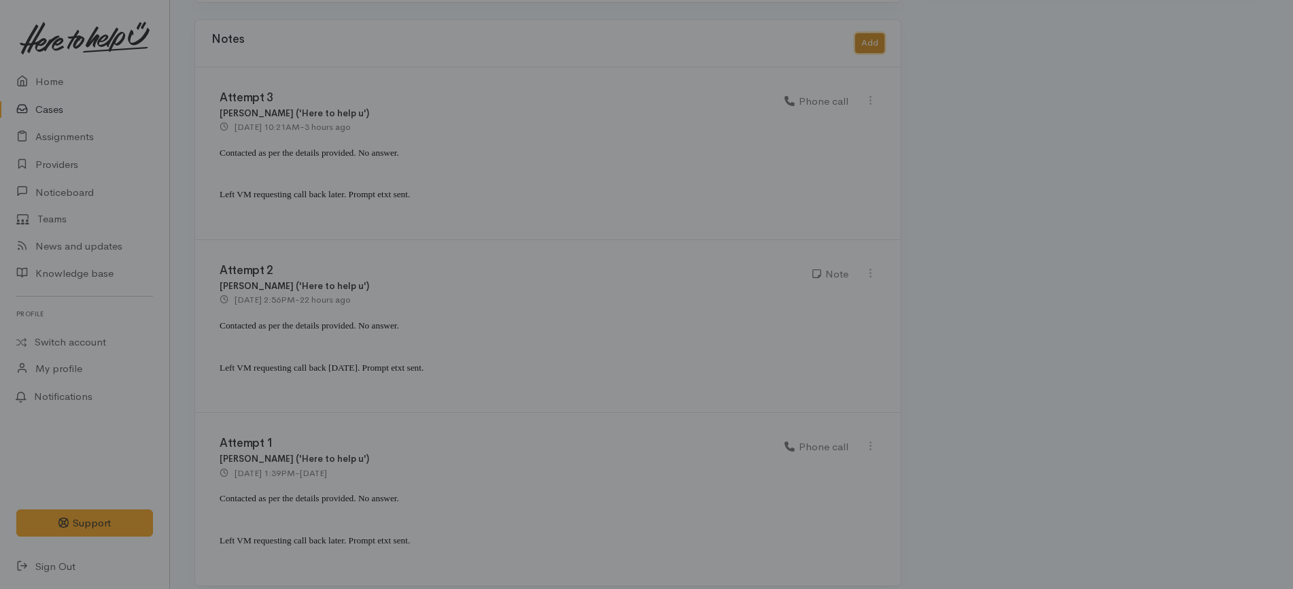
scroll to position [1185, 0]
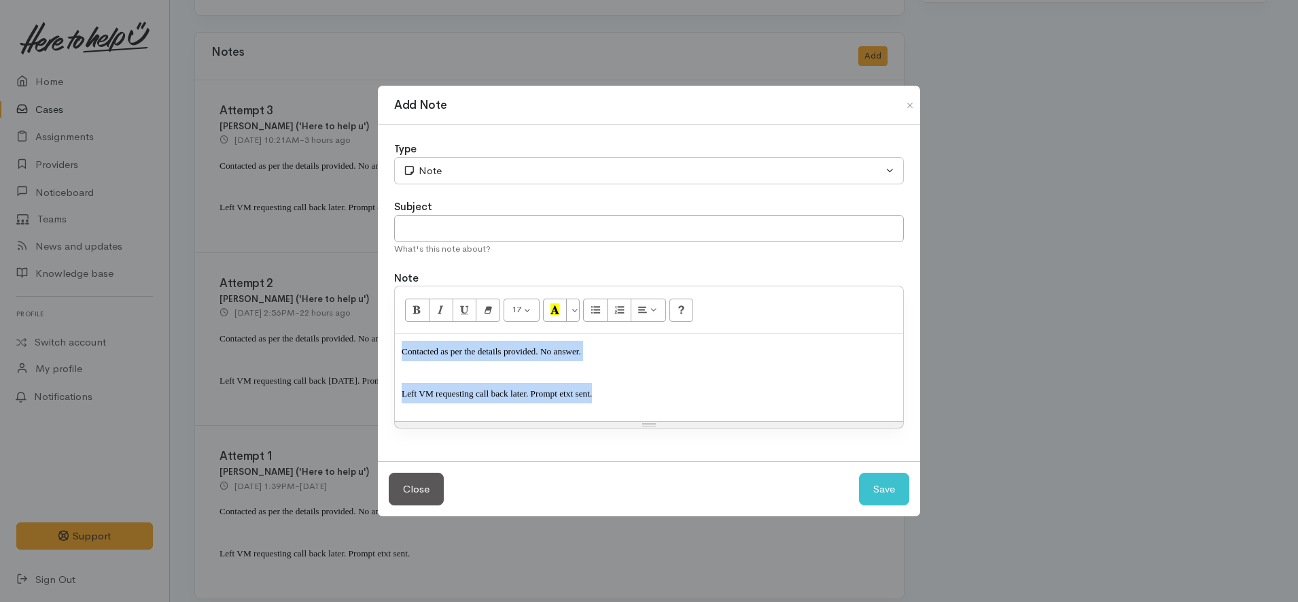
drag, startPoint x: 617, startPoint y: 393, endPoint x: 330, endPoint y: 315, distance: 297.3
click at [330, 315] on div "Add Note Type Correspondence Discussion Email Note Phone call SMS text message …" at bounding box center [649, 301] width 1298 height 602
click at [589, 403] on div "Contacted as per the details provided. No answer. Left VM requesting call back …" at bounding box center [649, 377] width 508 height 87
drag, startPoint x: 627, startPoint y: 395, endPoint x: 341, endPoint y: 397, distance: 286.9
click at [341, 397] on div "Add Note Type Correspondence Discussion Email Note Phone call SMS text message …" at bounding box center [649, 301] width 1298 height 602
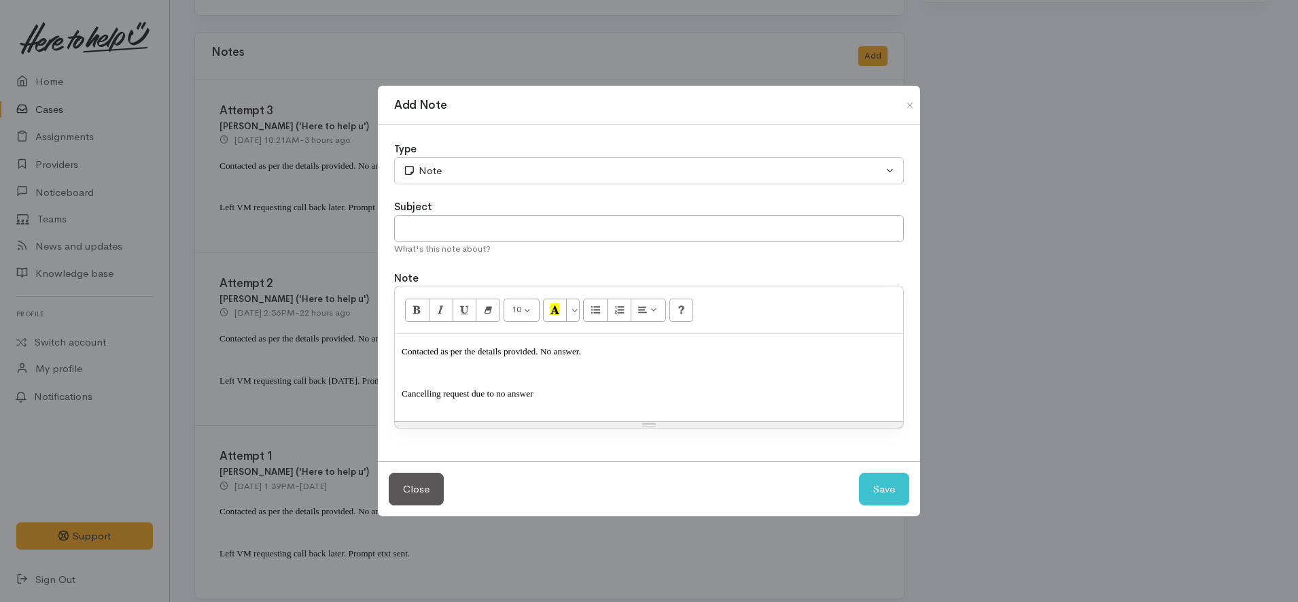
click at [514, 395] on span "Cancelling request due to no answer" at bounding box center [468, 393] width 132 height 10
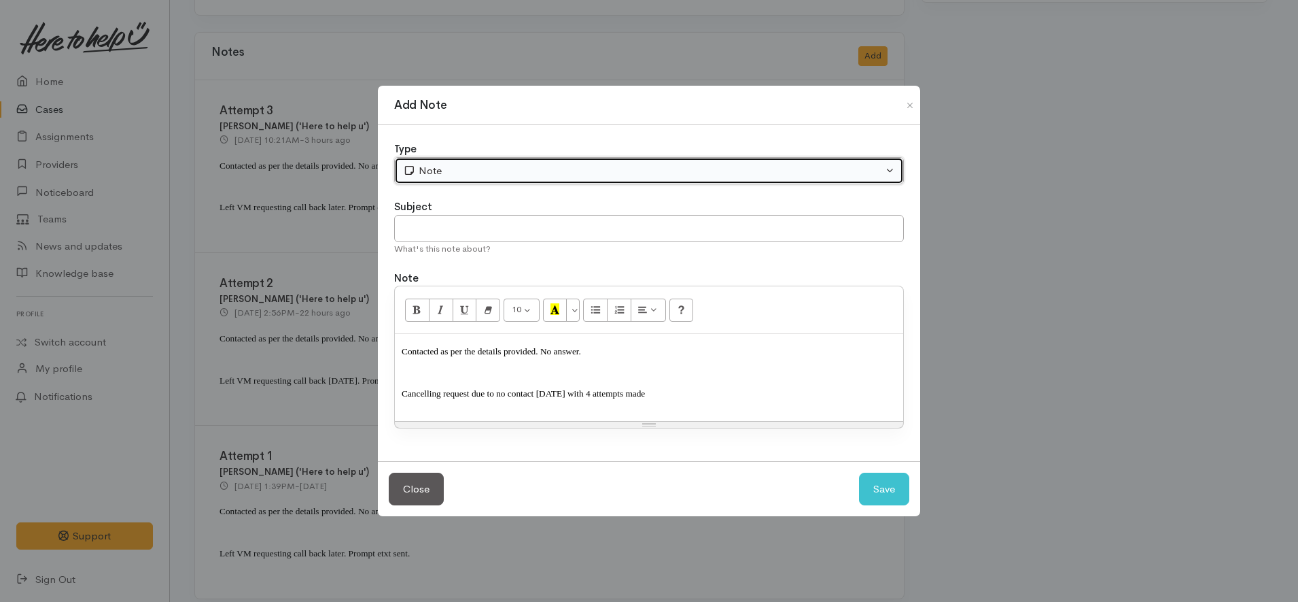
click at [460, 168] on div "Note" at bounding box center [643, 171] width 480 height 16
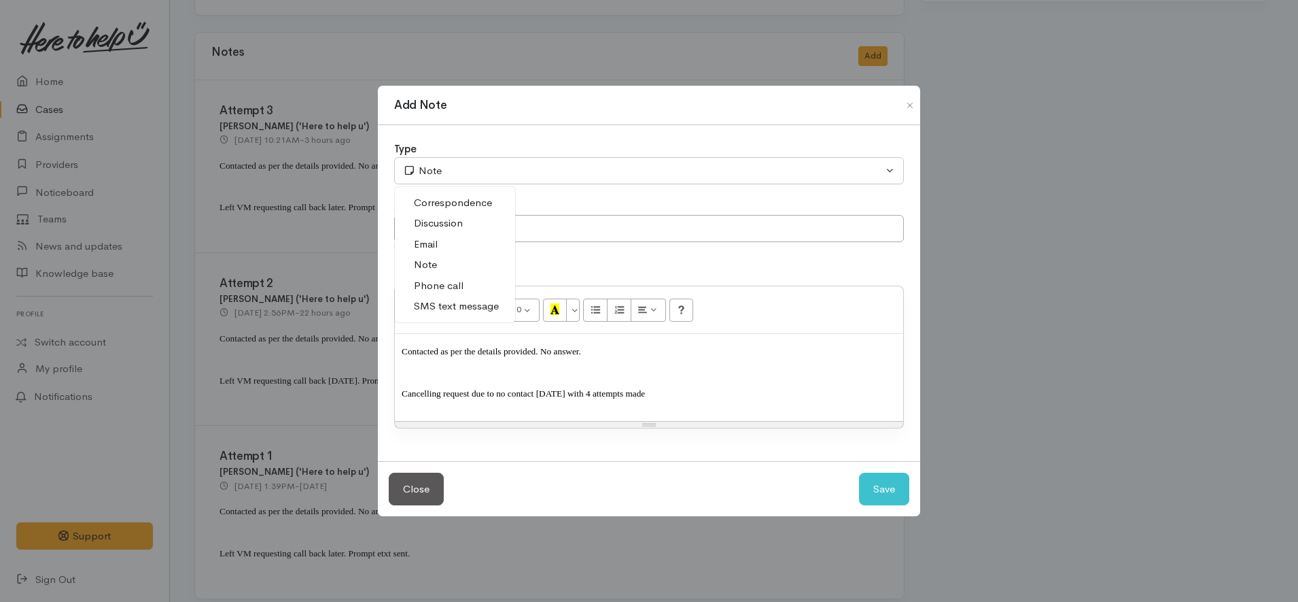
click at [476, 296] on link "SMS text message" at bounding box center [455, 306] width 120 height 21
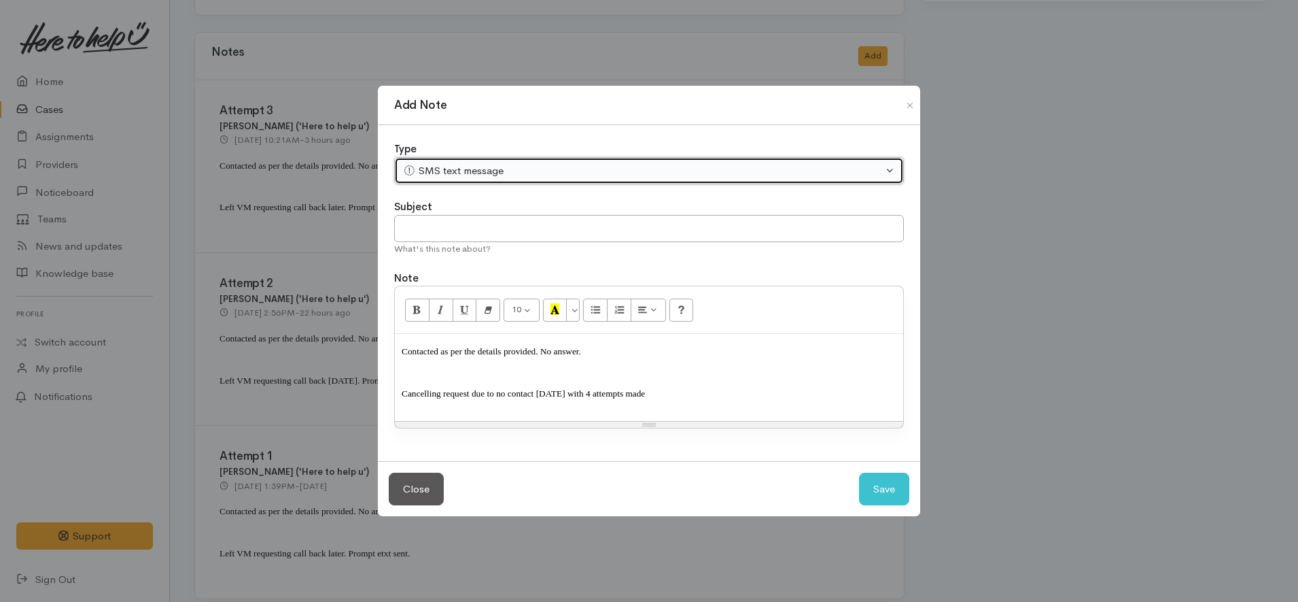
click at [459, 159] on button "SMS text message" at bounding box center [649, 171] width 510 height 28
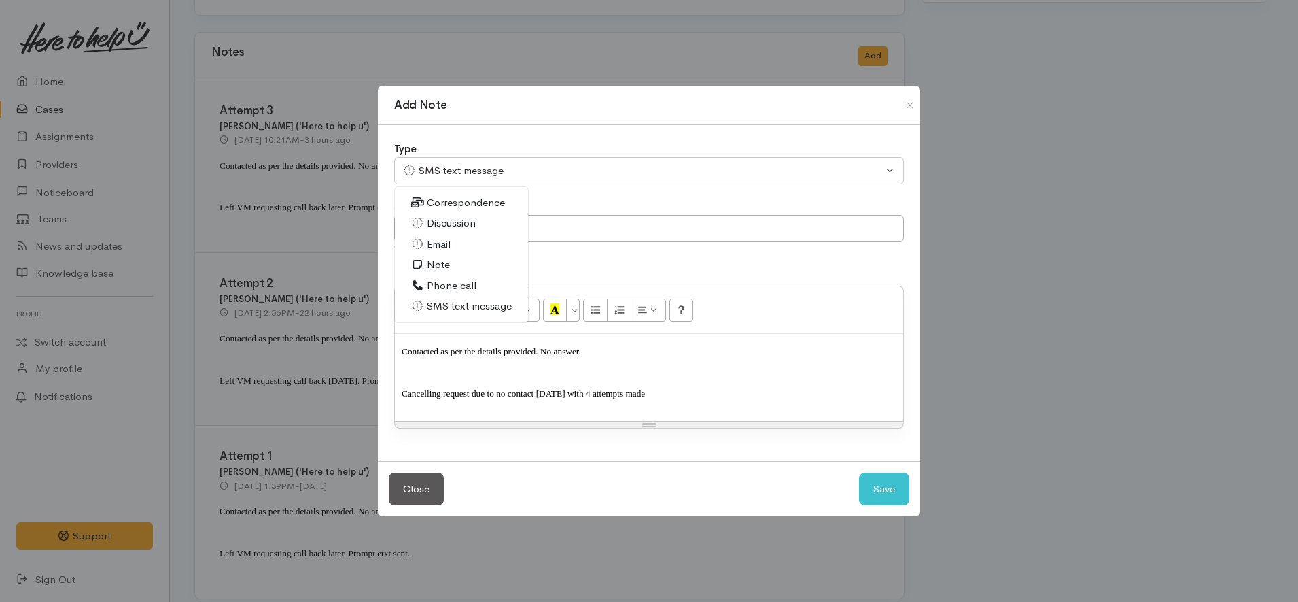
click at [476, 286] on link "Phone call" at bounding box center [461, 285] width 133 height 21
click at [898, 488] on button "Save" at bounding box center [884, 488] width 50 height 33
select select "1"
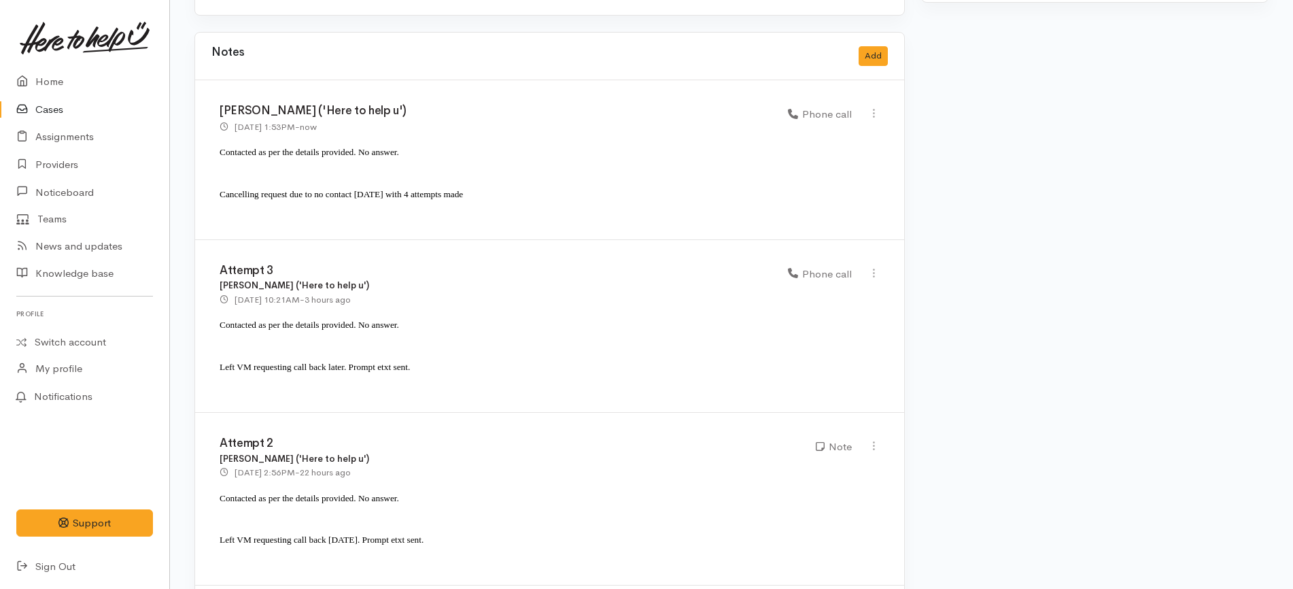
drag, startPoint x: 274, startPoint y: 263, endPoint x: 205, endPoint y: 264, distance: 68.7
click at [205, 264] on div "Attempt 3 Katarina Daly ('Here to help u') 3 Oct 2025 10:21AM - 3 hours ago Pho…" at bounding box center [549, 326] width 709 height 173
drag, startPoint x: 213, startPoint y: 257, endPoint x: 317, endPoint y: 256, distance: 103.3
click at [317, 264] on div "Attempt 3 Katarina Daly ('Here to help u') 3 Oct 2025 10:21AM - 3 hours ago" at bounding box center [495, 285] width 568 height 42
copy h3 "Attempt 3"
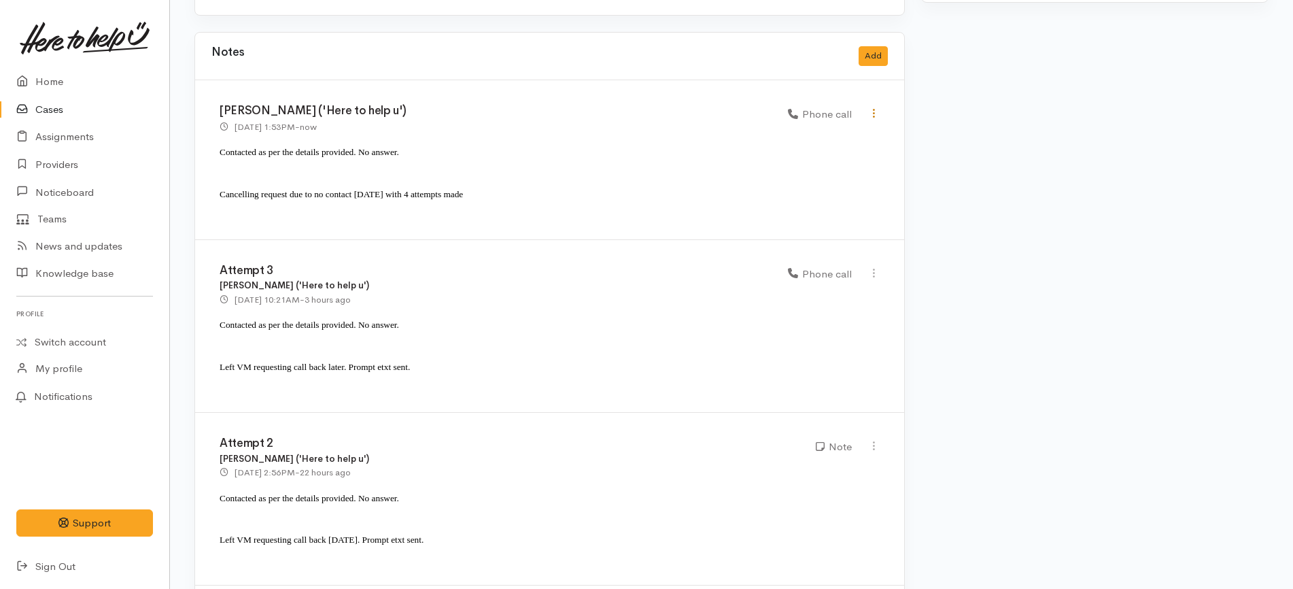
click at [874, 107] on icon at bounding box center [874, 113] width 12 height 12
click at [831, 129] on link "Edit" at bounding box center [825, 139] width 107 height 21
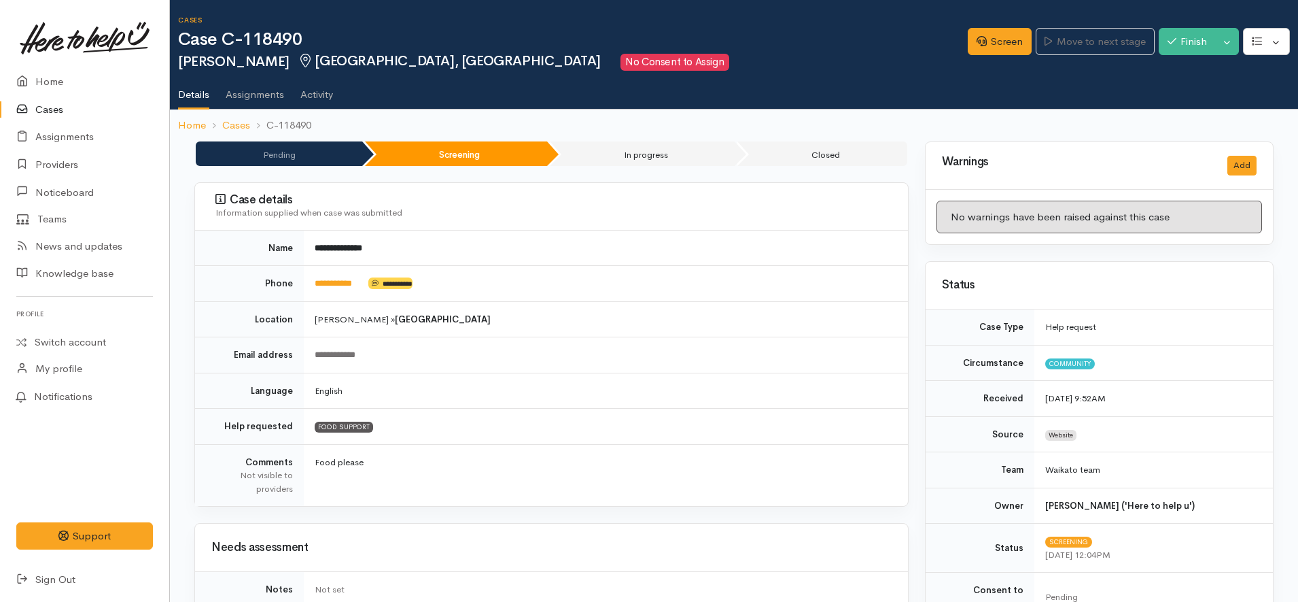
select select "3"
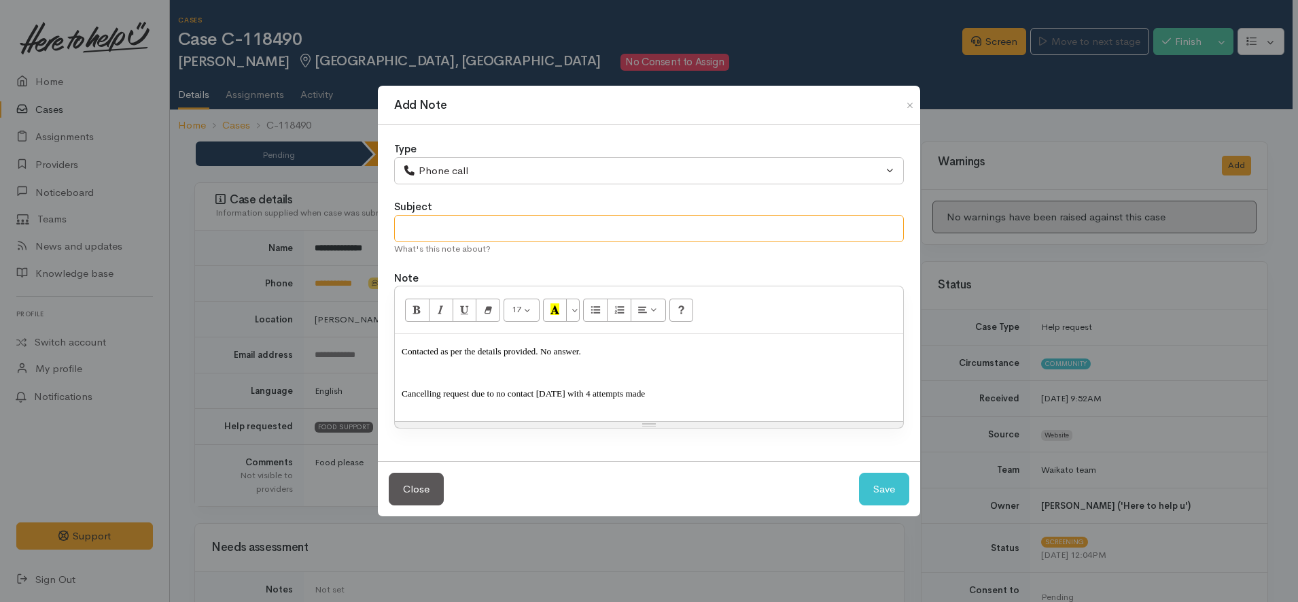
click at [547, 231] on input "text" at bounding box center [649, 229] width 510 height 28
paste input "Attempt 3"
type input "Attempt 4"
click at [882, 485] on button "Save" at bounding box center [884, 488] width 50 height 33
select select "1"
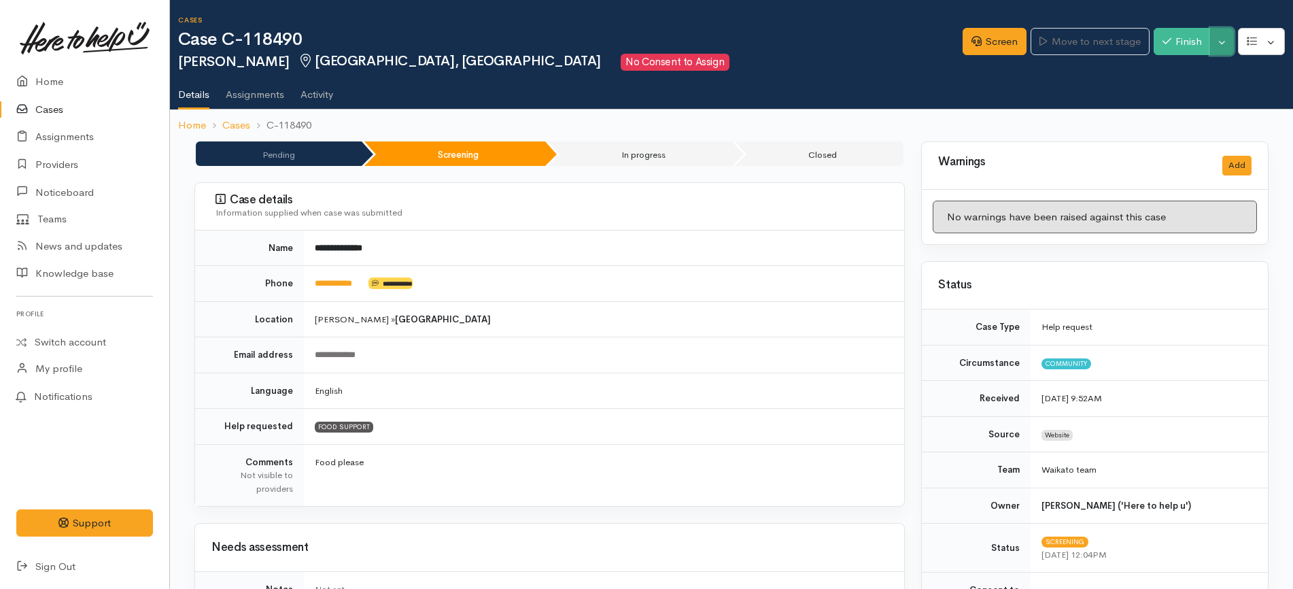
click at [1220, 46] on button "Toggle Dropdown" at bounding box center [1222, 42] width 24 height 28
click at [1179, 95] on link "Cancel" at bounding box center [1179, 94] width 107 height 21
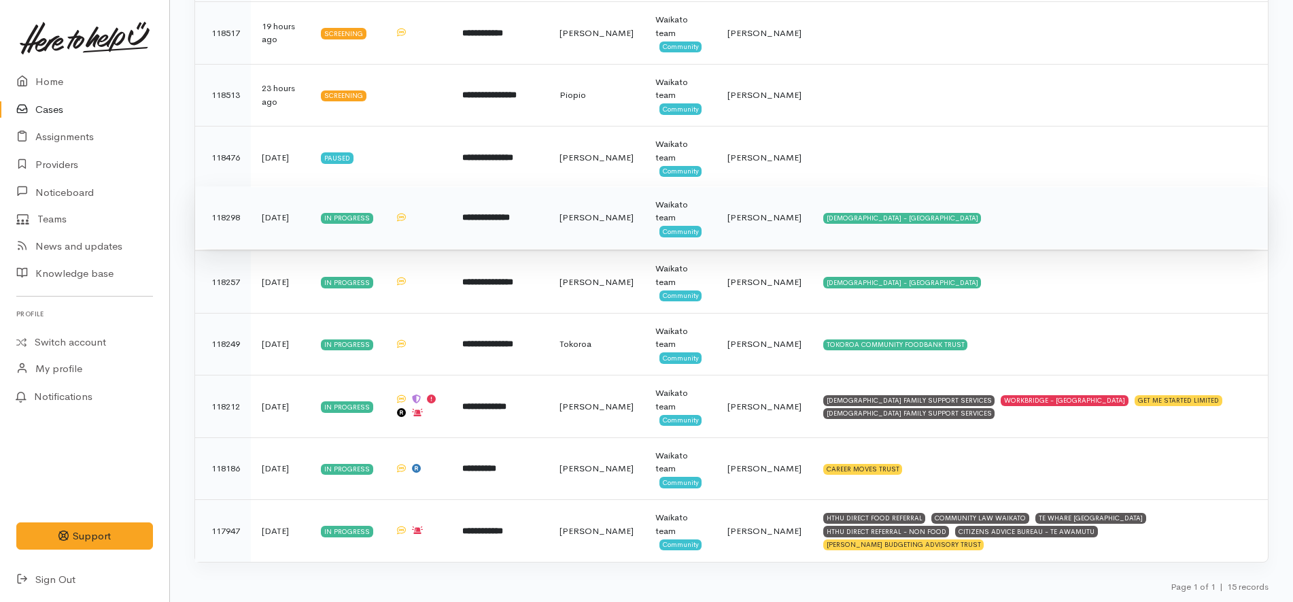
scroll to position [521, 0]
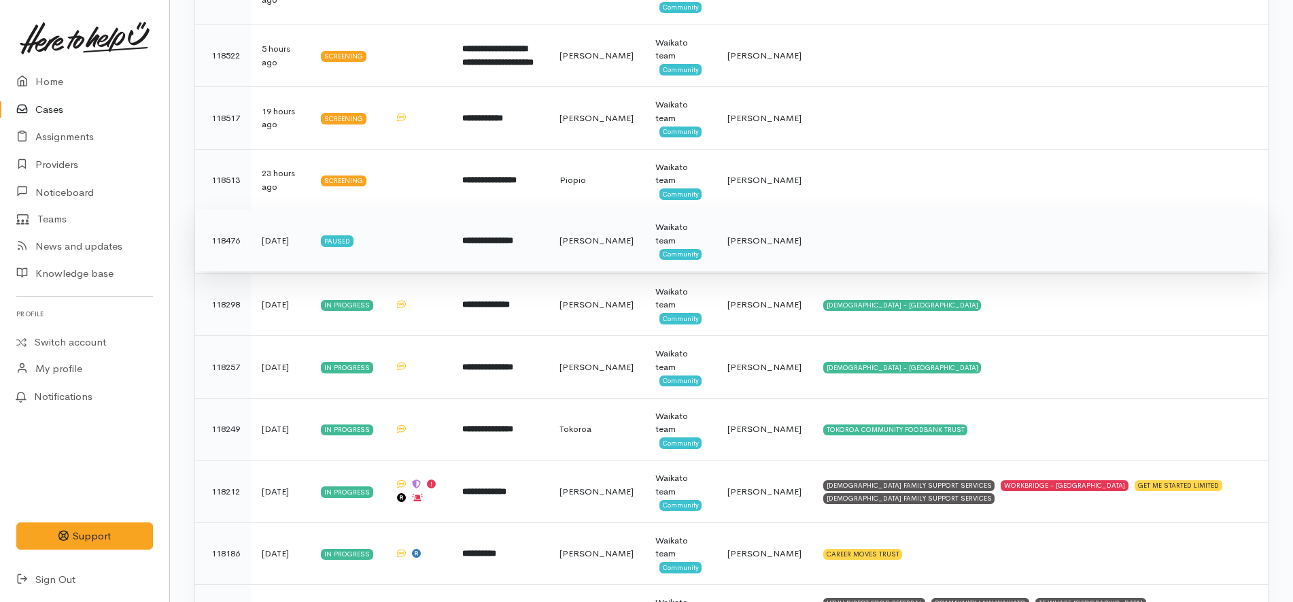
click at [509, 243] on b "**********" at bounding box center [487, 240] width 51 height 9
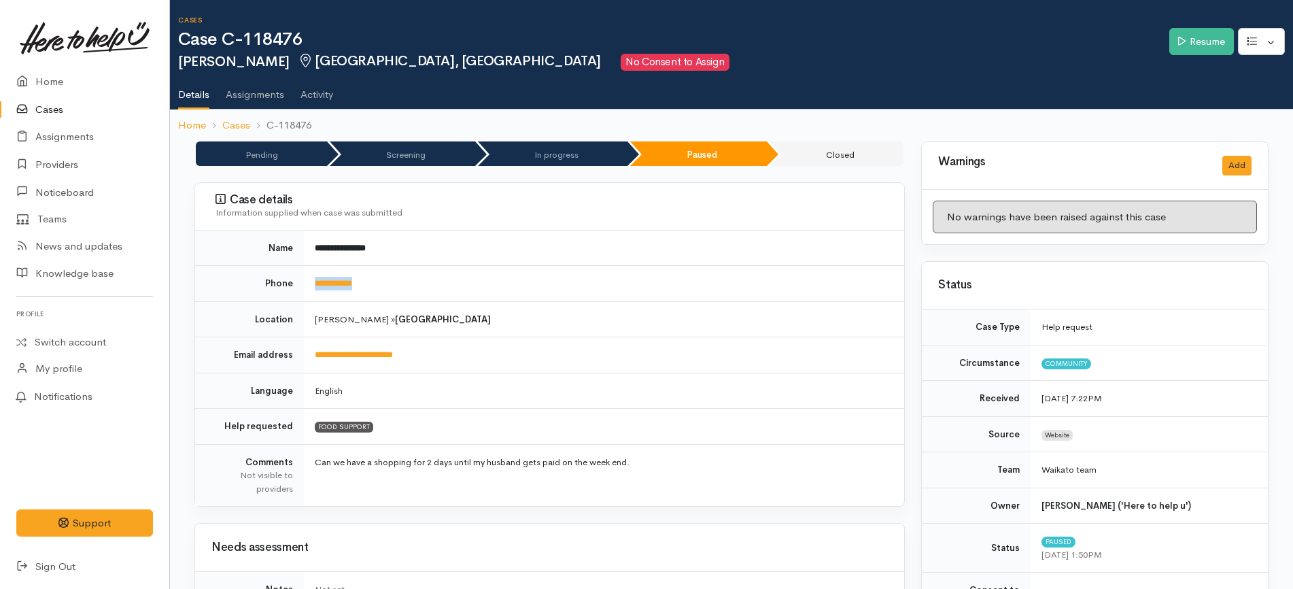
drag, startPoint x: 394, startPoint y: 272, endPoint x: 296, endPoint y: 283, distance: 98.5
click at [296, 283] on tr "**********" at bounding box center [549, 284] width 709 height 36
copy tr "**********"
click at [1202, 37] on link "Resume" at bounding box center [1201, 42] width 65 height 28
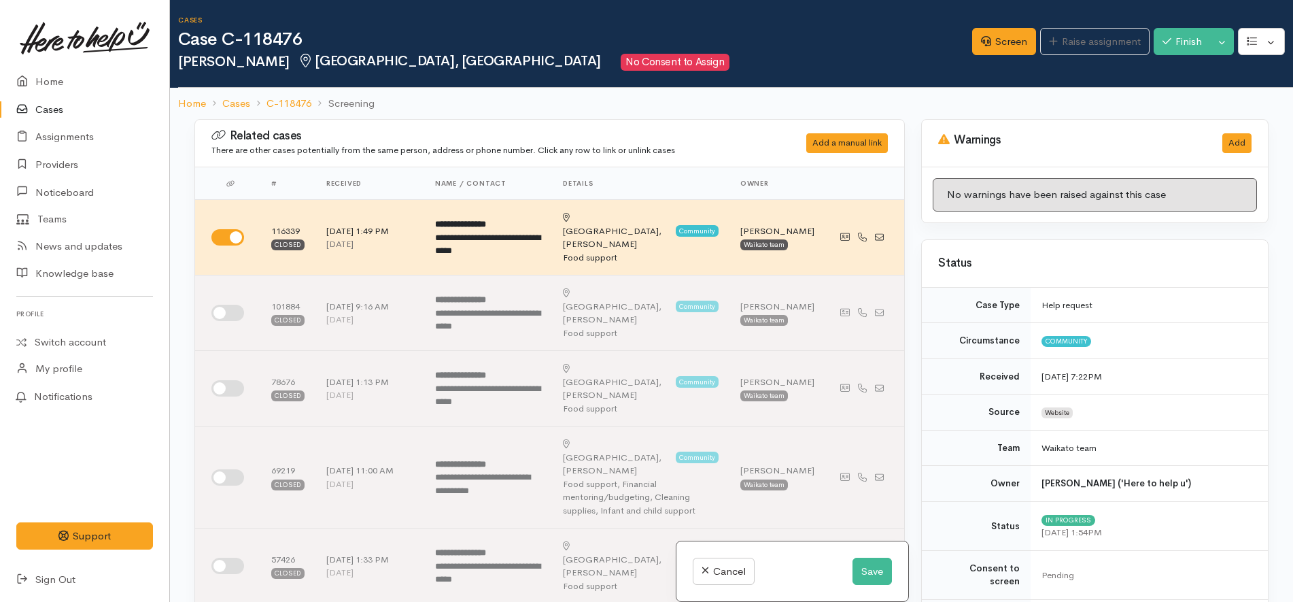
scroll to position [935, 0]
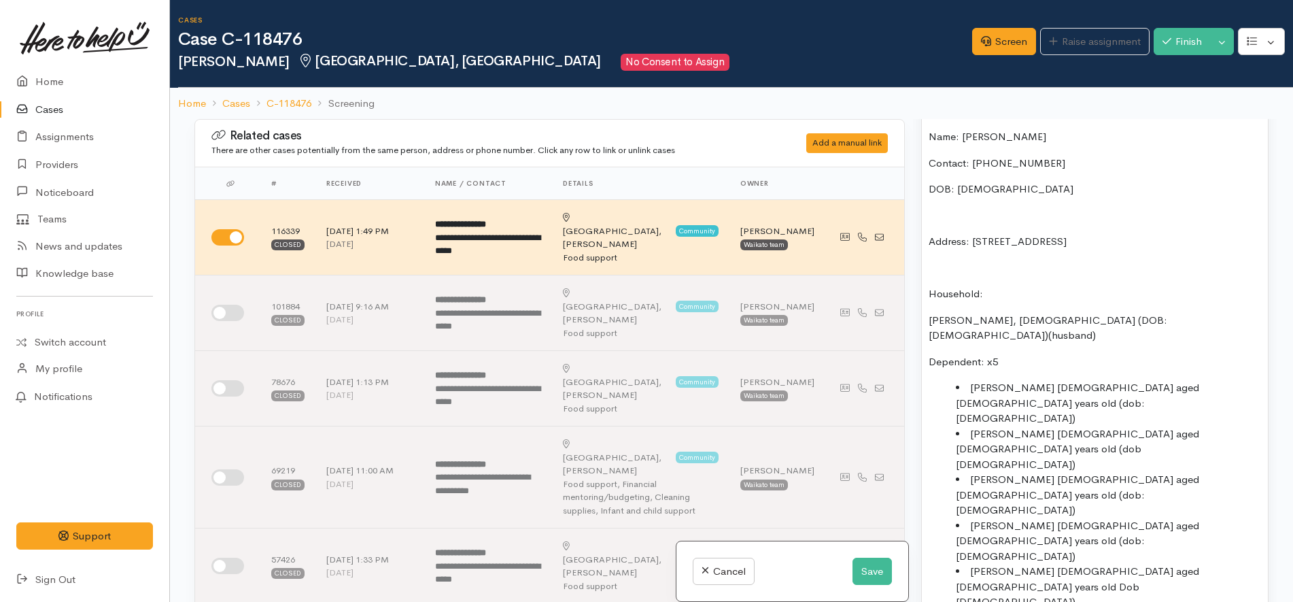
click at [1062, 213] on div "Historic Screening Name: [PERSON_NAME] Contact: [PHONE_NUMBER] DOB: [DEMOGRAPHI…" at bounding box center [1095, 402] width 346 height 610
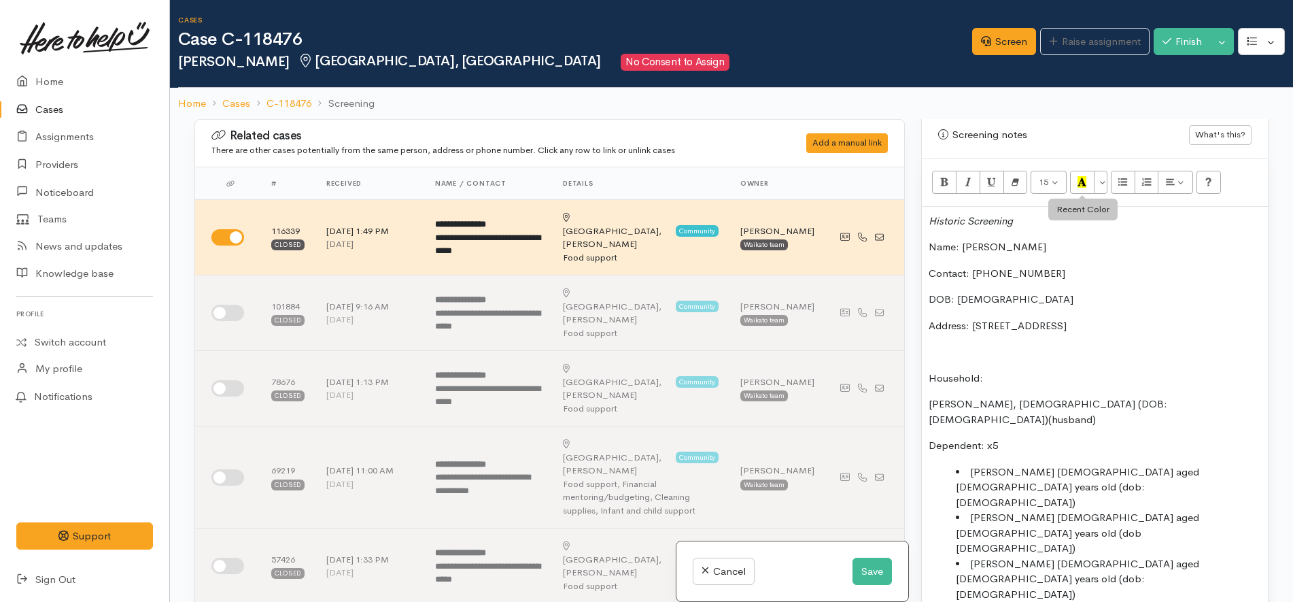
scroll to position [850, 0]
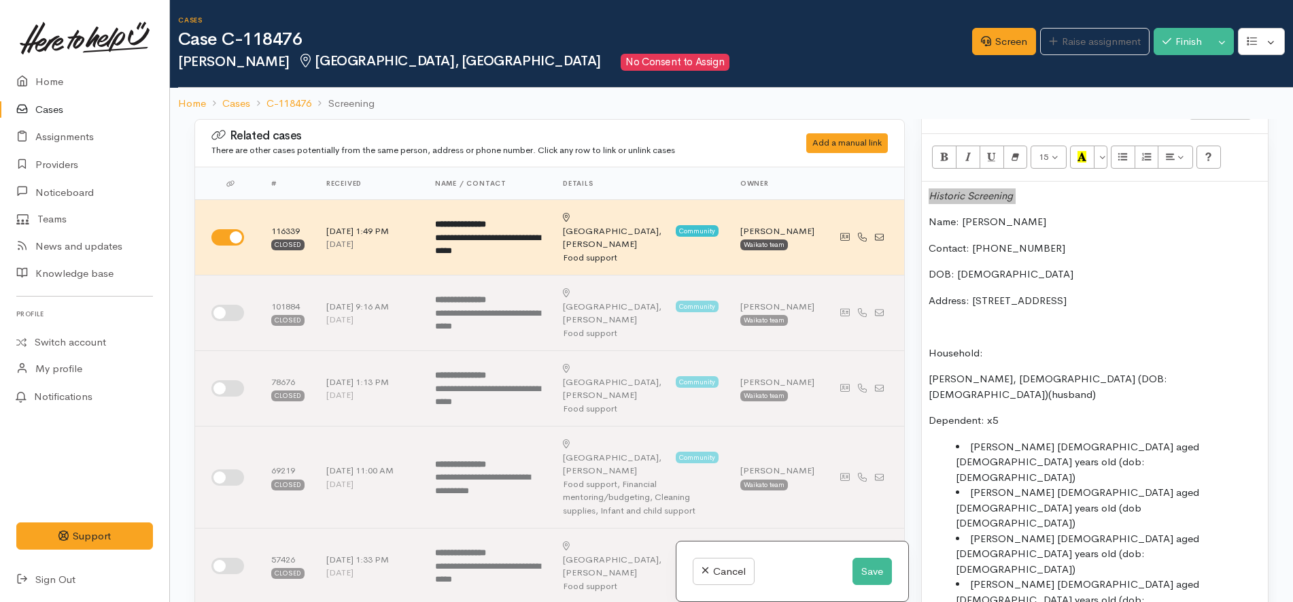
drag, startPoint x: 930, startPoint y: 210, endPoint x: 924, endPoint y: 171, distance: 39.1
click at [924, 181] on div "Historic Screening Name: [PERSON_NAME] Contact: [PHONE_NUMBER] DOB: [DEMOGRAPHI…" at bounding box center [1095, 472] width 346 height 583
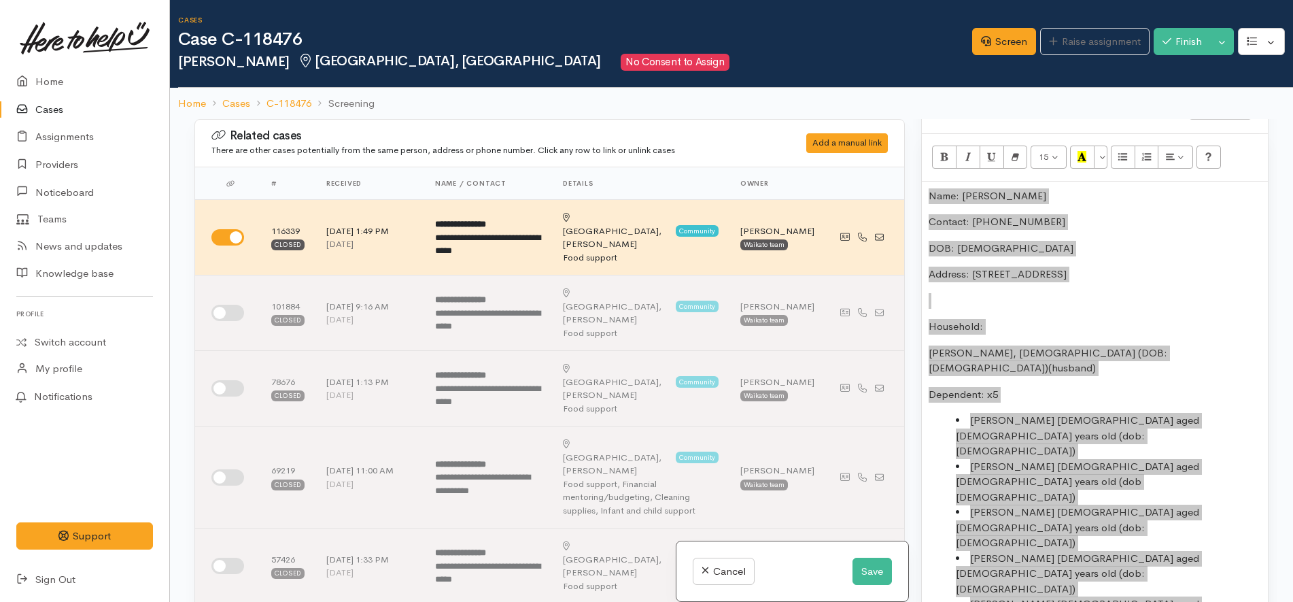
drag, startPoint x: 1041, startPoint y: 532, endPoint x: 915, endPoint y: 158, distance: 394.7
click at [915, 158] on div "Warnings Add No warnings have been raised against this case Add Warning Title ●…" at bounding box center [1095, 420] width 364 height 602
copy div "Name: [PERSON_NAME] Contact: [PHONE_NUMBER] DOB: [DEMOGRAPHIC_DATA] Address: [S…"
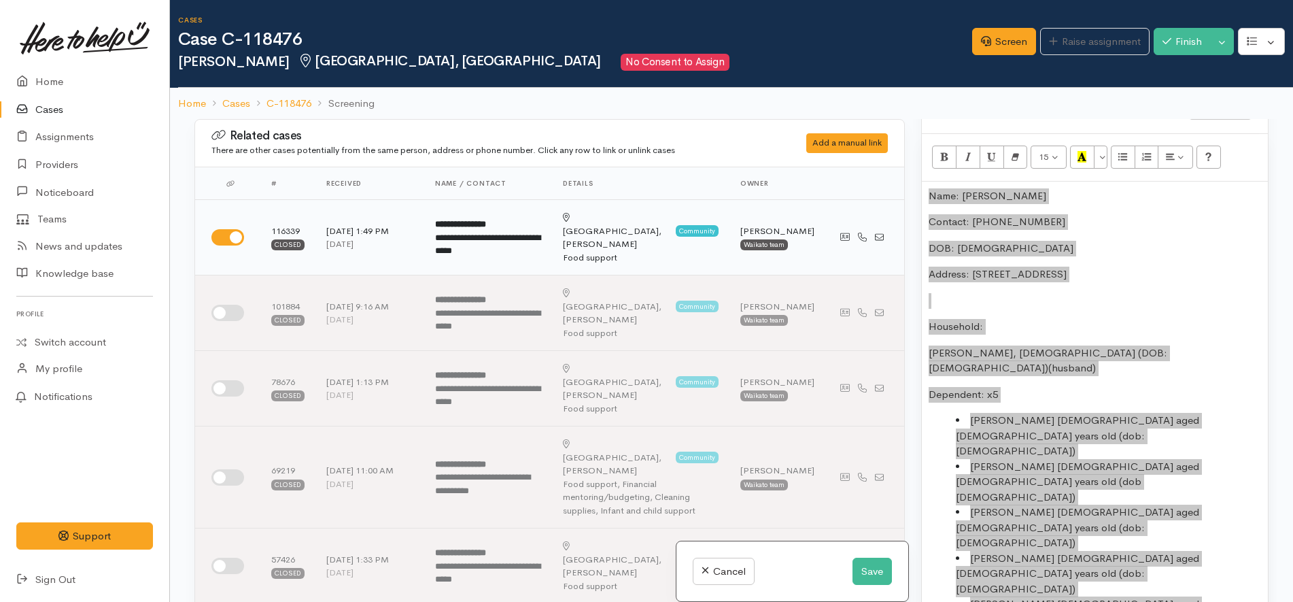
scroll to position [595, 0]
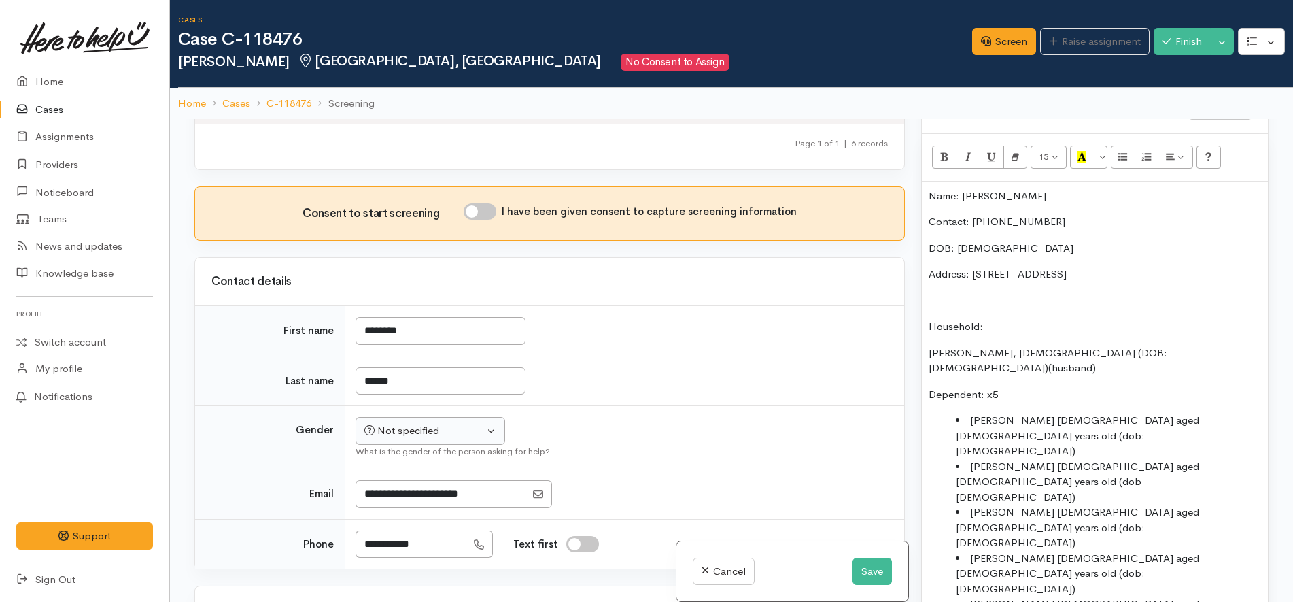
click at [435, 406] on td "Not specified [DEMOGRAPHIC_DATA] [DEMOGRAPHIC_DATA] Diverse Not specified What …" at bounding box center [624, 437] width 559 height 63
click at [432, 423] on div "Not specified" at bounding box center [424, 431] width 120 height 16
drag, startPoint x: 388, startPoint y: 387, endPoint x: 404, endPoint y: 374, distance: 20.8
click at [388, 496] on span "[DEMOGRAPHIC_DATA]" at bounding box center [441, 504] width 116 height 16
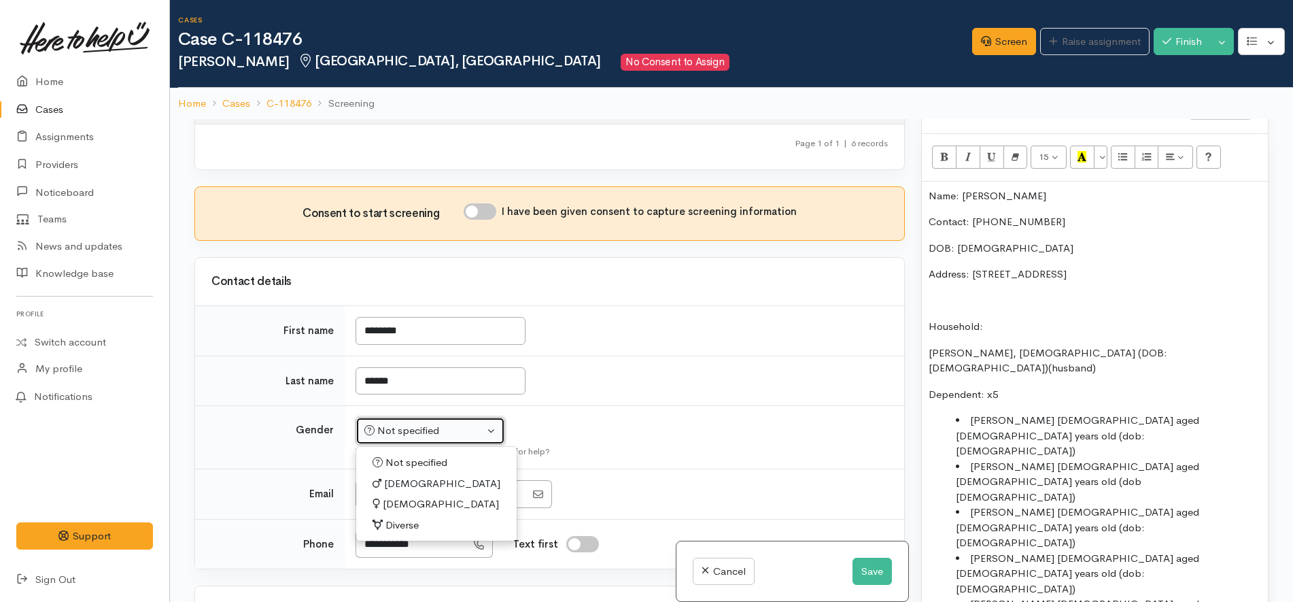
select select "[DEMOGRAPHIC_DATA]"
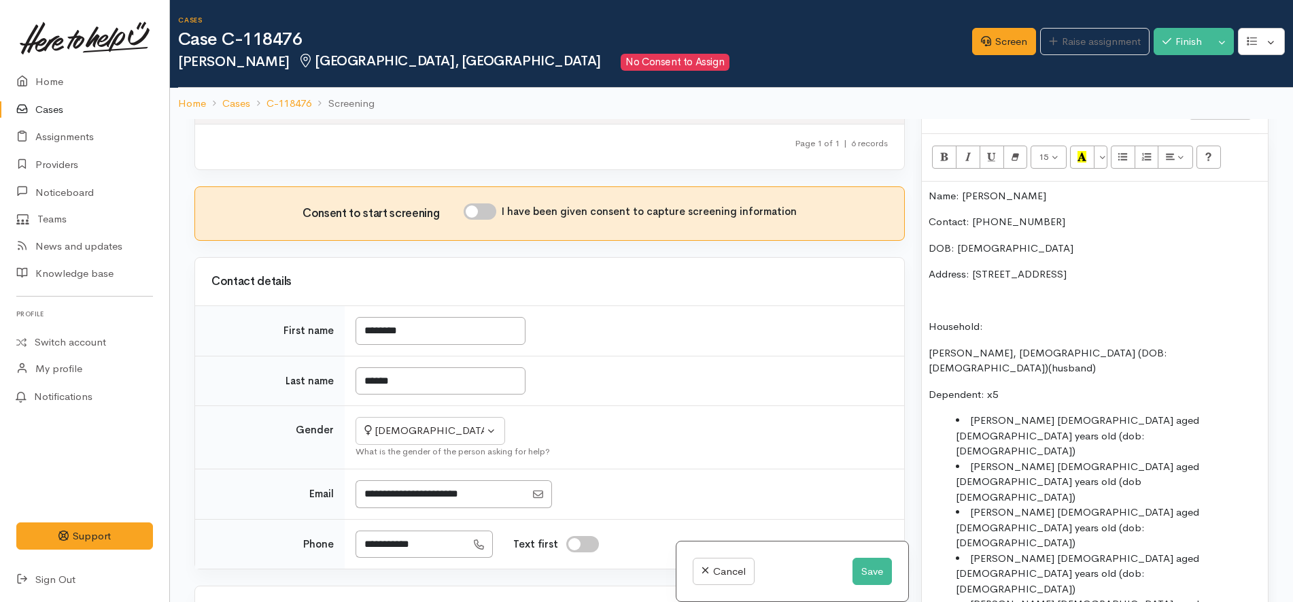
click at [550, 406] on td "Not specified [DEMOGRAPHIC_DATA] [DEMOGRAPHIC_DATA] Diverse [DEMOGRAPHIC_DATA] …" at bounding box center [624, 437] width 559 height 63
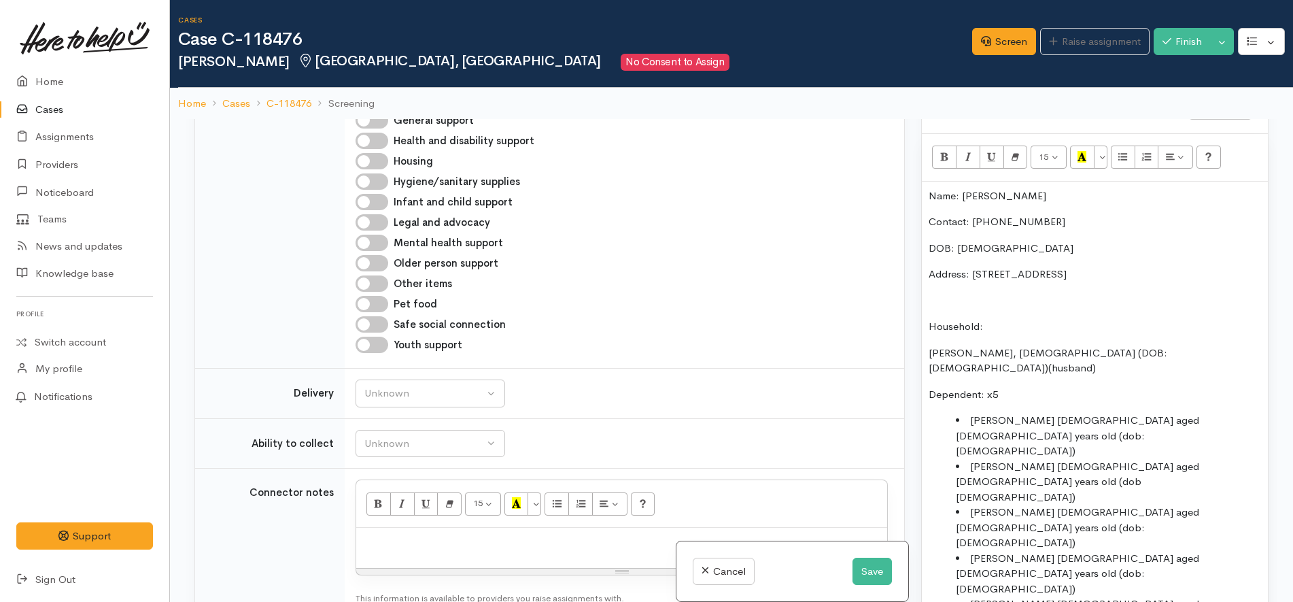
scroll to position [1444, 0]
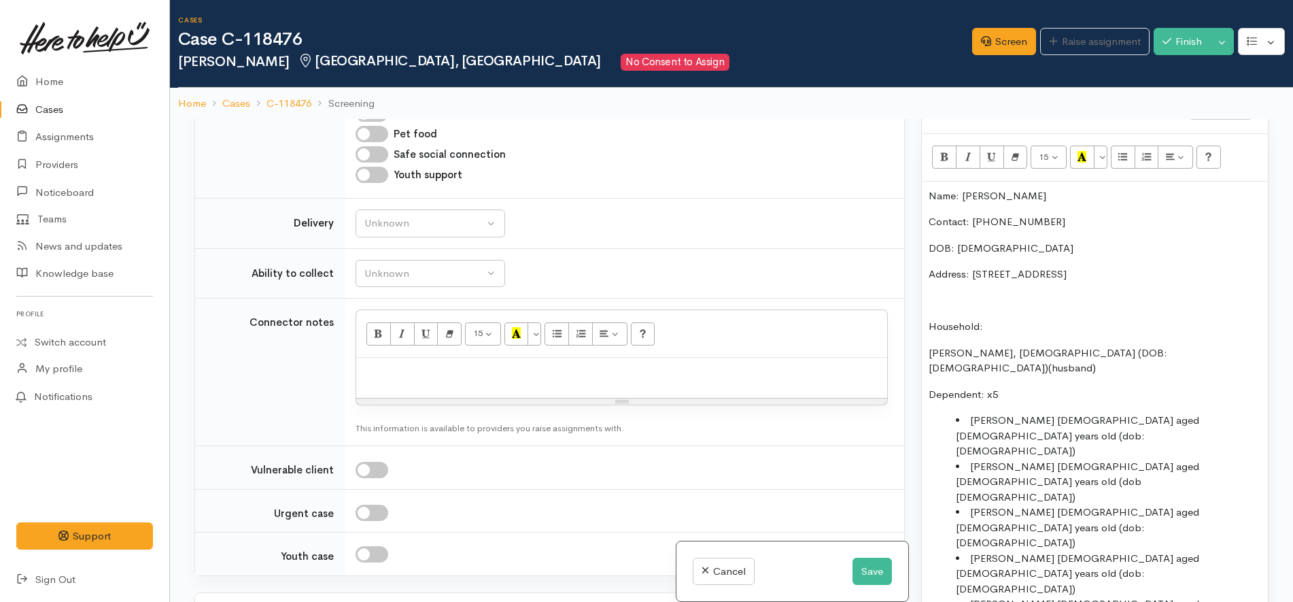
click at [566, 358] on div at bounding box center [621, 378] width 531 height 40
paste div
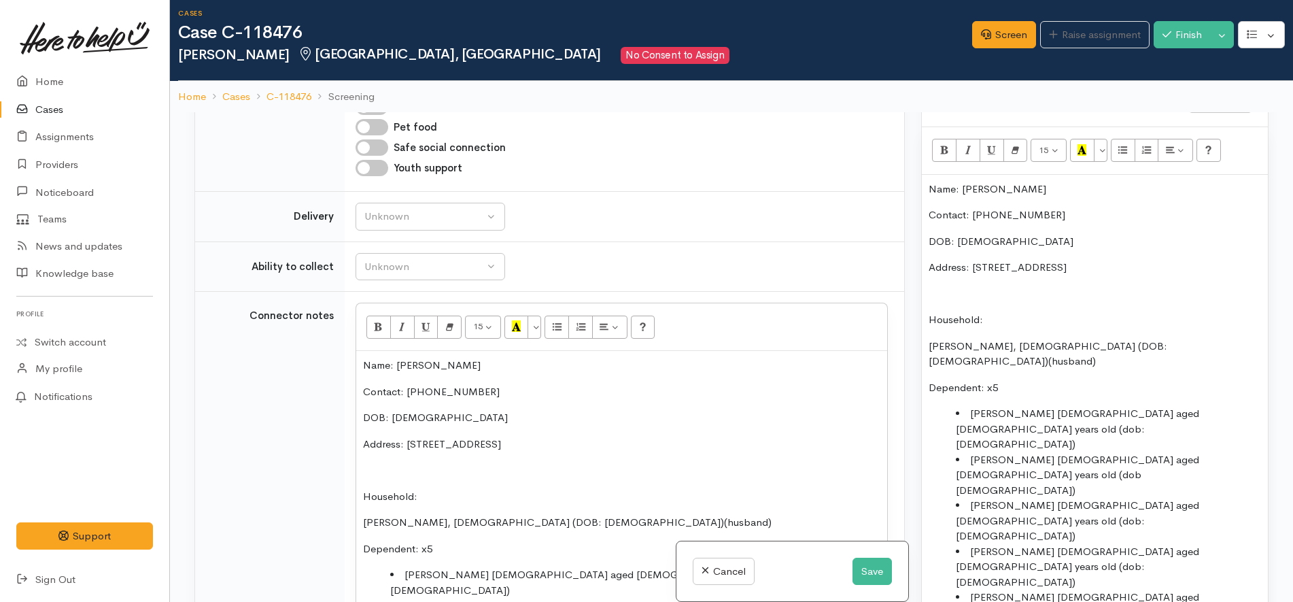
scroll to position [1020, 0]
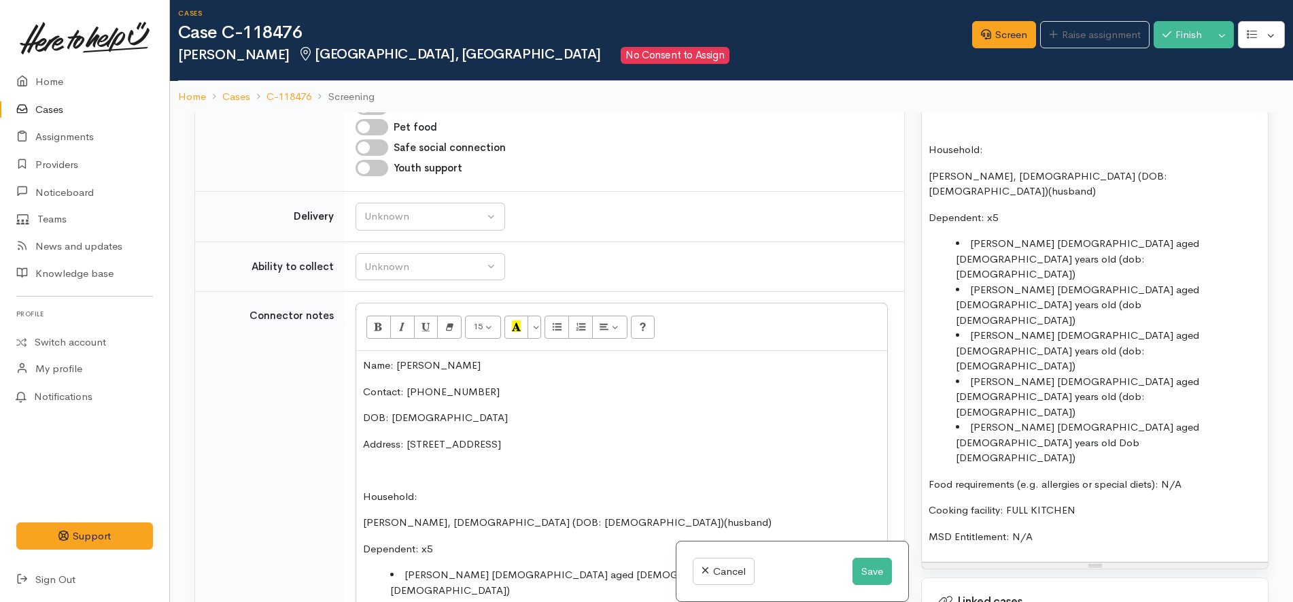
click at [1126, 529] on p "MSD Entitlement: N/A" at bounding box center [1095, 537] width 332 height 16
drag, startPoint x: 1081, startPoint y: 447, endPoint x: 1163, endPoint y: 416, distance: 87.4
copy span "· Do you need"
click at [766, 515] on p "[PERSON_NAME], [DEMOGRAPHIC_DATA] (DOB: [DEMOGRAPHIC_DATA])(husband)" at bounding box center [621, 523] width 517 height 16
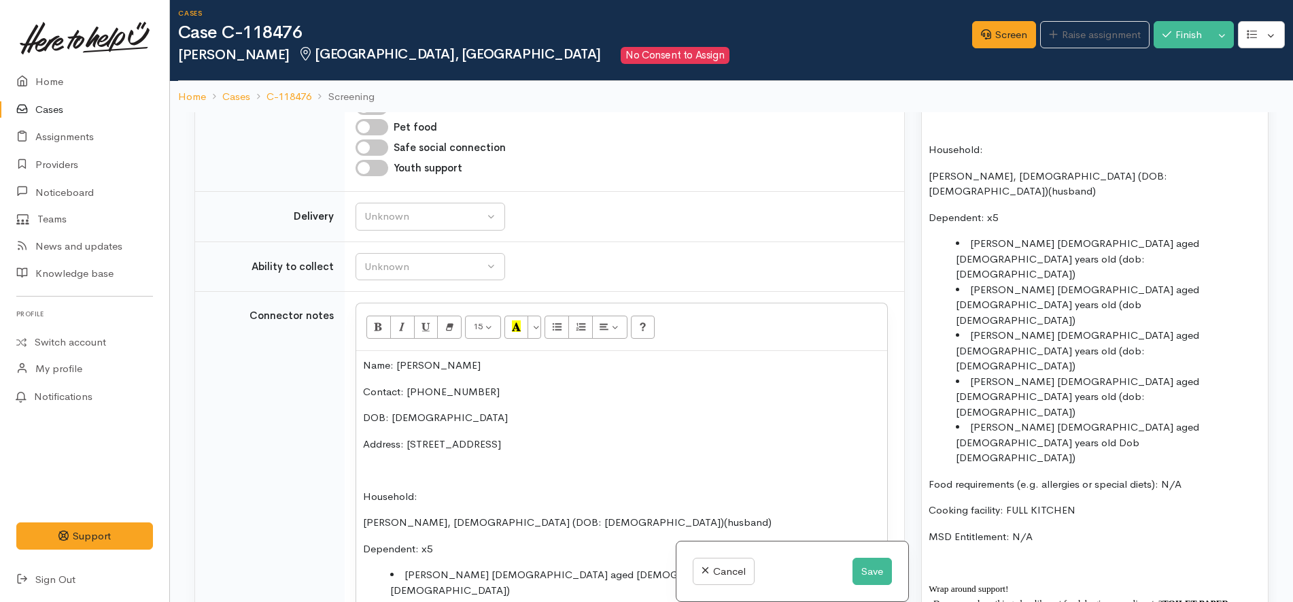
scroll to position [1529, 0]
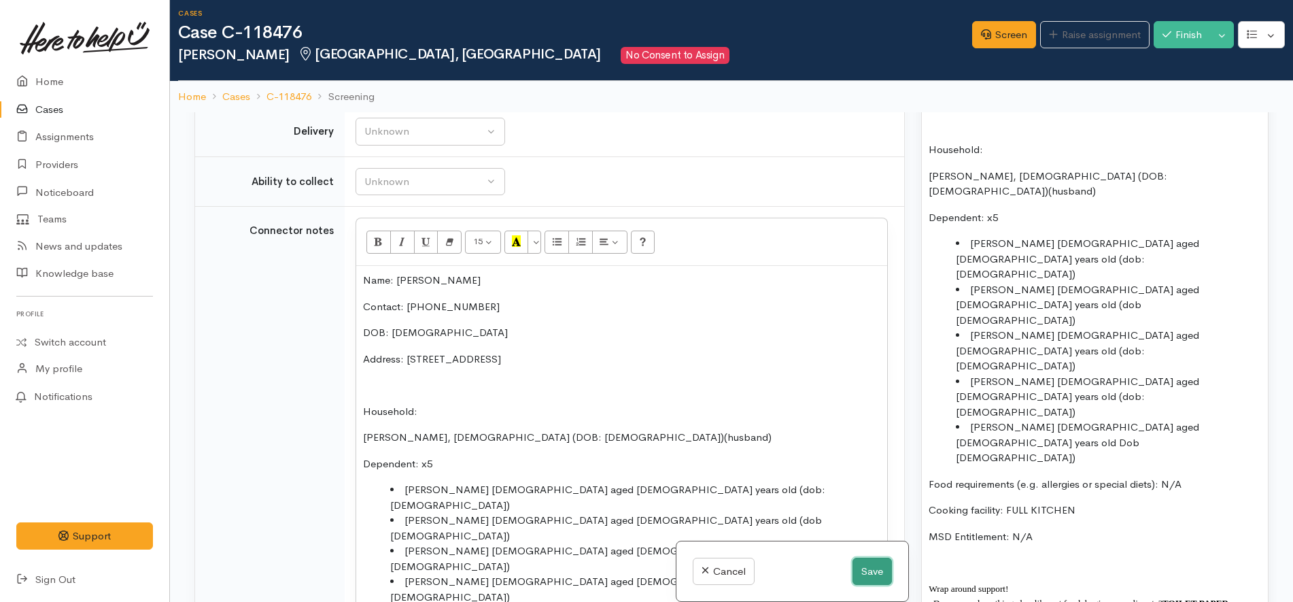
click at [870, 571] on button "Save" at bounding box center [871, 571] width 39 height 28
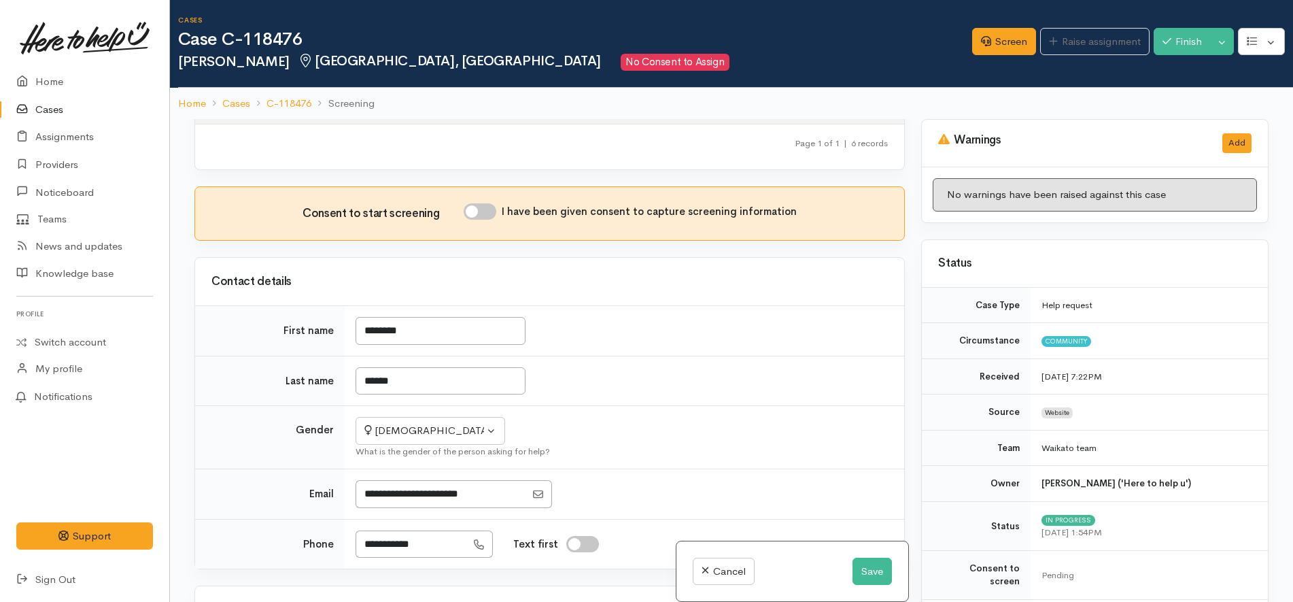
scroll to position [340, 0]
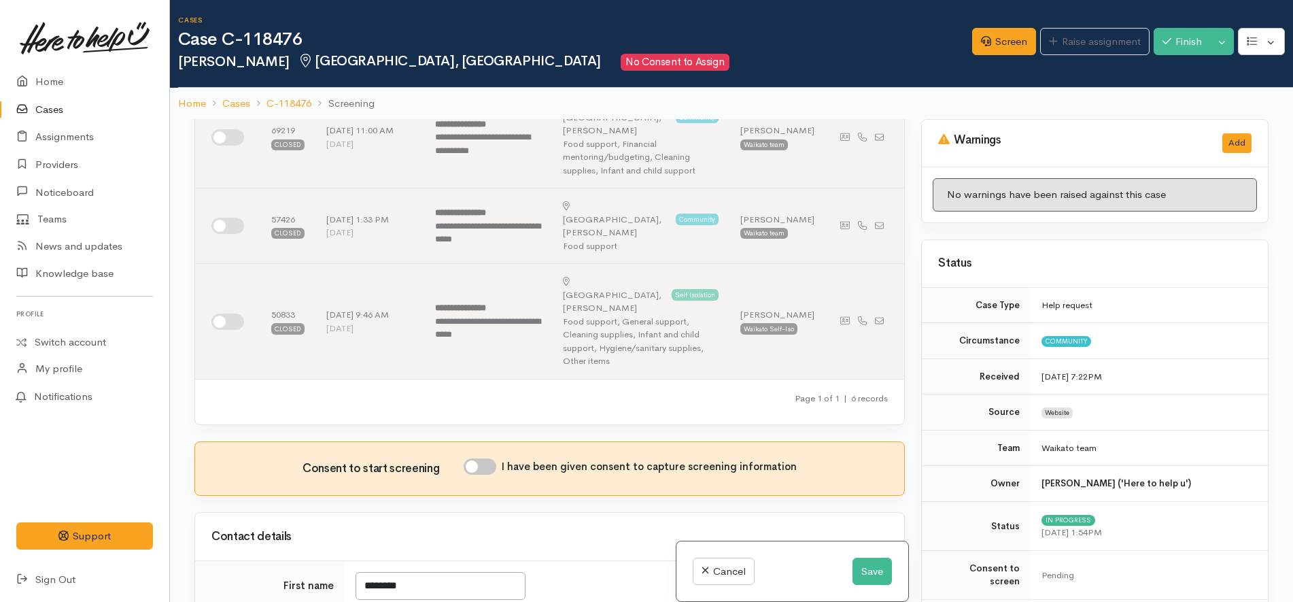
click at [481, 458] on input "I have been given consent to capture screening information" at bounding box center [480, 466] width 33 height 16
checkbox input "true"
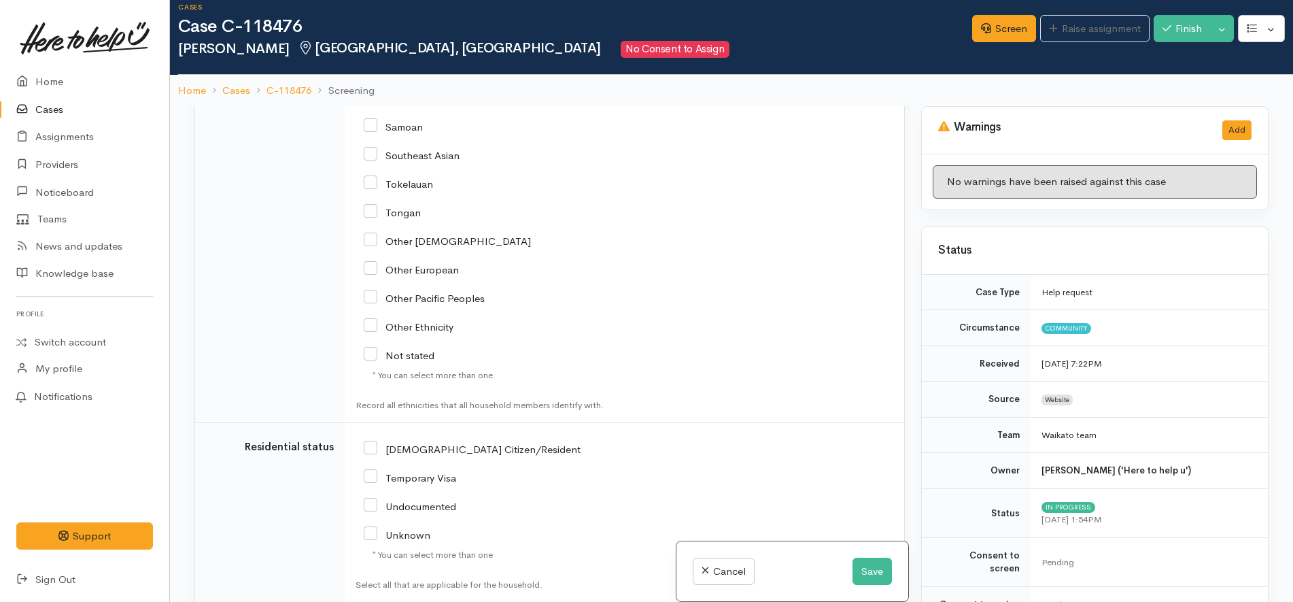
scroll to position [119, 0]
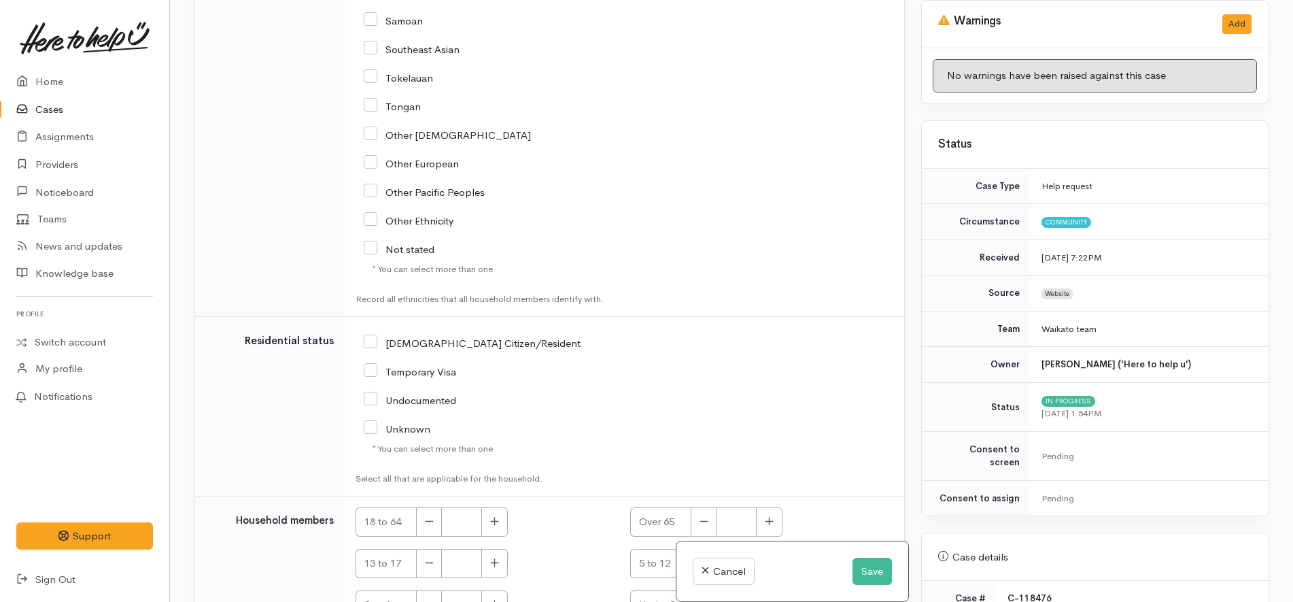
checkbox input "true"
click at [500, 507] on button "button" at bounding box center [494, 521] width 27 height 29
type input "2"
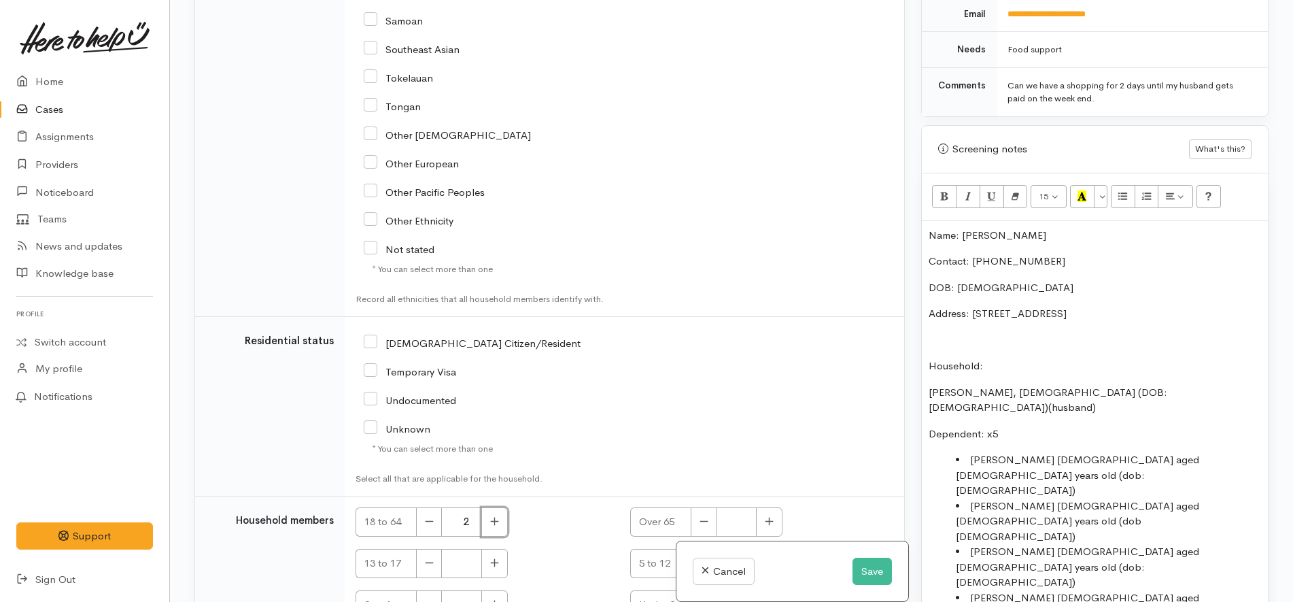
scroll to position [765, 0]
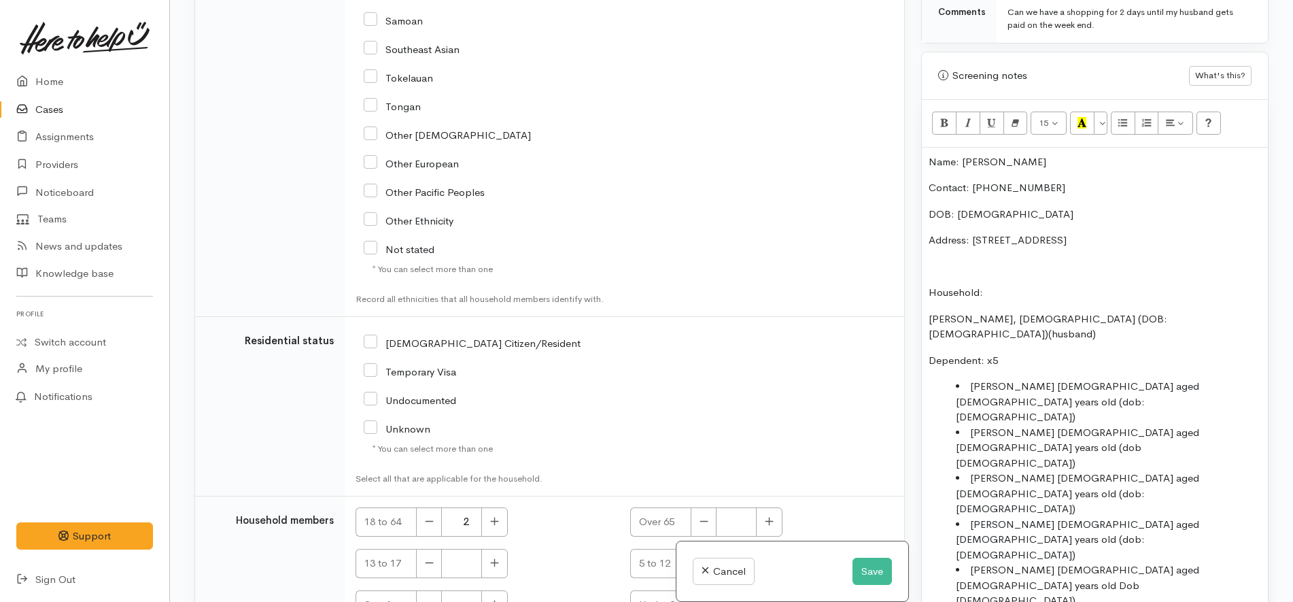
click at [774, 549] on button "button" at bounding box center [769, 563] width 27 height 29
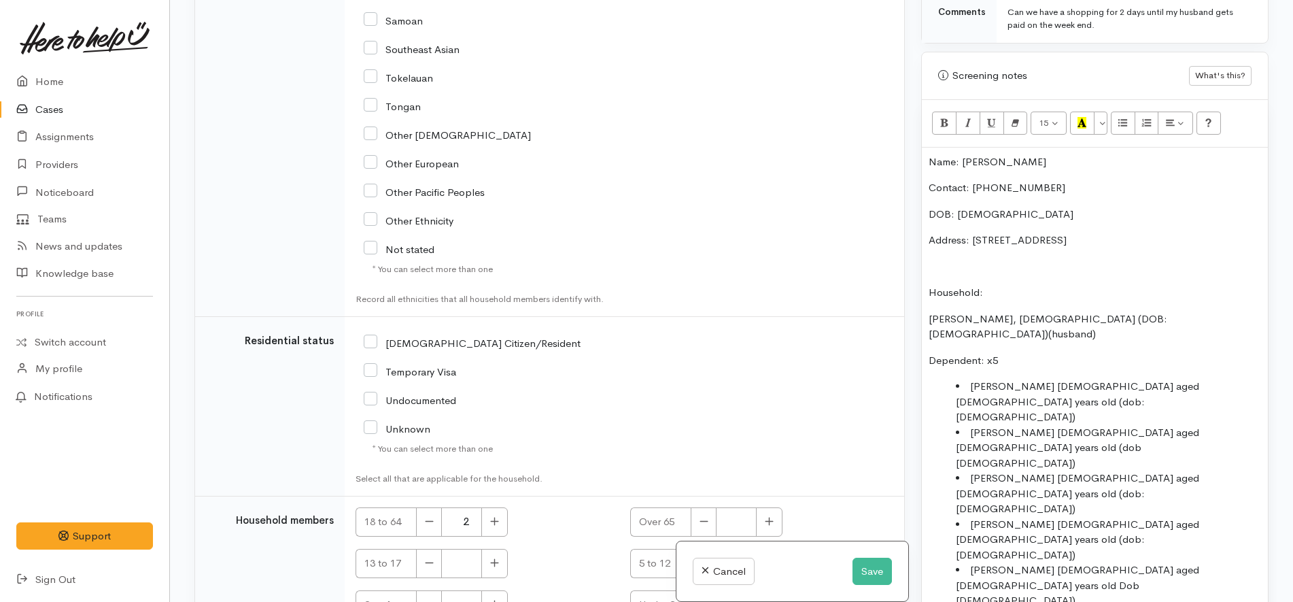
click at [702, 562] on icon "button" at bounding box center [703, 562] width 8 height 1
type input "4"
click at [491, 599] on icon "button" at bounding box center [494, 604] width 9 height 10
type input "1"
click at [560, 549] on div "13 to 17" at bounding box center [485, 563] width 258 height 29
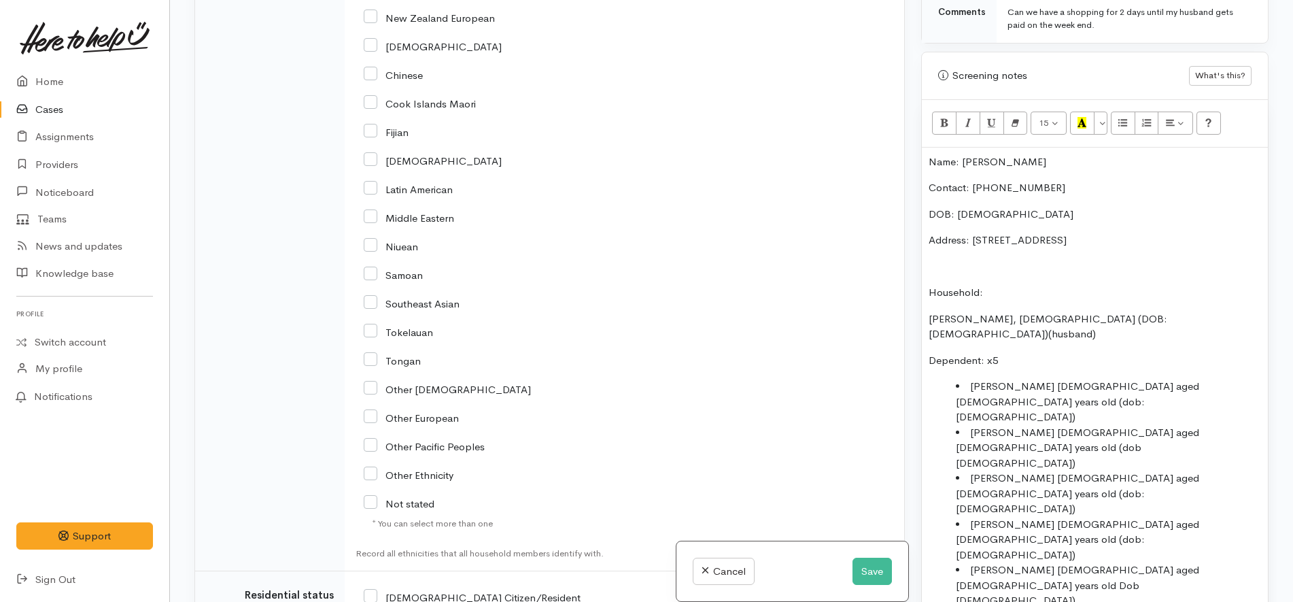
click at [452, 590] on input "NZ Citizen/Resident" at bounding box center [472, 596] width 217 height 12
checkbox input "true"
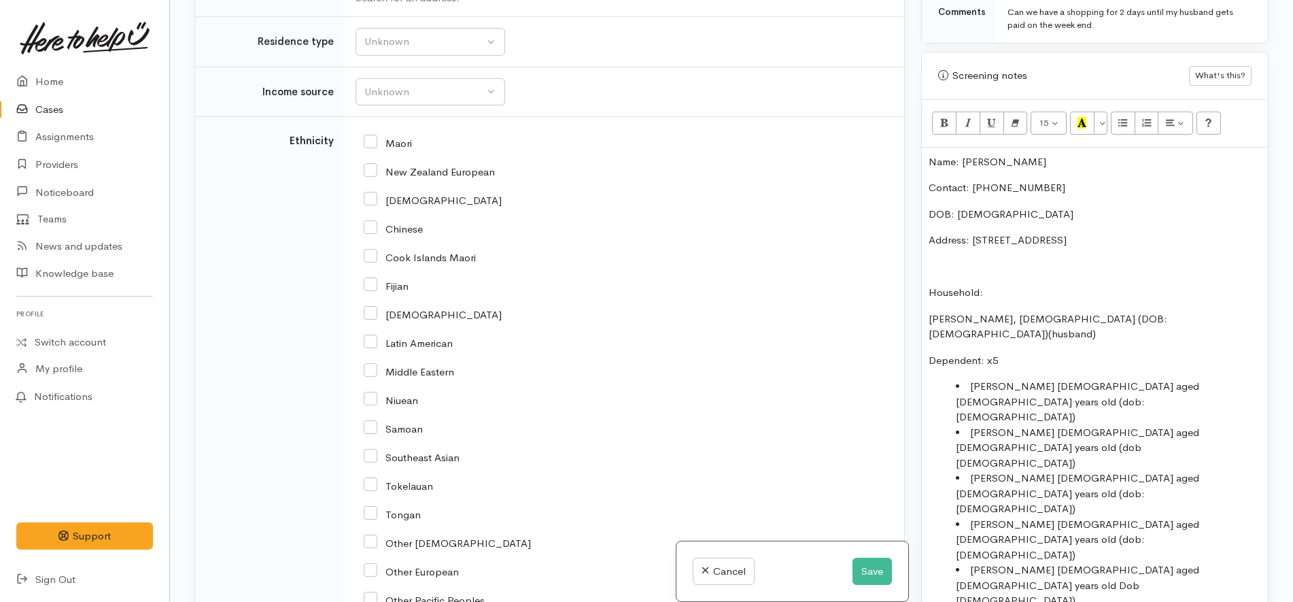
scroll to position [2292, 0]
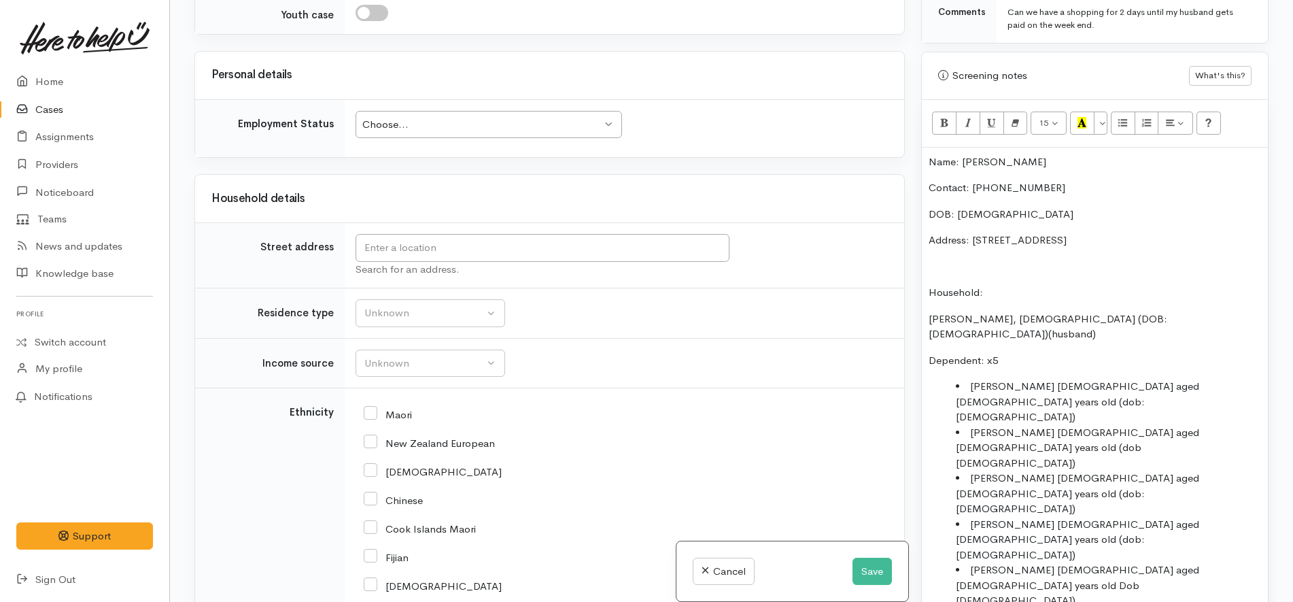
click at [1024, 154] on p "Name: Siosiana Hafoka" at bounding box center [1095, 162] width 332 height 16
copy p "Hafoka"
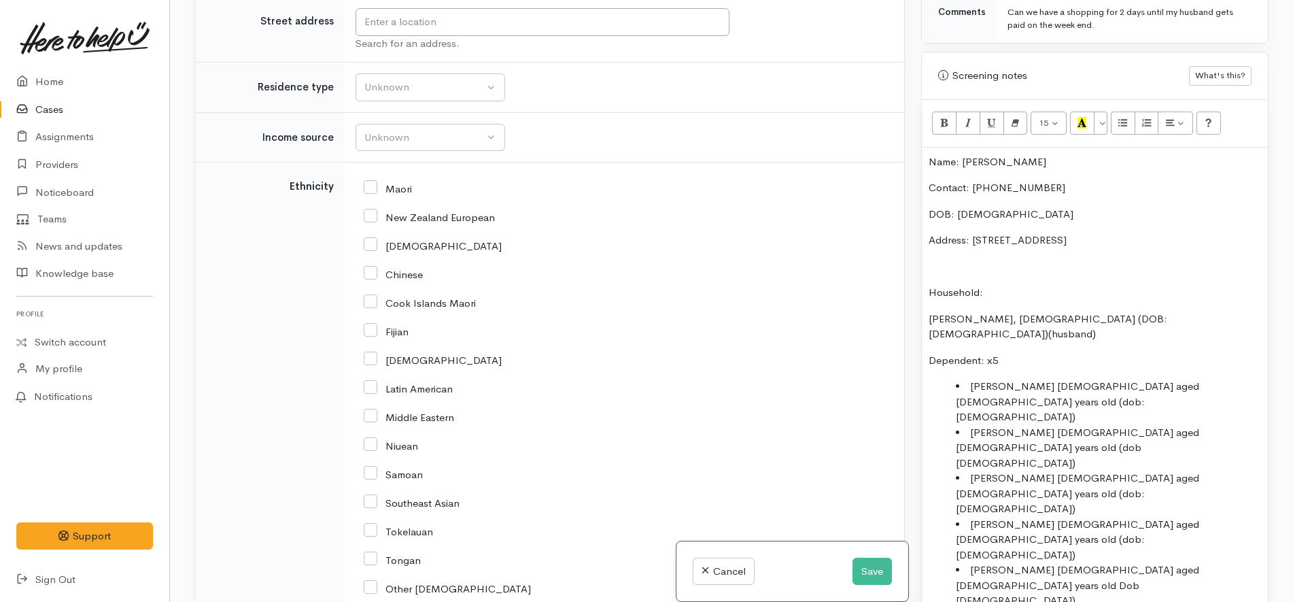
scroll to position [2547, 0]
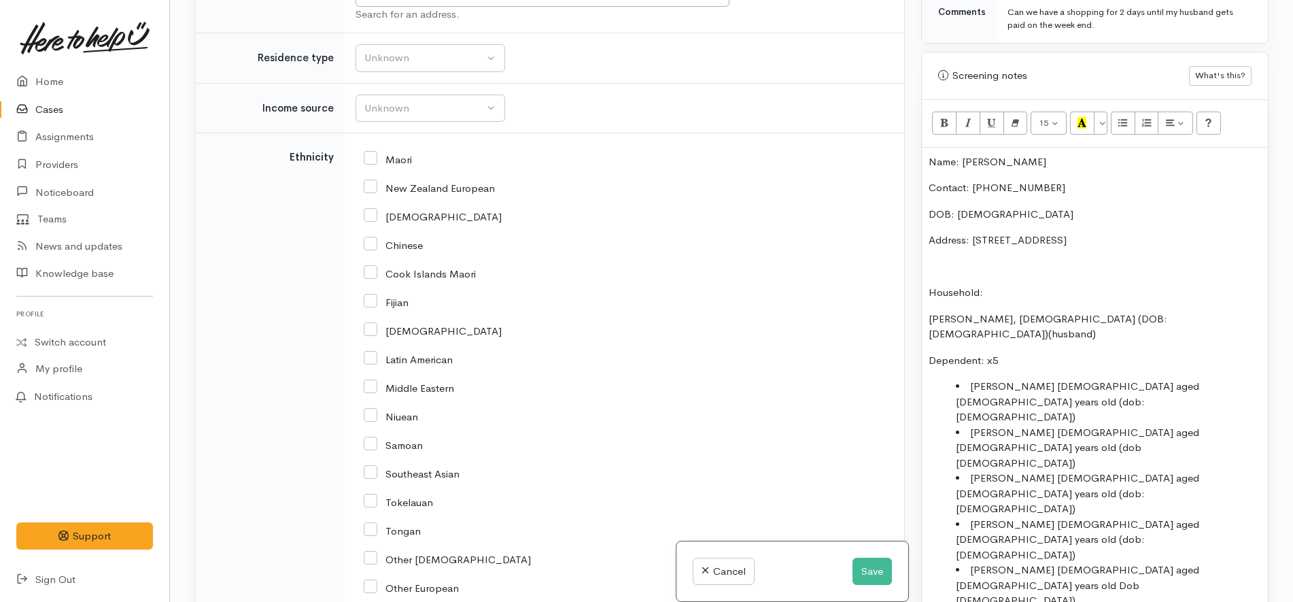
click at [413, 523] on input "Tongan" at bounding box center [392, 529] width 57 height 12
checkbox input "true"
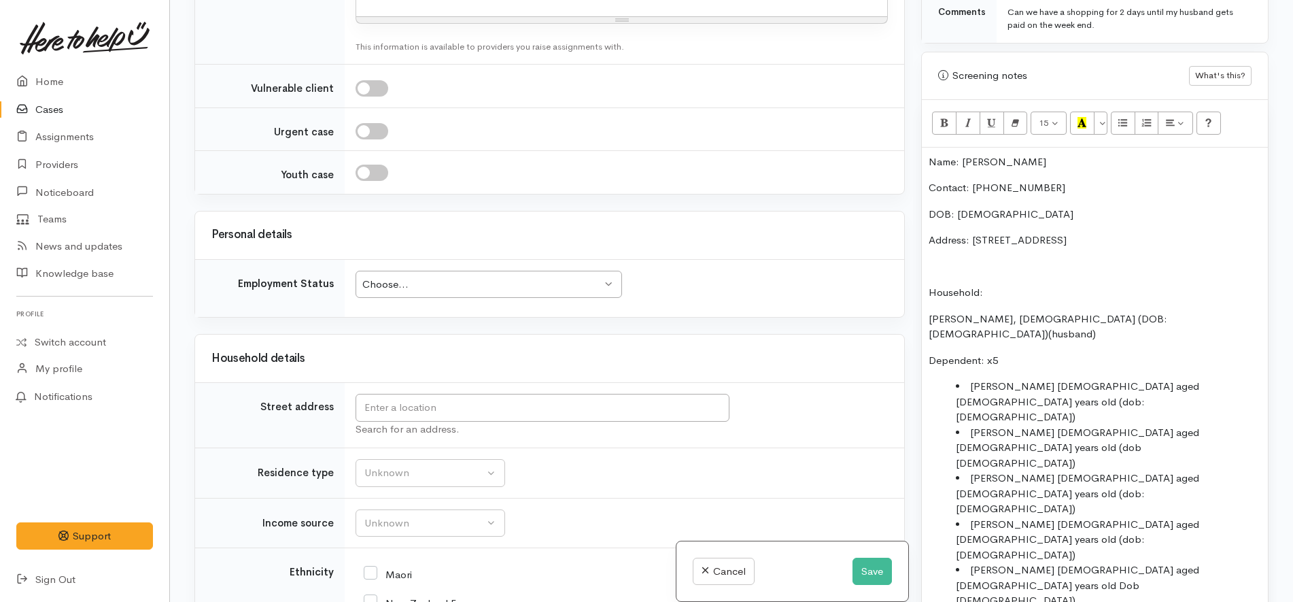
scroll to position [2122, 0]
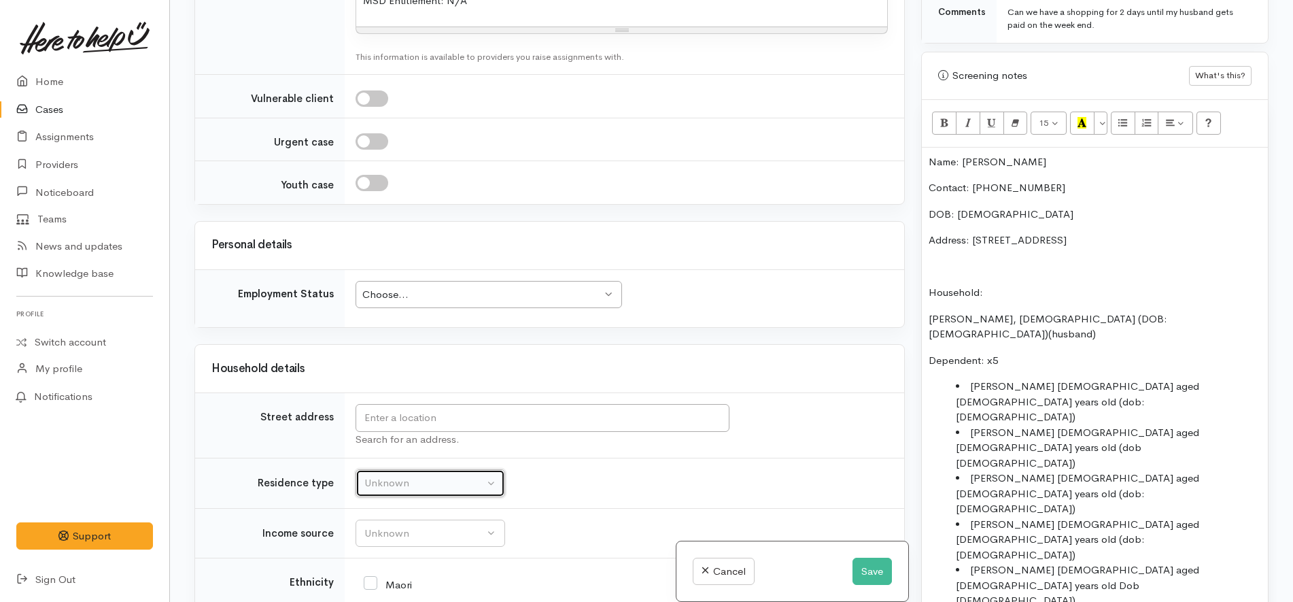
drag, startPoint x: 436, startPoint y: 290, endPoint x: 432, endPoint y: 296, distance: 7.4
click at [436, 475] on div "Unknown" at bounding box center [424, 483] width 120 height 16
select select "2"
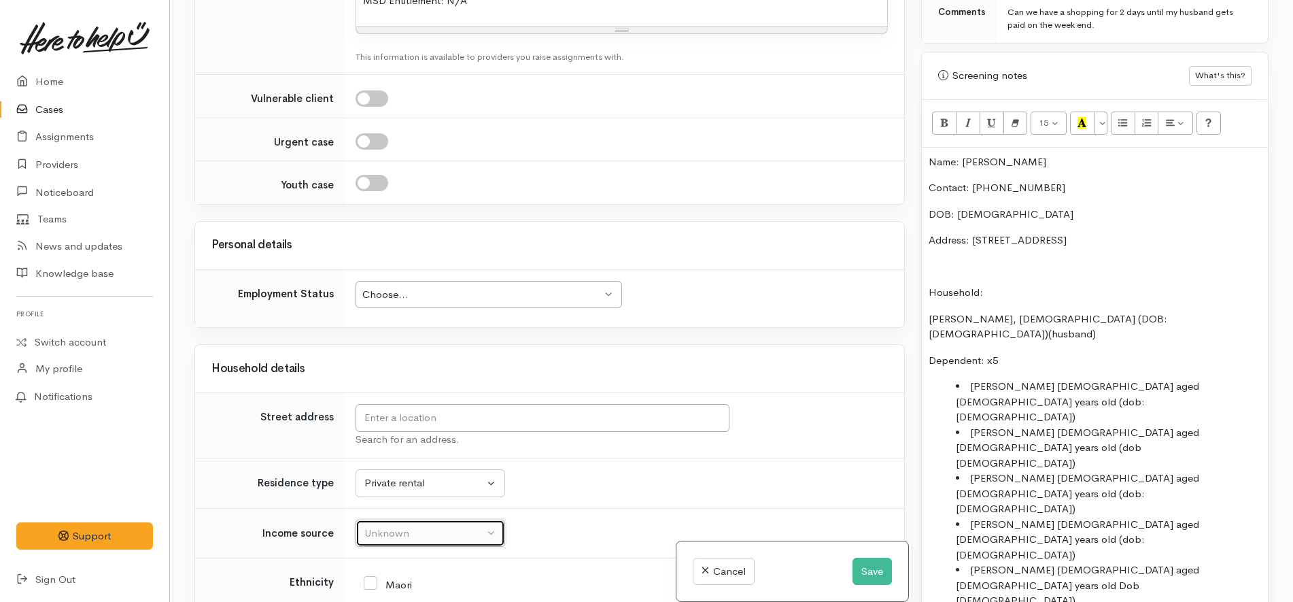
click at [460, 525] on div "Unknown" at bounding box center [424, 533] width 120 height 16
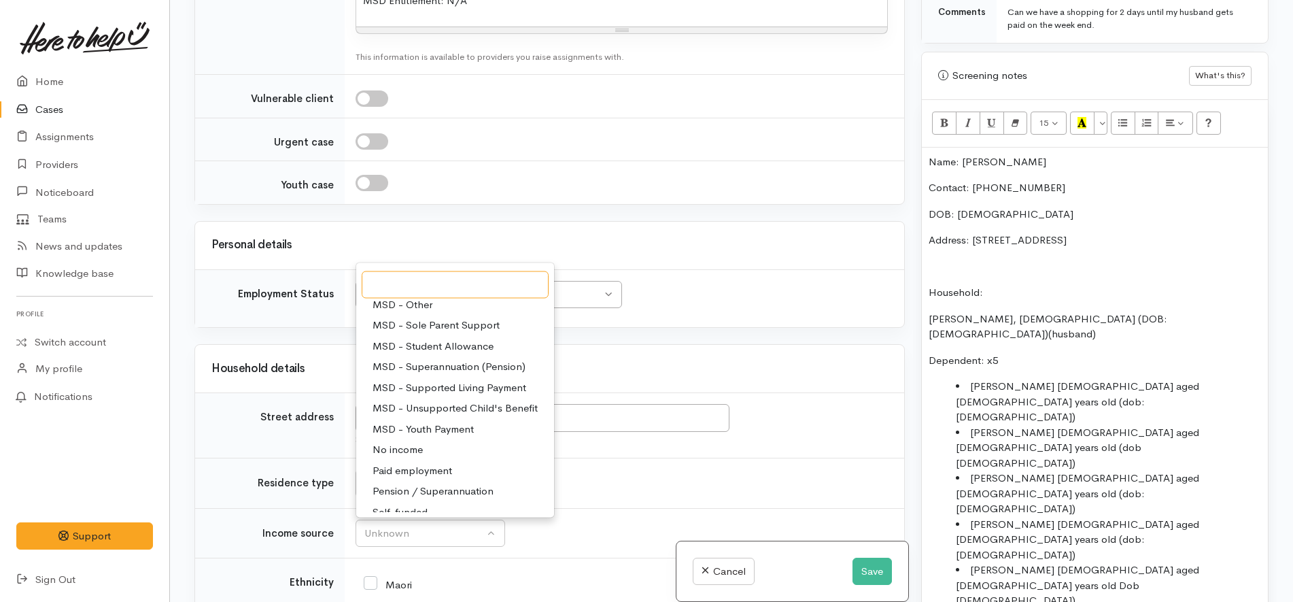
scroll to position [204, 0]
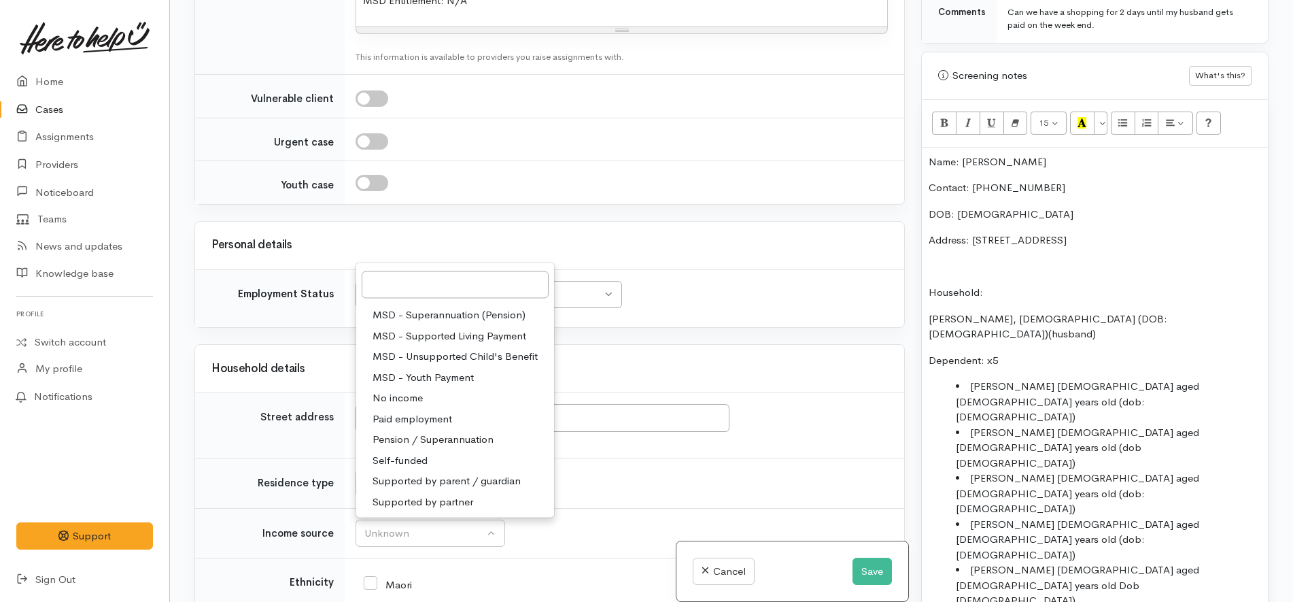
click at [470, 493] on span "Supported by partner" at bounding box center [422, 501] width 101 height 16
select select "17"
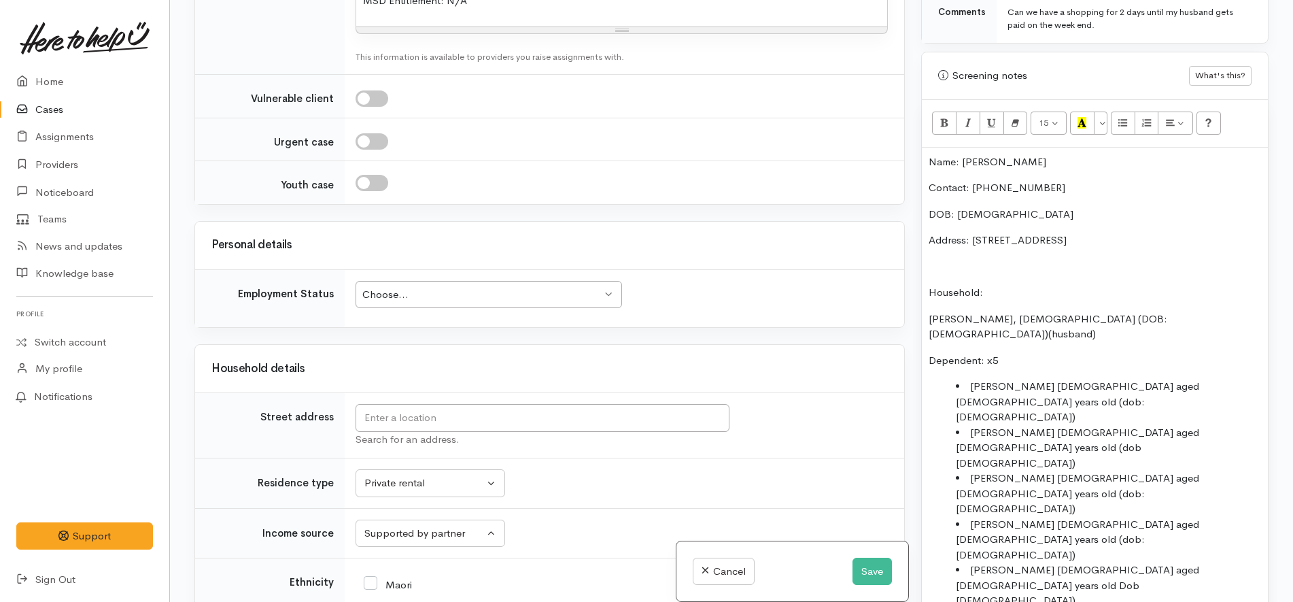
click at [643, 458] on td "Unknown Emergency accommodation Homeless Other Own home Private rental Public /…" at bounding box center [624, 483] width 559 height 50
drag, startPoint x: 1227, startPoint y: 226, endPoint x: 971, endPoint y: 226, distance: 256.3
click at [971, 232] on p "Address: 41 Tranmere Road, Fairfield, Hamilton, New Zealand" at bounding box center [1095, 240] width 332 height 16
copy p "41 Tranmere Road, Fairfield, Hamilton, New Zealand"
click at [430, 404] on input "text" at bounding box center [543, 418] width 374 height 28
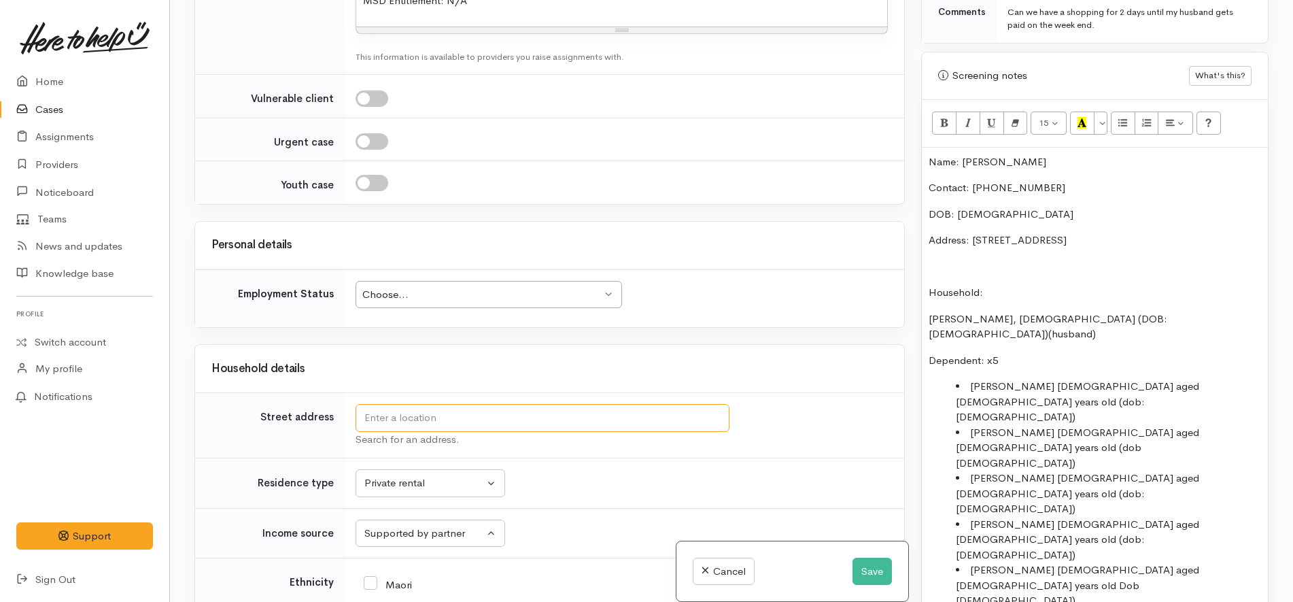
paste input "41 Tranmere Road, Fairfield, Hamilton, New Zealand"
type input "41 Tranmere Road, Fairfield, Hamilton, New Zealand"
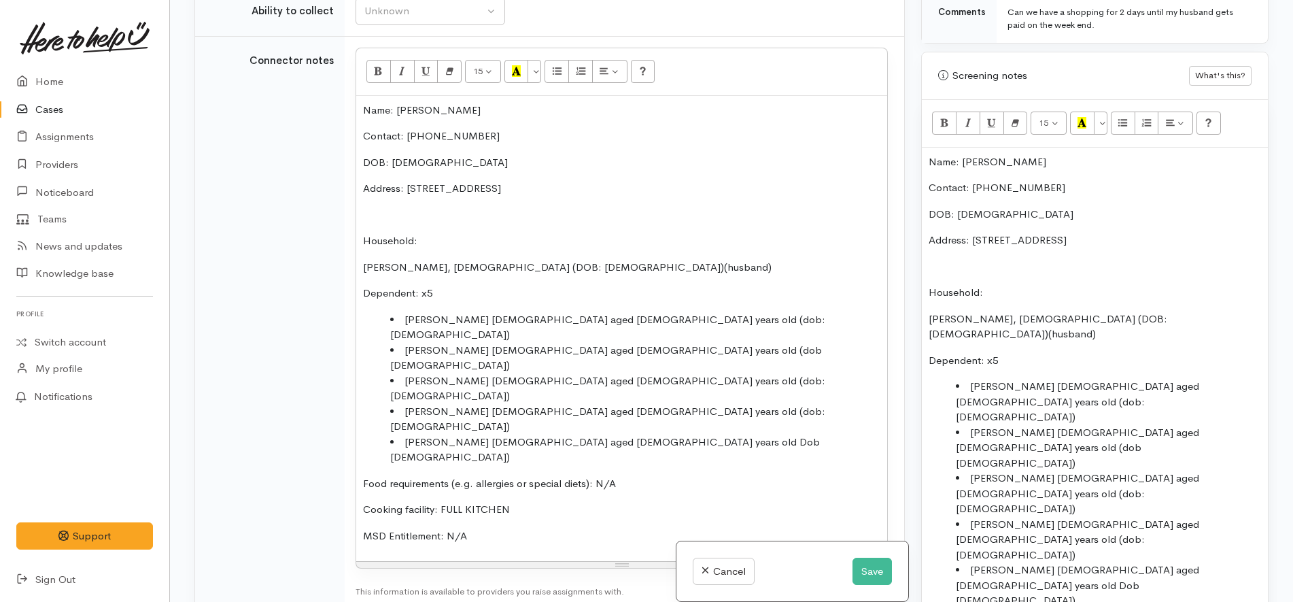
scroll to position [2112, 0]
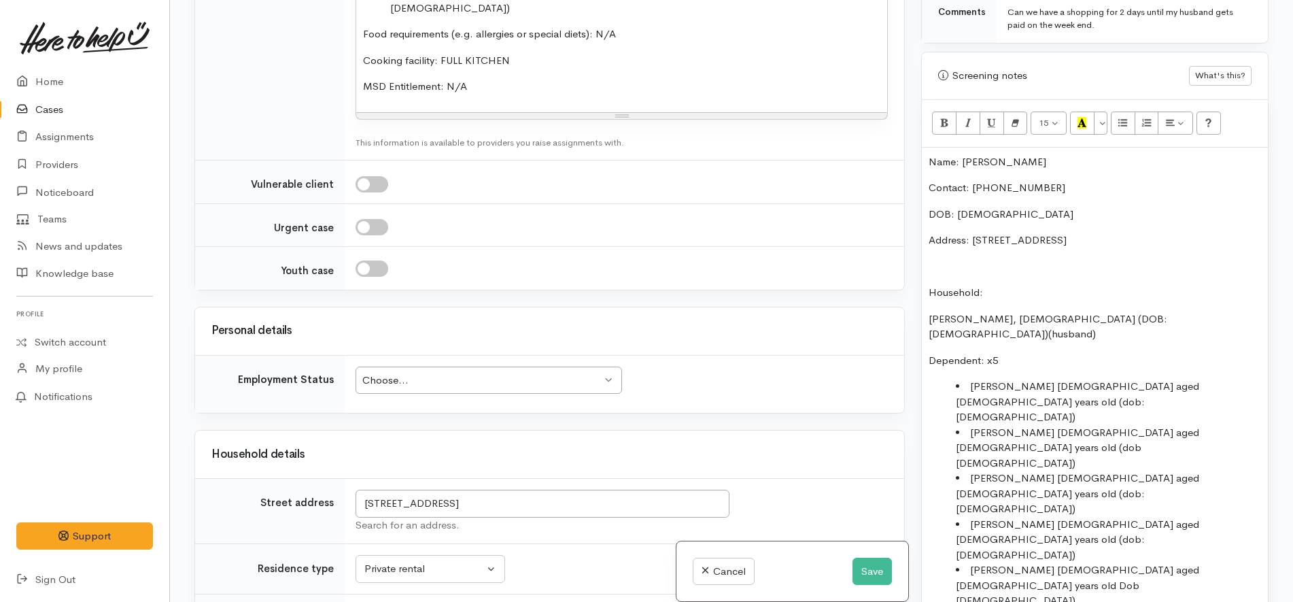
click at [440, 372] on div "Choose..." at bounding box center [482, 380] width 240 height 16
click at [702, 224] on div "Related cases There are other cases potentially from the same person, address o…" at bounding box center [549, 301] width 727 height 602
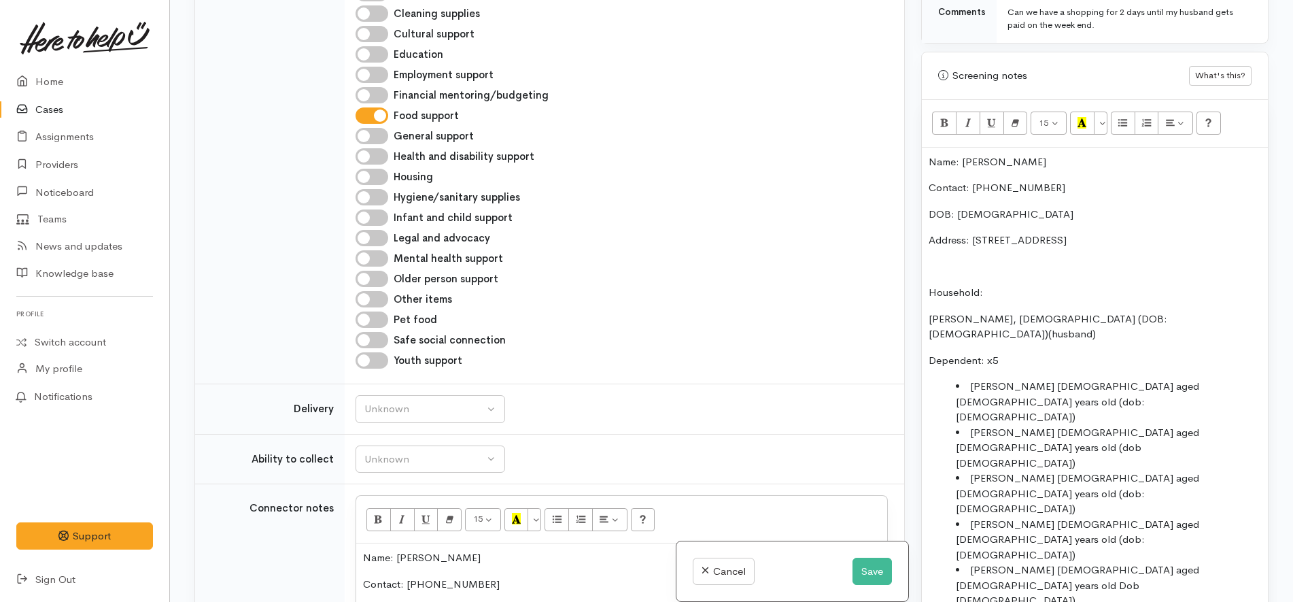
scroll to position [1177, 0]
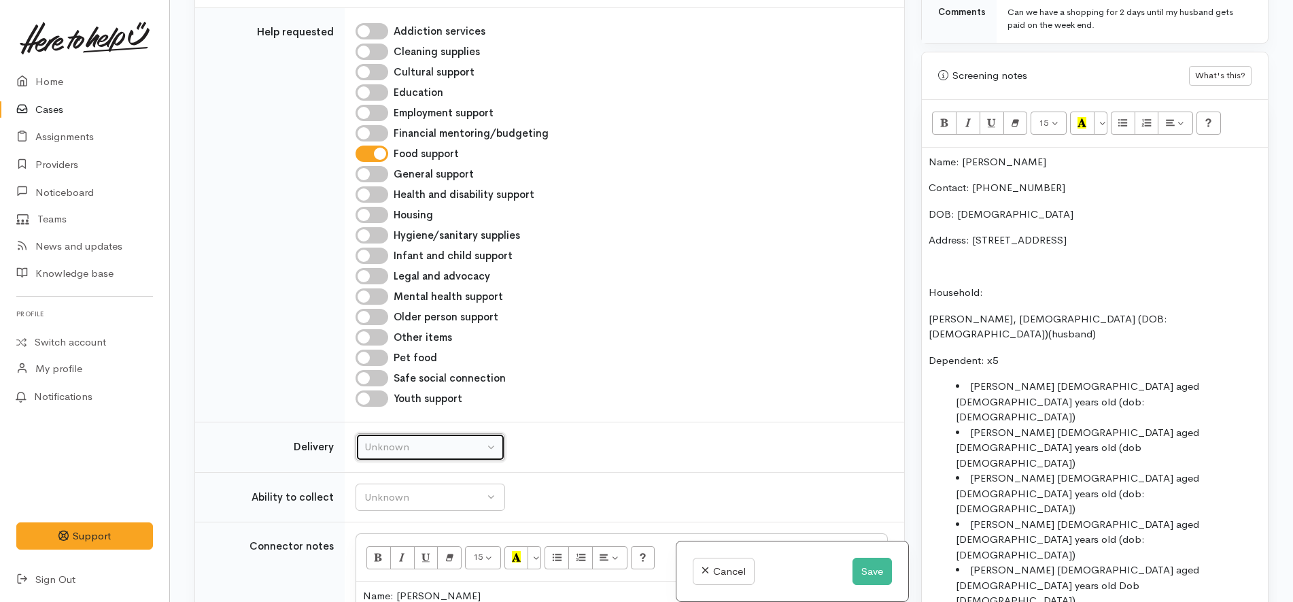
click at [445, 439] on div "Unknown" at bounding box center [424, 447] width 120 height 16
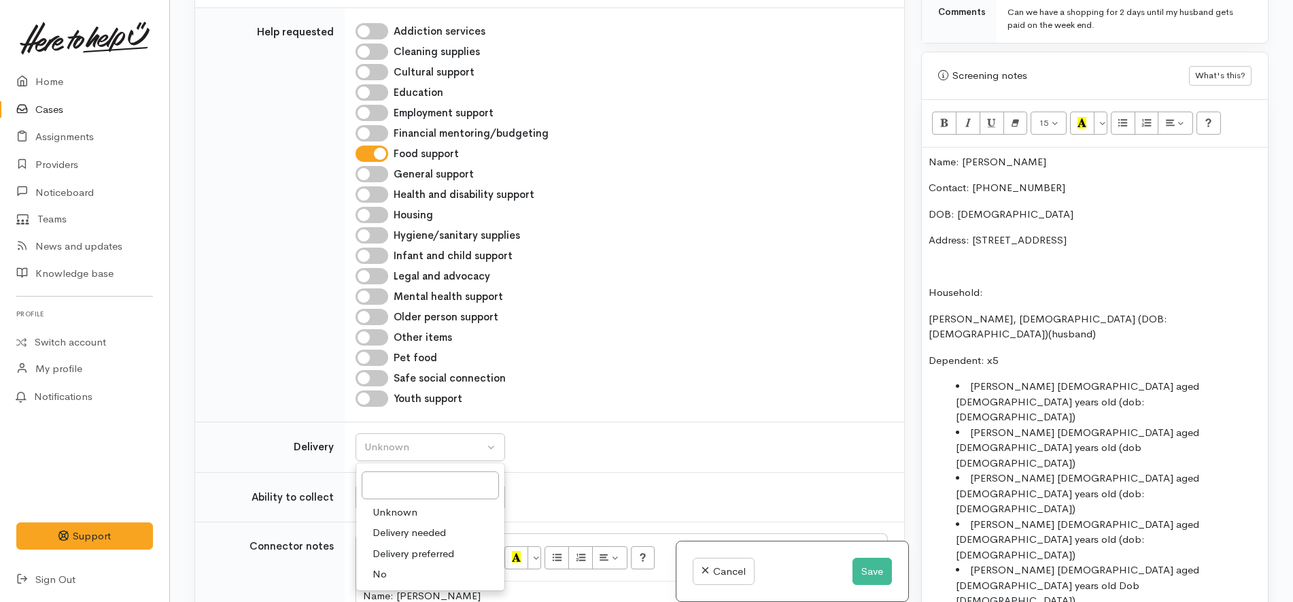
click at [403, 564] on link "No" at bounding box center [430, 574] width 148 height 21
select select "1"
click at [447, 483] on button "Unknown" at bounding box center [431, 497] width 150 height 28
click at [440, 575] on span "Able to pick up / collect help on my own" at bounding box center [467, 583] width 191 height 16
select select "2"
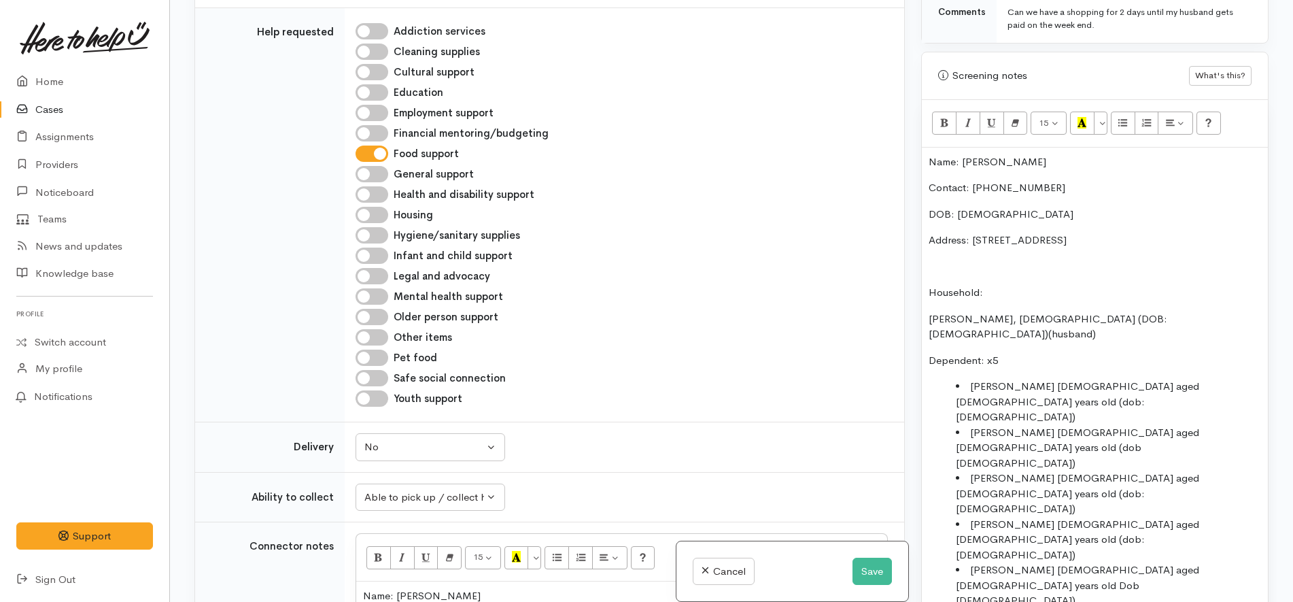
click at [650, 433] on div "Unknown Delivery needed Delivery preferred No No Unknown Delivery needed Delive…" at bounding box center [622, 447] width 532 height 28
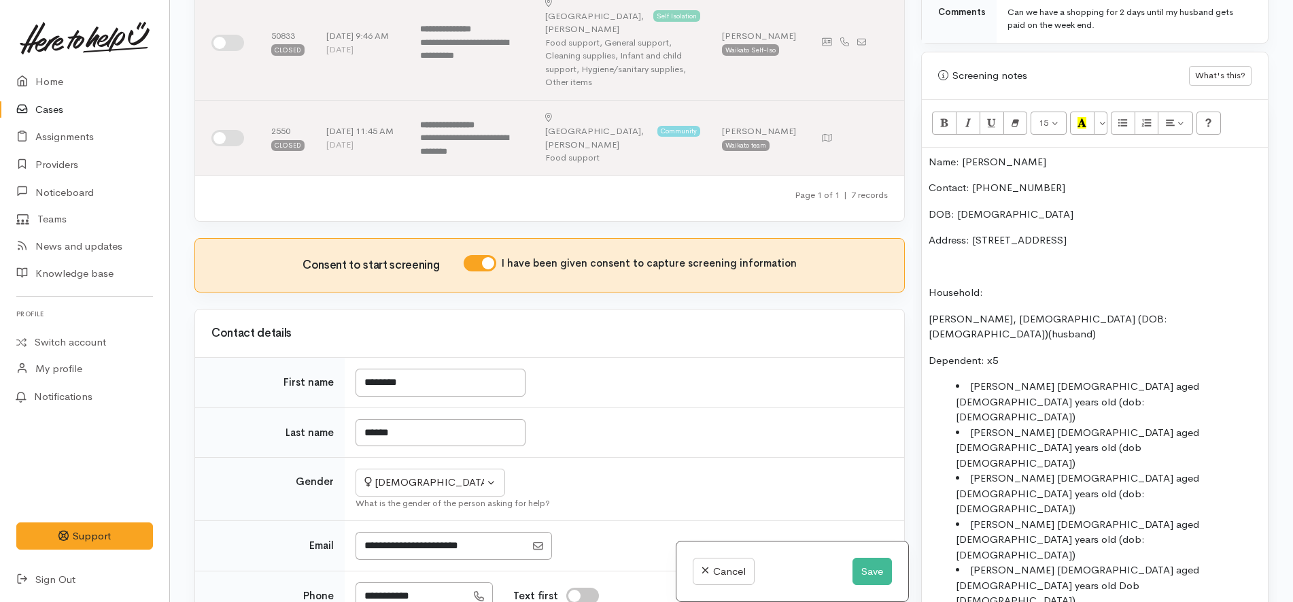
scroll to position [498, 0]
click at [1067, 430] on div "Name: Siosiana Hafoka Contact: 020 4177 0272 DOB: 21/02/1984 Address: 41 Tranme…" at bounding box center [1095, 466] width 346 height 636
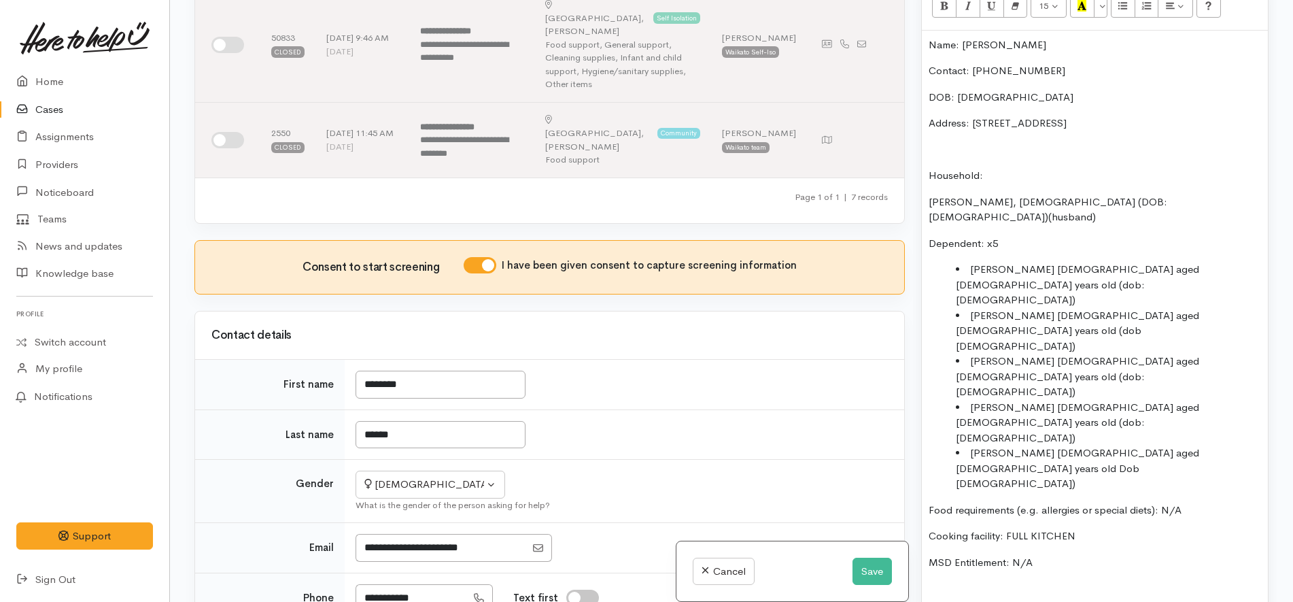
scroll to position [1020, 0]
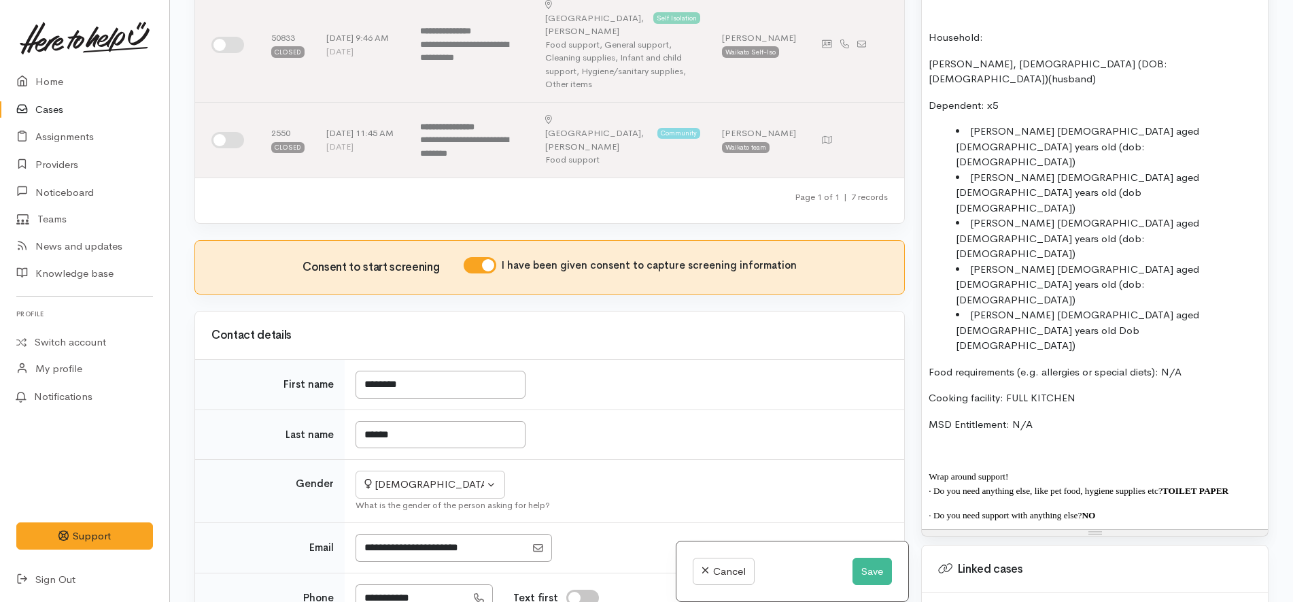
copy div "Name: Siosiana Hafoka Contact: 020 4177 0272 DOB: 21/02/1984 Address: 41 Tranme…"
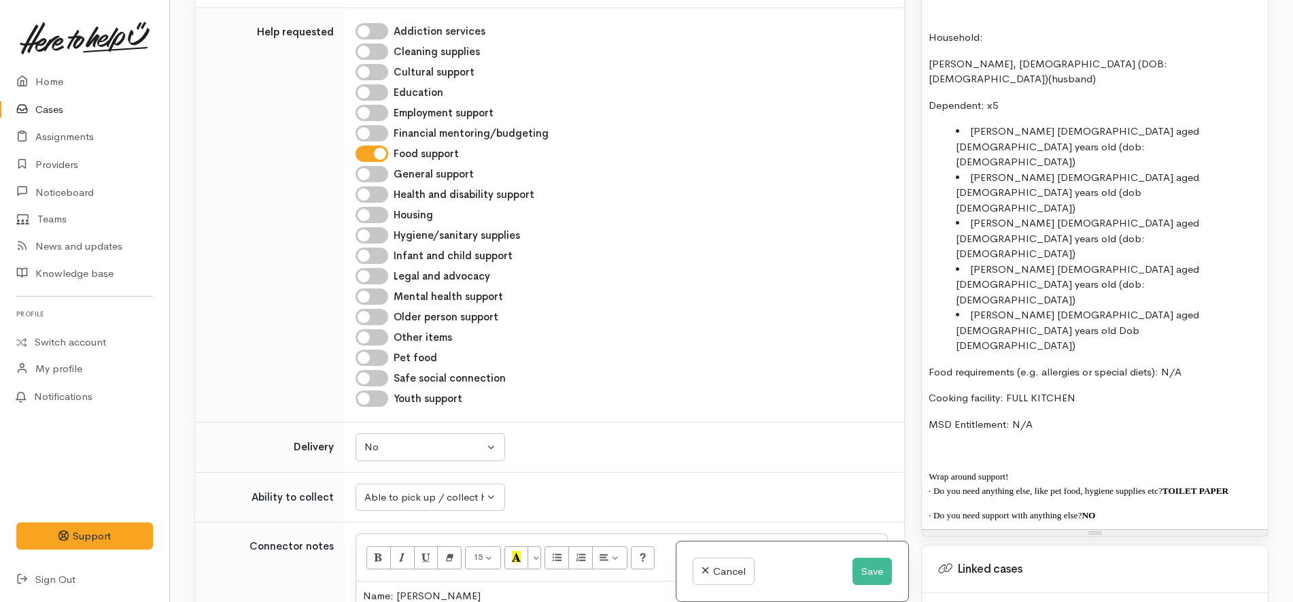
scroll to position [1517, 0]
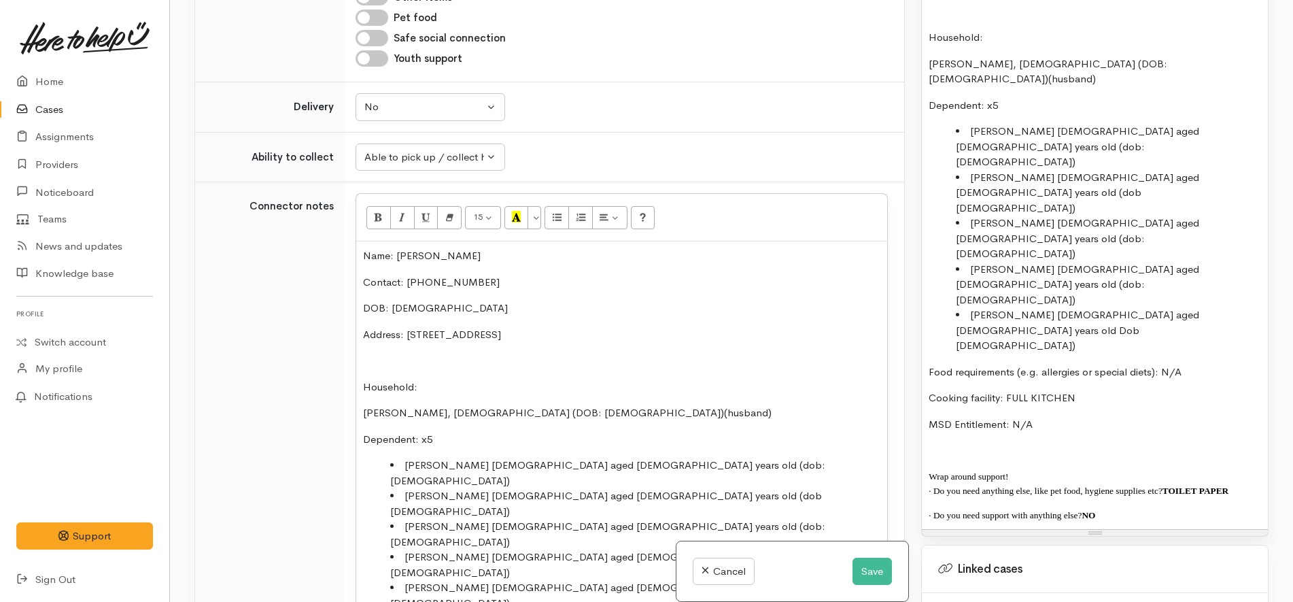
click at [570, 379] on p "Household:" at bounding box center [621, 387] width 517 height 16
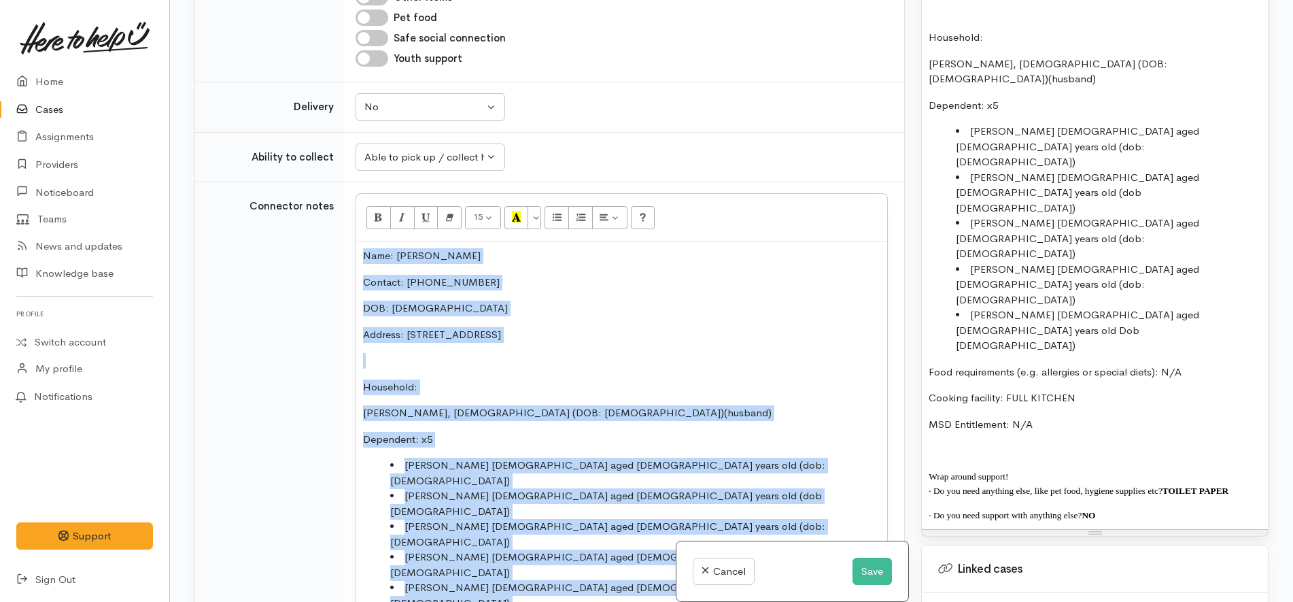
paste div
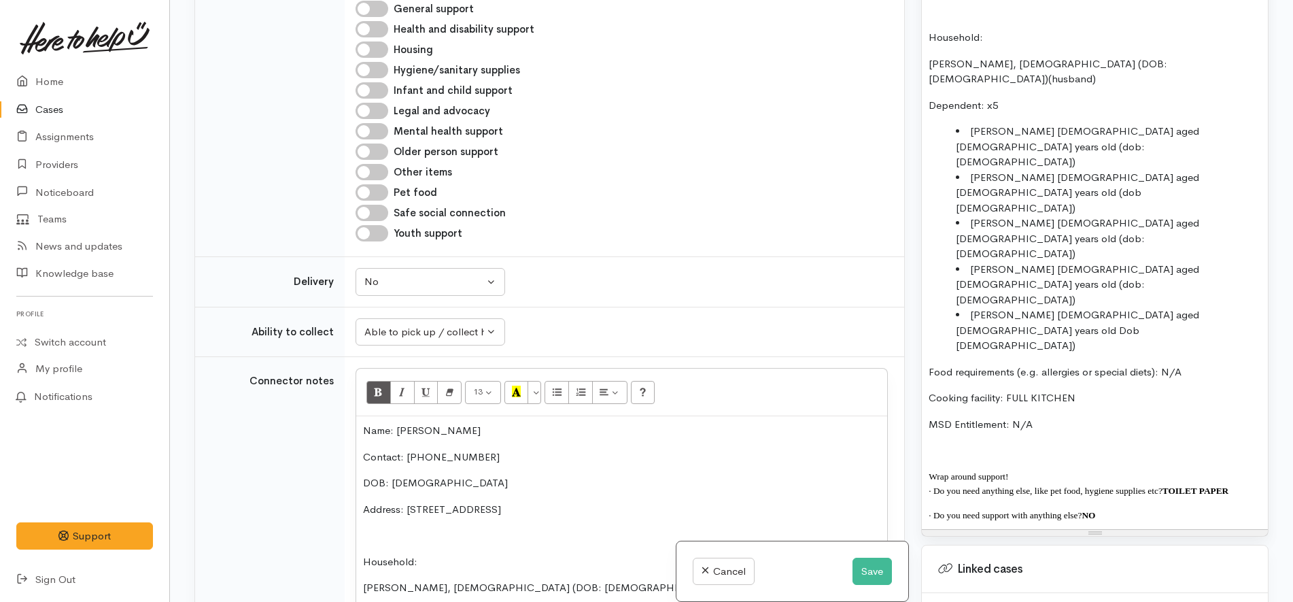
scroll to position [1092, 0]
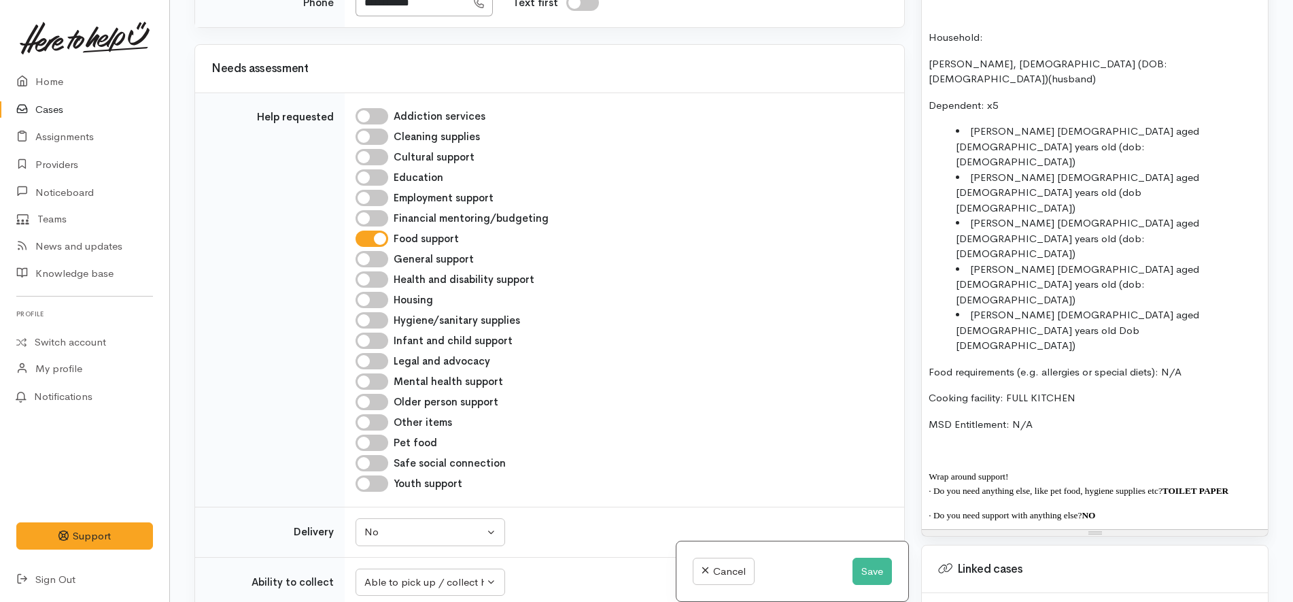
click at [470, 313] on label "Hygiene/sanitary supplies" at bounding box center [457, 321] width 126 height 16
click at [388, 312] on input "Hygiene/sanitary supplies" at bounding box center [372, 320] width 33 height 16
checkbox input "true"
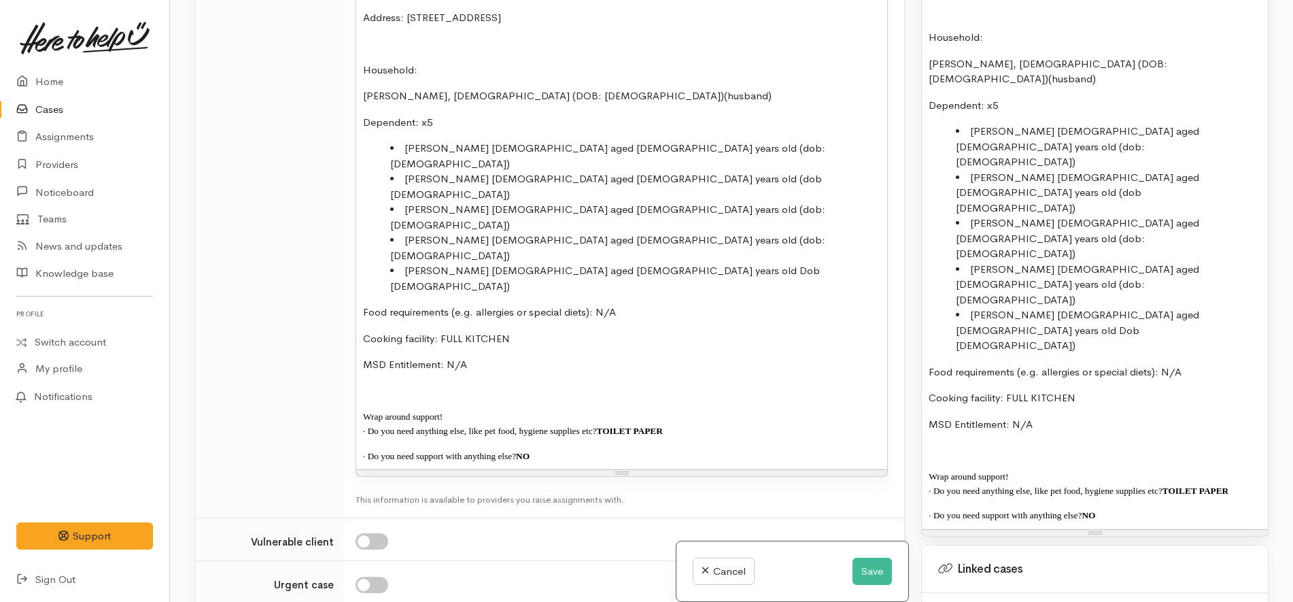
scroll to position [2112, 0]
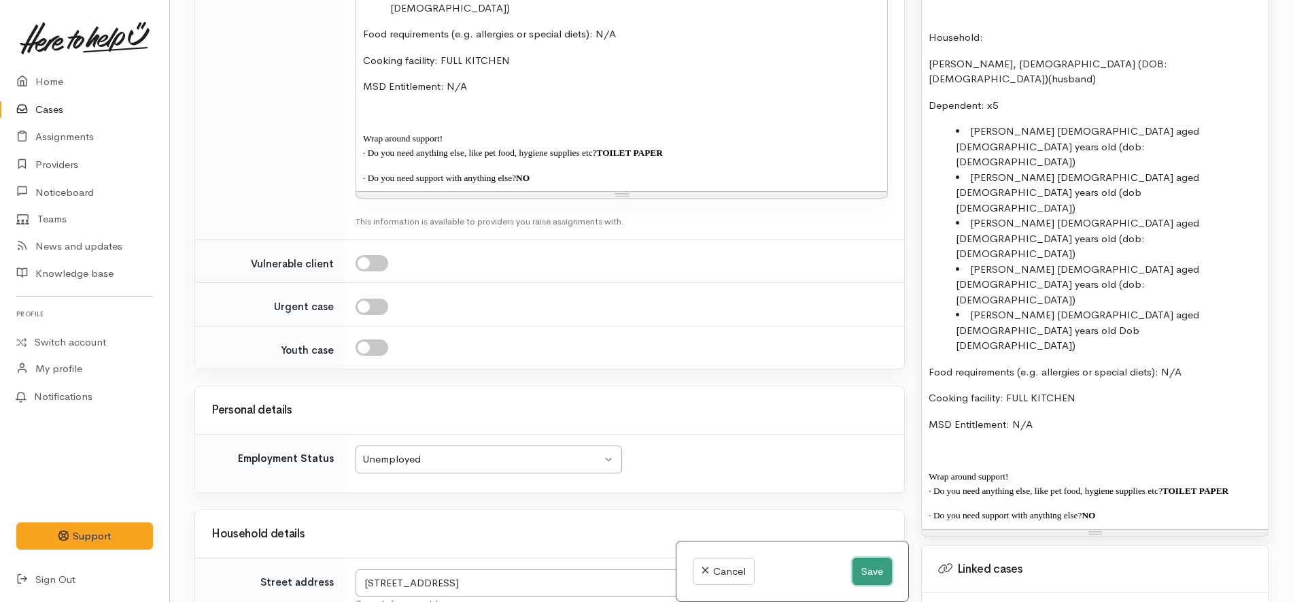
click at [861, 575] on button "Save" at bounding box center [871, 571] width 39 height 28
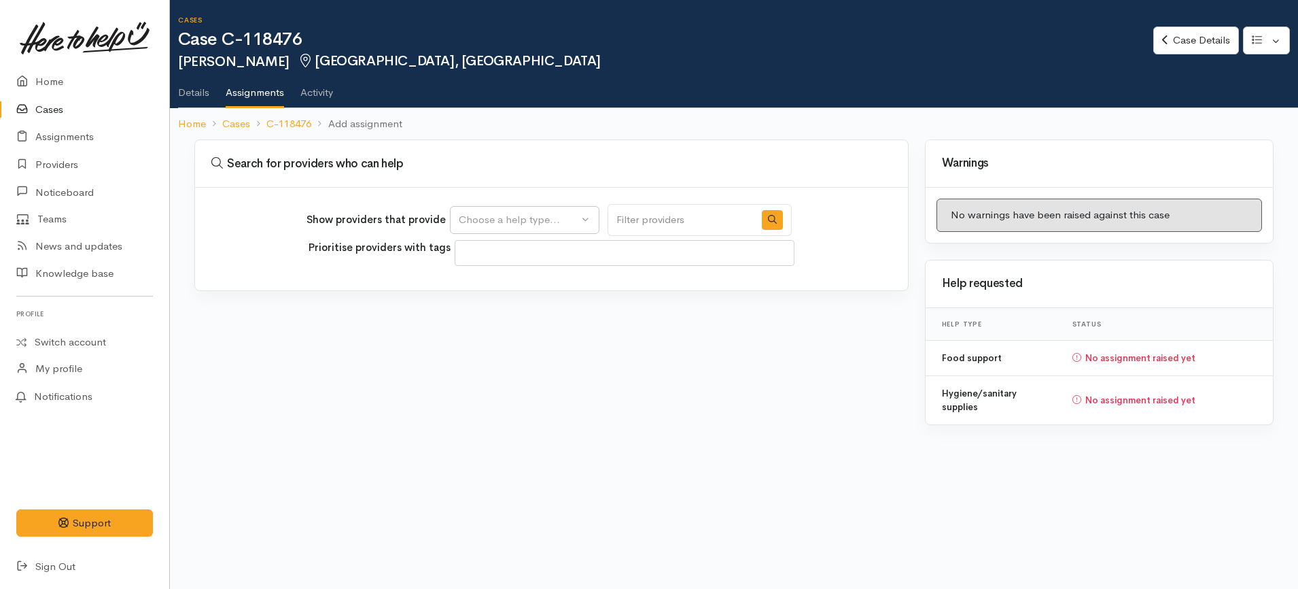
select select
drag, startPoint x: 0, startPoint y: 0, endPoint x: 561, endPoint y: 231, distance: 607.2
click at [575, 232] on button "Choose a help type..." at bounding box center [525, 220] width 150 height 28
click at [523, 285] on span "Food support" at bounding box center [498, 285] width 63 height 16
select select "3"
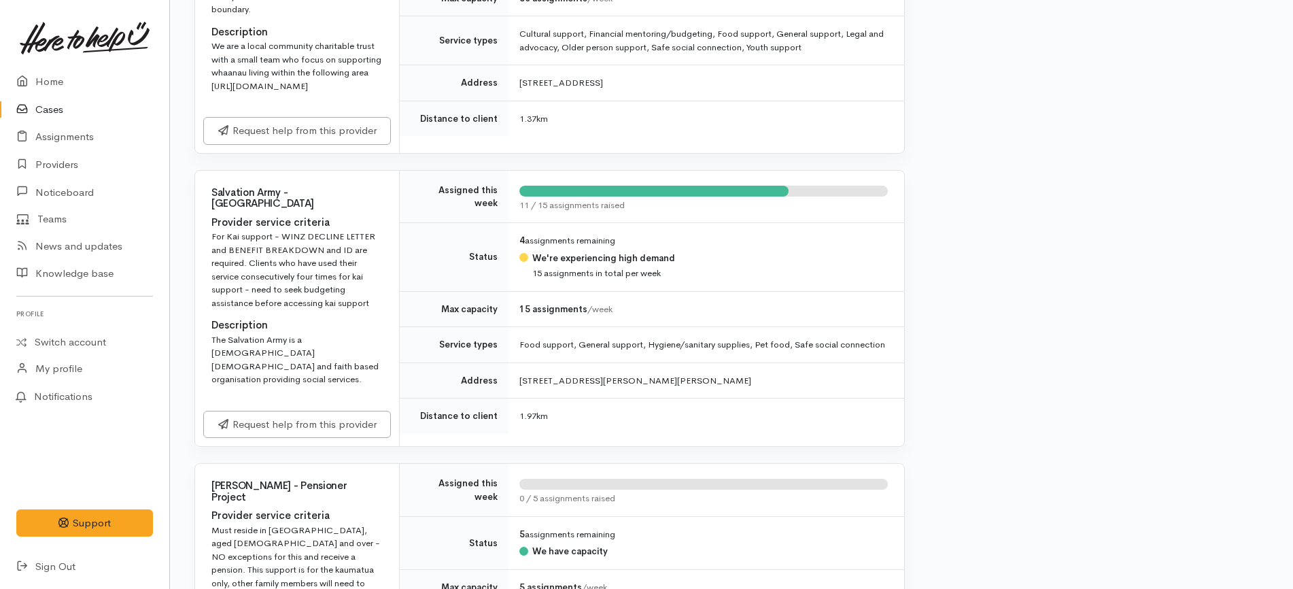
scroll to position [655, 0]
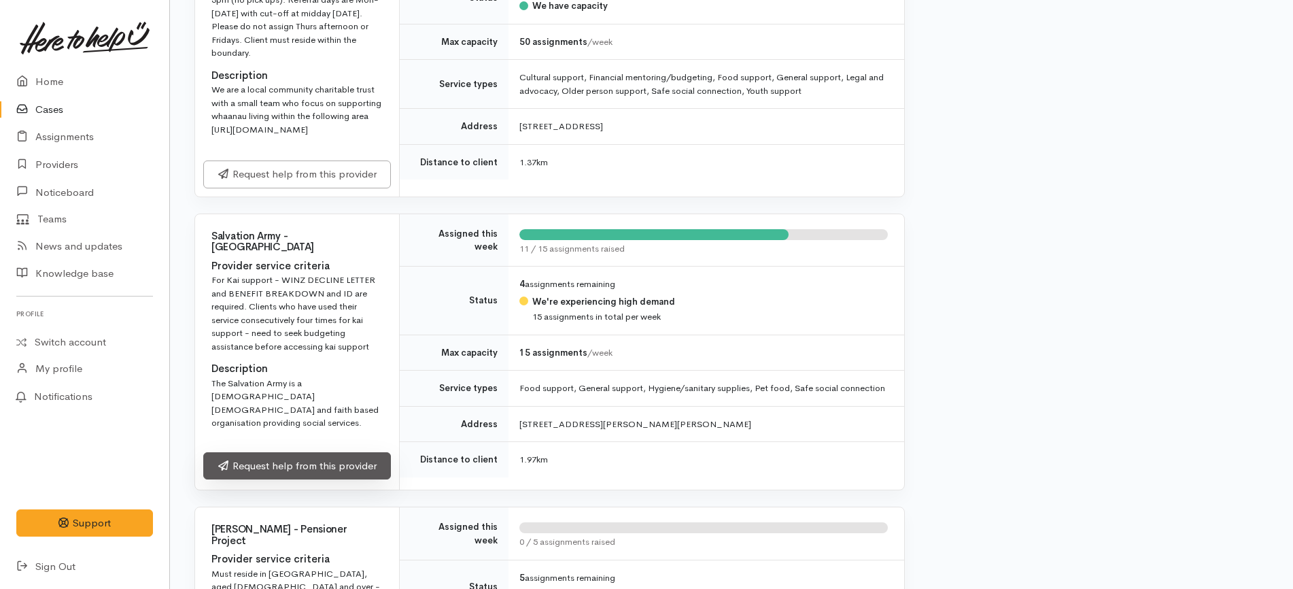
click at [341, 480] on link "Request help from this provider" at bounding box center [297, 466] width 188 height 28
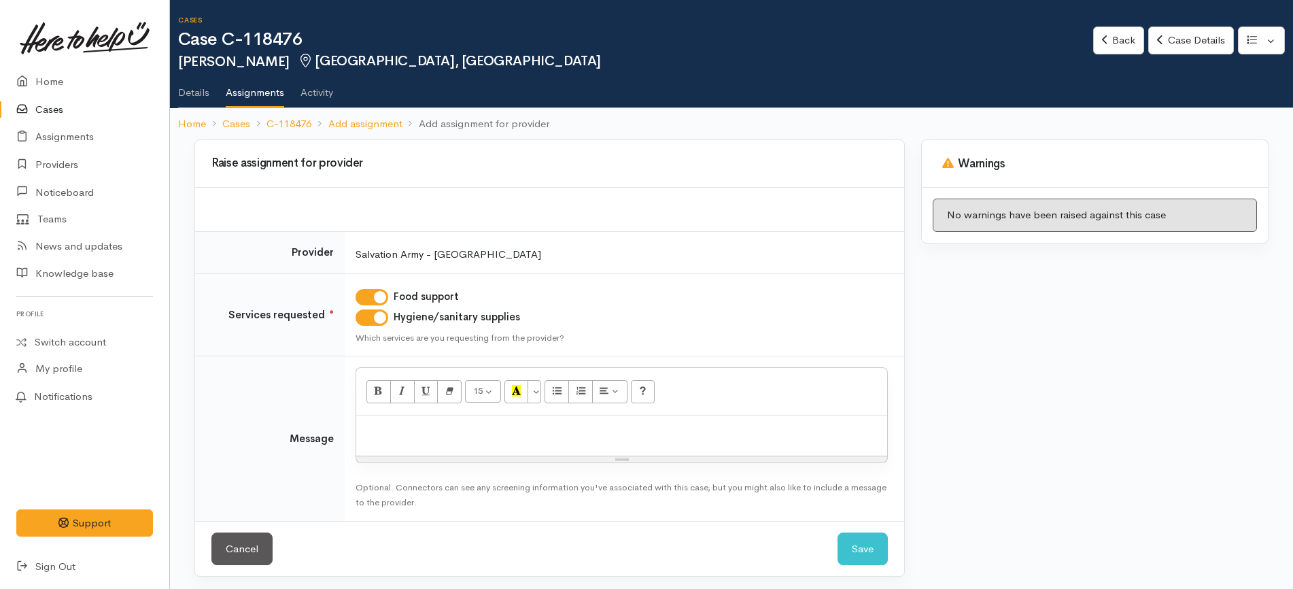
click at [455, 434] on p at bounding box center [621, 430] width 517 height 16
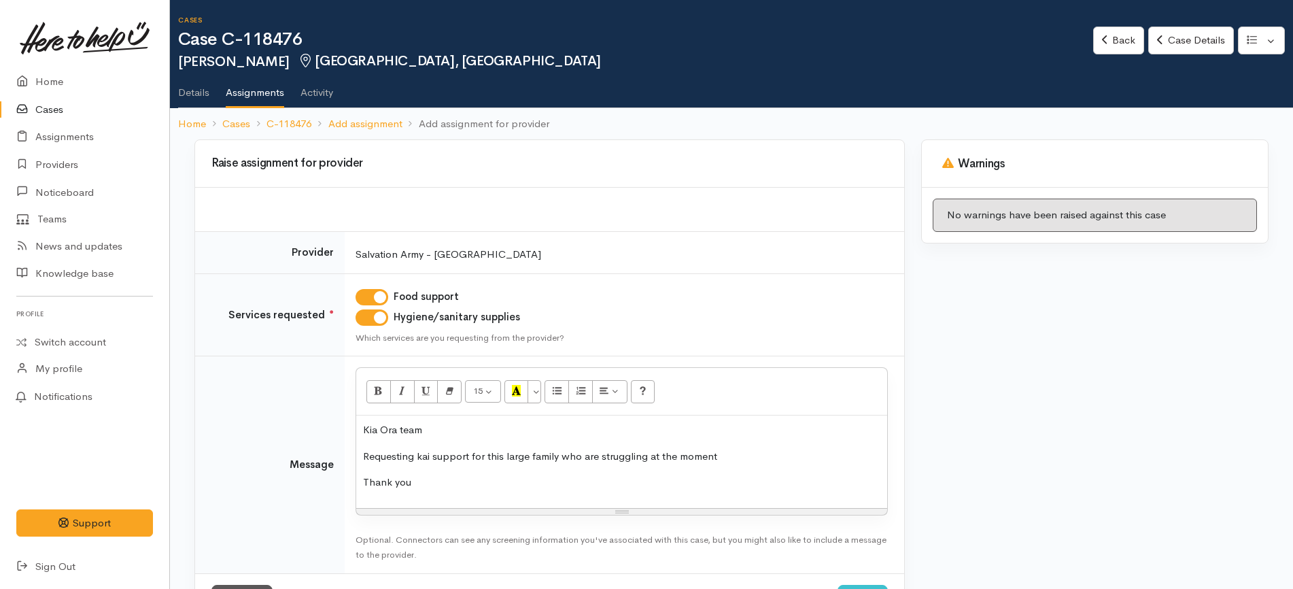
click at [767, 459] on p "Requesting kai support for this large family who are struggling at the moment" at bounding box center [621, 457] width 517 height 16
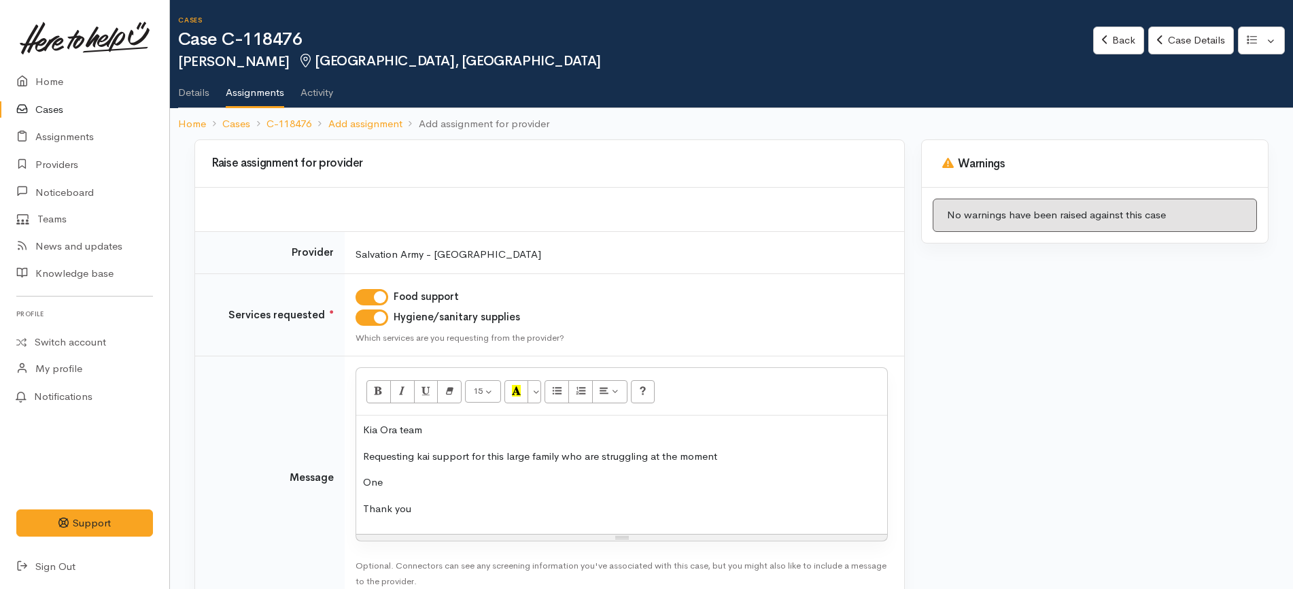
click at [404, 488] on p "One" at bounding box center [621, 482] width 517 height 16
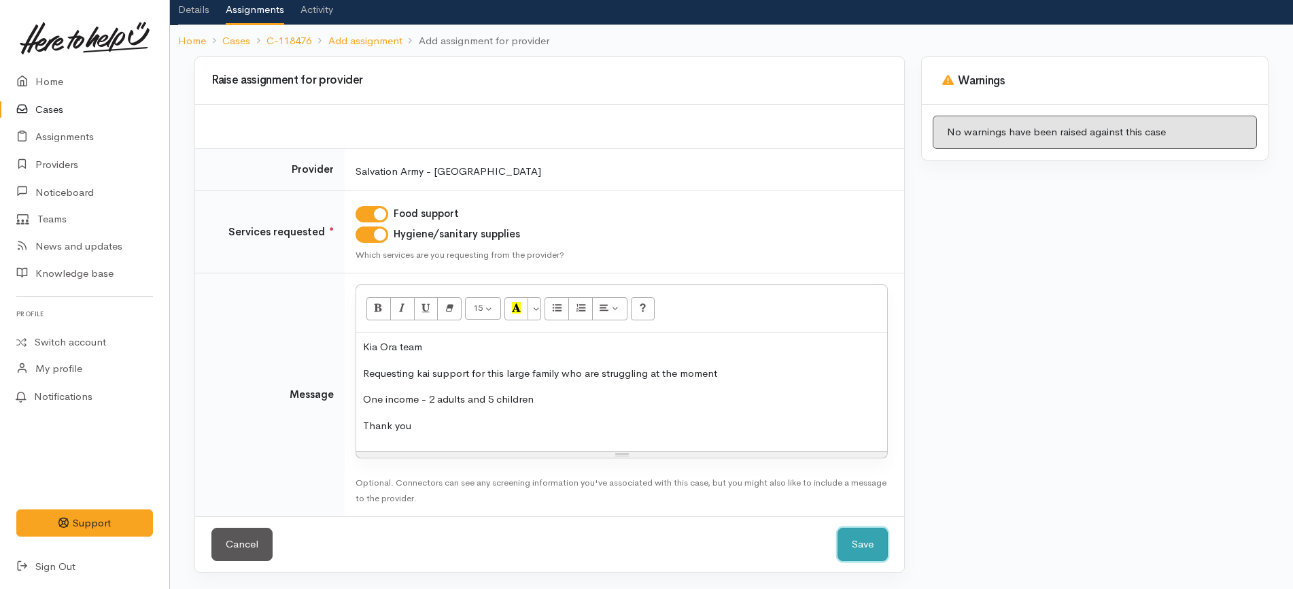
click at [871, 540] on button "Save" at bounding box center [862, 543] width 50 height 33
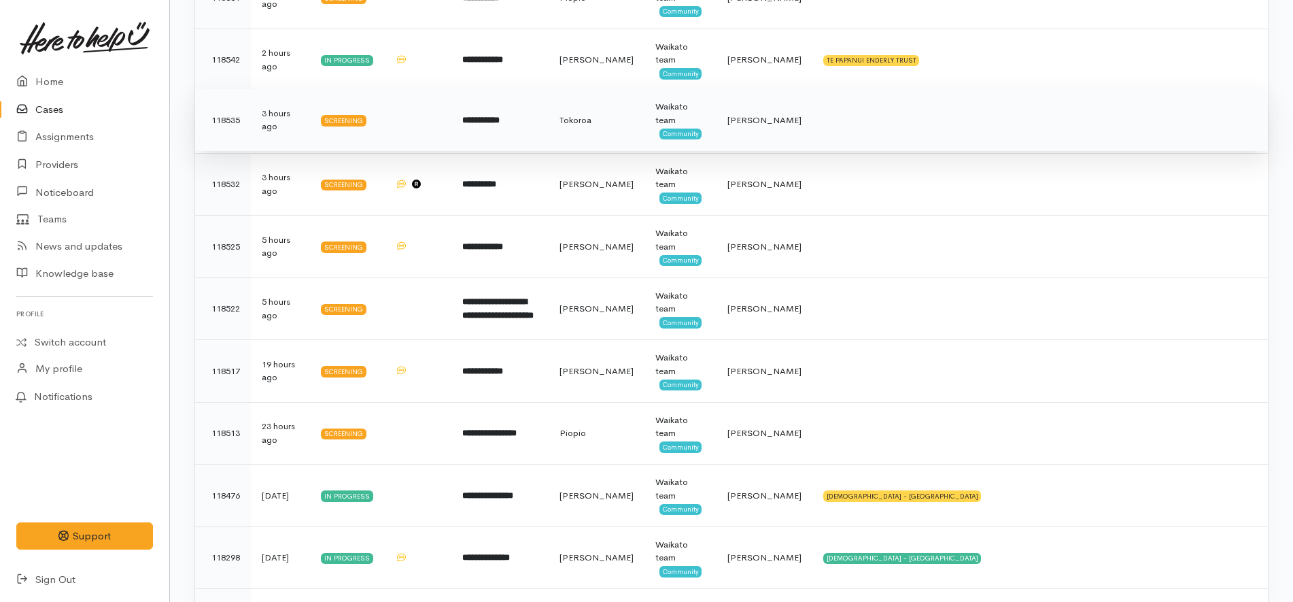
scroll to position [266, 0]
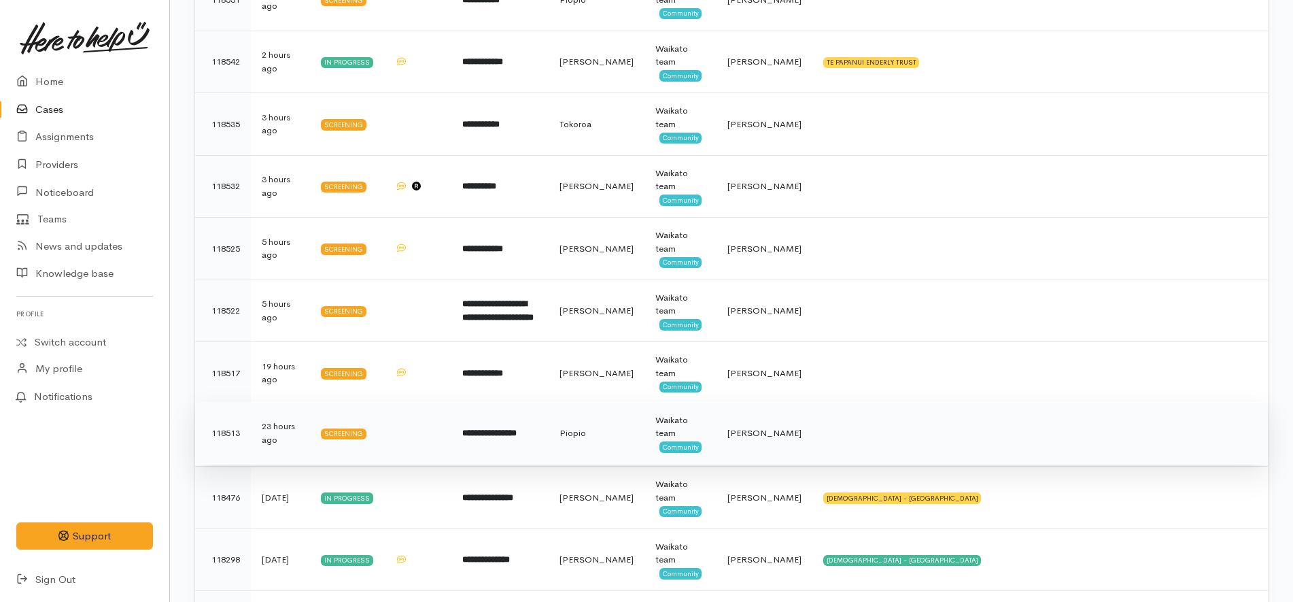
click at [534, 437] on td "**********" at bounding box center [499, 433] width 97 height 63
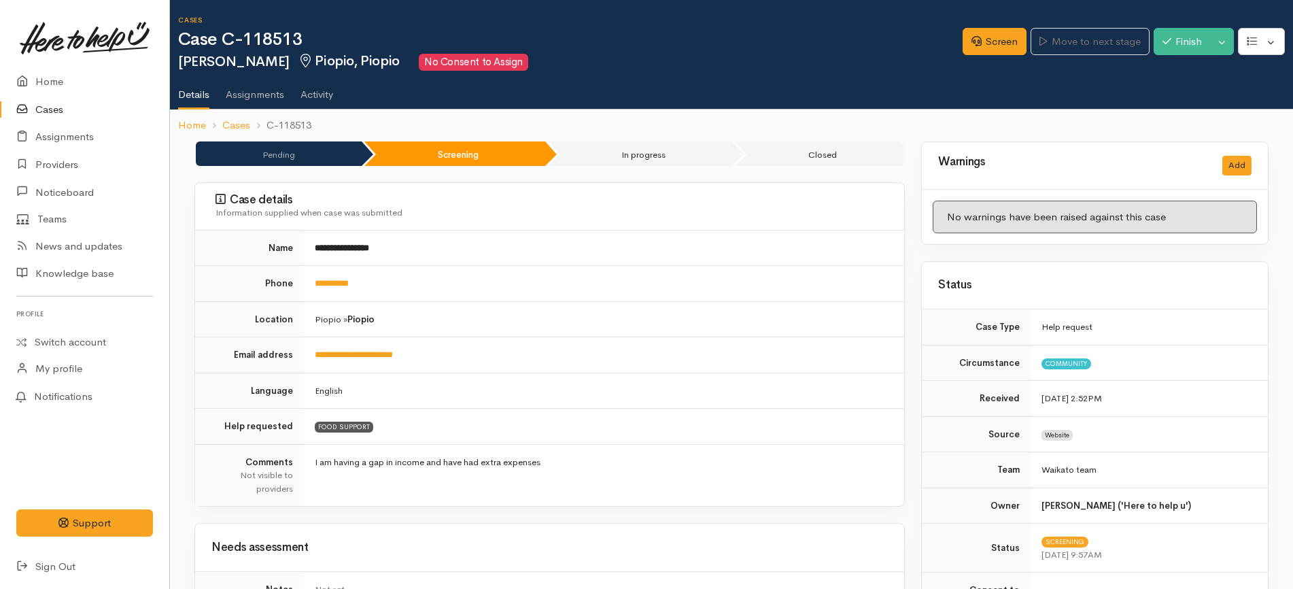
scroll to position [803, 0]
